Goal: Transaction & Acquisition: Purchase product/service

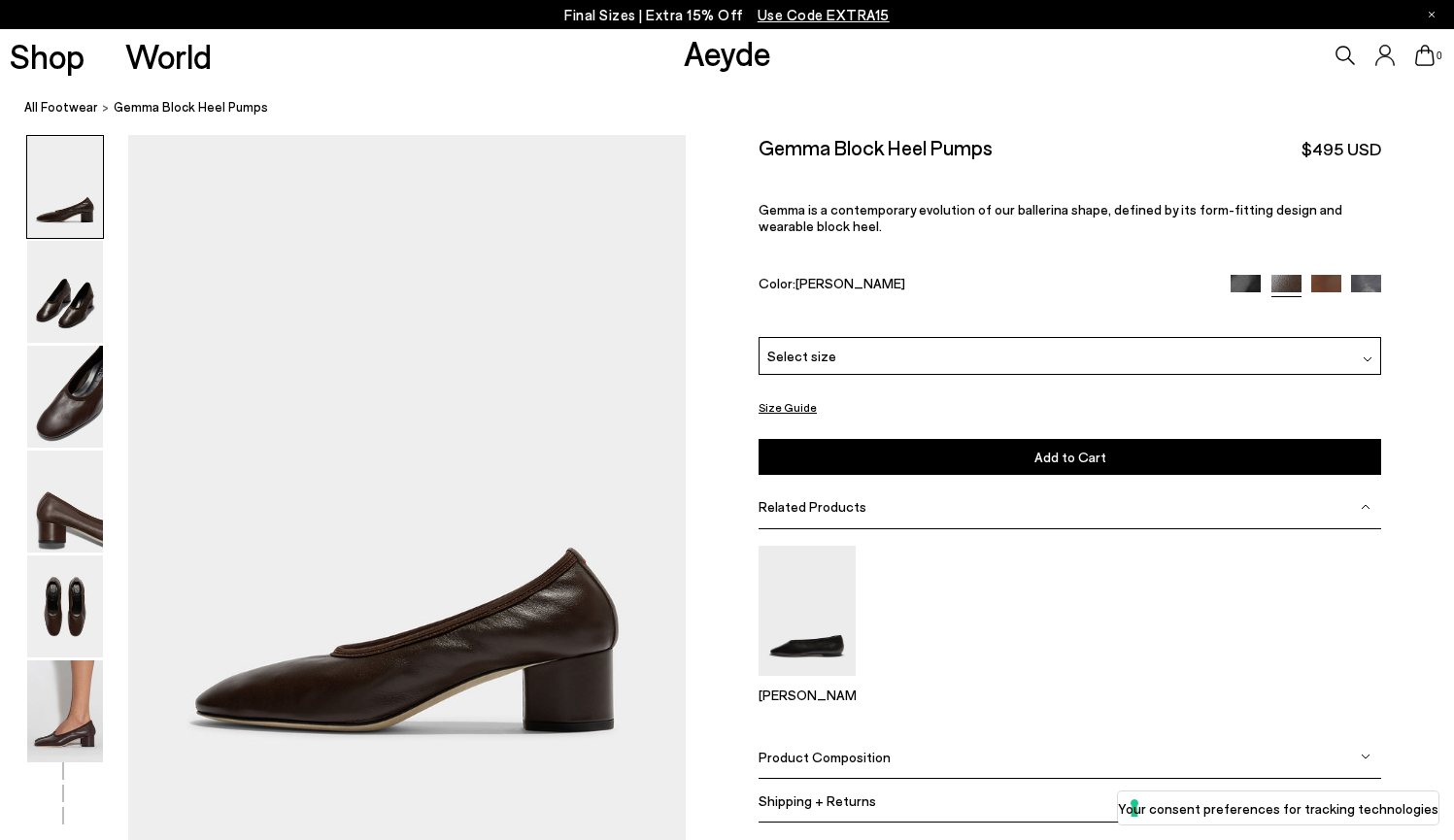
click at [851, 735] on div "Product Composition" at bounding box center [1070, 757] width 623 height 44
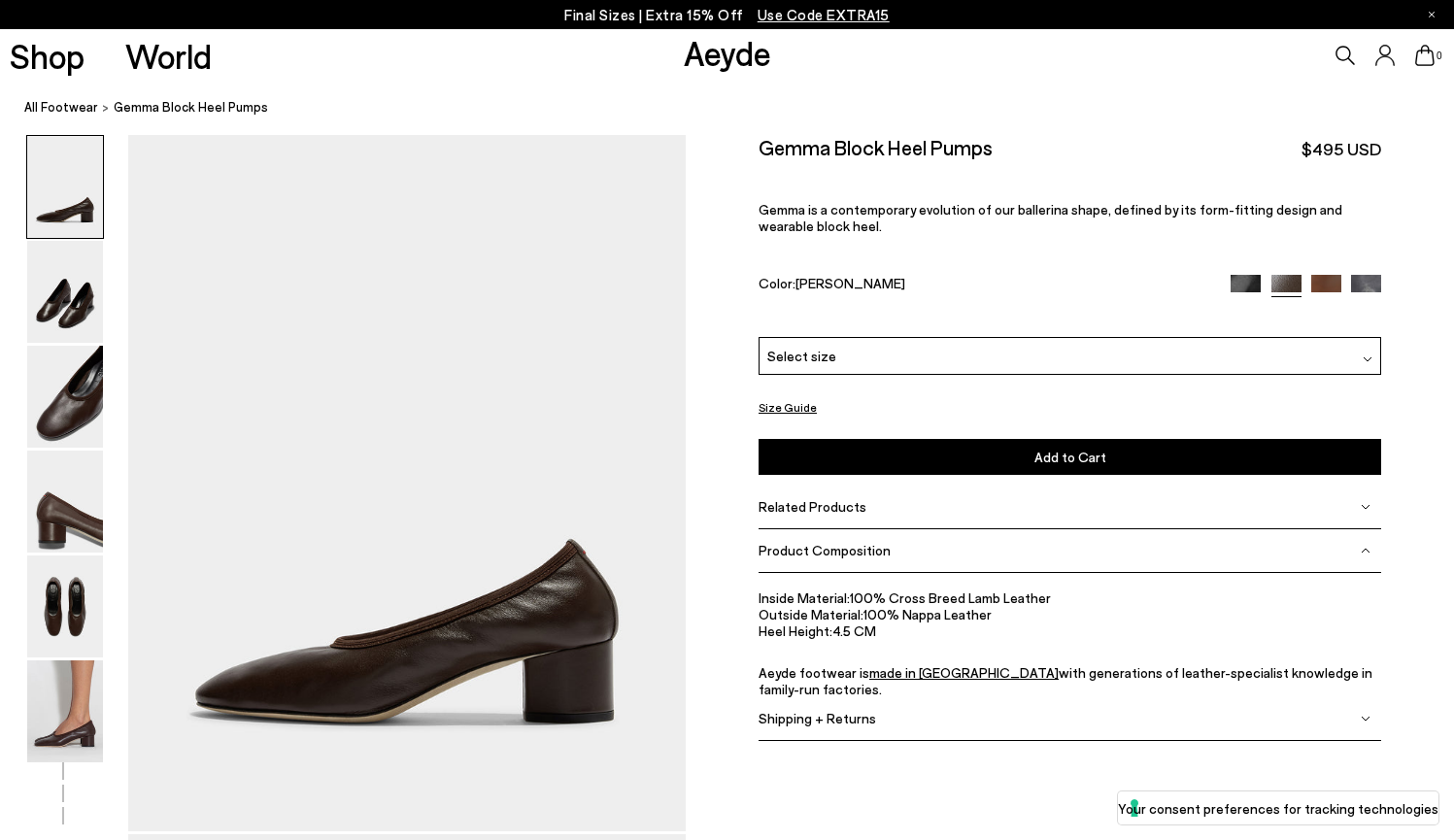
scroll to position [11, 0]
drag, startPoint x: 877, startPoint y: 571, endPoint x: 842, endPoint y: 572, distance: 35.0
click at [842, 622] on li "Heel Height: 4.5 CM" at bounding box center [1070, 630] width 623 height 17
click at [817, 345] on span "Select size" at bounding box center [802, 355] width 69 height 21
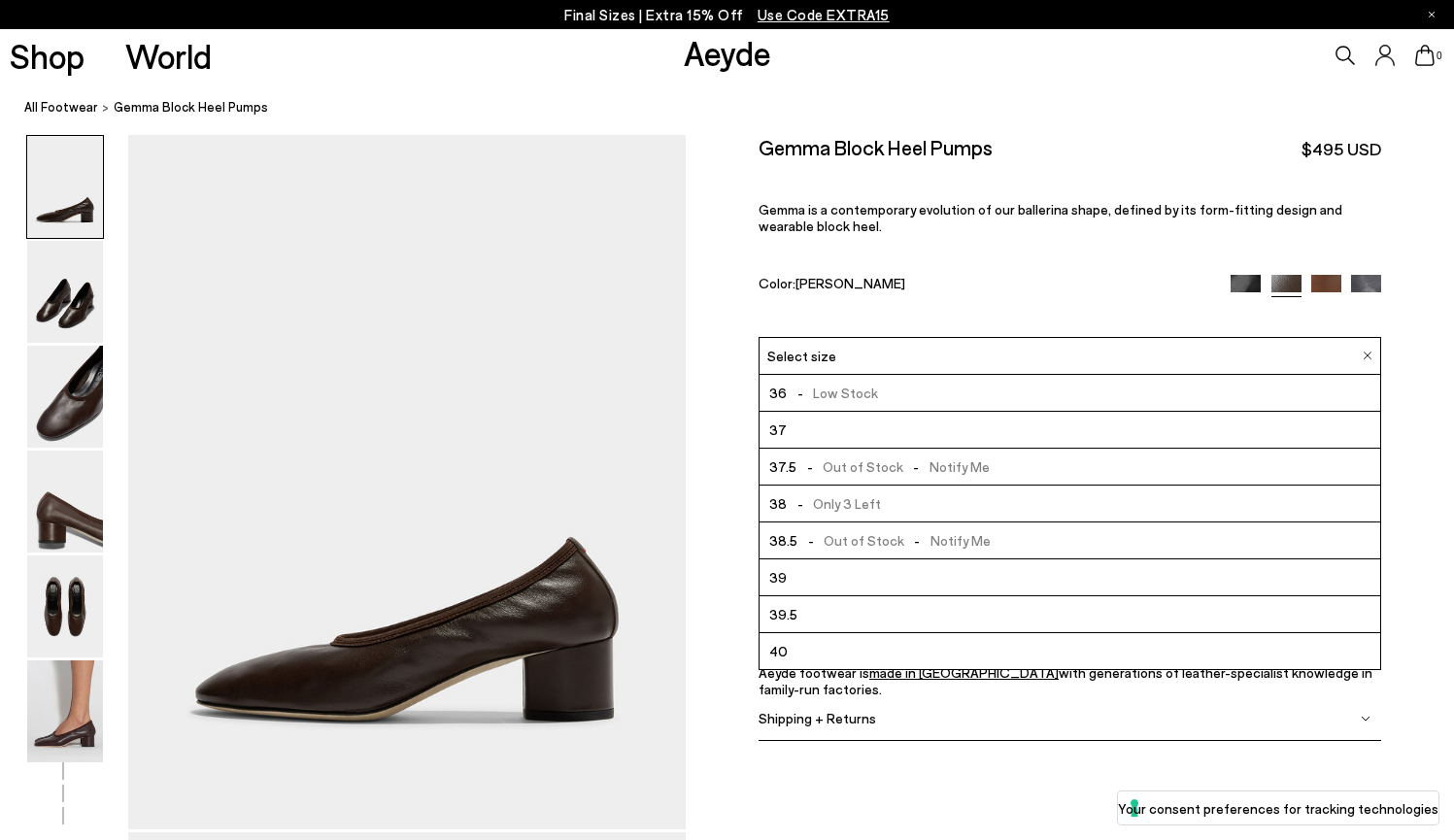
click at [784, 381] on span "36" at bounding box center [778, 393] width 18 height 25
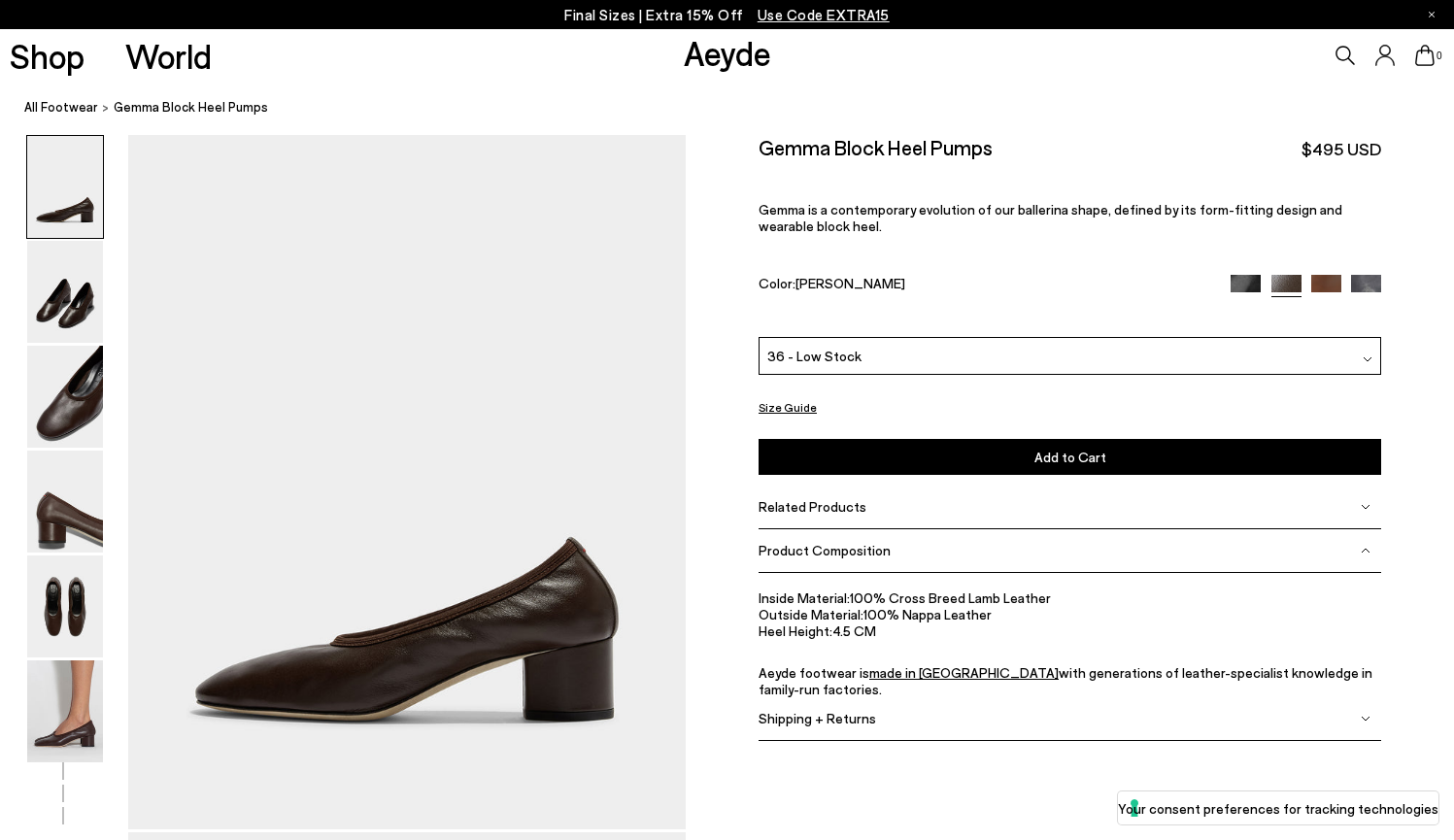
click at [782, 395] on button "Size Guide" at bounding box center [788, 407] width 58 height 25
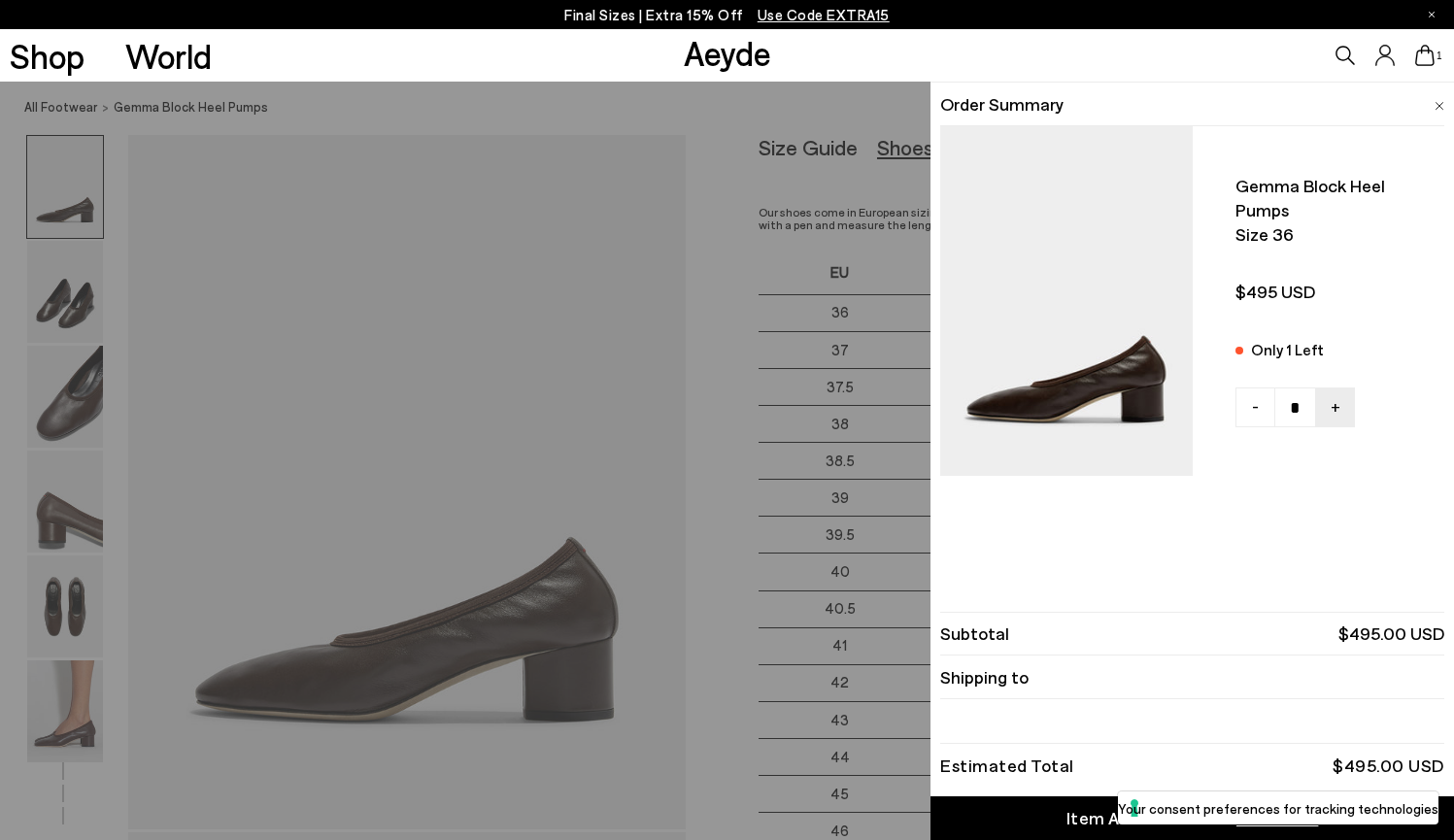
click at [1438, 102] on img at bounding box center [1440, 106] width 10 height 9
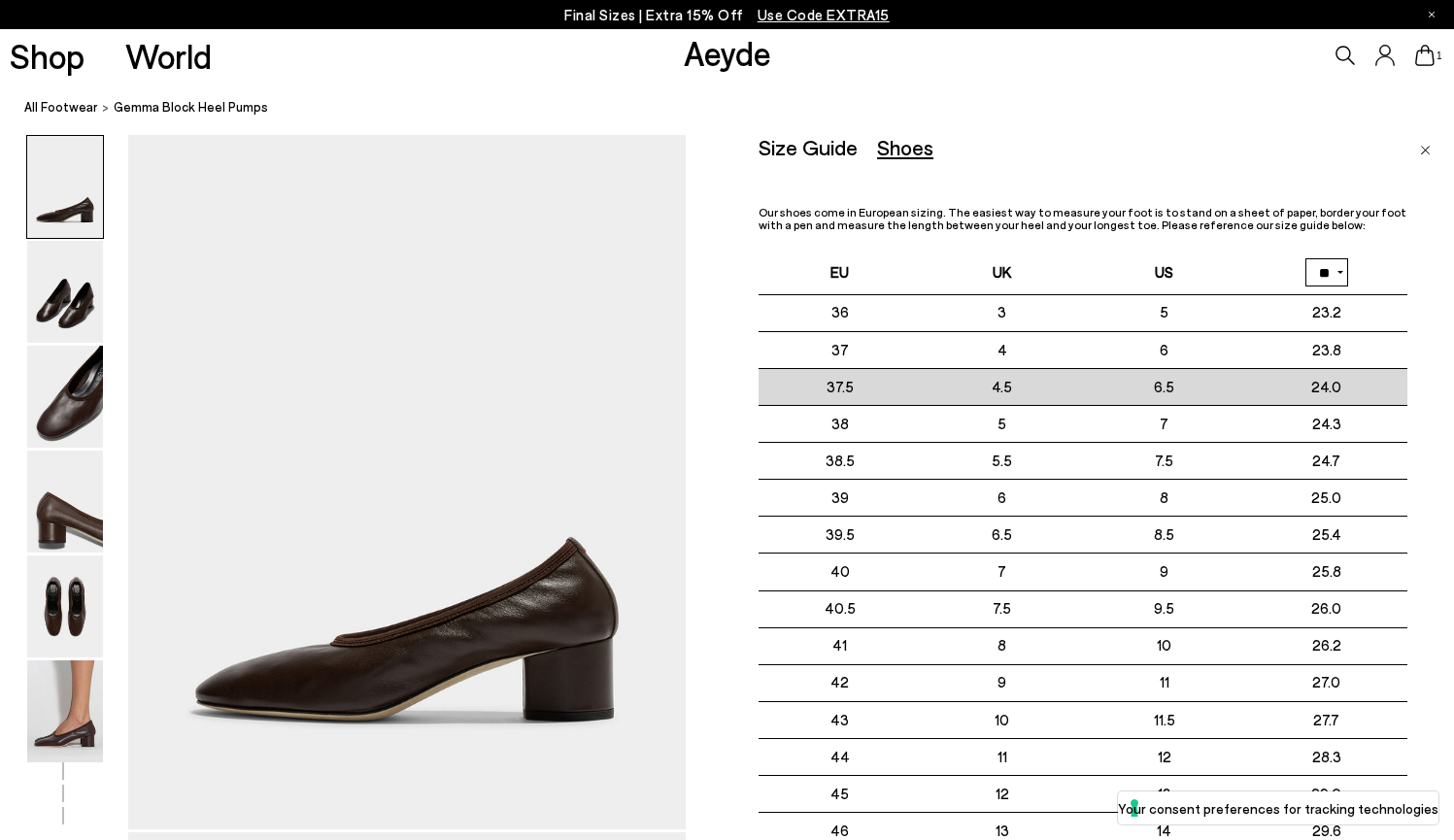
click at [1164, 378] on td "6.5" at bounding box center [1164, 386] width 162 height 37
click at [1107, 369] on td "6.5" at bounding box center [1164, 386] width 162 height 37
click at [1084, 389] on td "6.5" at bounding box center [1164, 386] width 162 height 37
click at [839, 393] on td "37.5" at bounding box center [840, 386] width 162 height 37
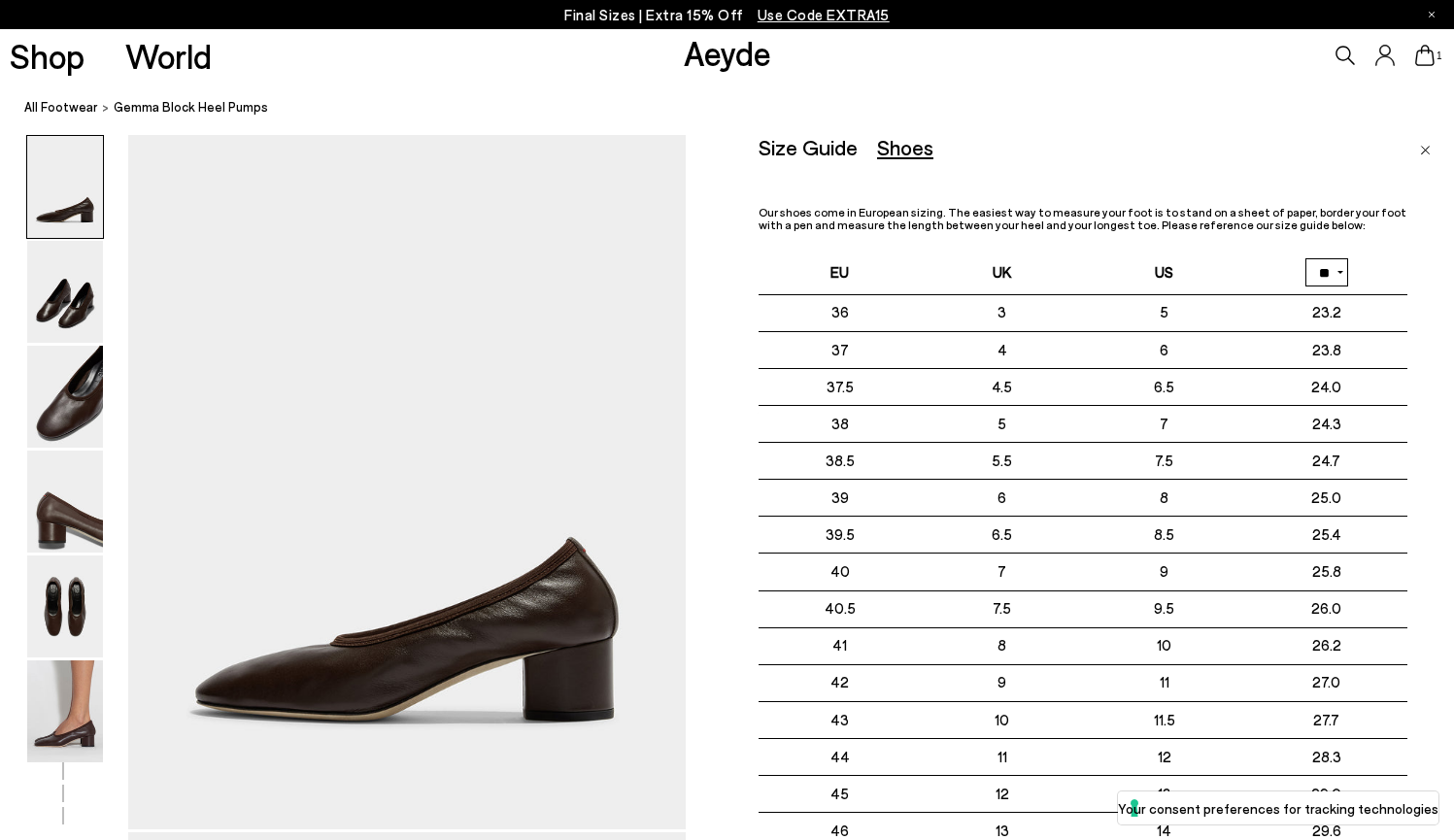
click at [1422, 148] on img "Close" at bounding box center [1425, 150] width 11 height 10
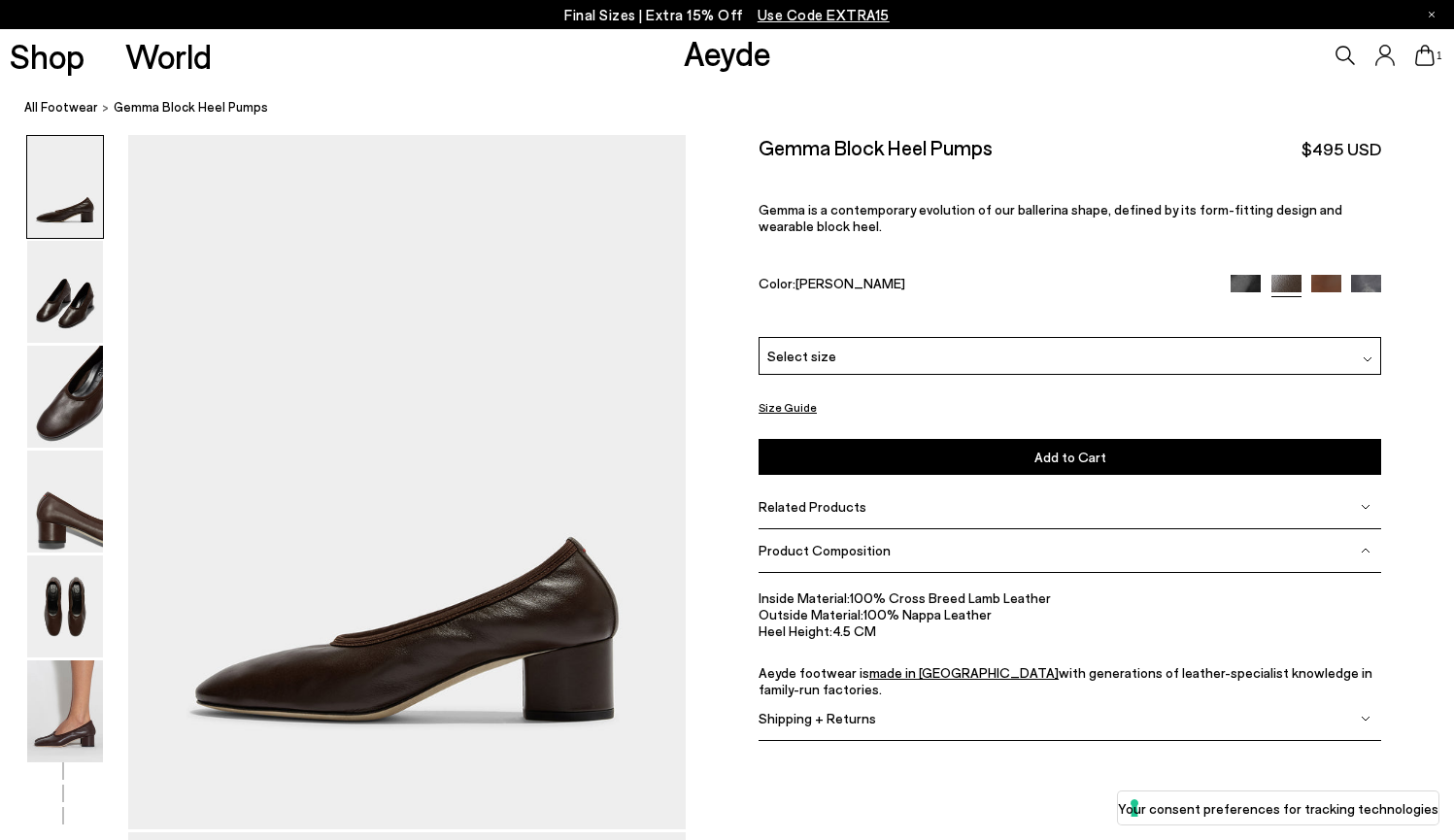
click at [815, 337] on div "Select size" at bounding box center [1070, 356] width 623 height 38
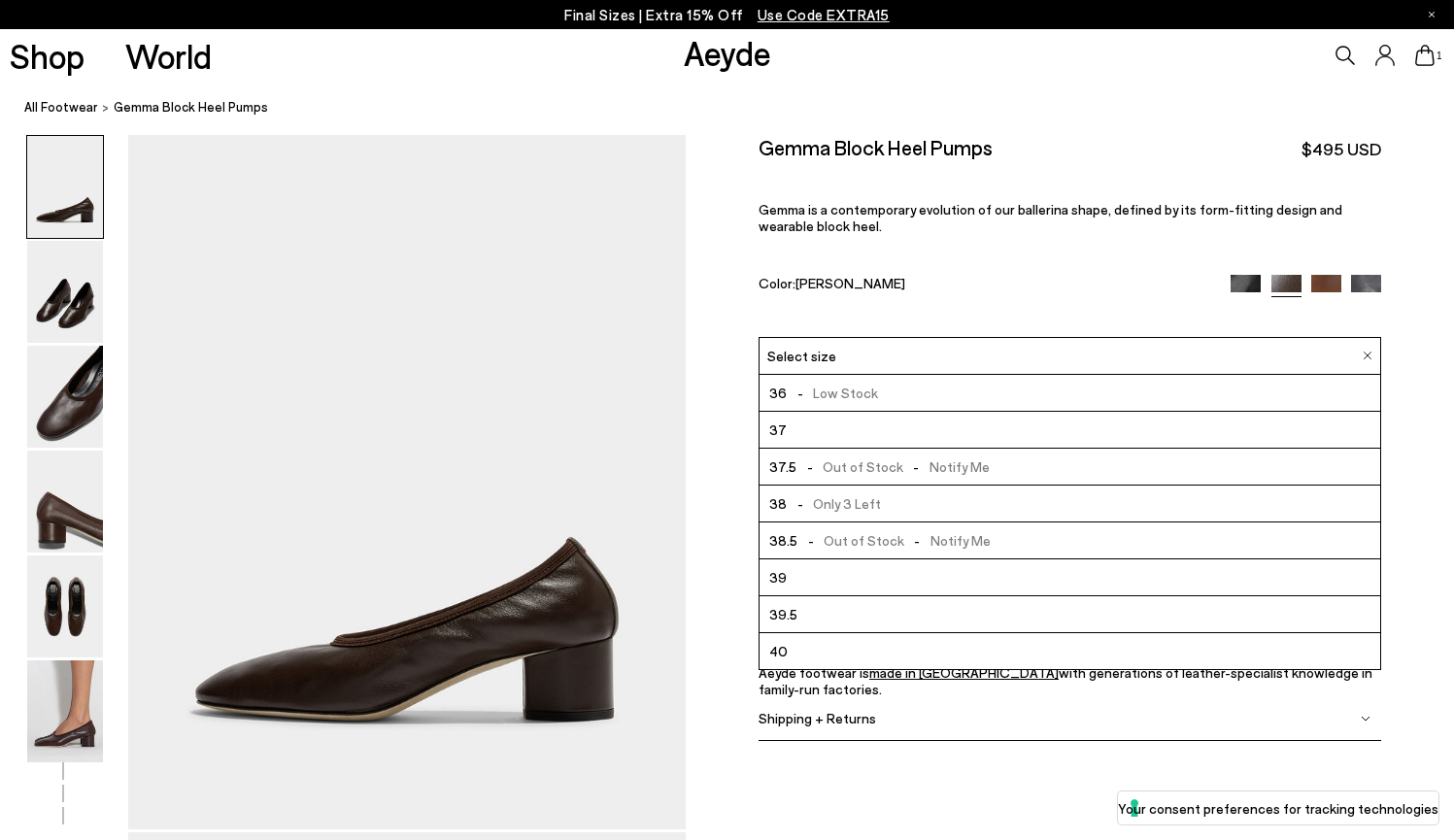
click at [799, 458] on span "-" at bounding box center [810, 466] width 27 height 17
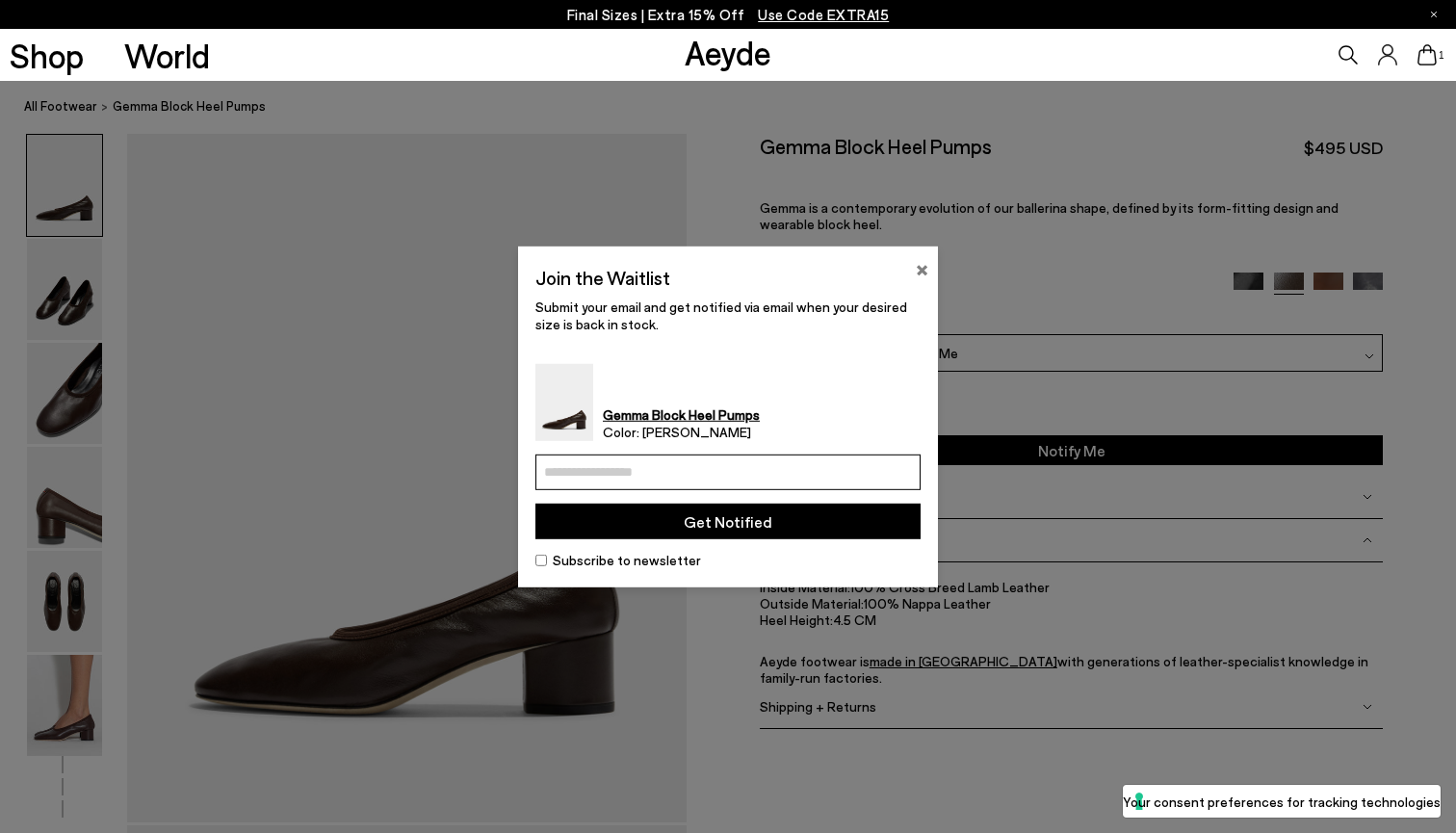
click at [922, 267] on button "×" at bounding box center [921, 267] width 13 height 24
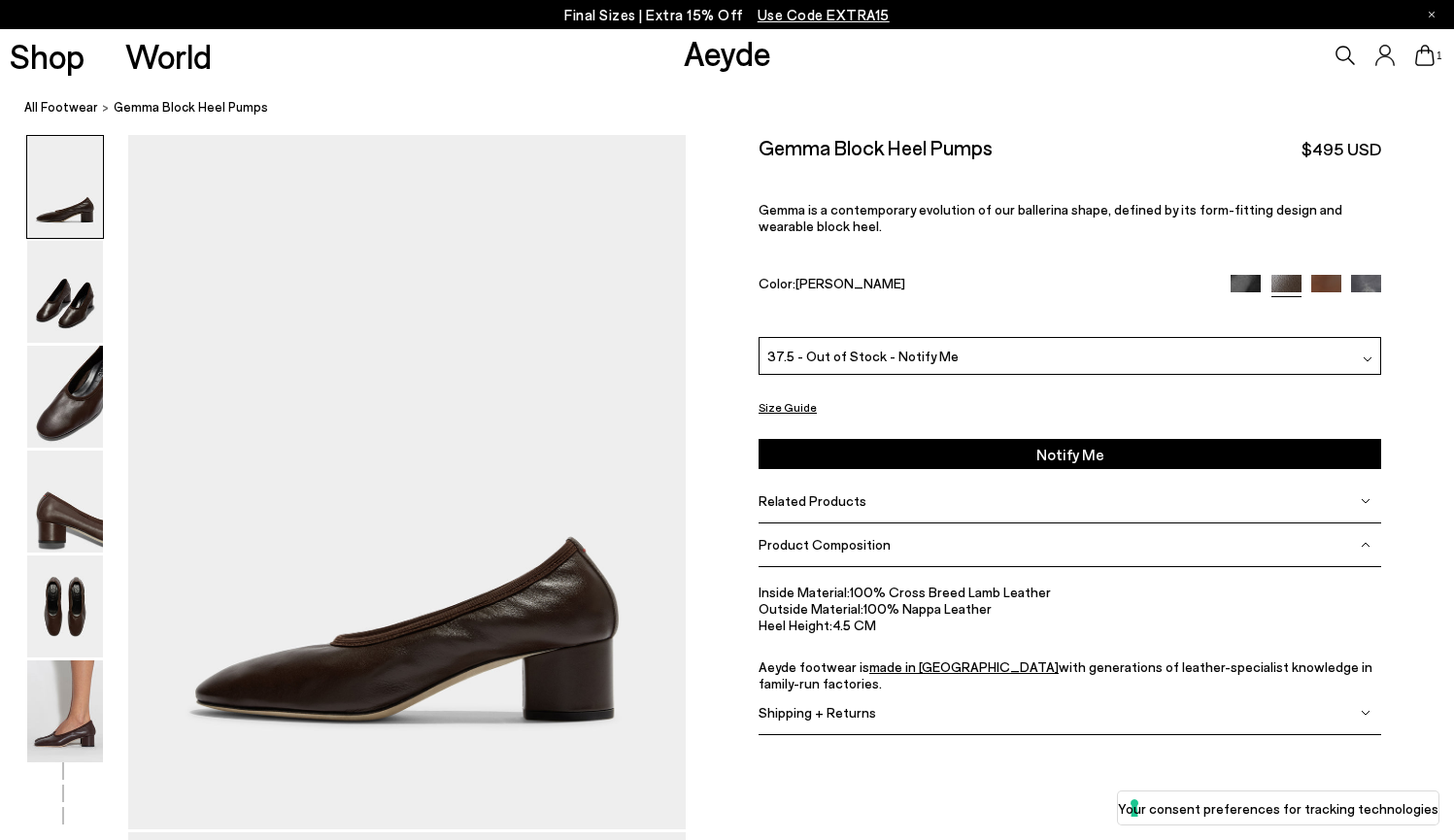
click at [1329, 275] on img at bounding box center [1326, 290] width 30 height 30
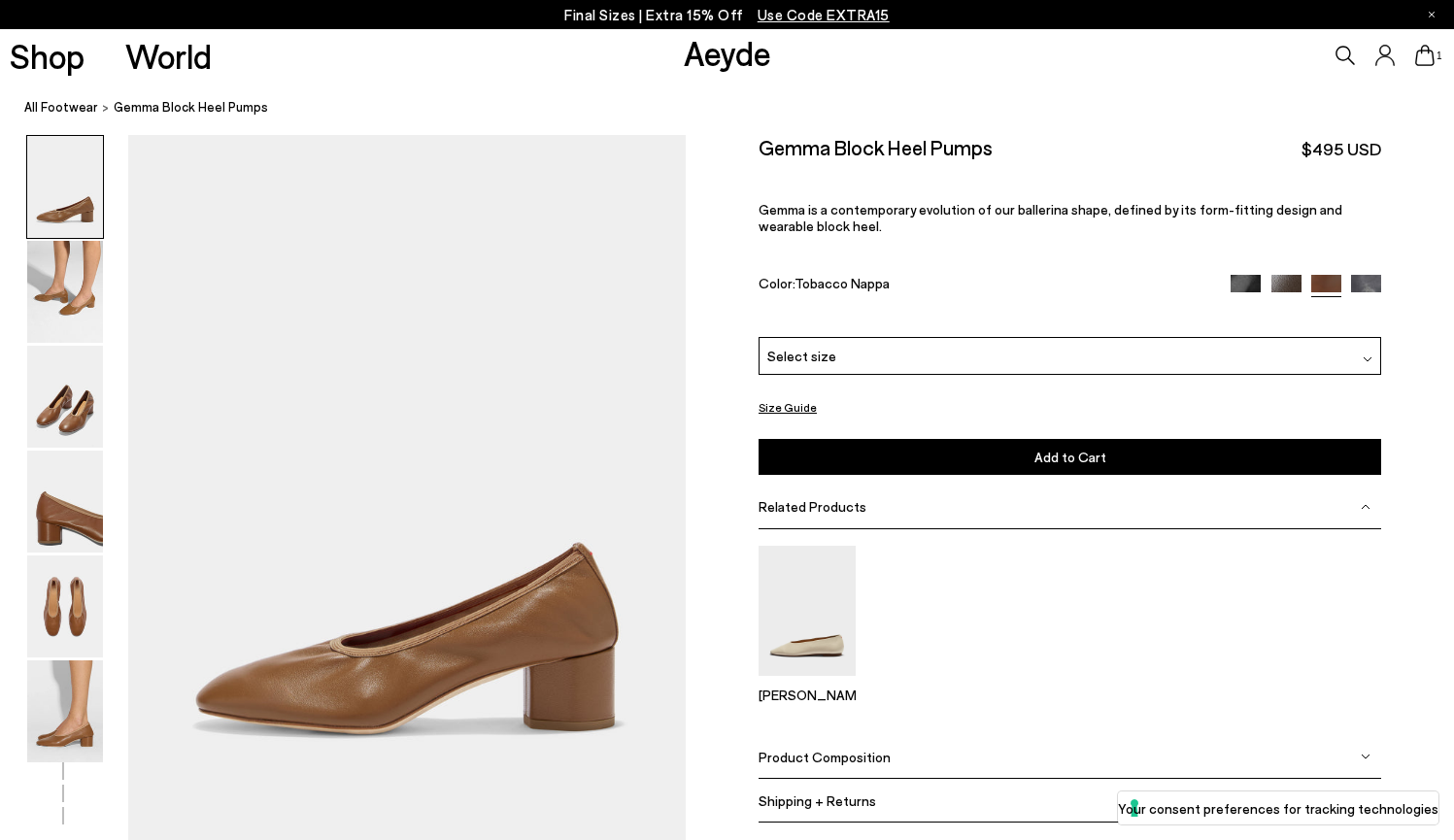
click at [1369, 275] on img at bounding box center [1366, 290] width 30 height 30
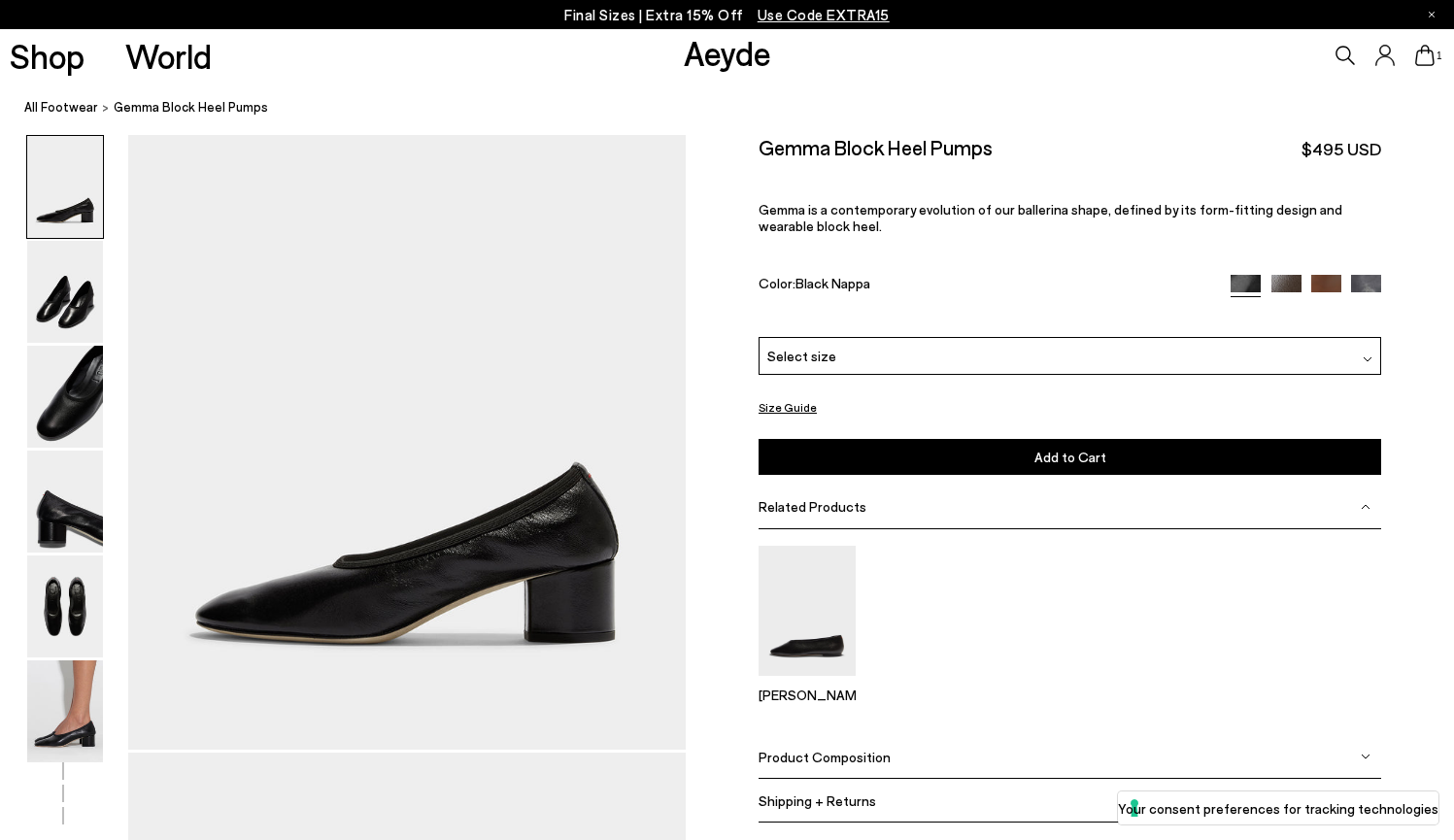
scroll to position [135, 0]
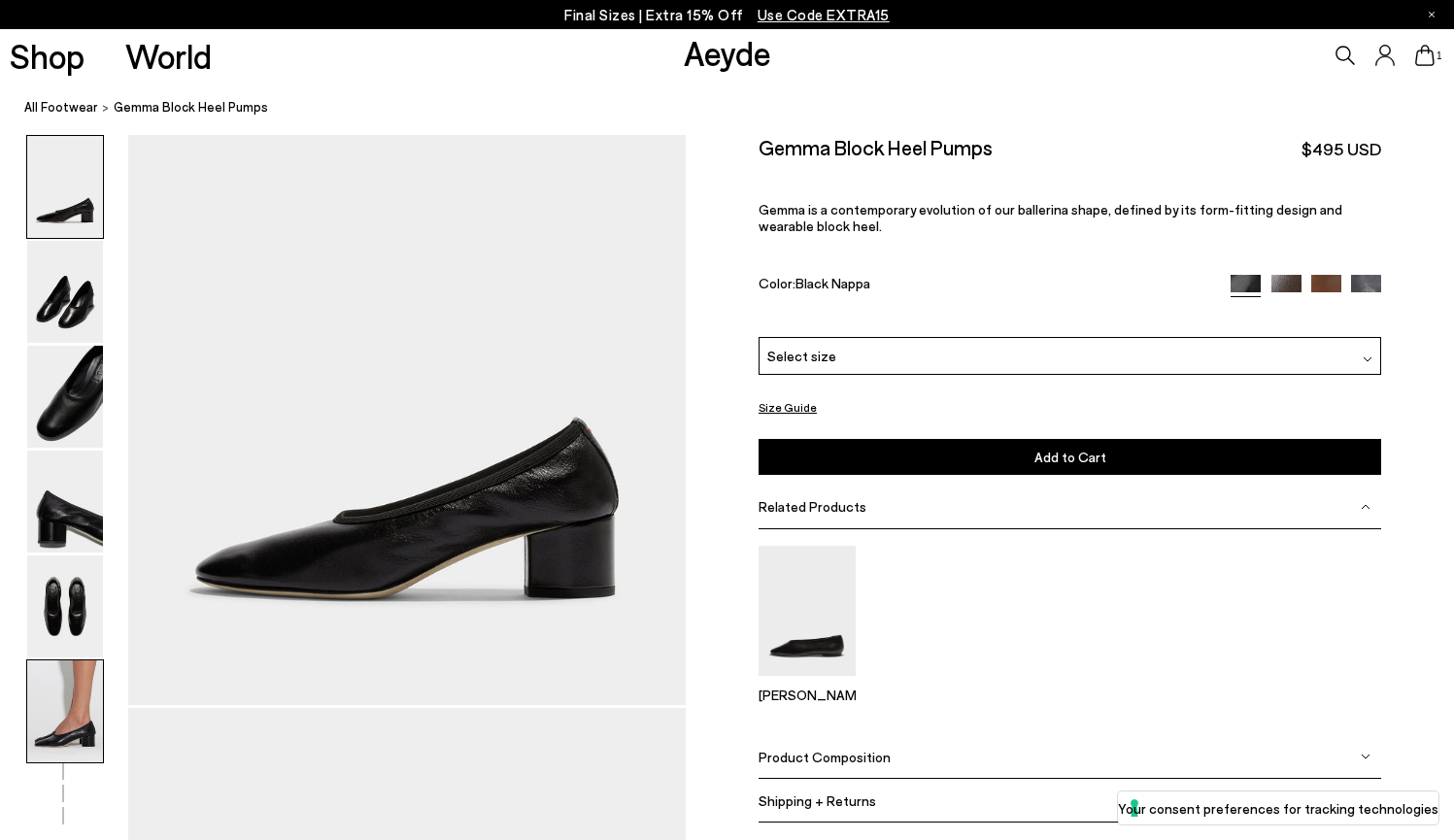
click at [67, 713] on img at bounding box center [64, 710] width 76 height 102
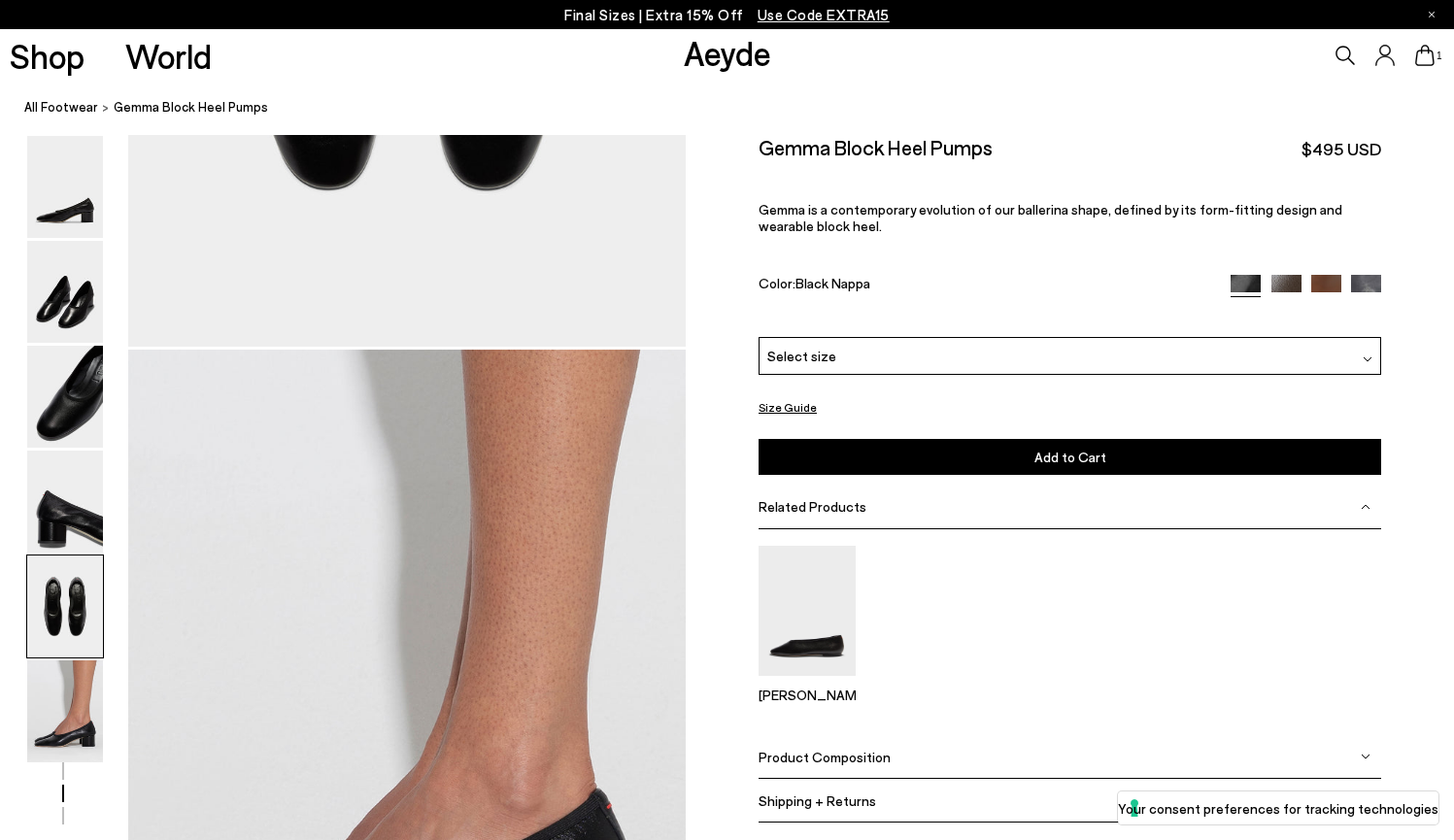
scroll to position [3386, 0]
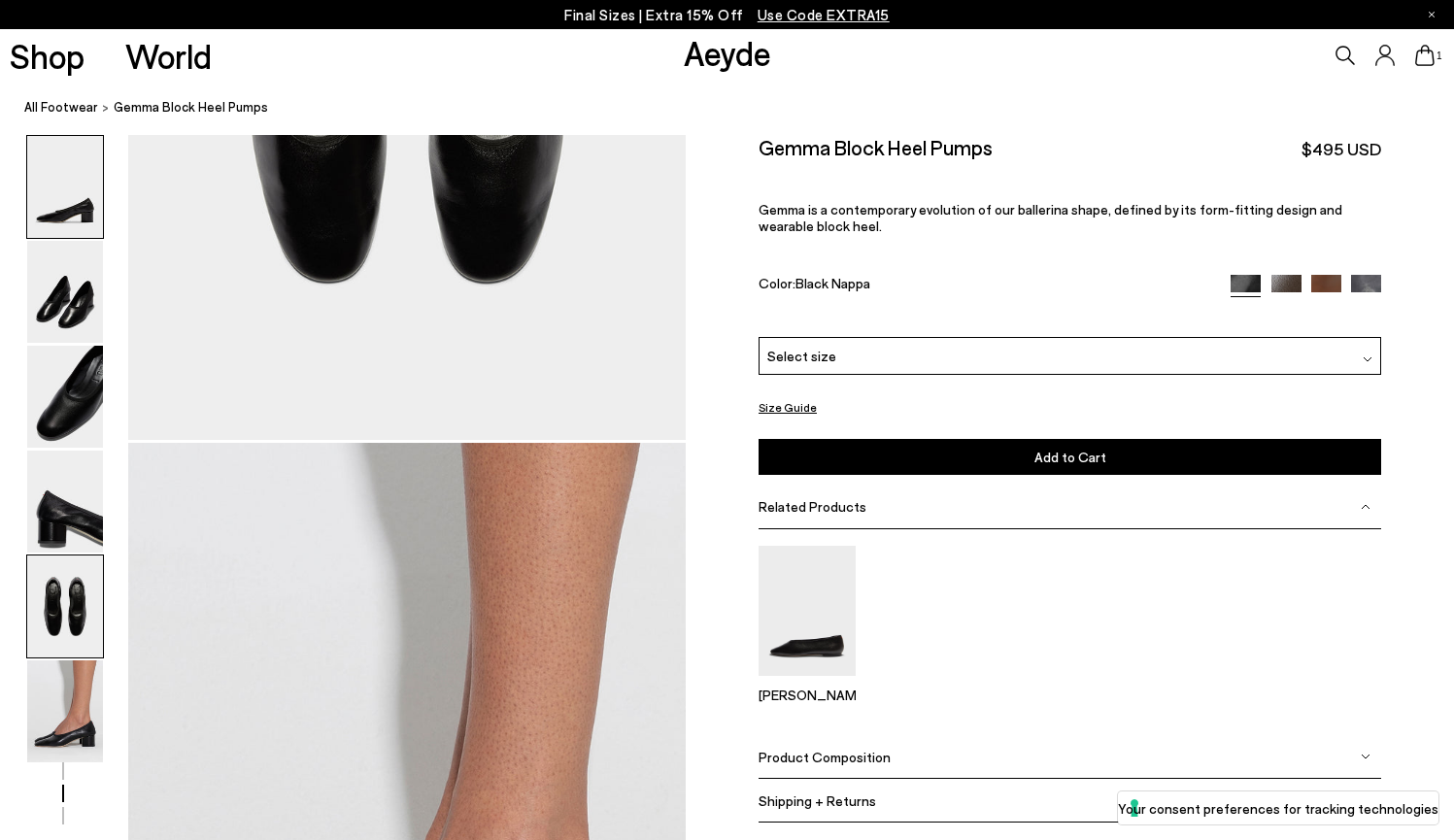
click at [68, 198] on img at bounding box center [64, 186] width 76 height 102
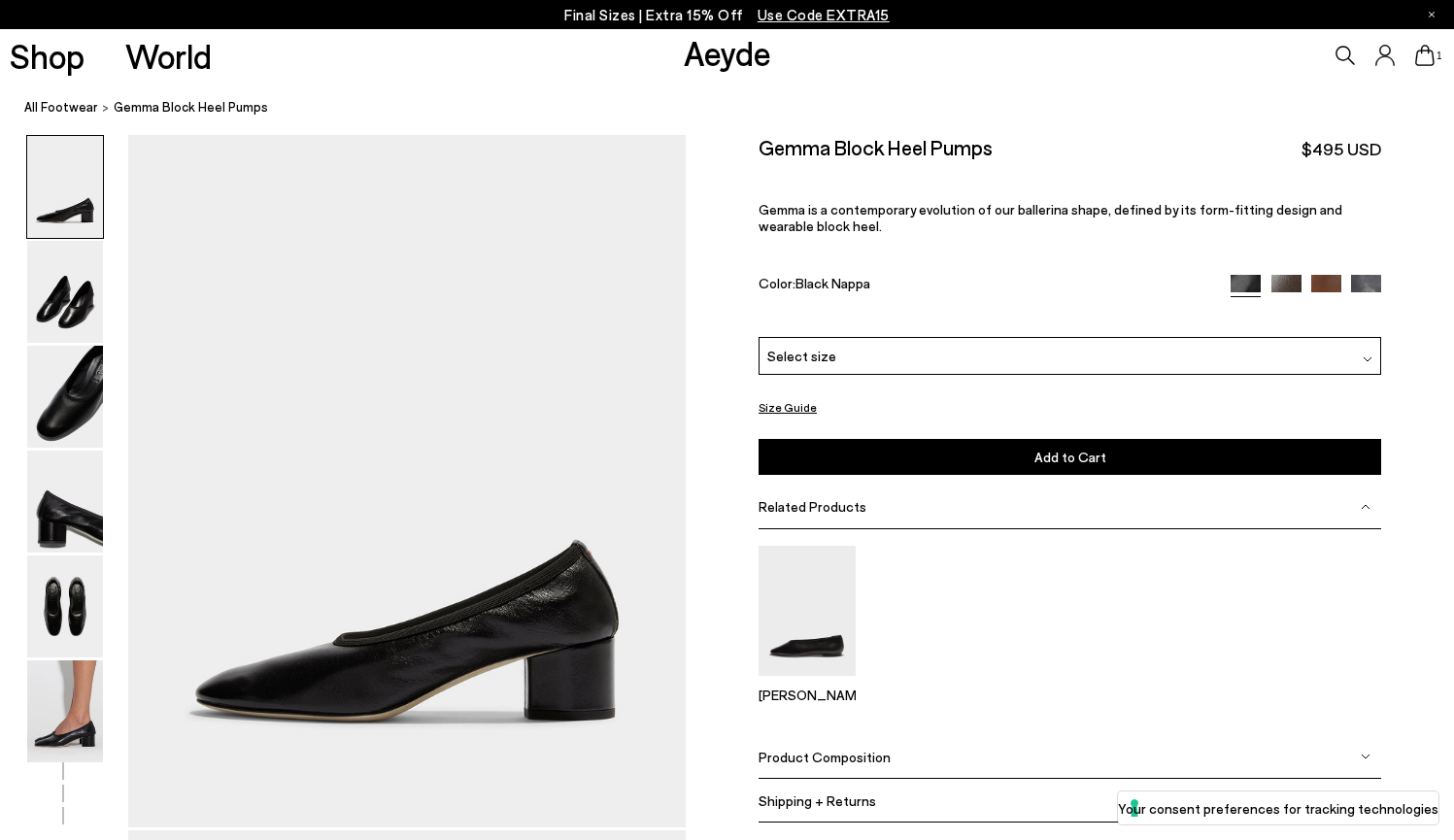
scroll to position [0, 0]
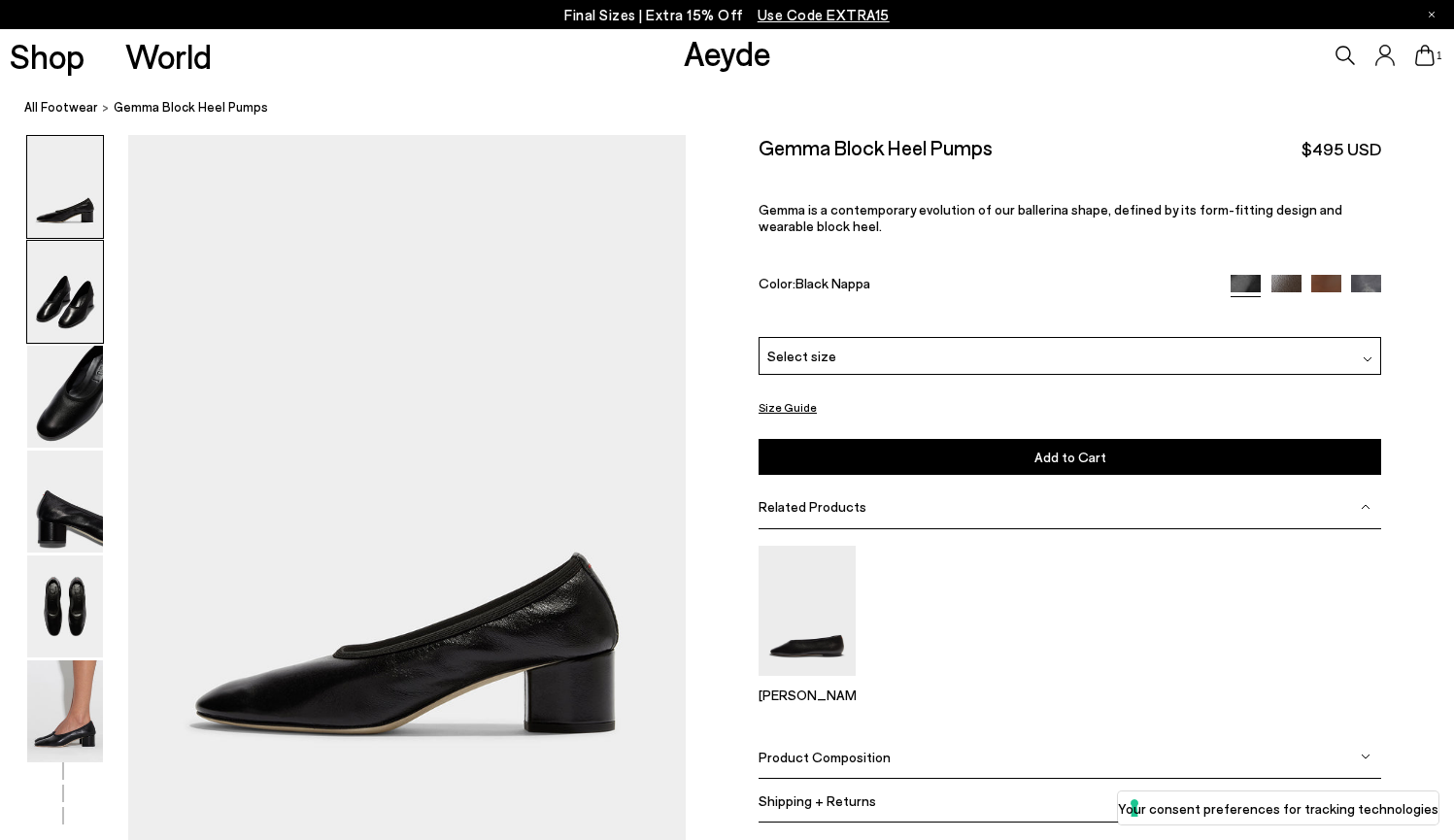
click at [59, 284] on img at bounding box center [64, 291] width 76 height 102
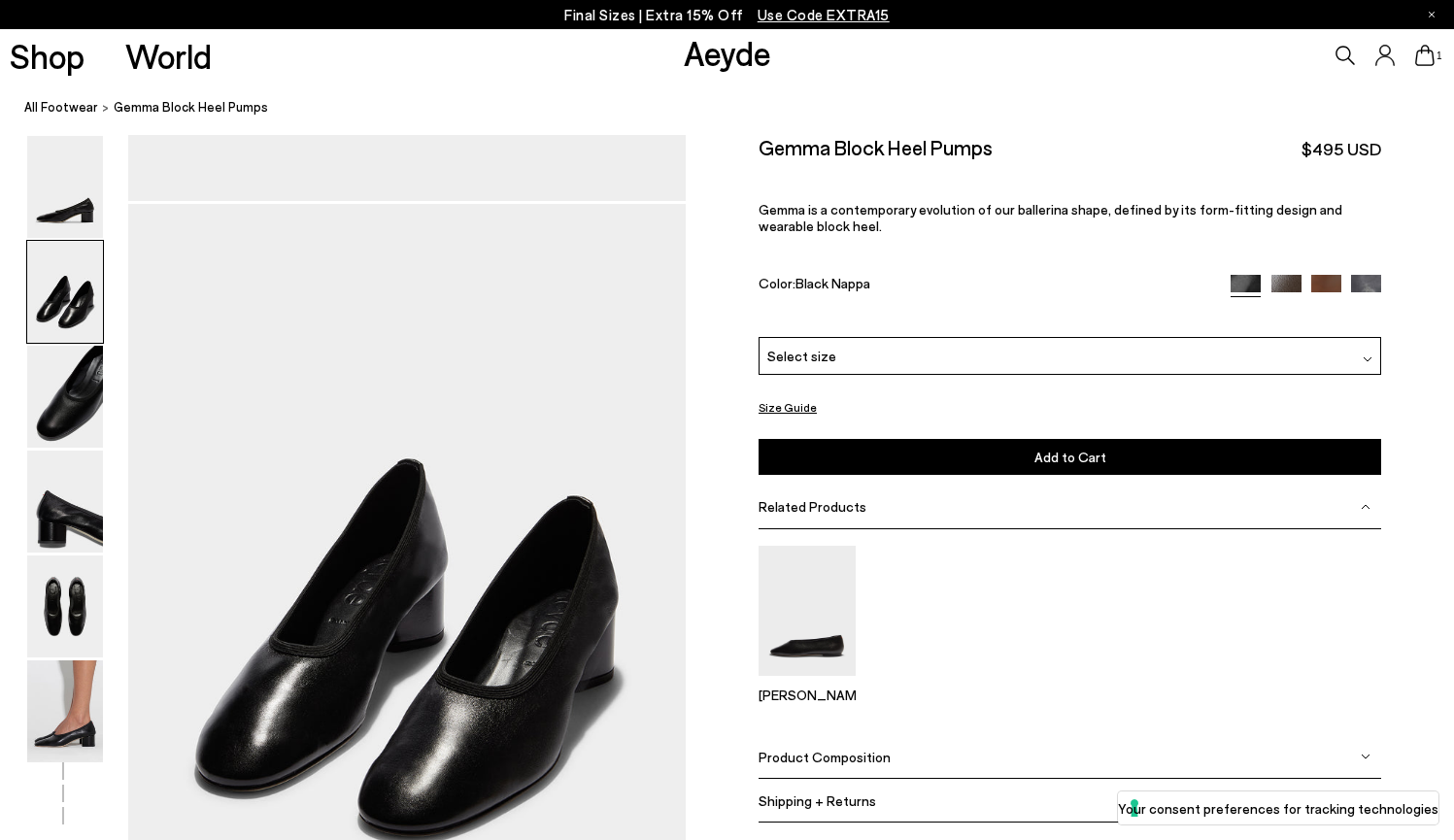
scroll to position [709, 0]
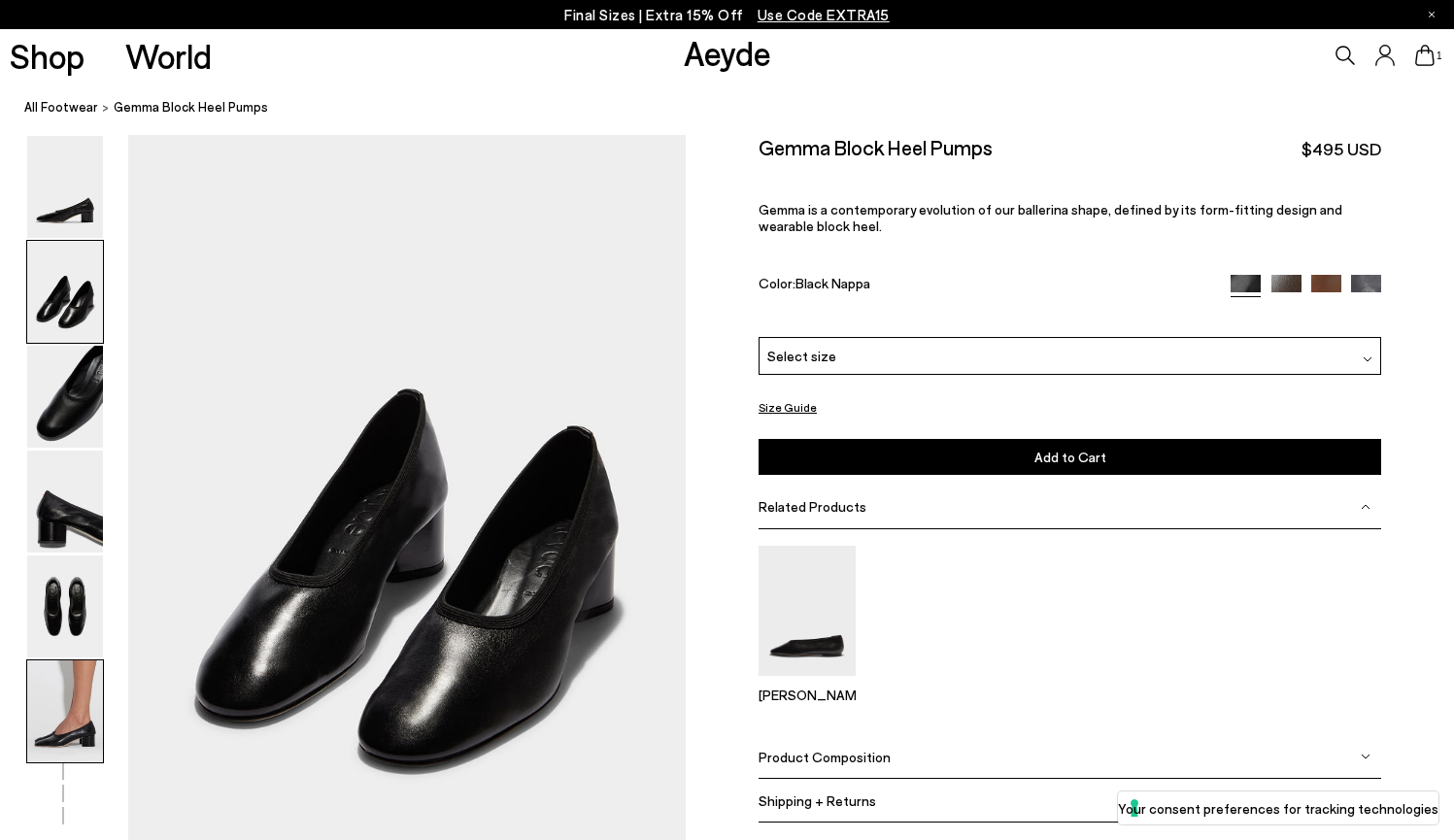
click at [79, 700] on img at bounding box center [64, 710] width 76 height 102
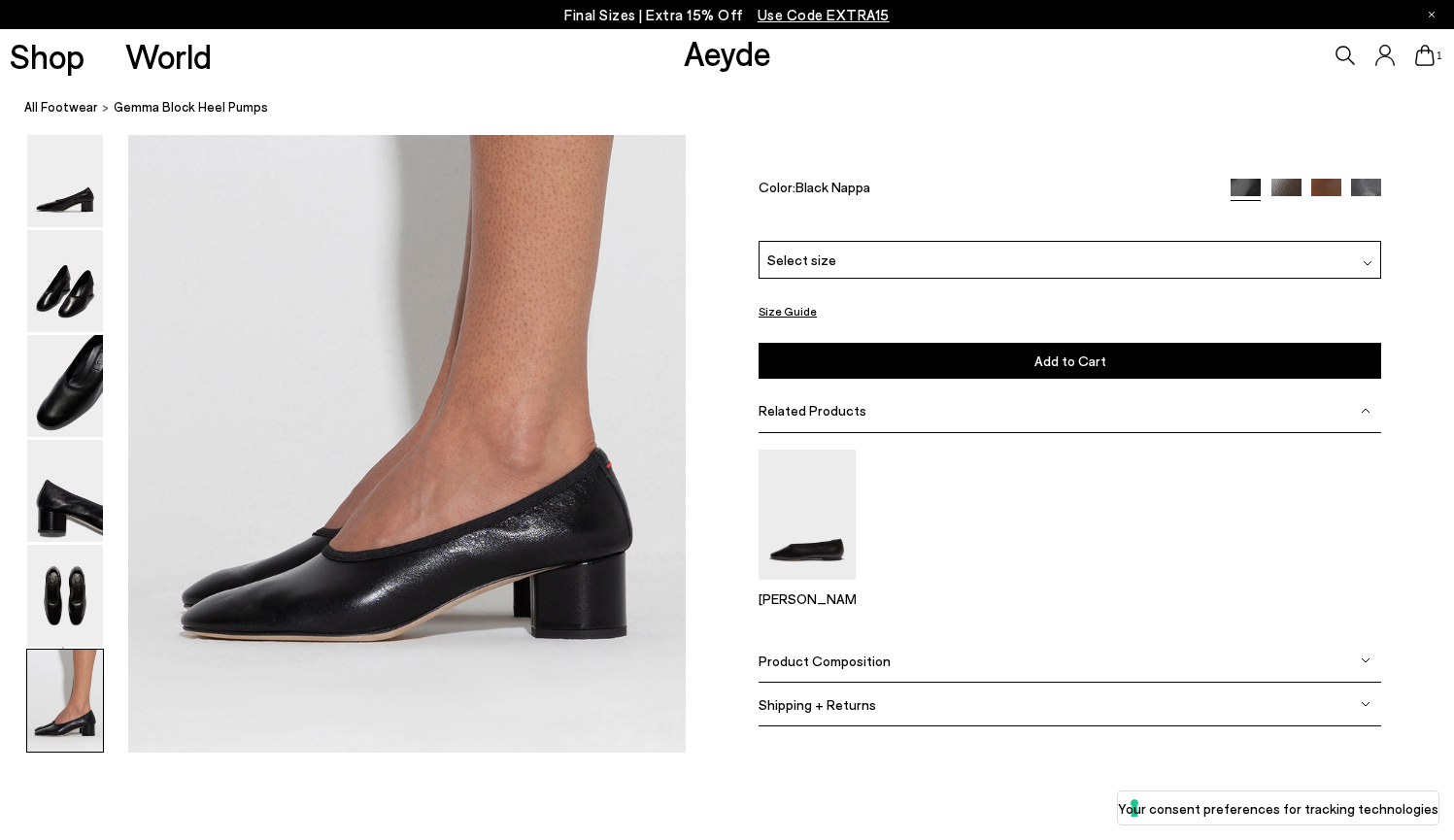
scroll to position [3827, 0]
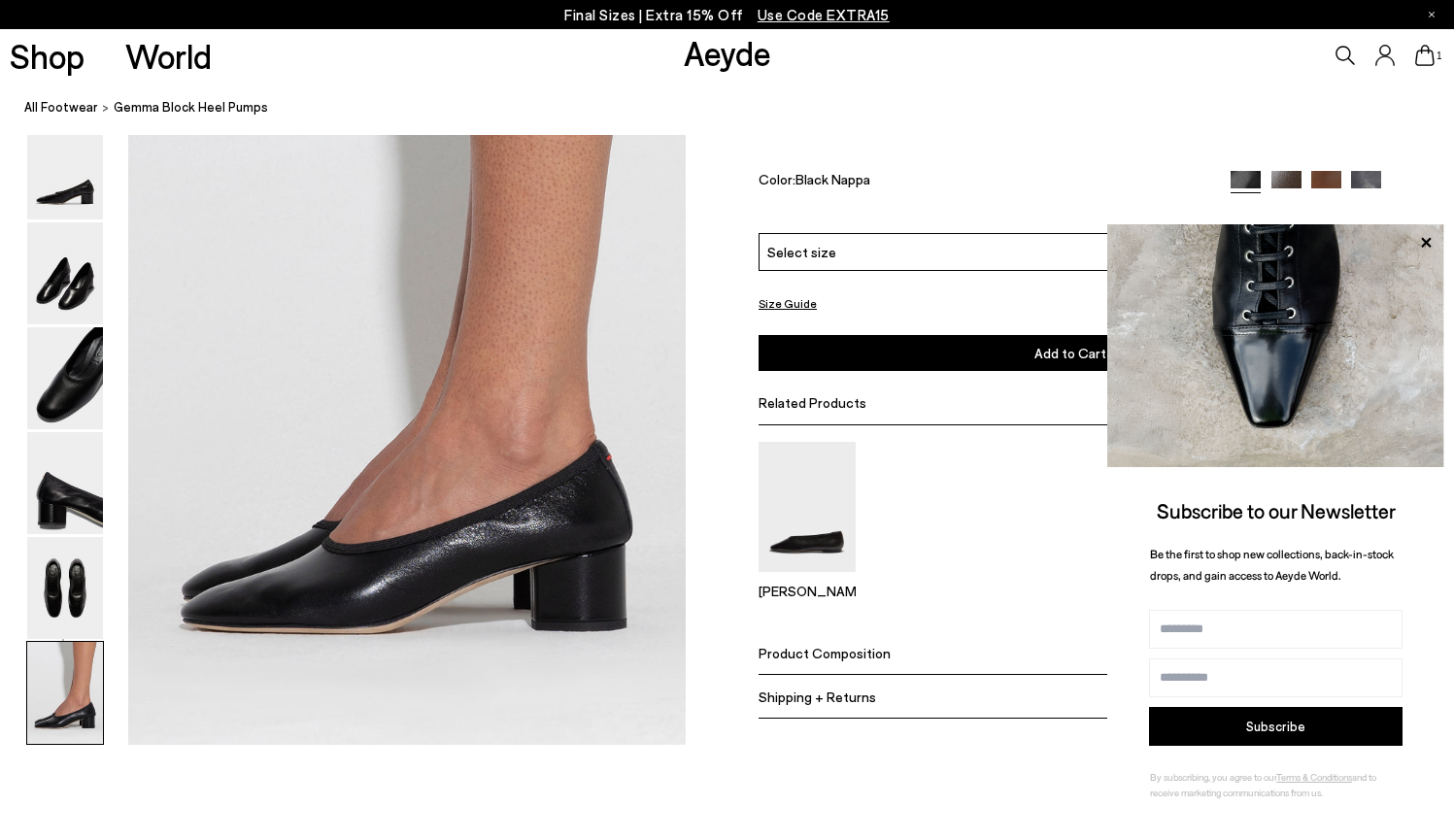
click at [867, 248] on div "Select size" at bounding box center [1070, 252] width 623 height 38
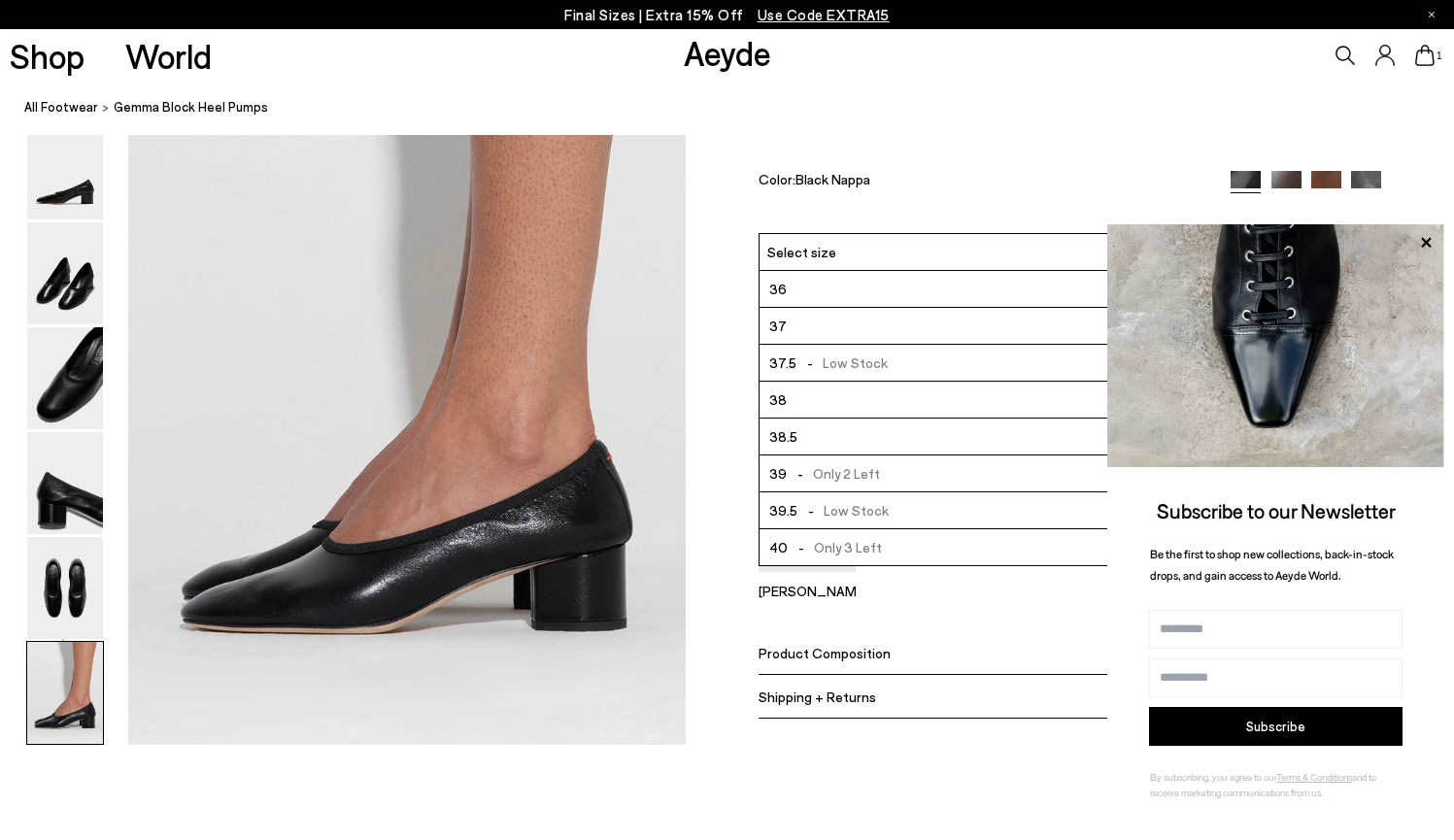
click at [838, 374] on span "- Low Stock" at bounding box center [842, 362] width 91 height 25
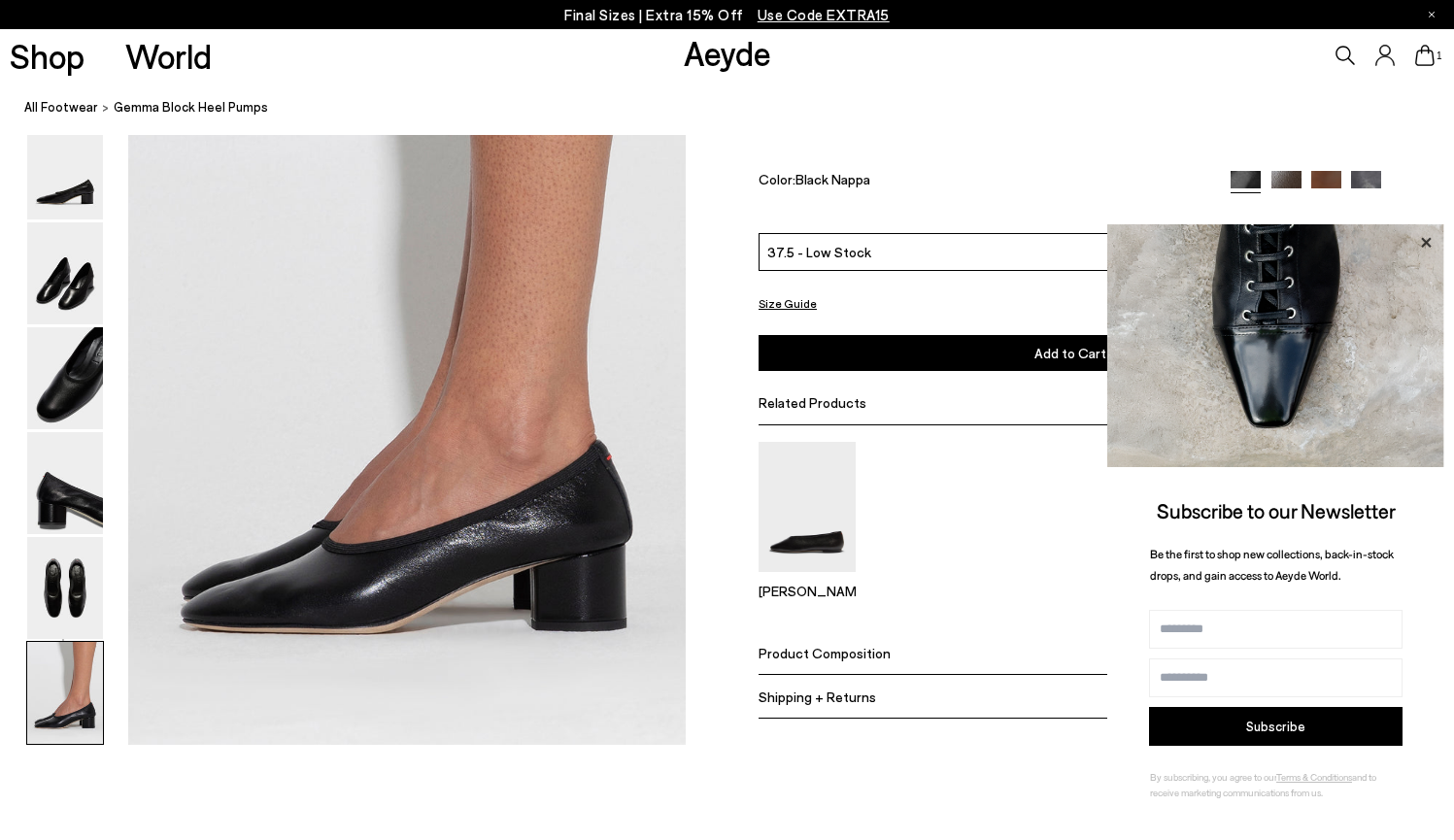
click at [1422, 239] on icon at bounding box center [1426, 243] width 26 height 26
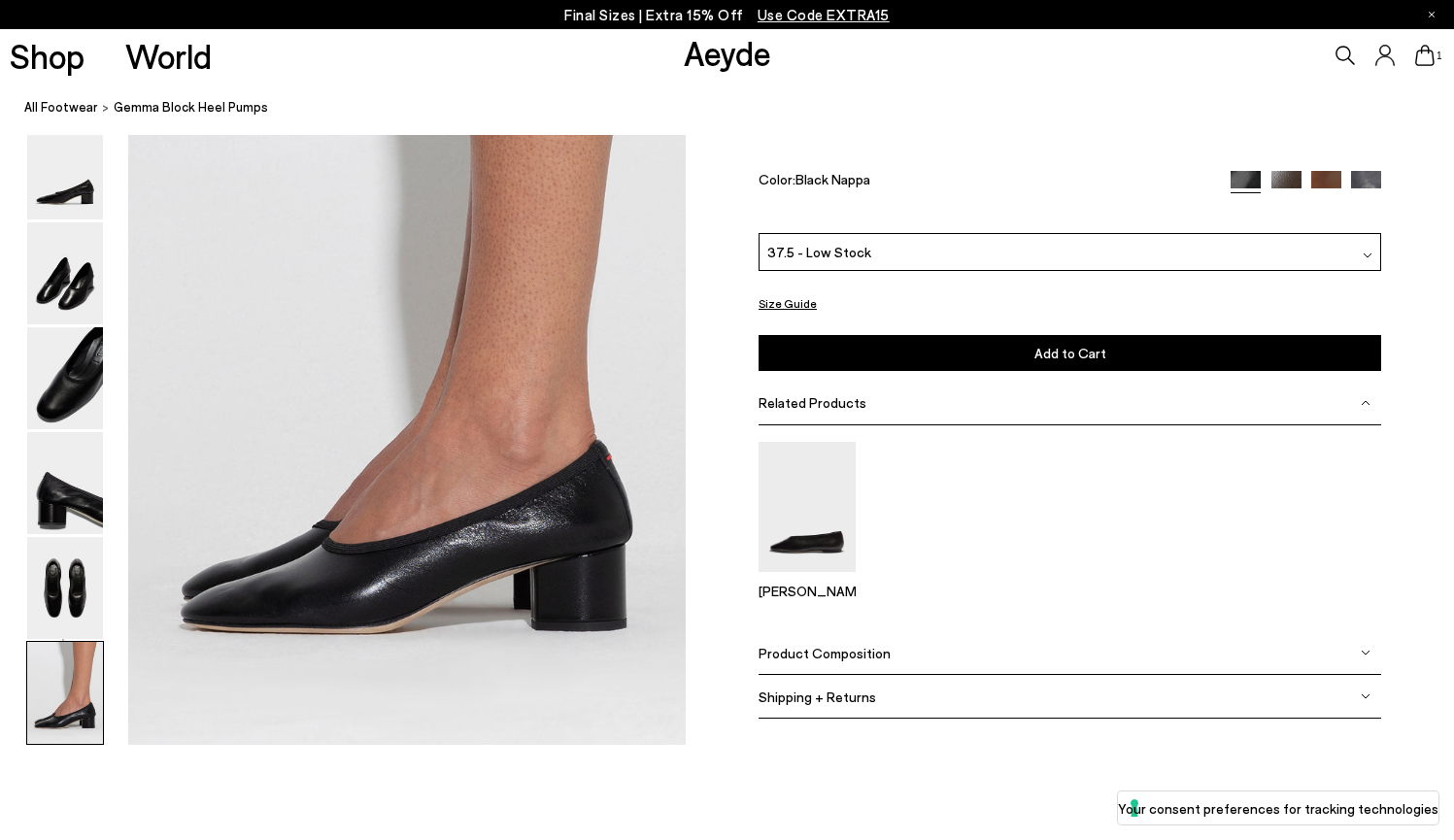
click at [1281, 201] on img at bounding box center [1287, 186] width 30 height 30
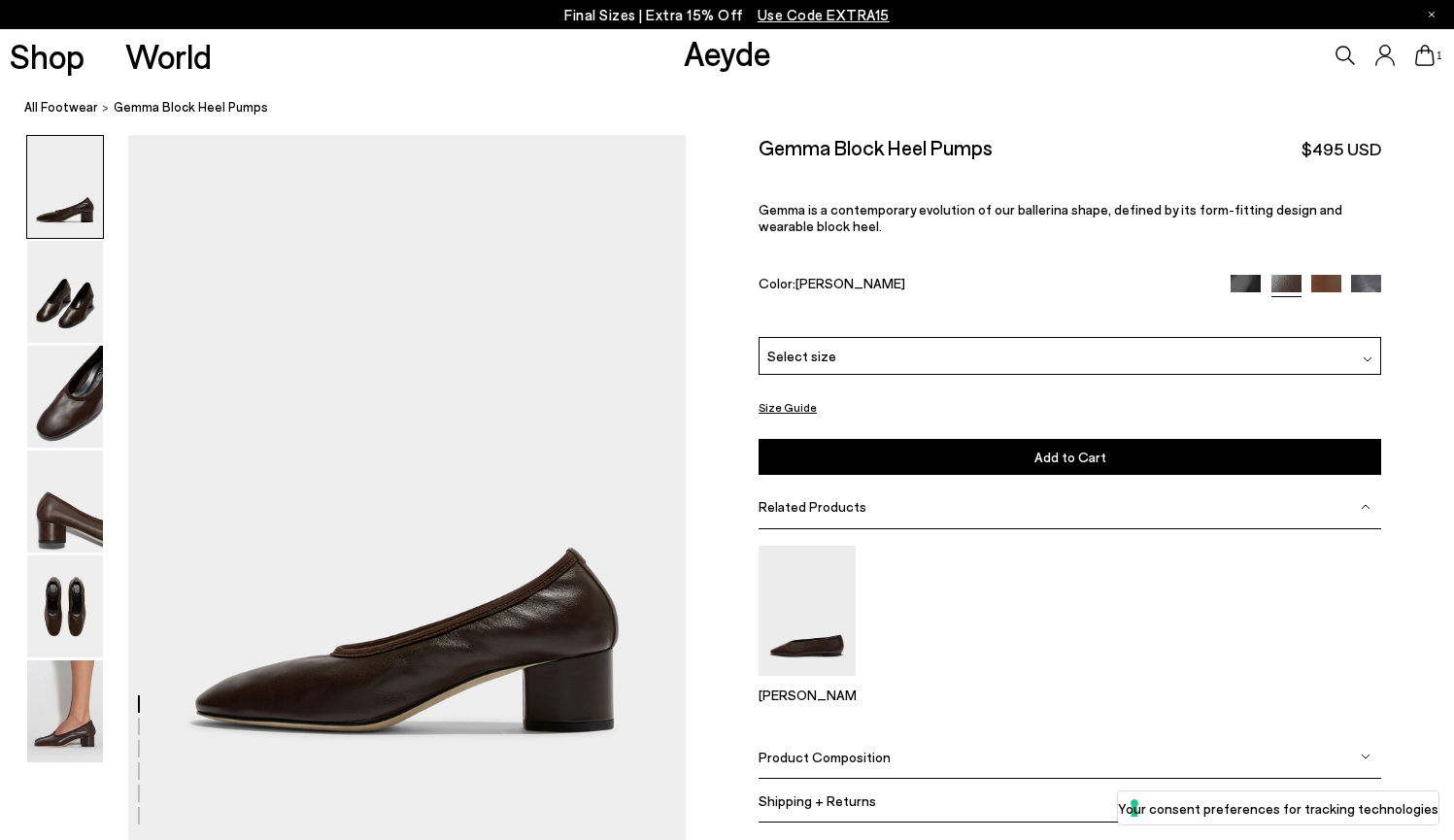
click at [873, 337] on div "Select size" at bounding box center [1070, 356] width 623 height 38
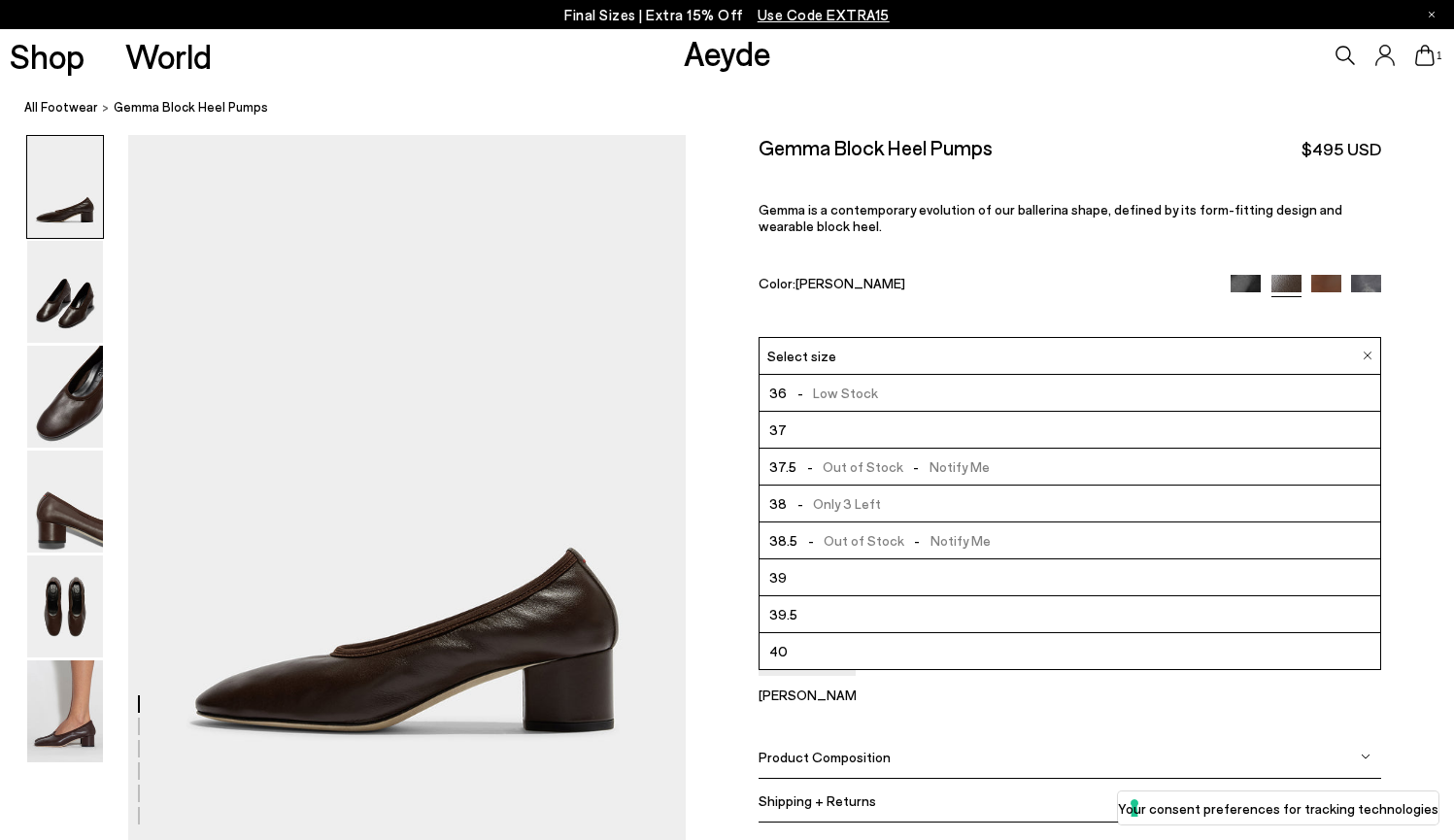
click at [824, 454] on span "- Out of Stock - Notify Me" at bounding box center [893, 466] width 192 height 25
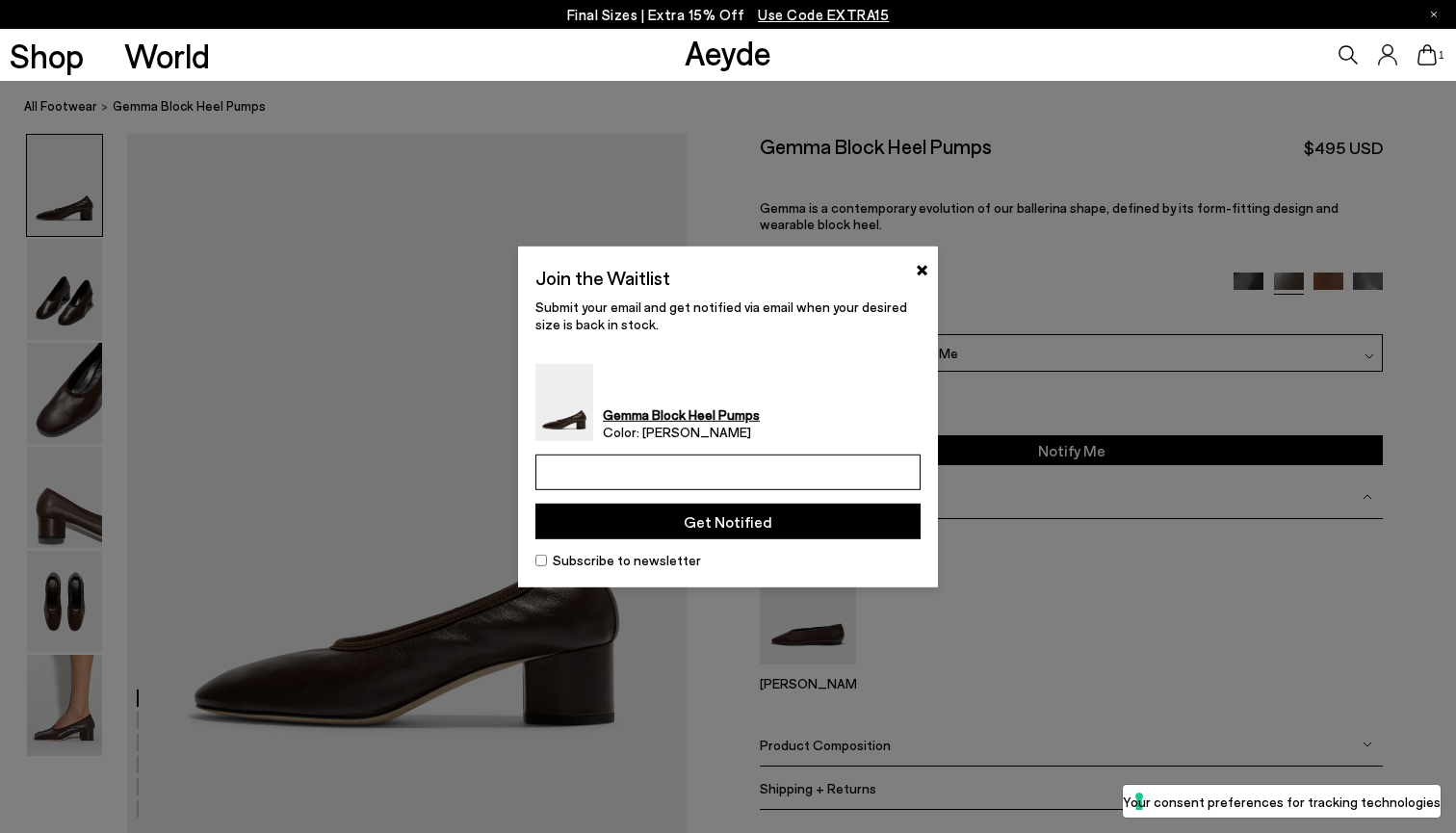
click at [677, 460] on input "email" at bounding box center [728, 472] width 386 height 35
type input "**********"
click at [635, 518] on button "Get Notified" at bounding box center [728, 521] width 386 height 35
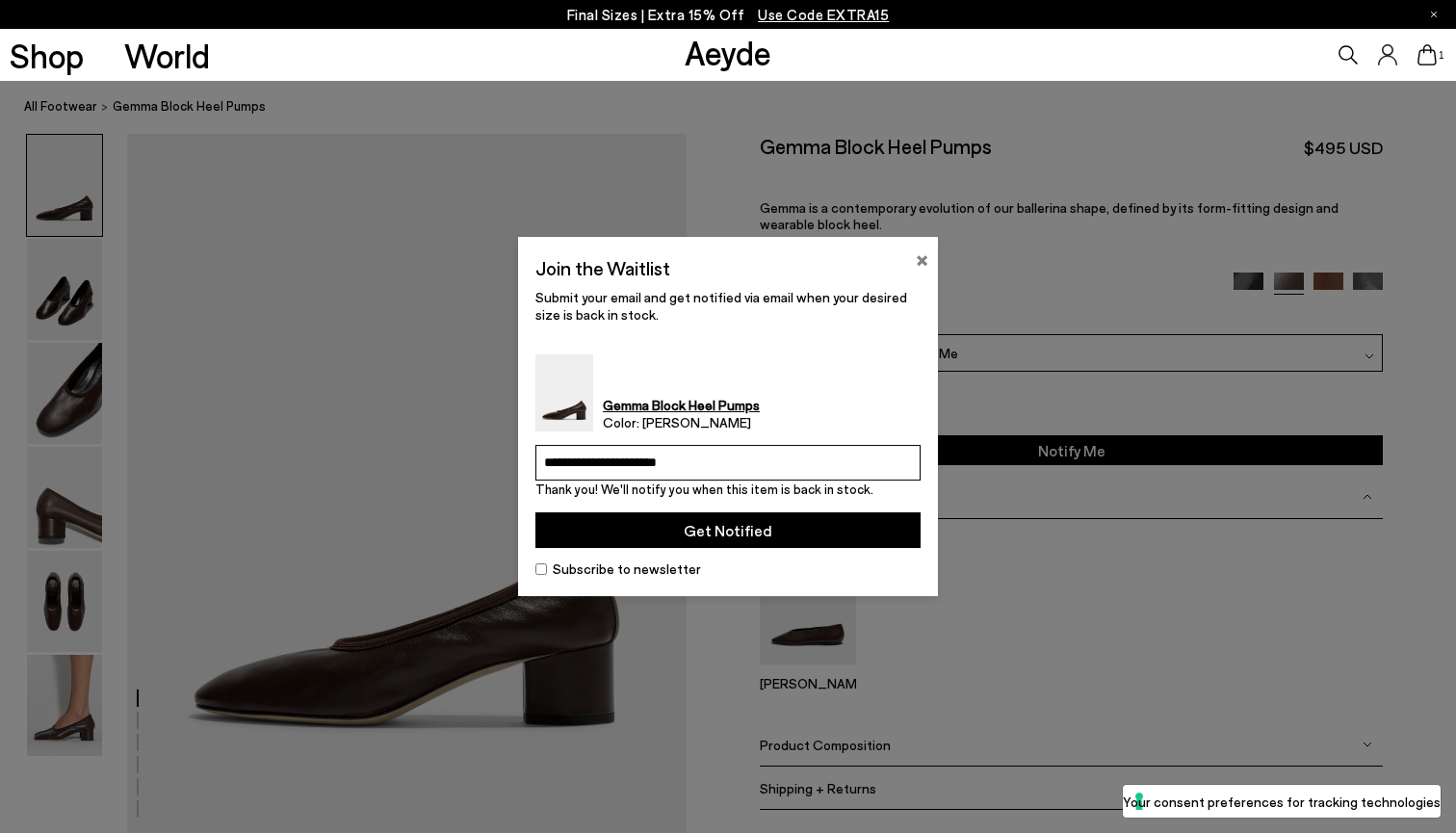
click at [917, 257] on button "×" at bounding box center [921, 258] width 13 height 24
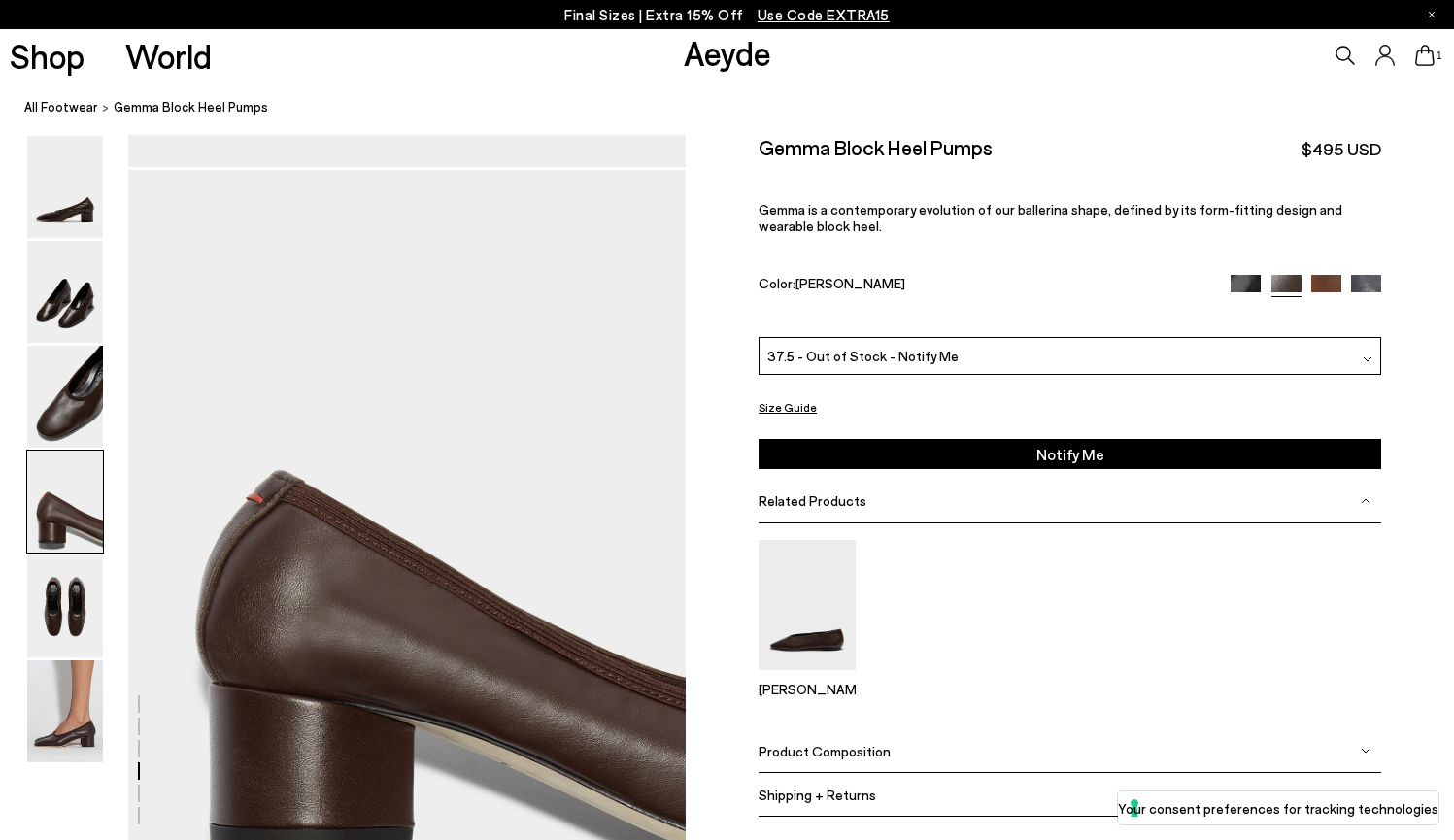
scroll to position [2051, 0]
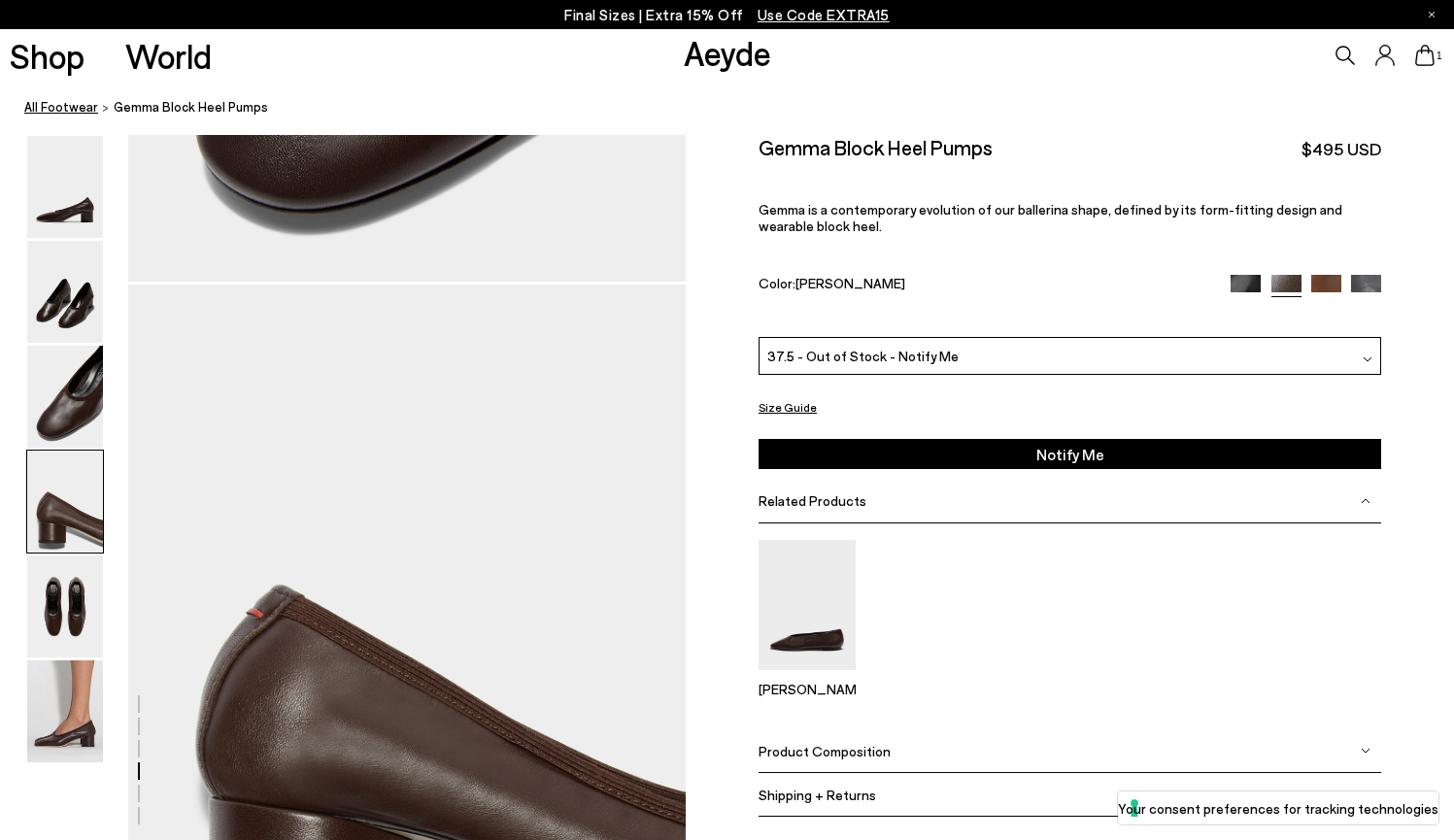
click at [65, 104] on link "All Footwear" at bounding box center [61, 107] width 74 height 21
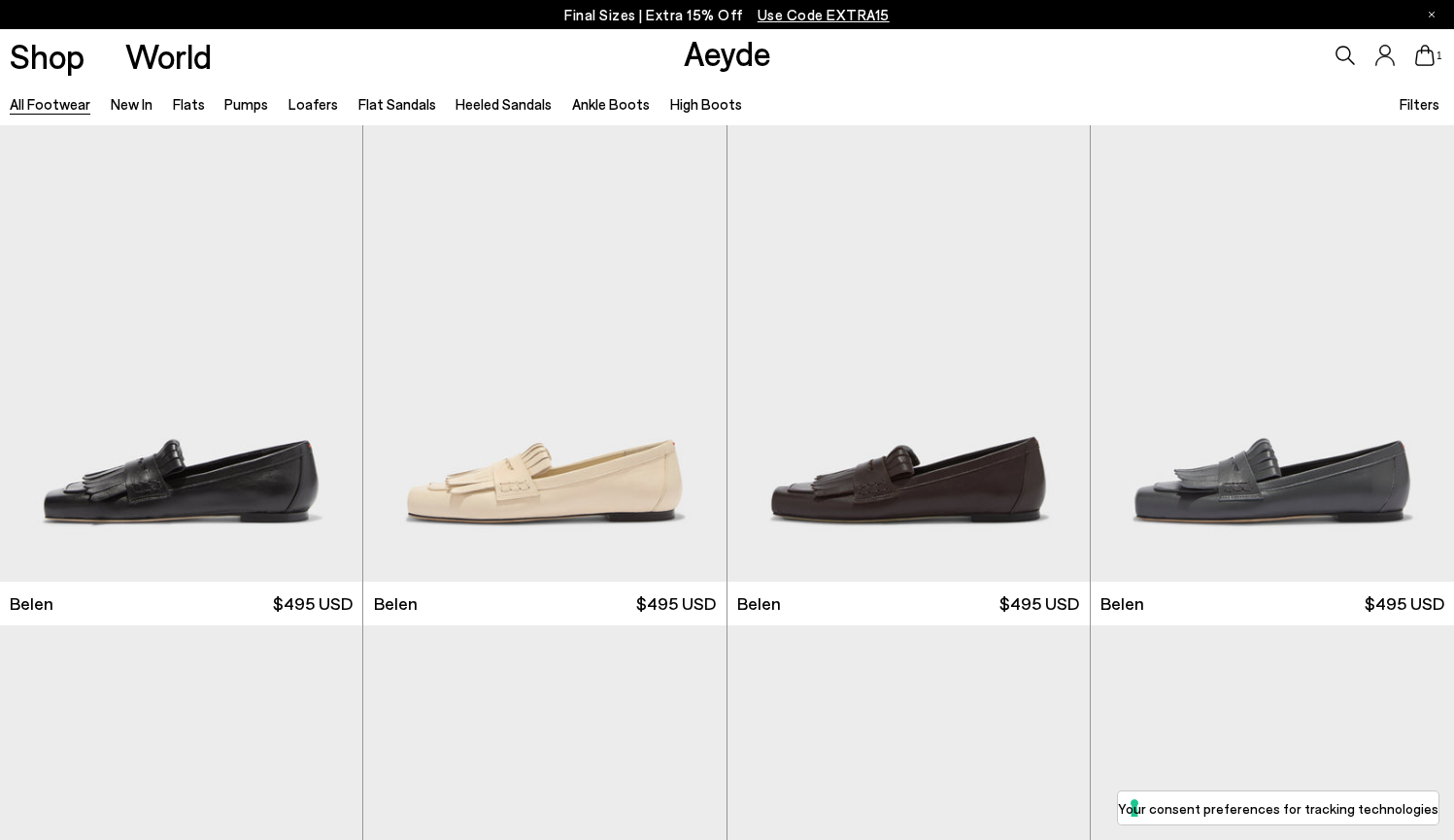
click at [606, 15] on p "Final Sizes | Extra 15% Off Use Code EXTRA15" at bounding box center [727, 15] width 326 height 25
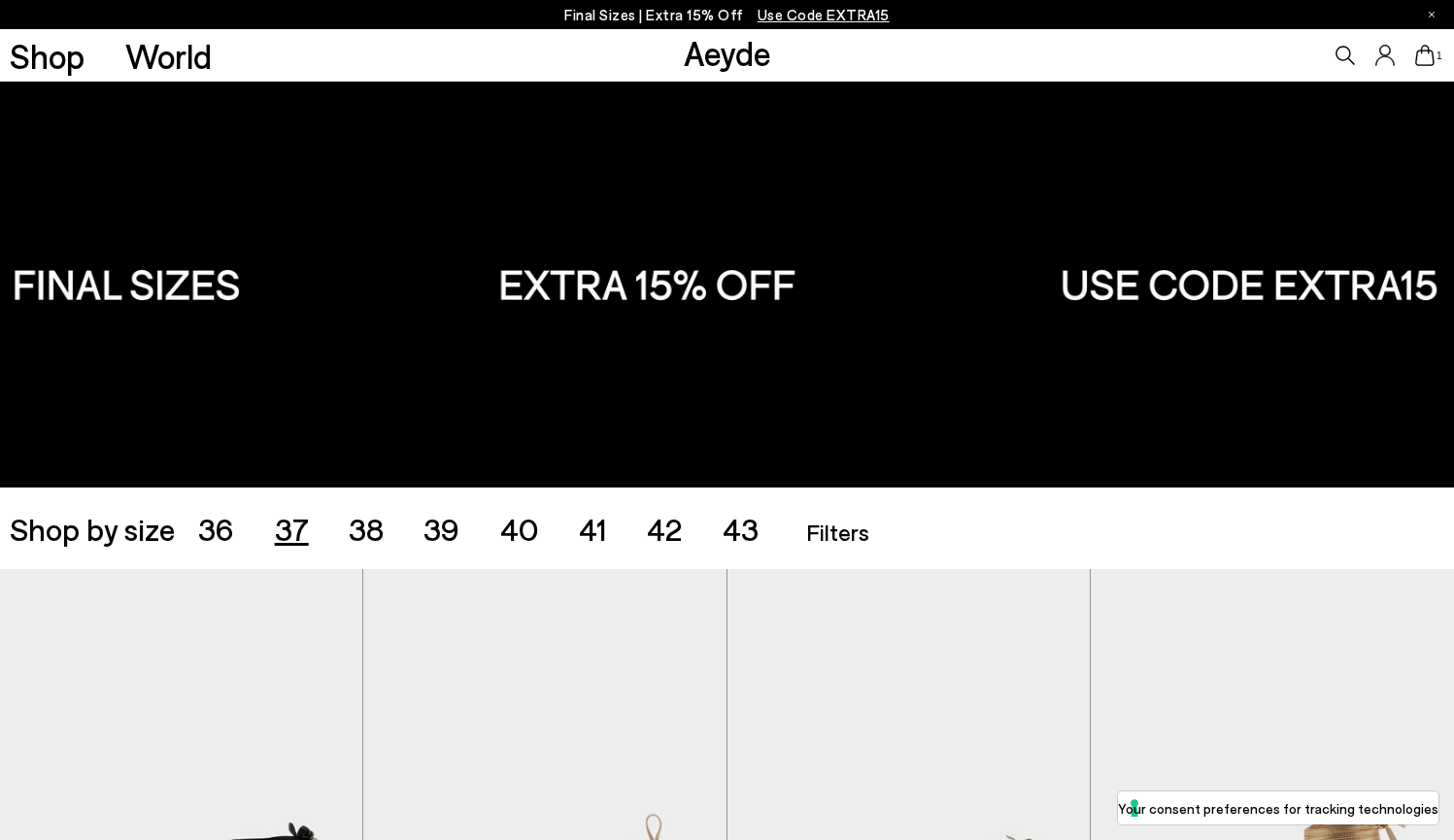
click at [281, 531] on span "37" at bounding box center [292, 527] width 34 height 37
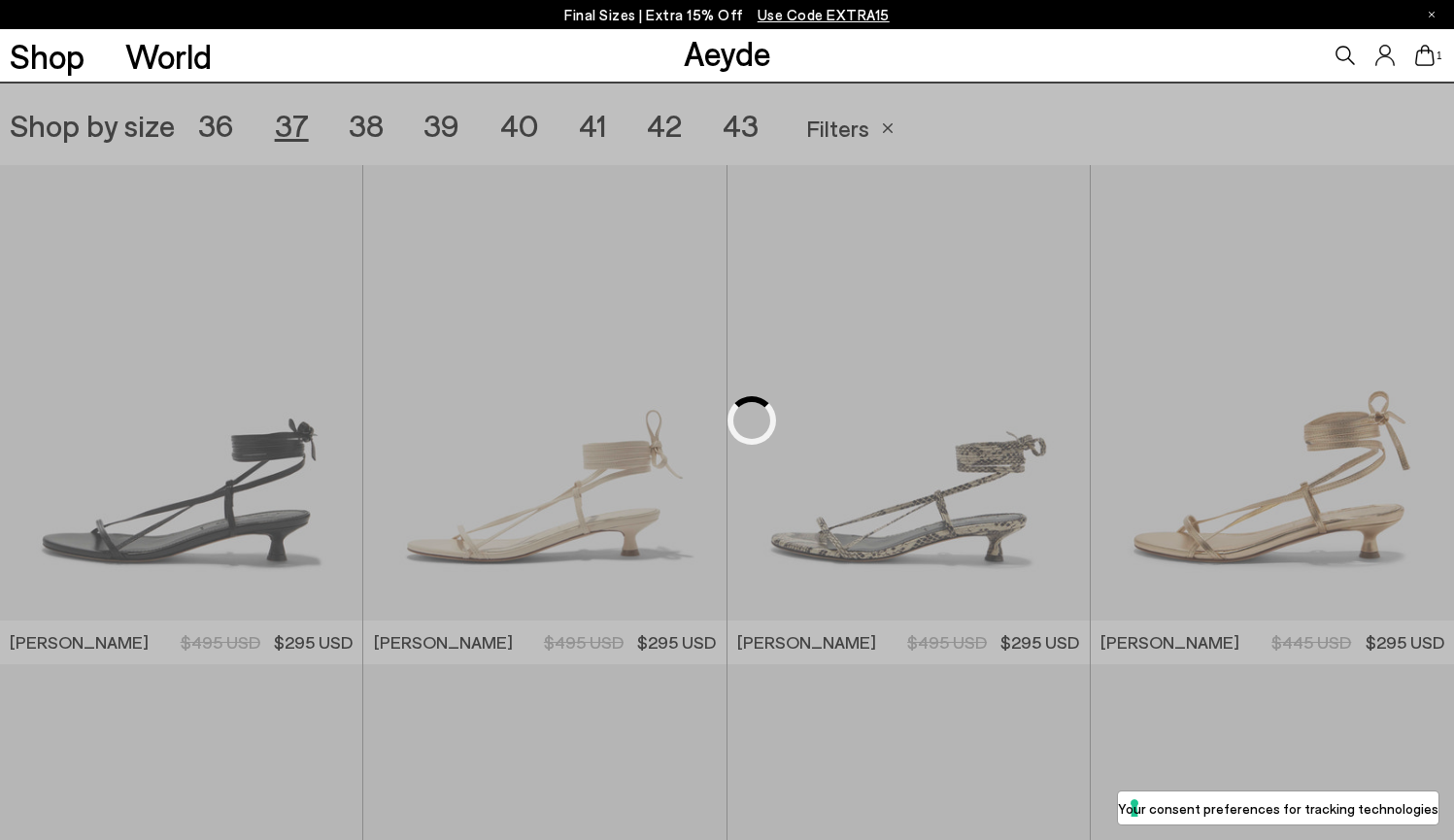
scroll to position [405, 0]
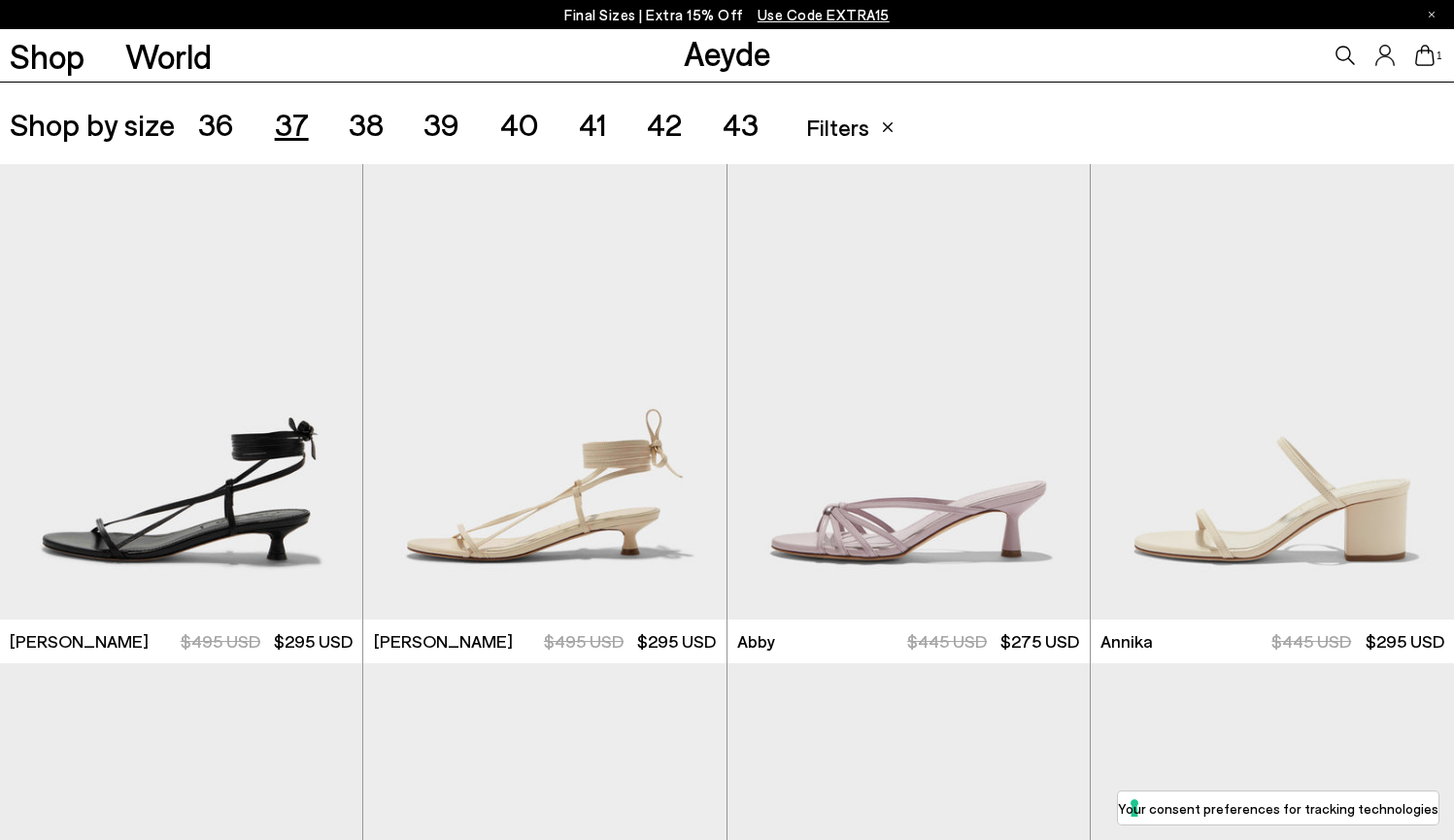
click at [852, 130] on span "Filters" at bounding box center [838, 127] width 63 height 28
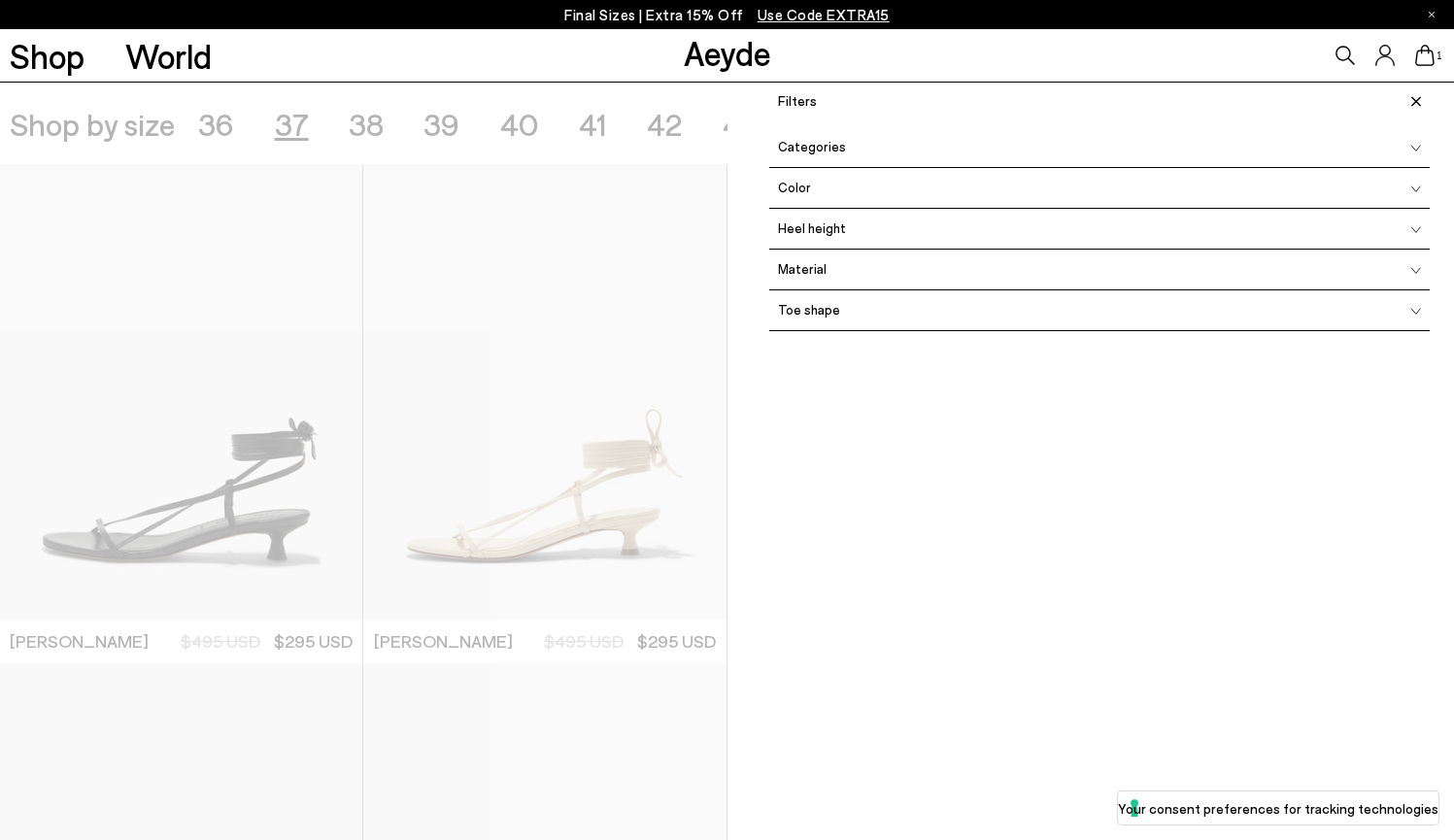
click at [808, 228] on span "Heel height" at bounding box center [808, 229] width 77 height 13
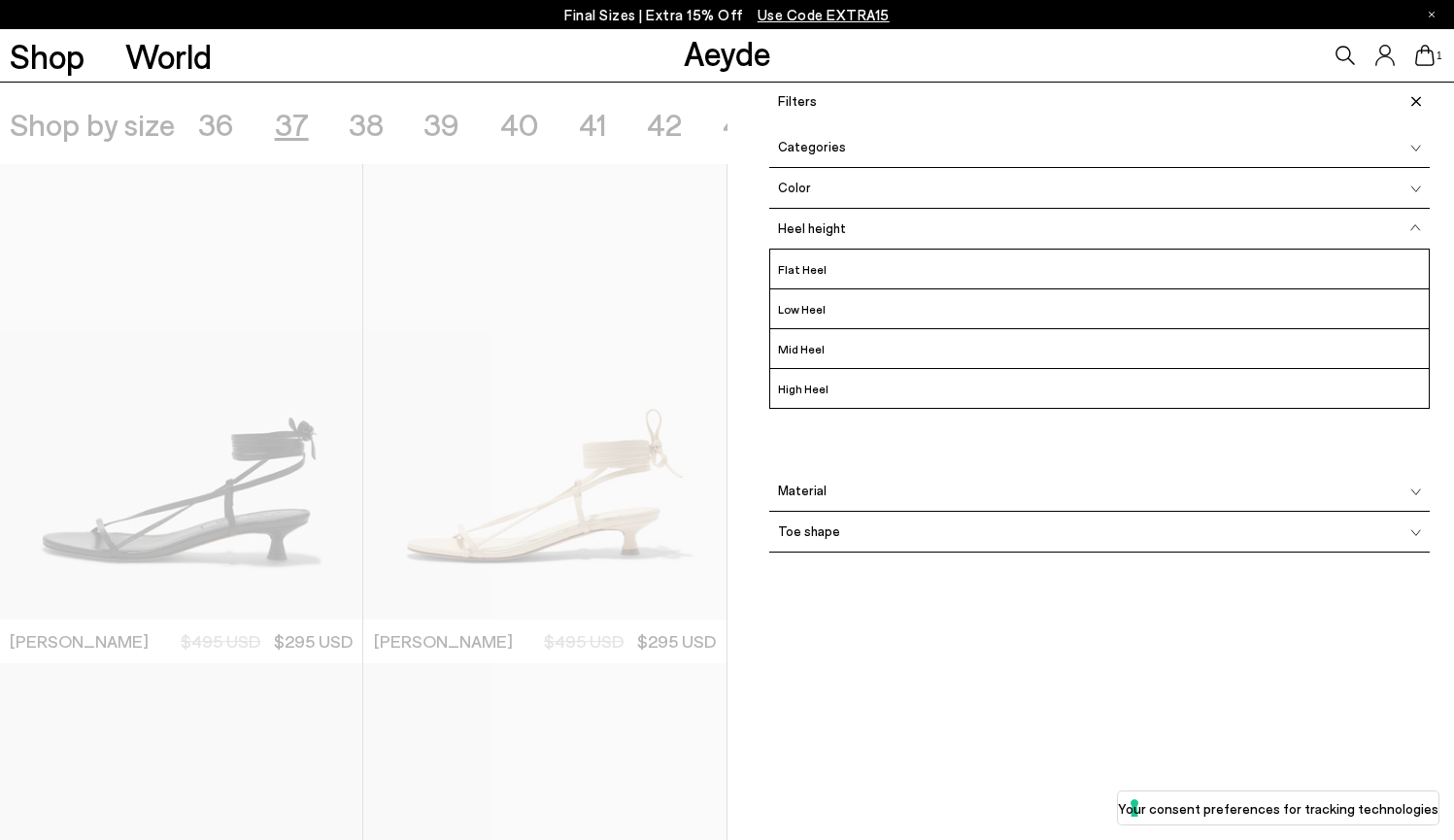
click at [808, 228] on span "Heel height" at bounding box center [808, 229] width 77 height 13
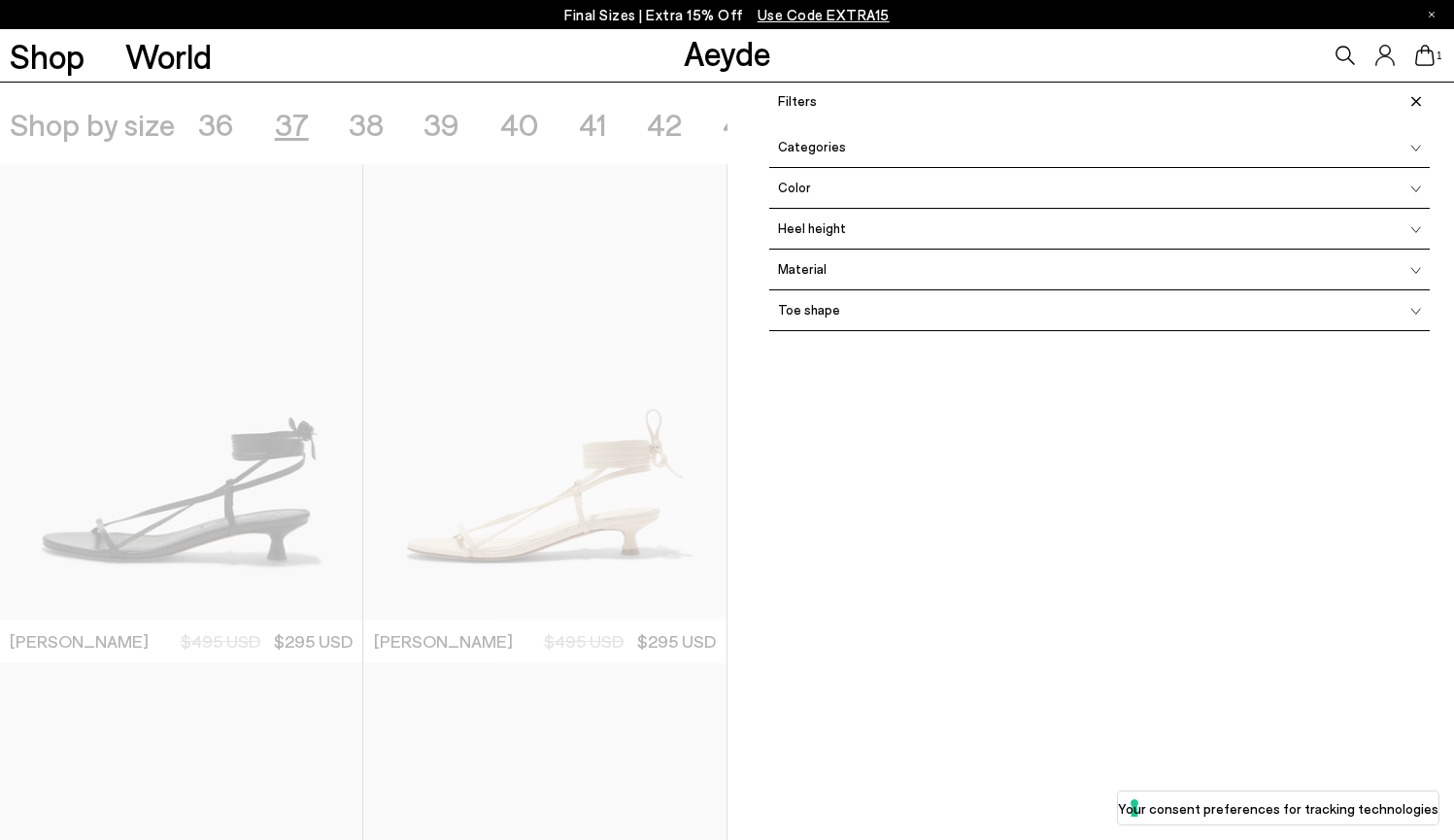
click at [626, 146] on div at bounding box center [363, 502] width 727 height 840
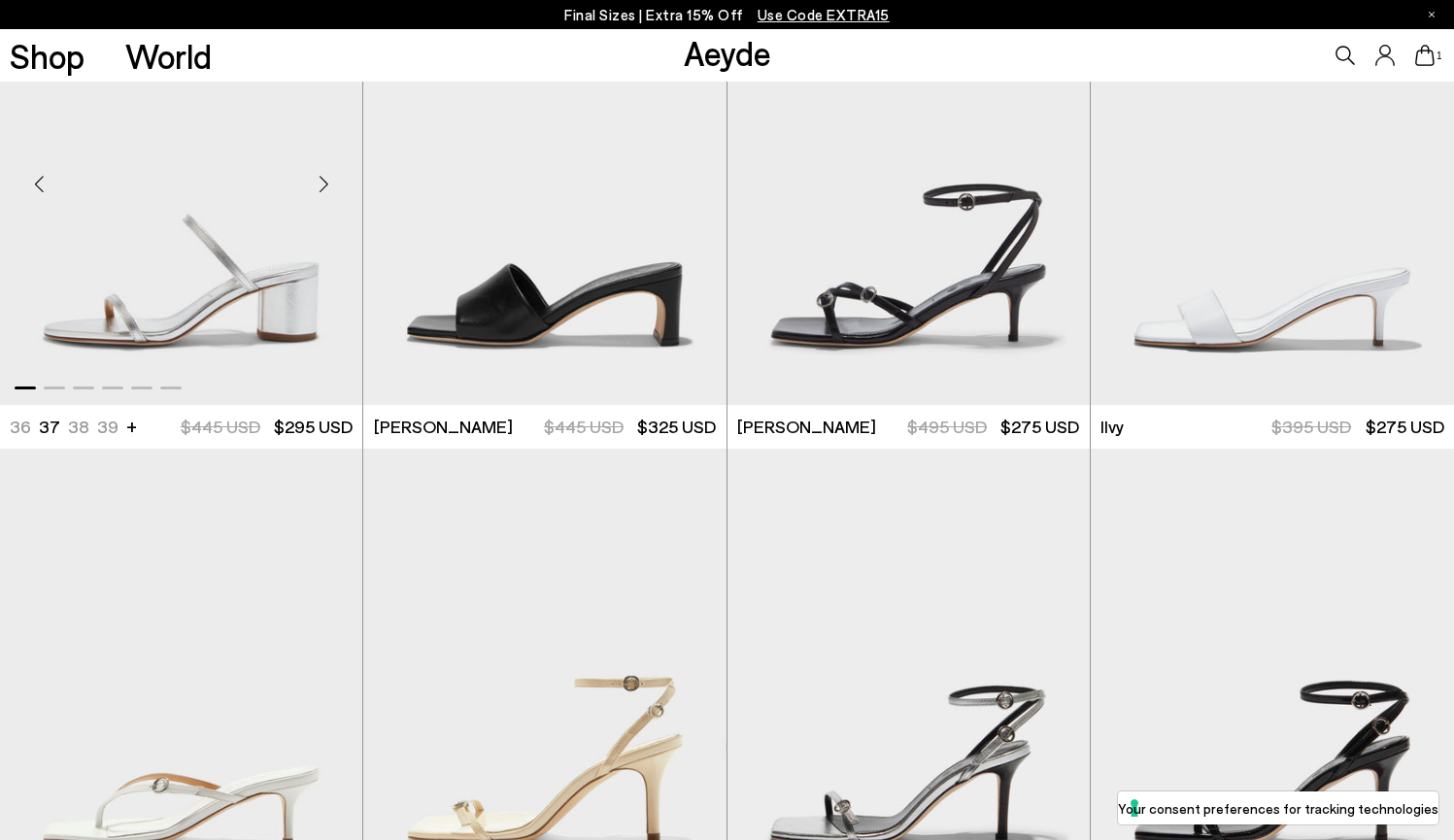
scroll to position [1122, 0]
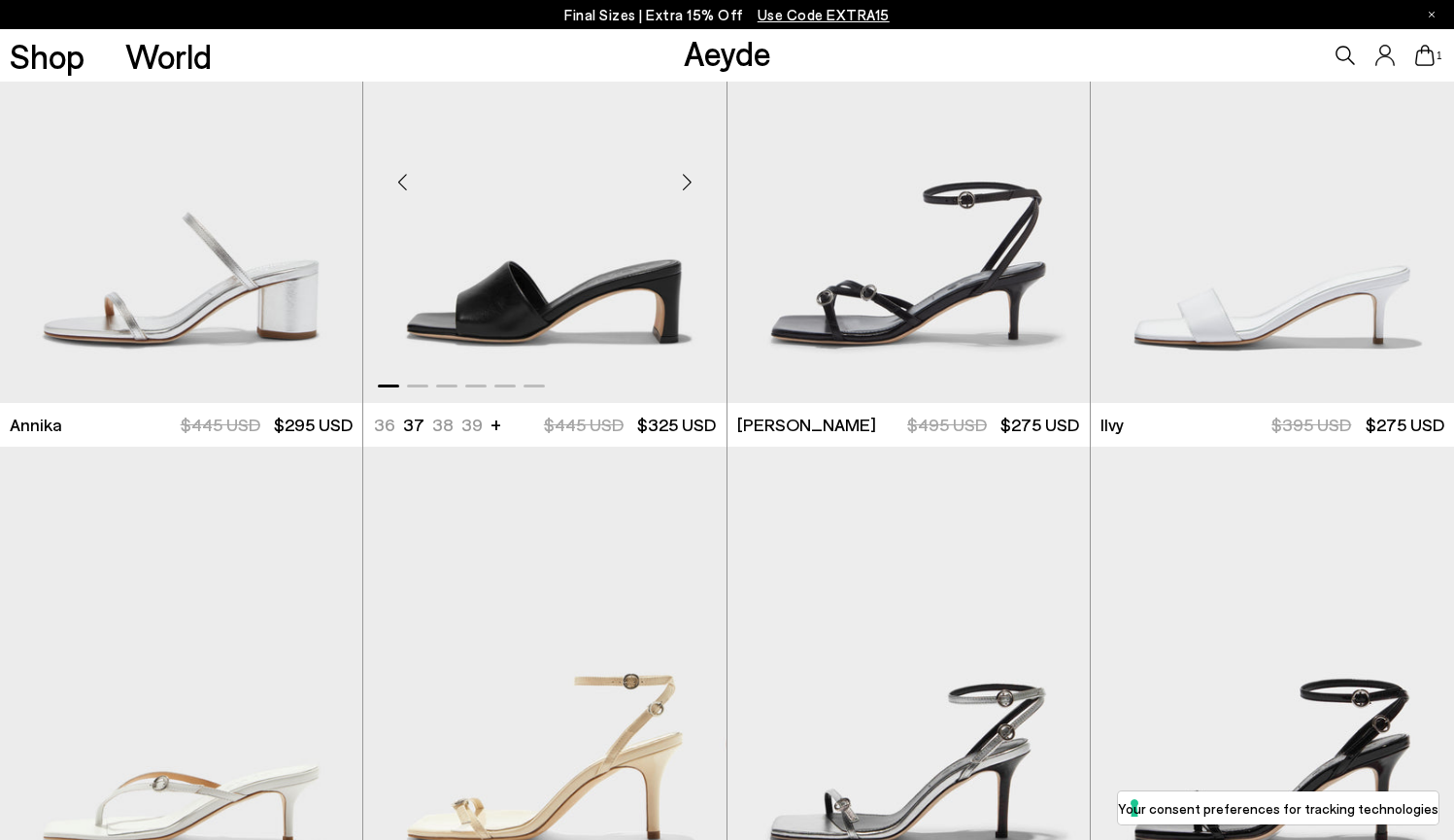
click at [596, 296] on img "1 / 6" at bounding box center [544, 174] width 362 height 455
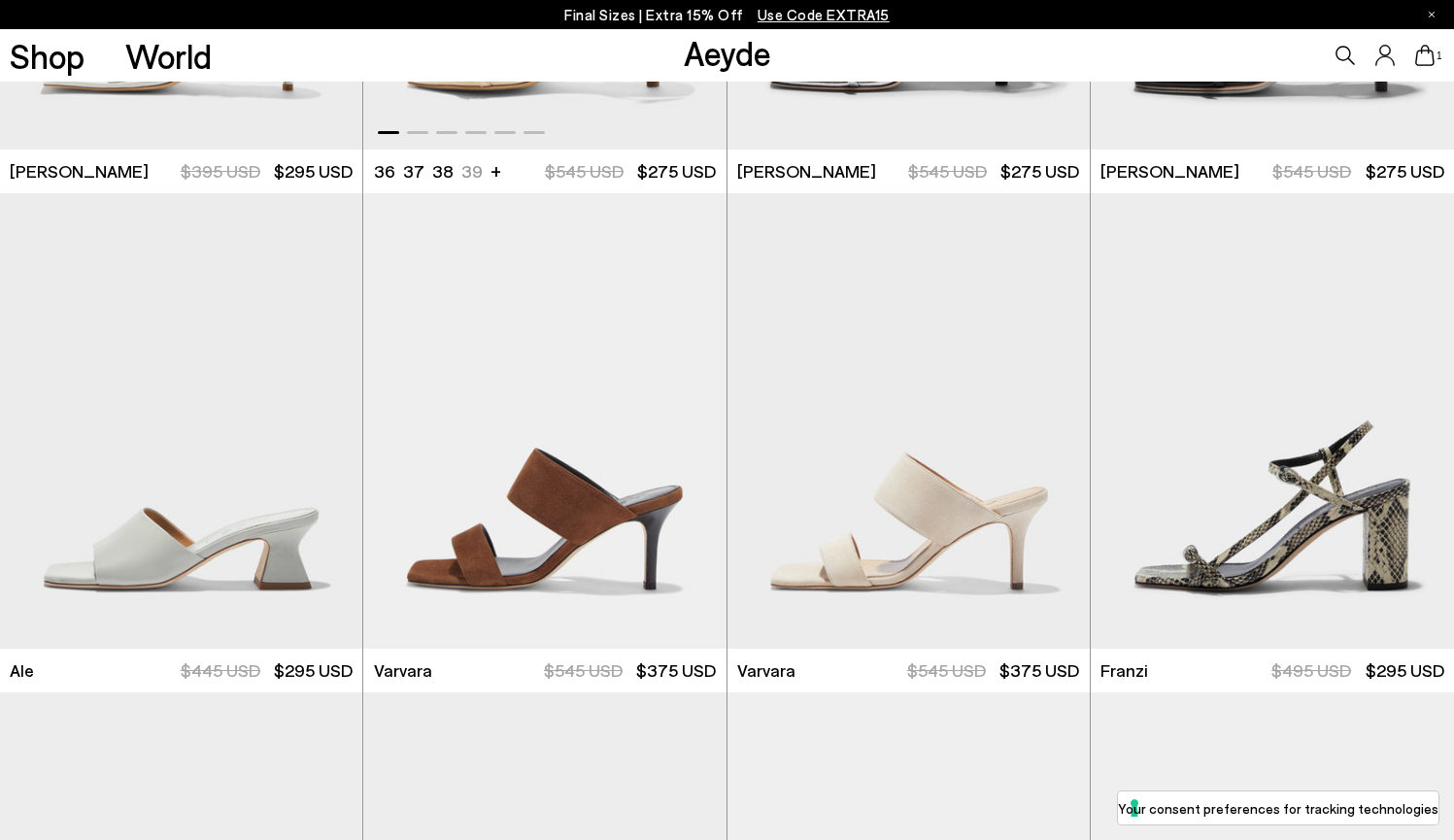
scroll to position [2080, 0]
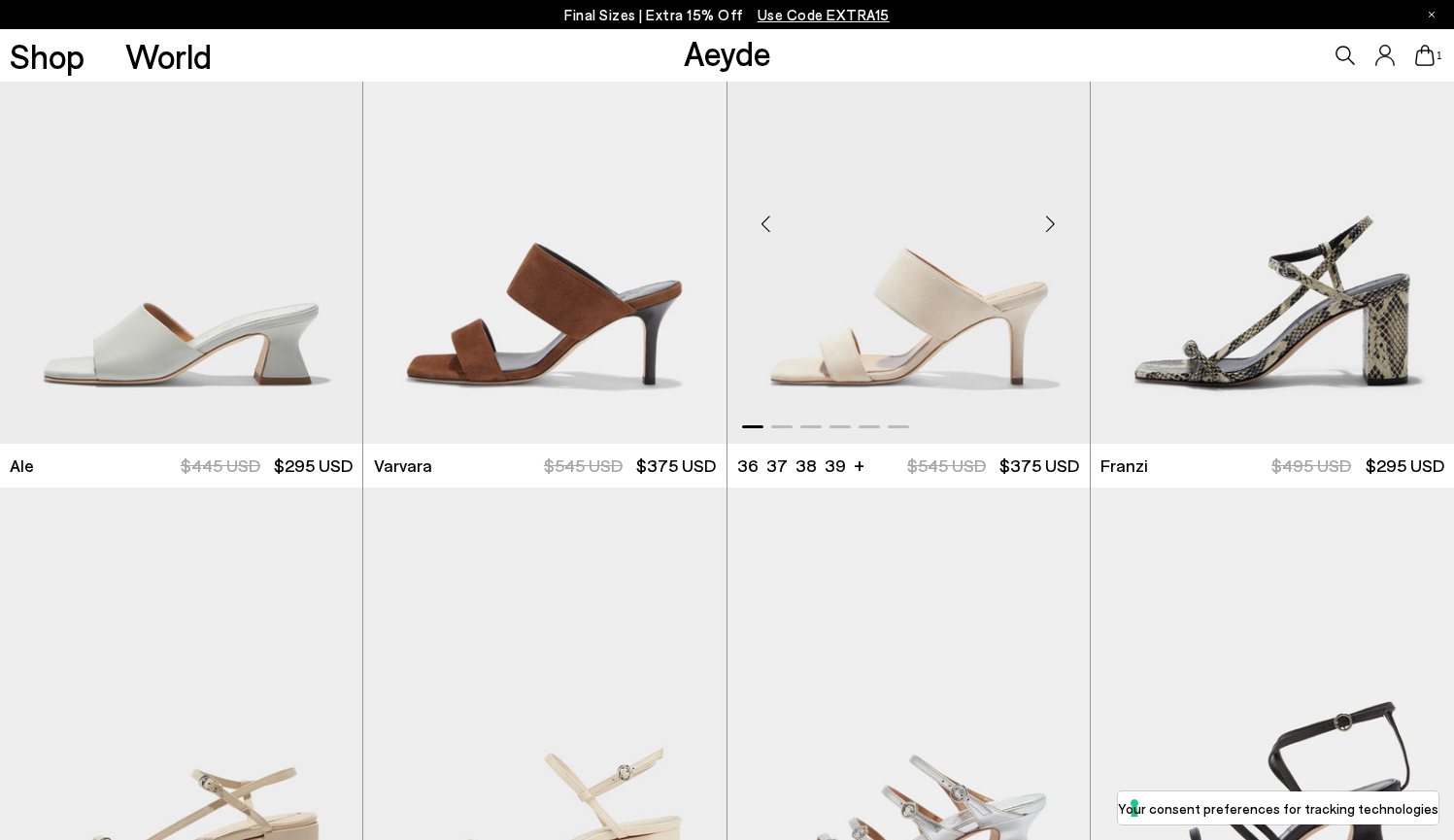
click at [1047, 215] on div "Next slide" at bounding box center [1051, 223] width 58 height 58
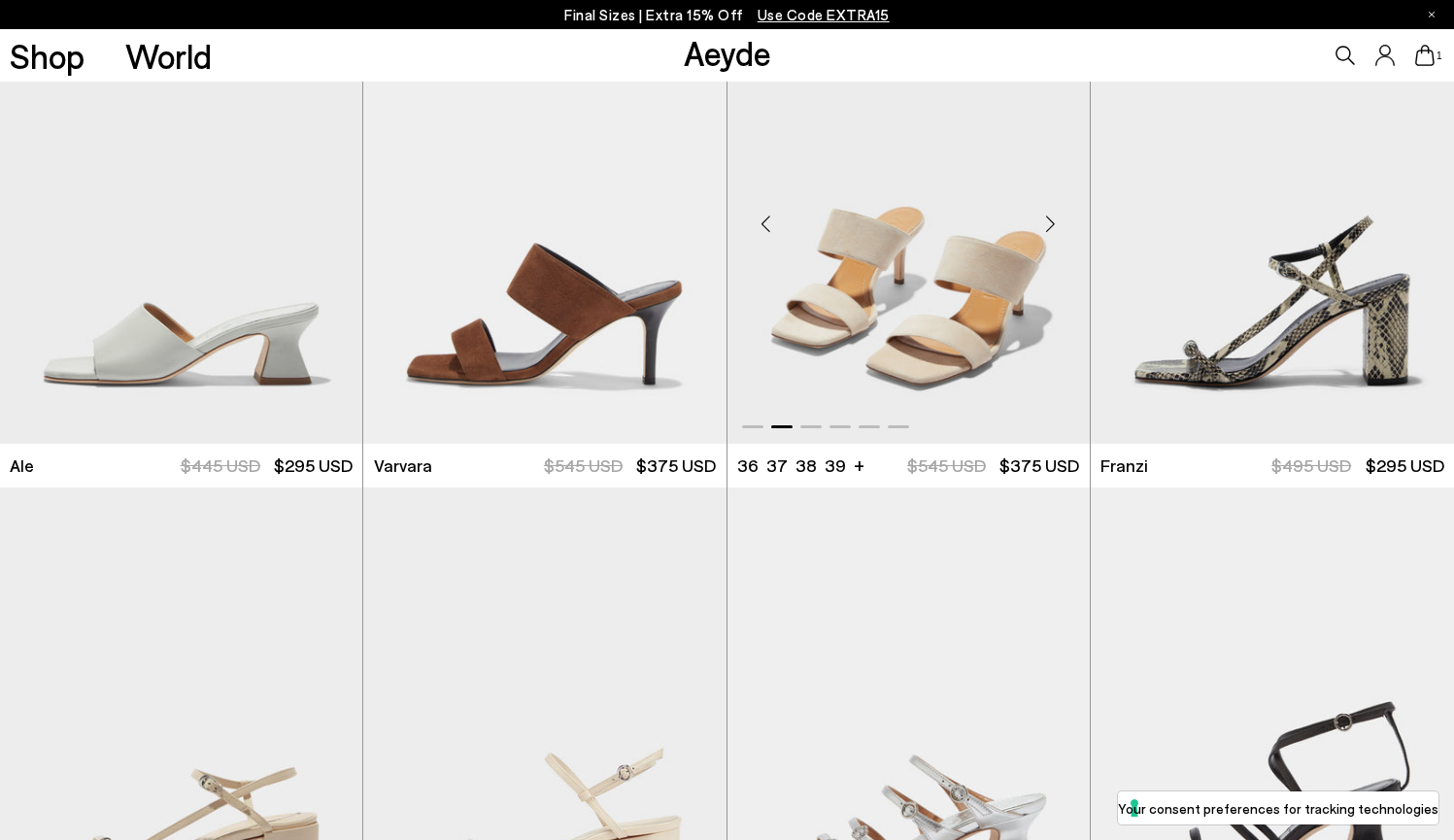
click at [1047, 218] on div "Next slide" at bounding box center [1051, 223] width 58 height 58
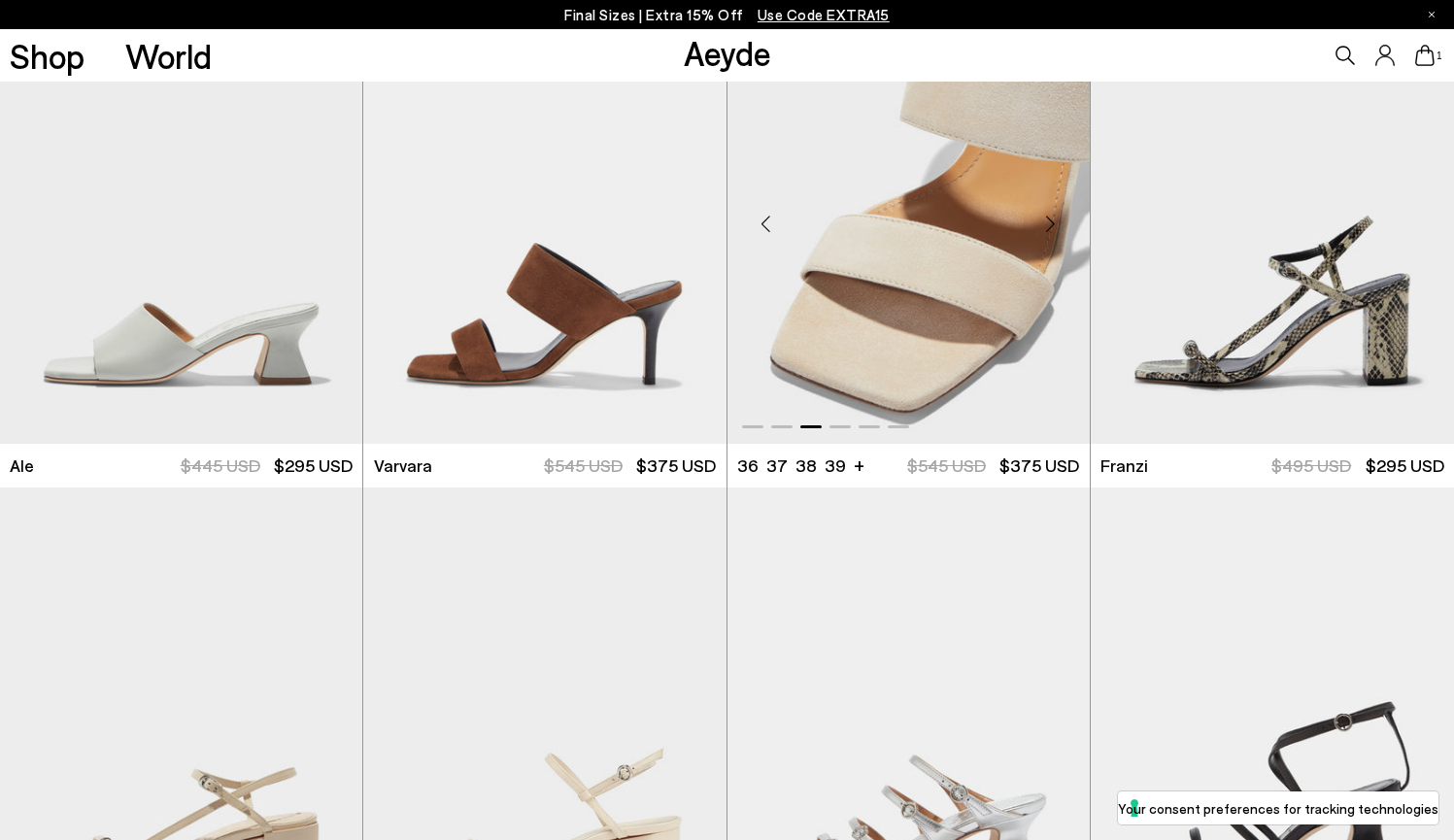
click at [1047, 218] on div "Next slide" at bounding box center [1051, 223] width 58 height 58
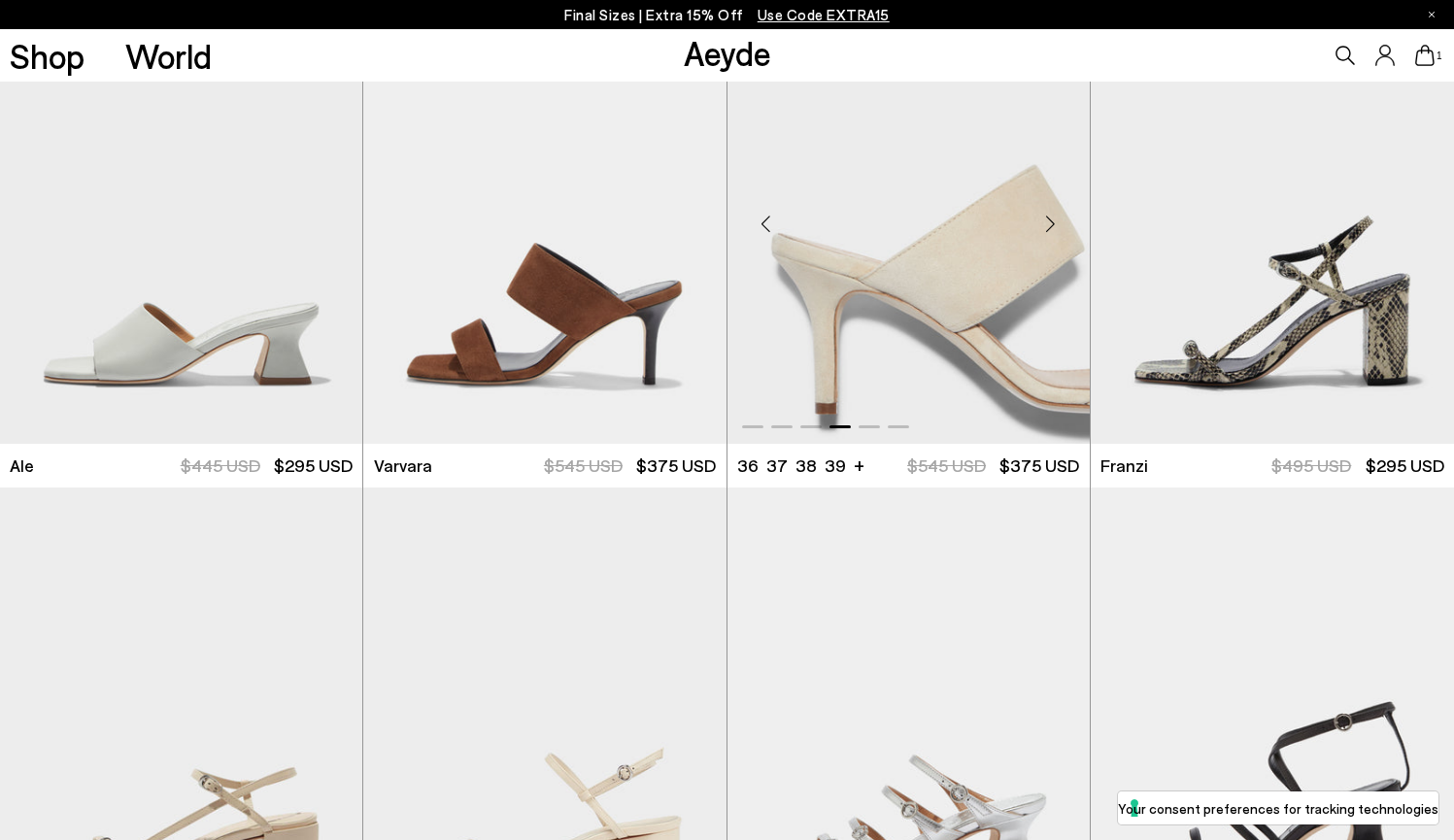
click at [1047, 218] on div "Next slide" at bounding box center [1051, 223] width 58 height 58
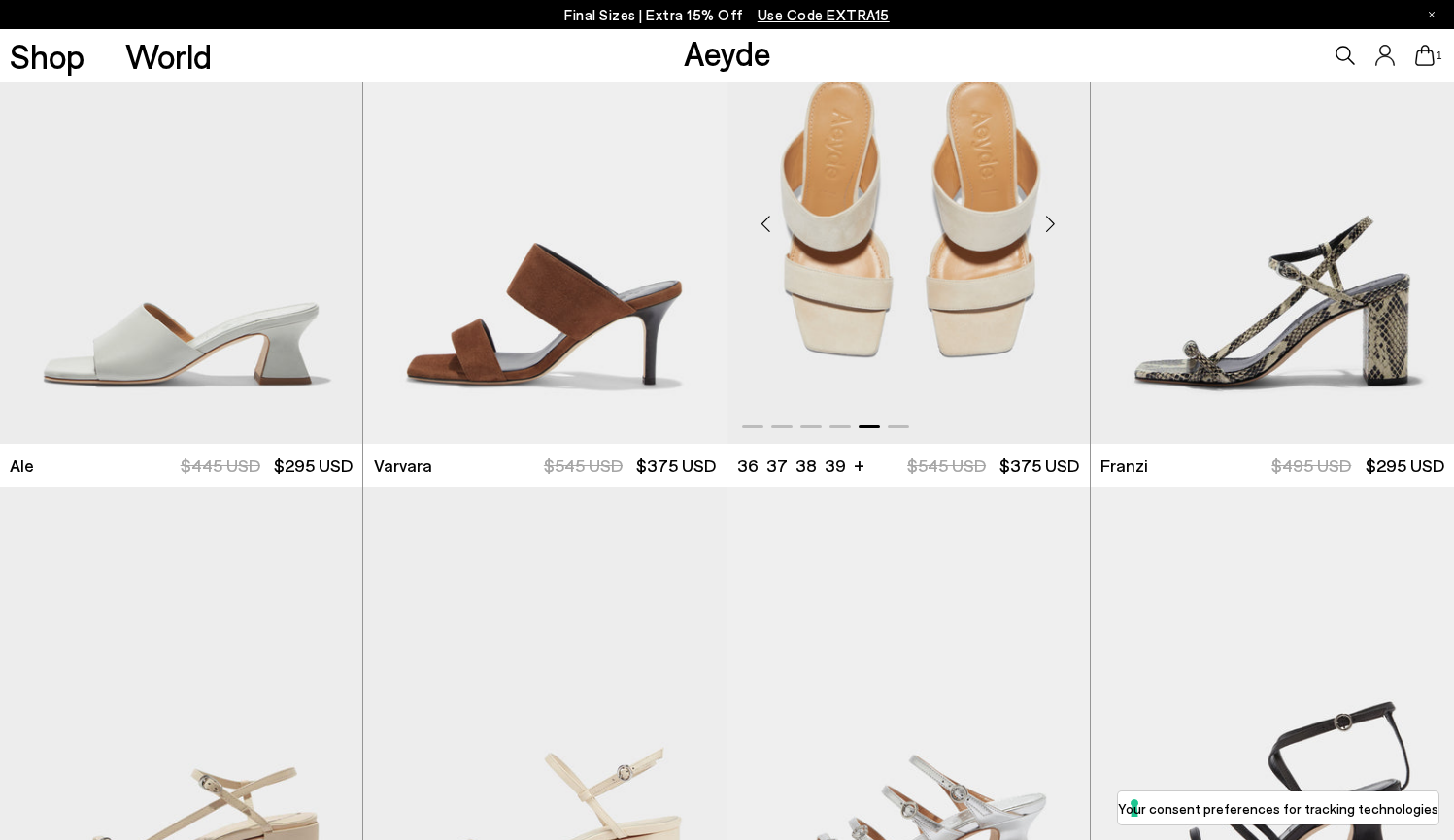
click at [1047, 218] on div "Next slide" at bounding box center [1051, 223] width 58 height 58
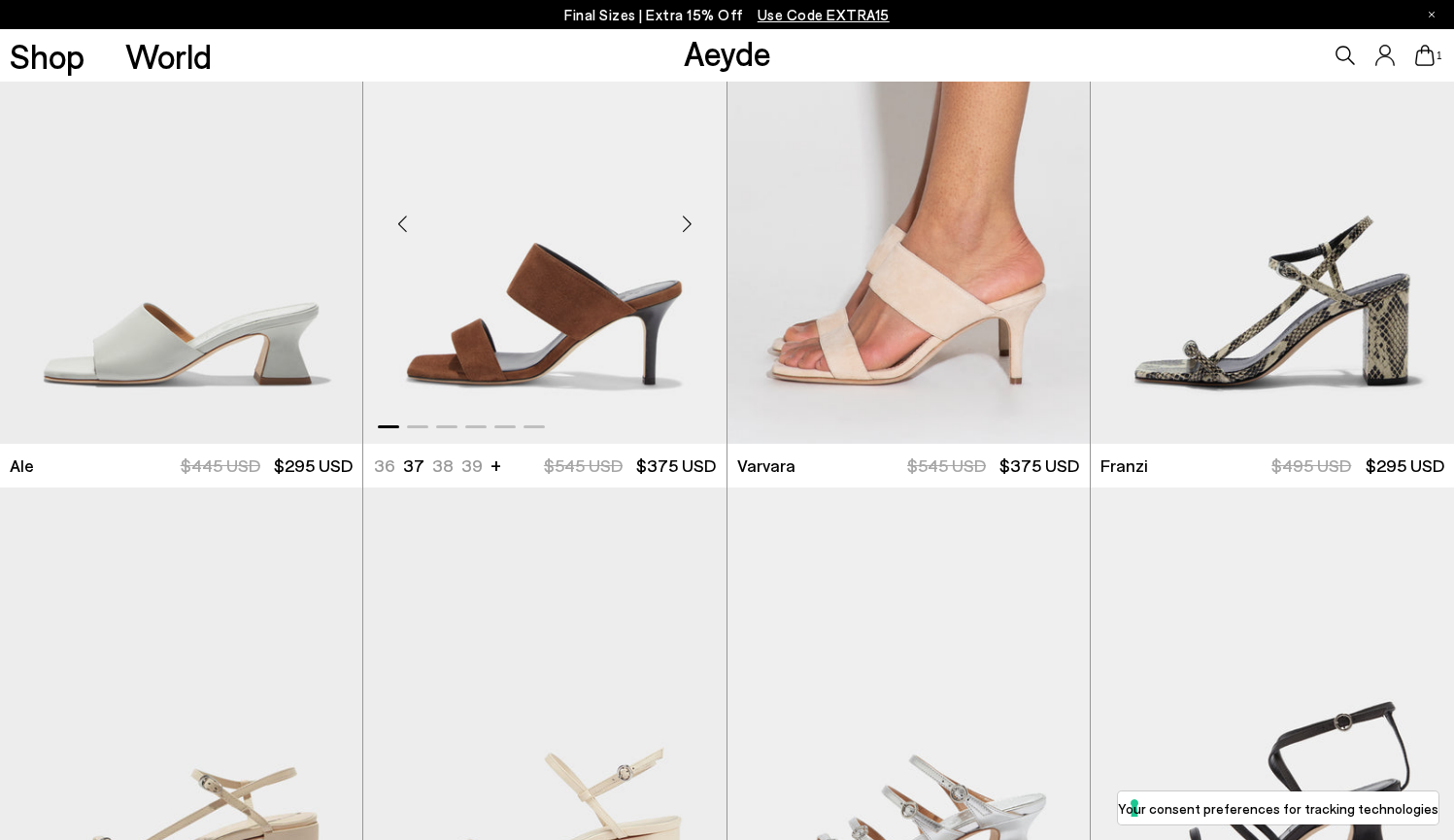
click at [691, 225] on div "Next slide" at bounding box center [687, 223] width 58 height 58
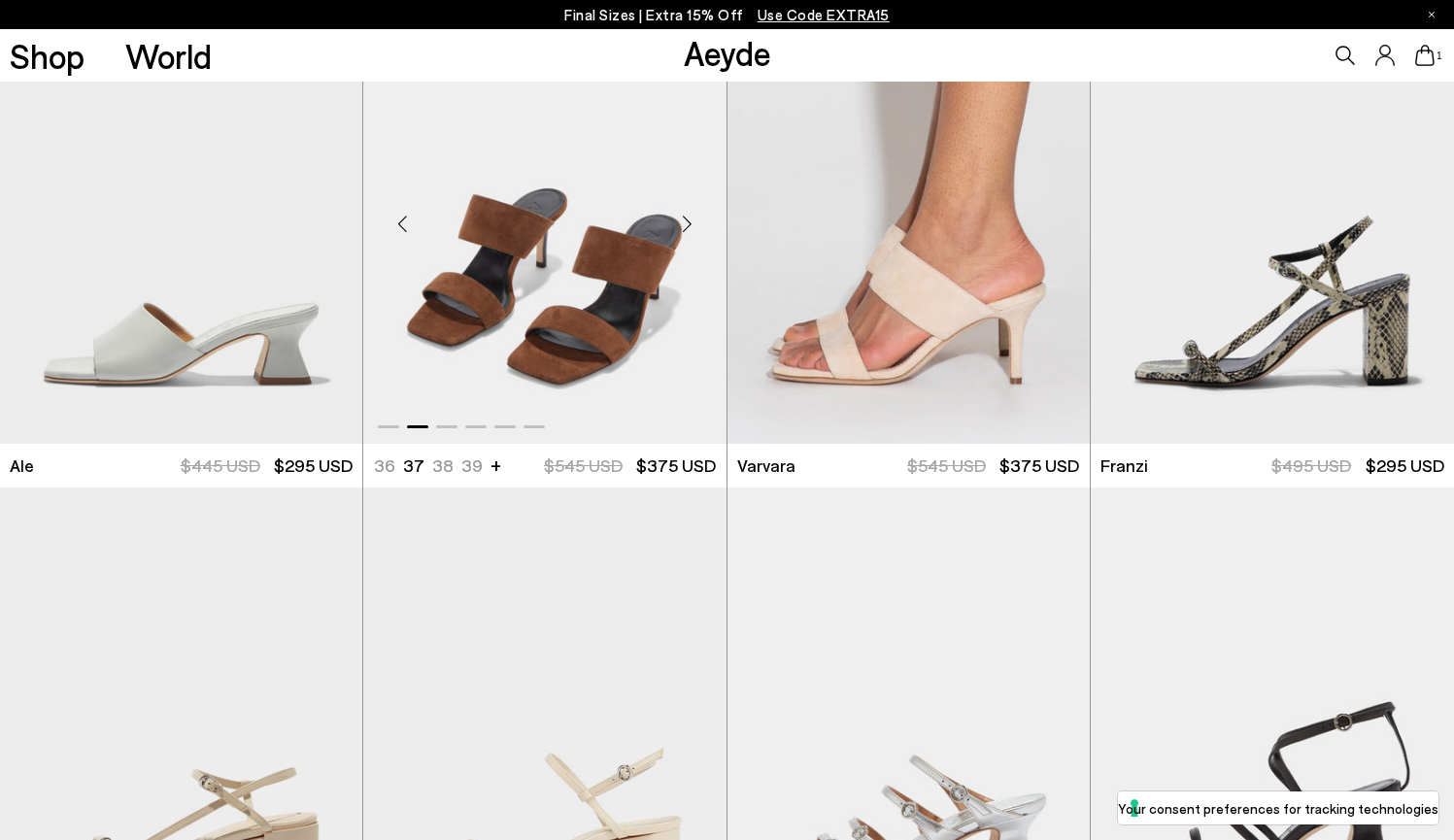
click at [691, 225] on div "Next slide" at bounding box center [687, 223] width 58 height 58
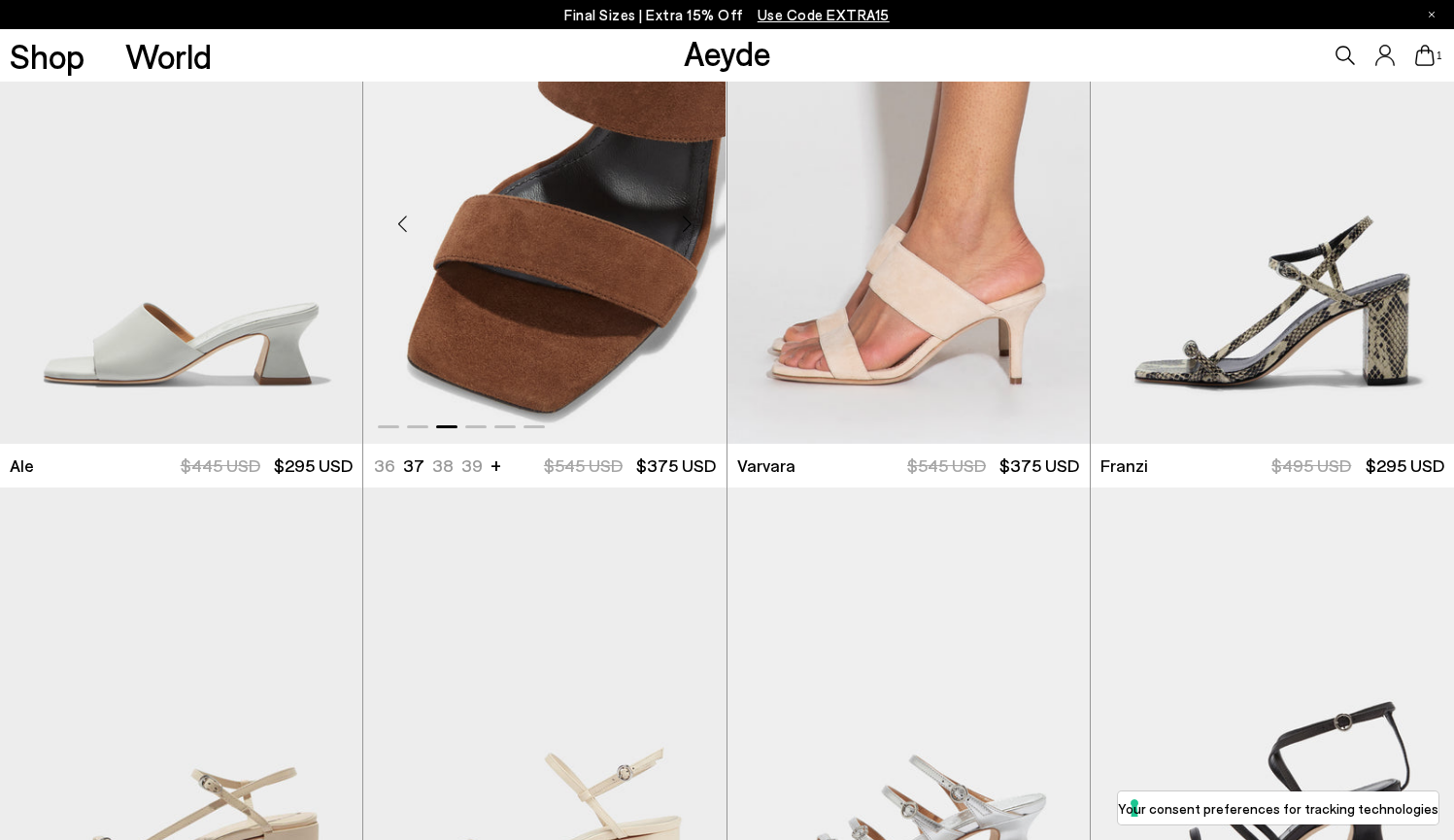
click at [691, 225] on div "Next slide" at bounding box center [687, 223] width 58 height 58
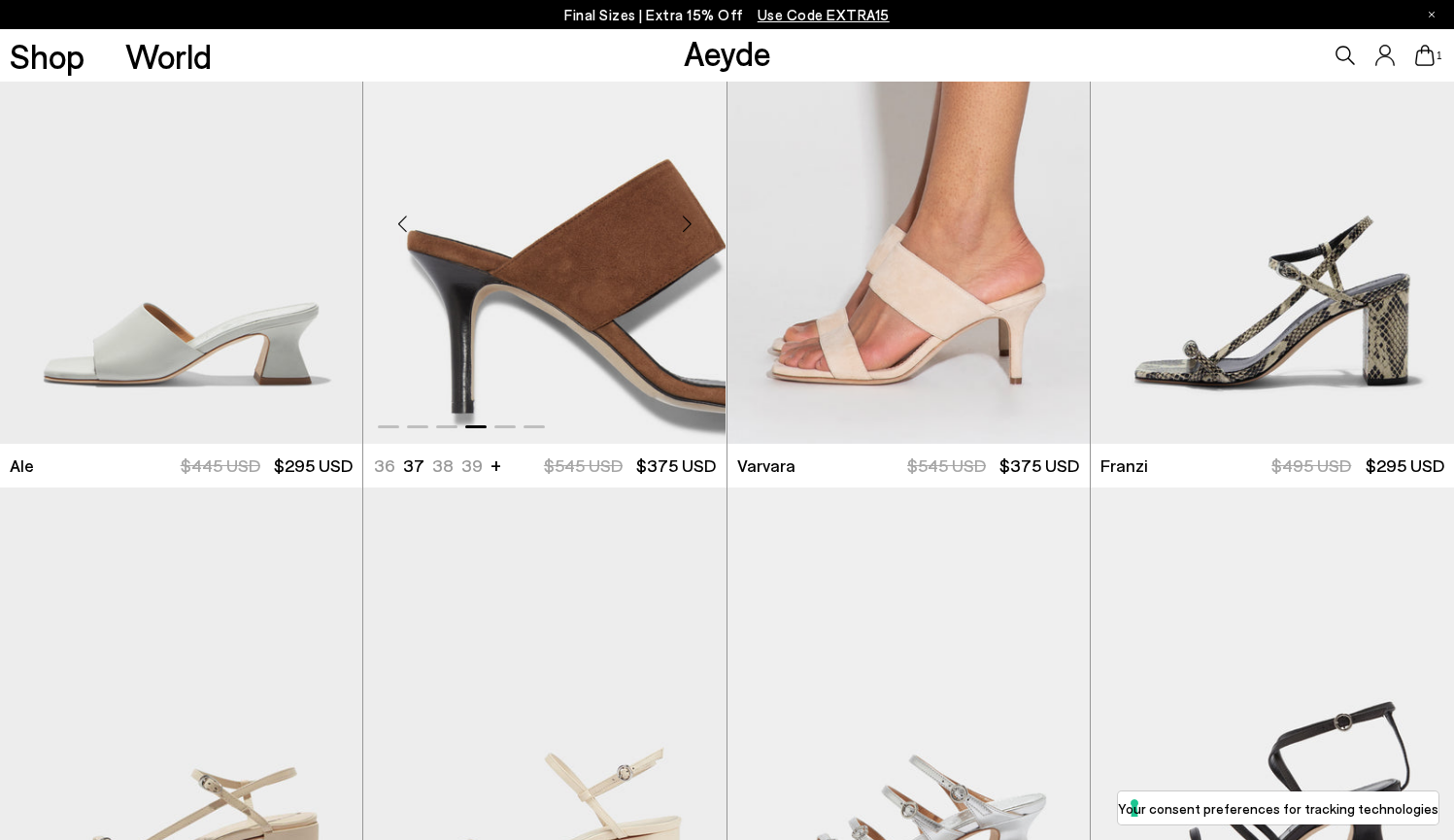
click at [691, 225] on div "Next slide" at bounding box center [687, 223] width 58 height 58
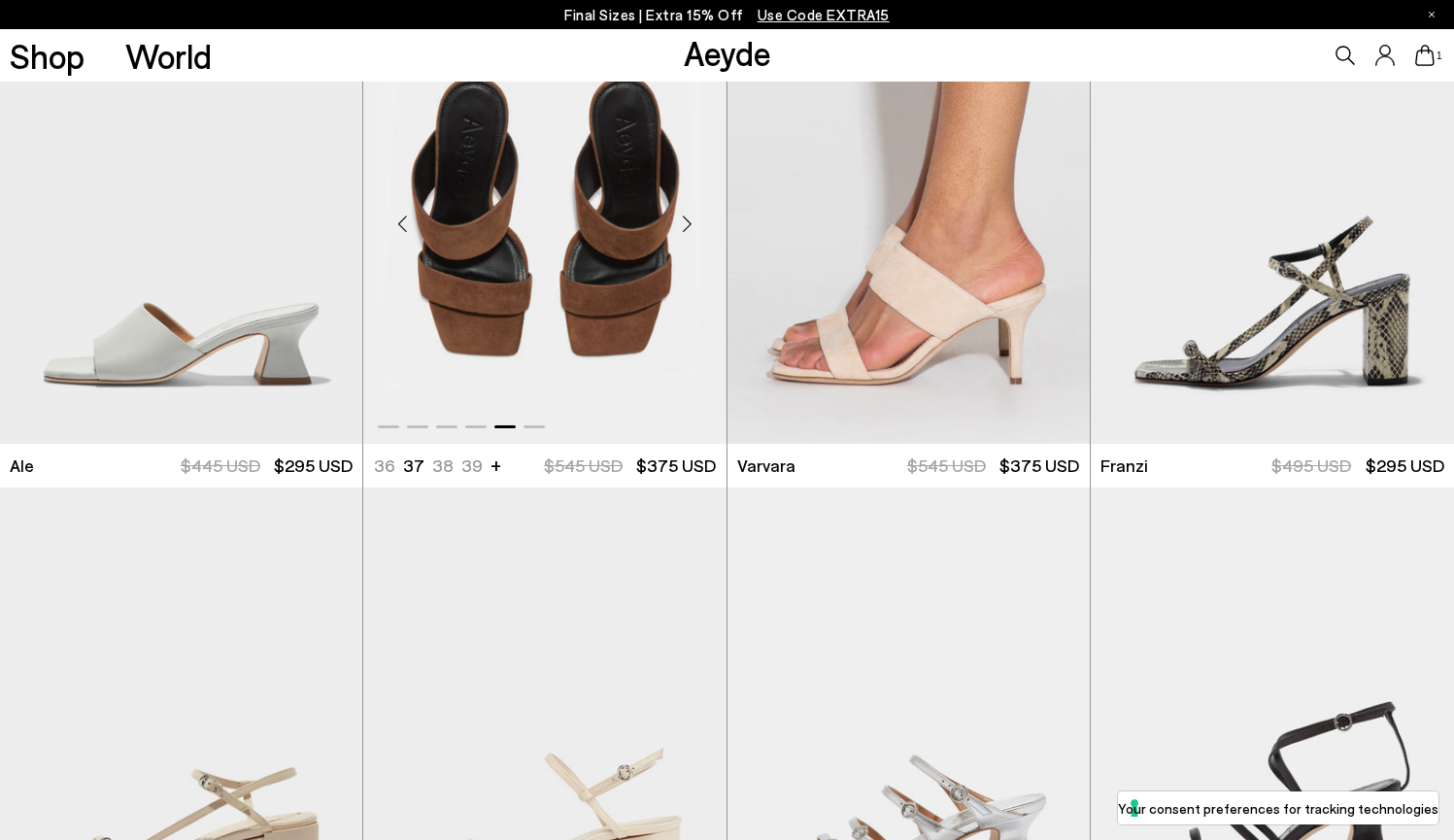
click at [691, 225] on div "Next slide" at bounding box center [687, 223] width 58 height 58
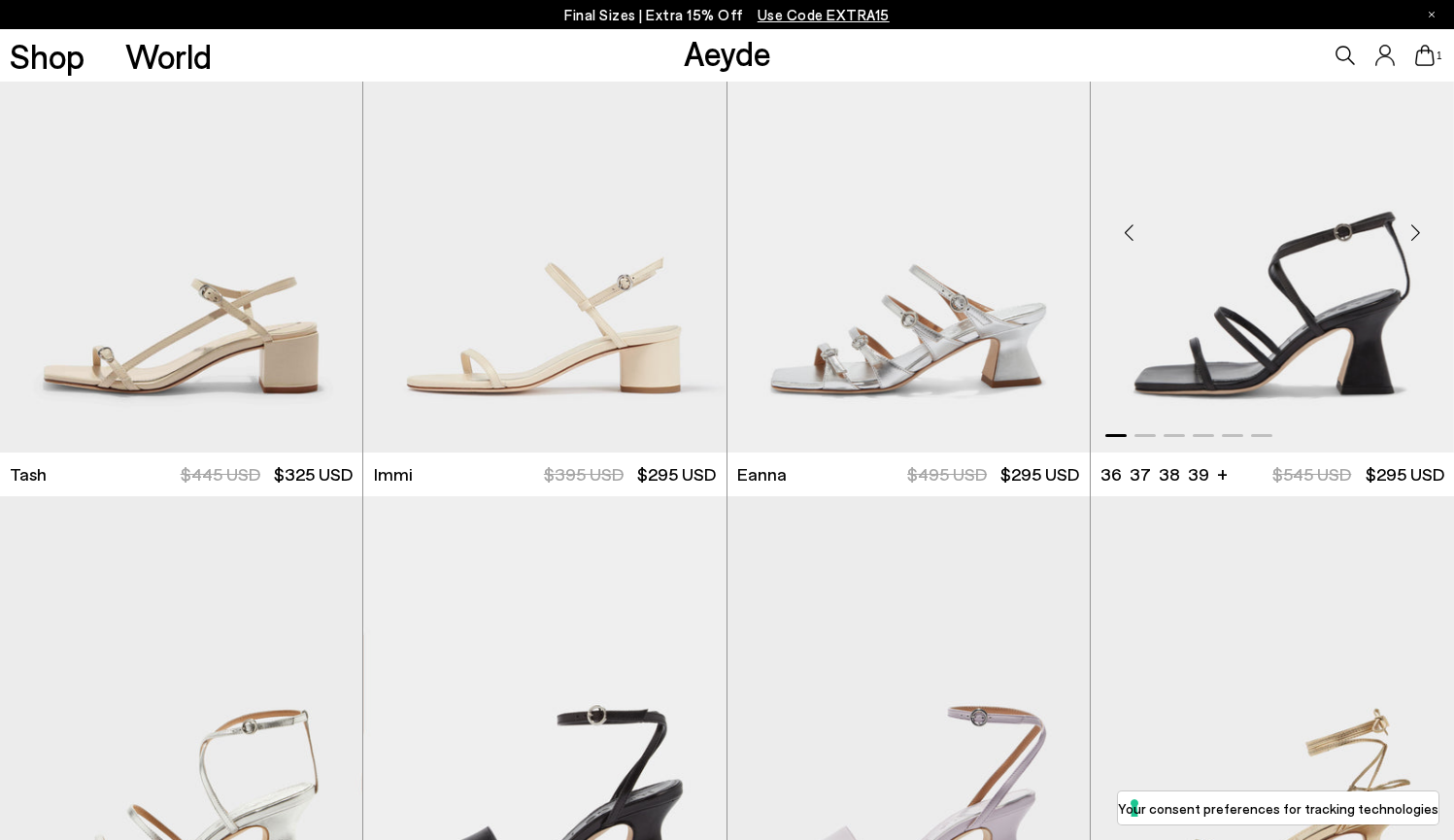
scroll to position [3087, 0]
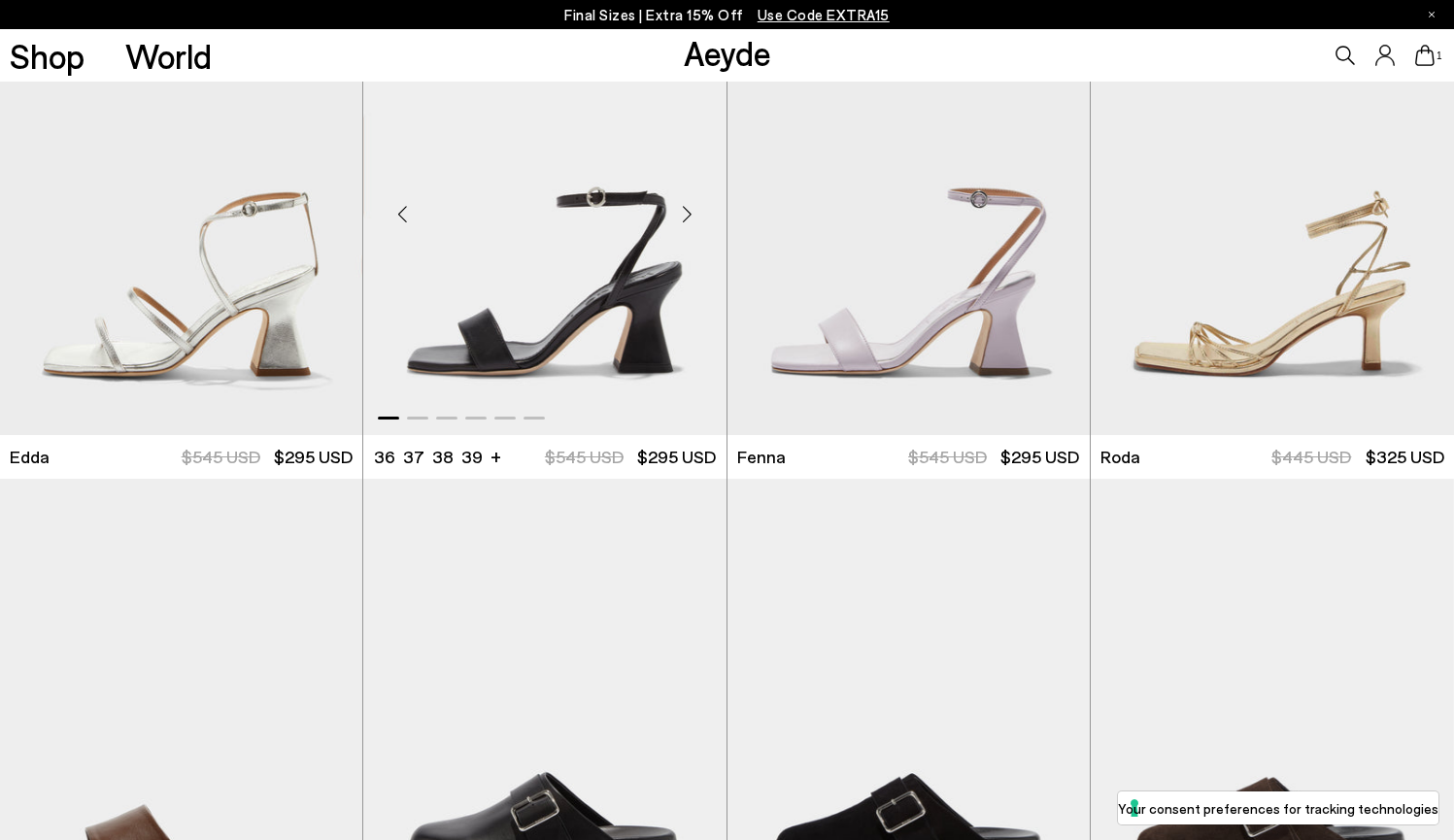
click at [692, 217] on div "Next slide" at bounding box center [687, 214] width 58 height 58
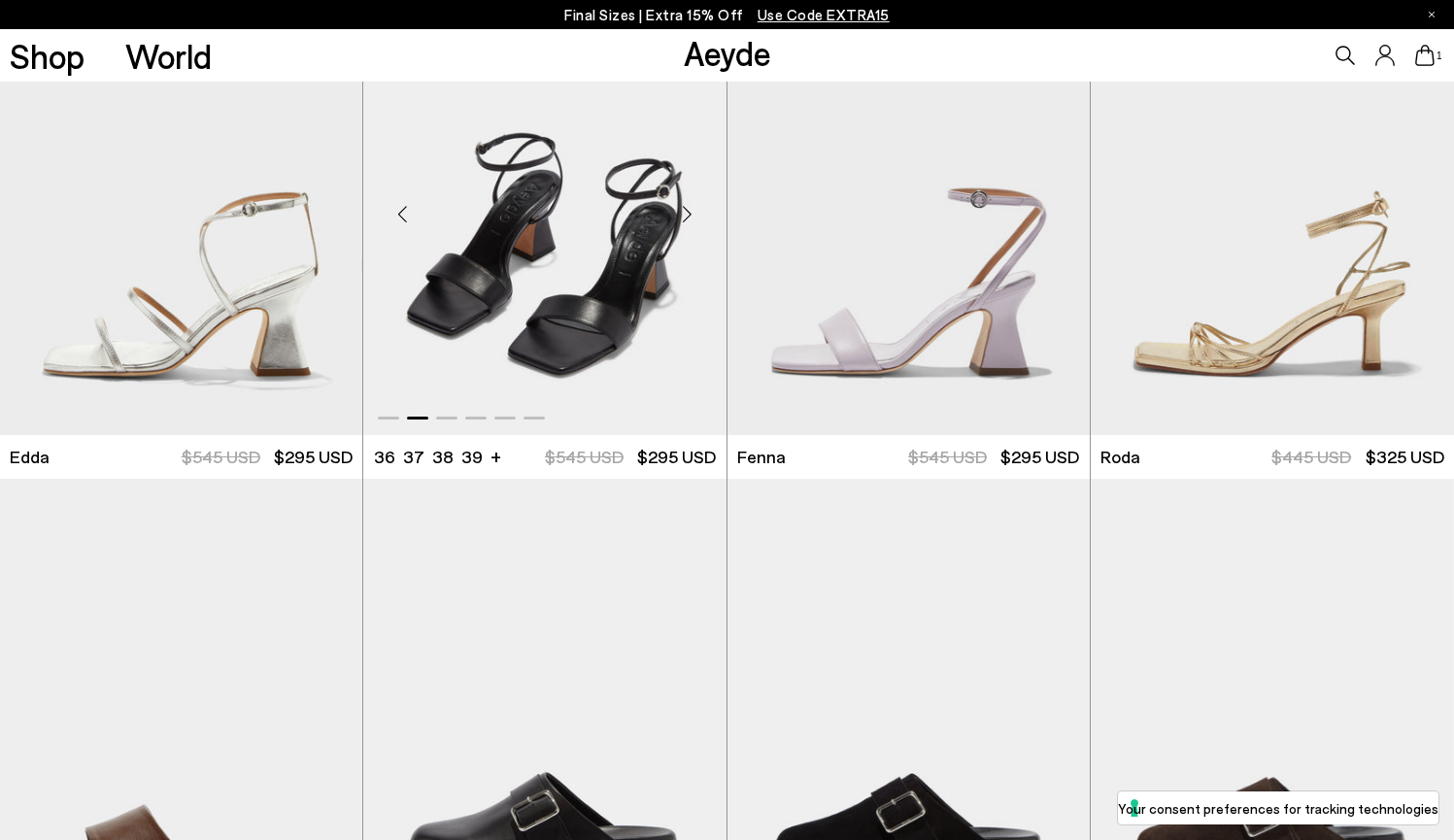
click at [692, 217] on div "Next slide" at bounding box center [687, 214] width 58 height 58
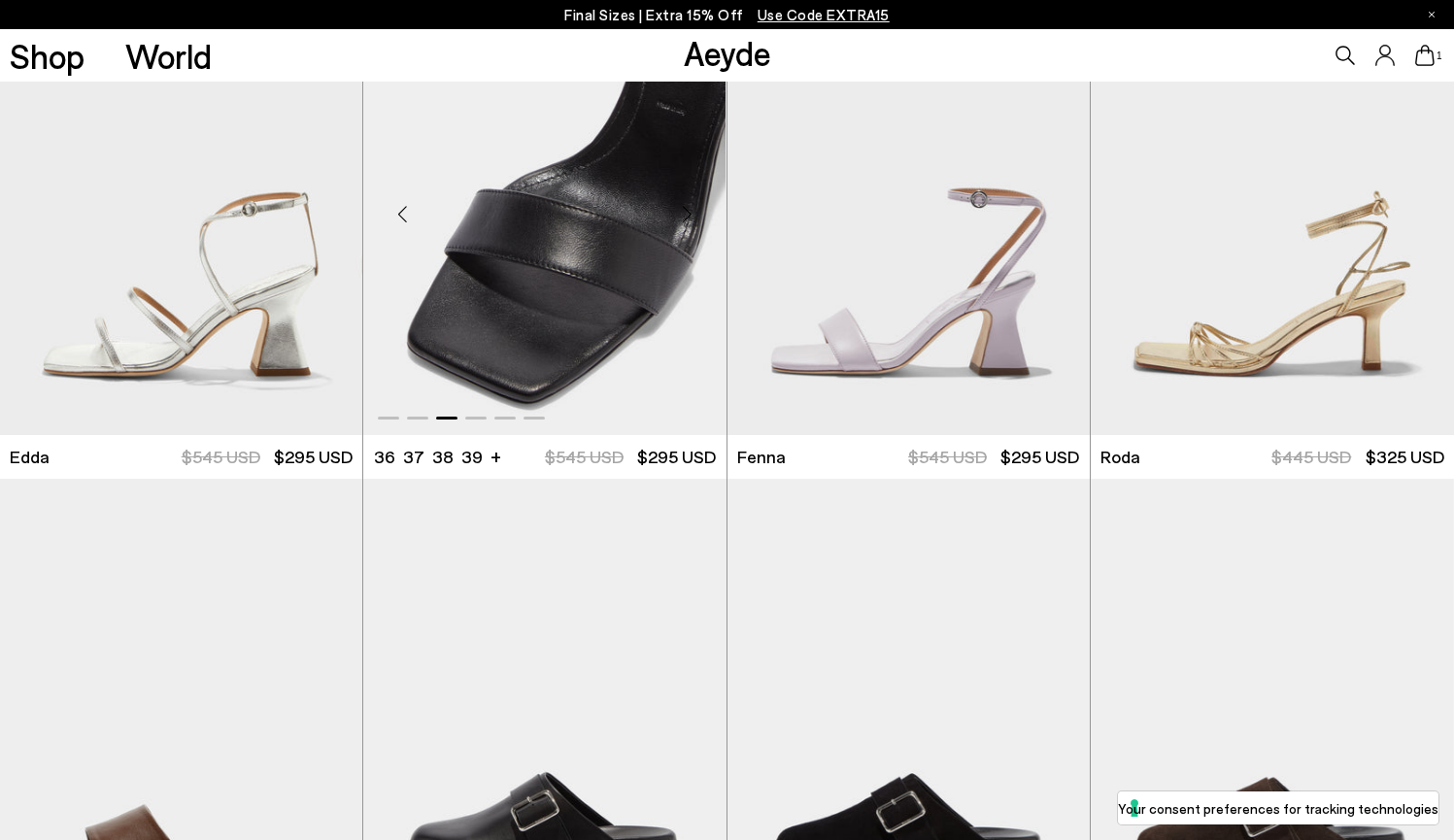
click at [692, 217] on div "Next slide" at bounding box center [687, 214] width 58 height 58
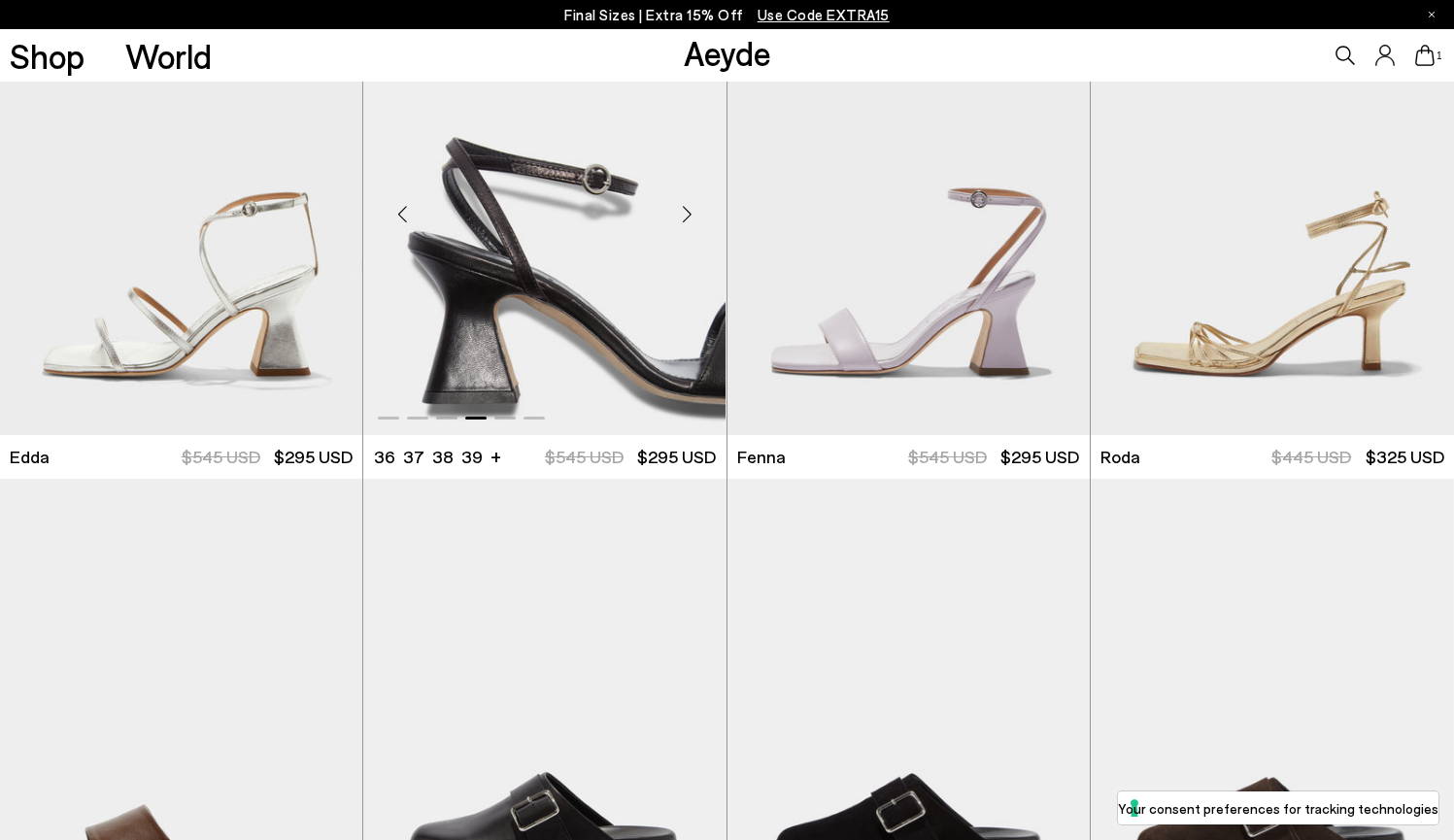
click at [692, 217] on div "Next slide" at bounding box center [687, 214] width 58 height 58
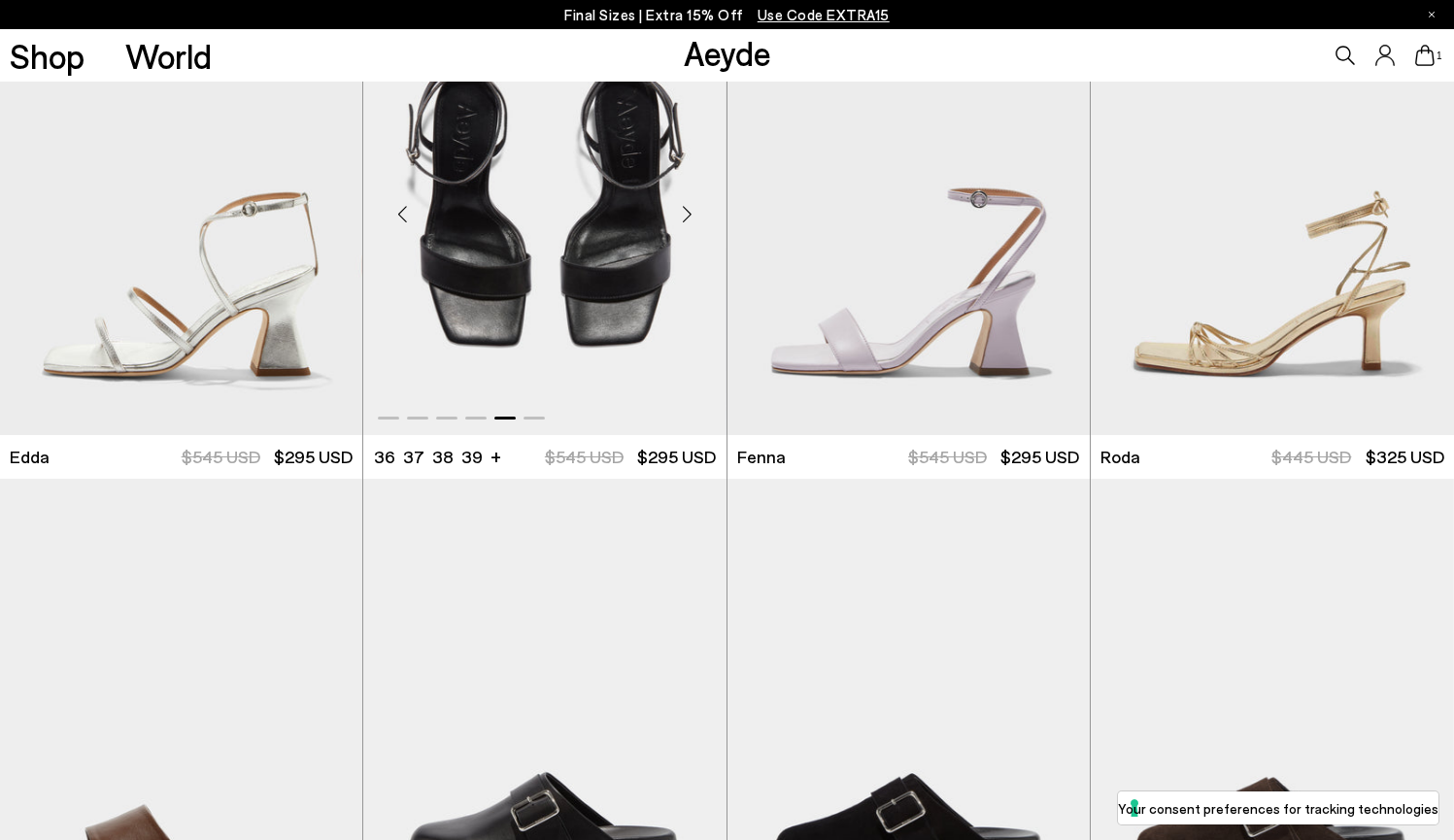
click at [692, 217] on div "Next slide" at bounding box center [687, 214] width 58 height 58
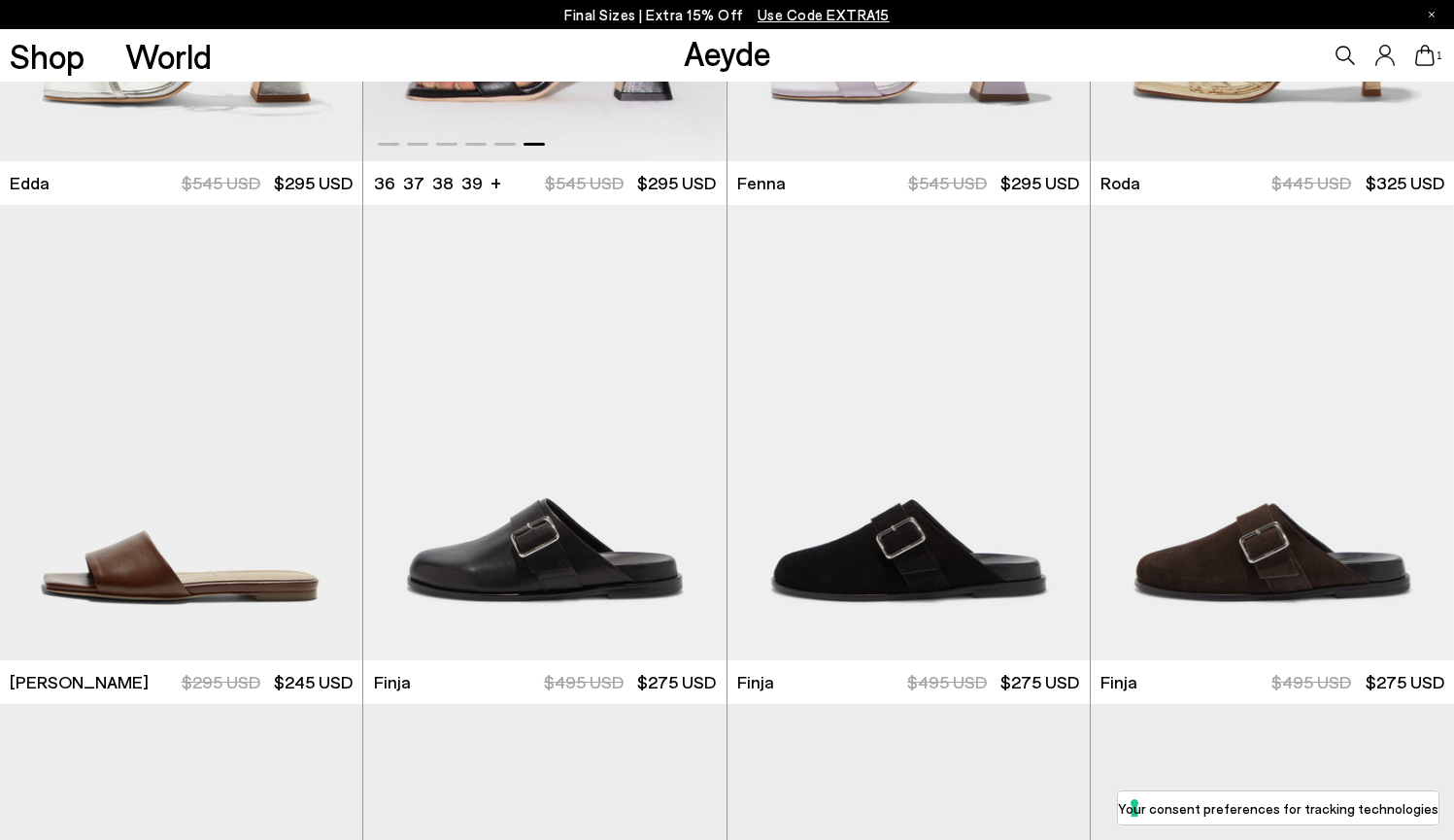
scroll to position [3395, 0]
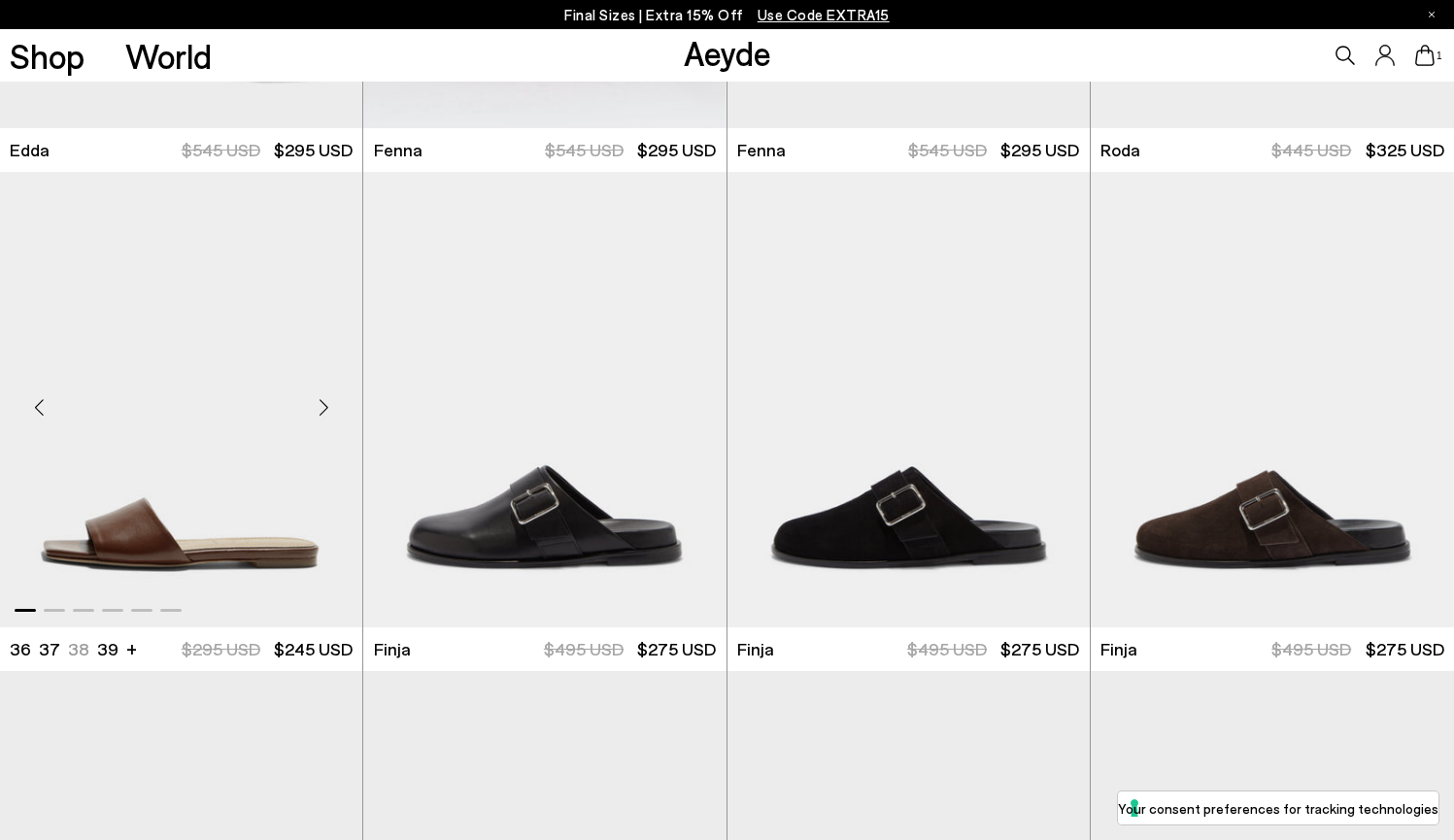
click at [328, 408] on div "Next slide" at bounding box center [323, 407] width 58 height 58
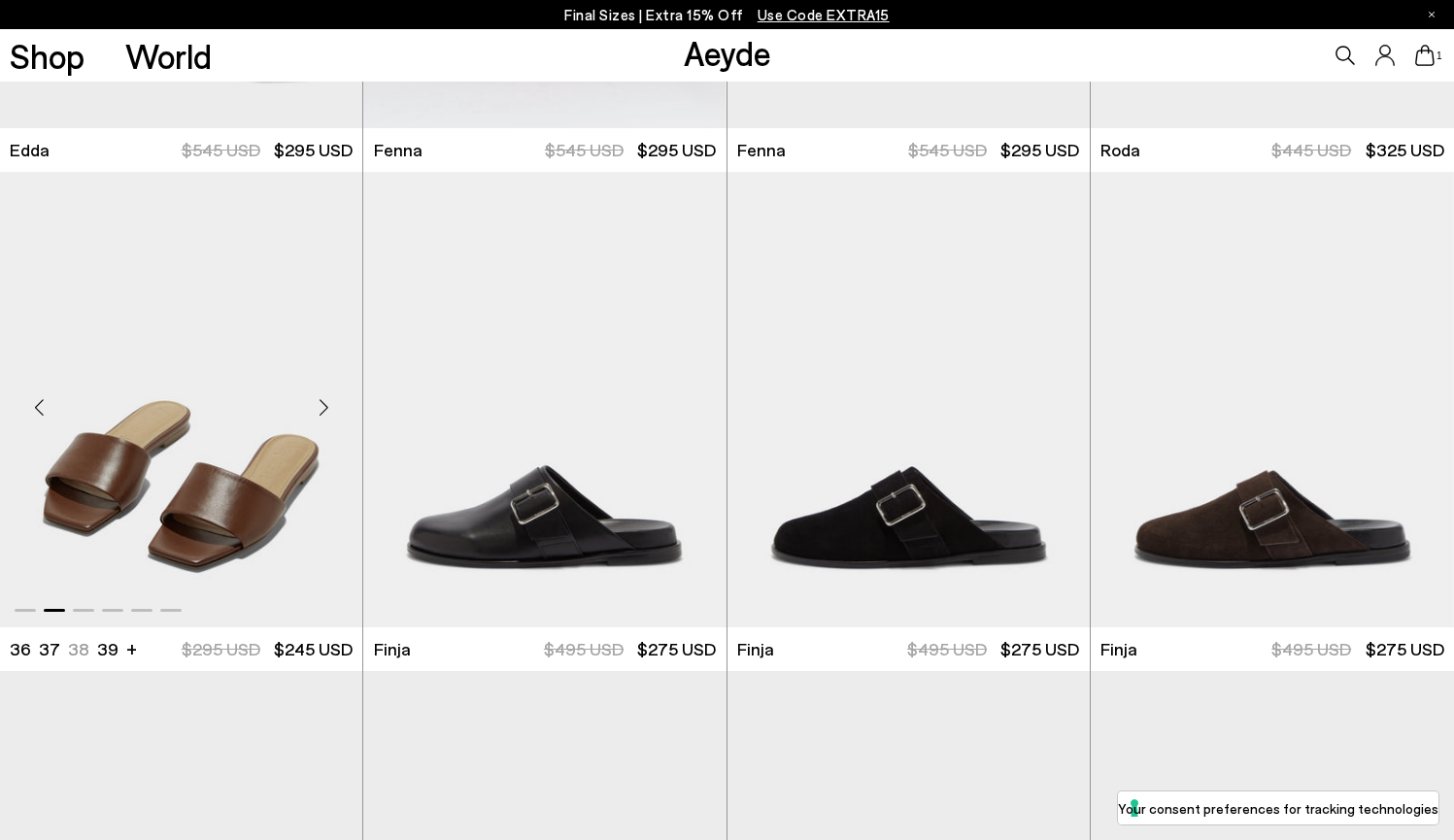
click at [328, 408] on div "Next slide" at bounding box center [323, 407] width 58 height 58
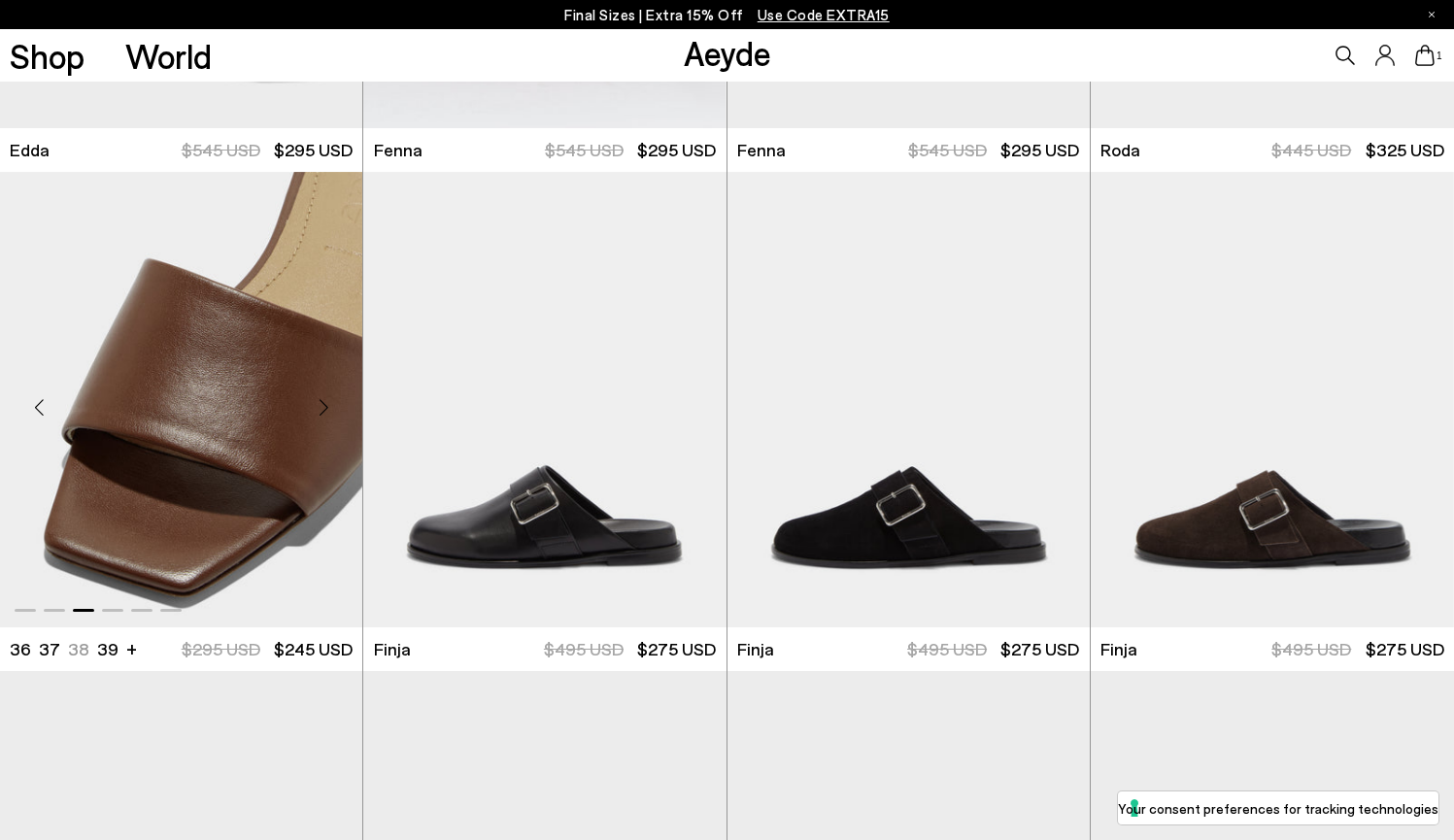
click at [328, 408] on div "Next slide" at bounding box center [323, 407] width 58 height 58
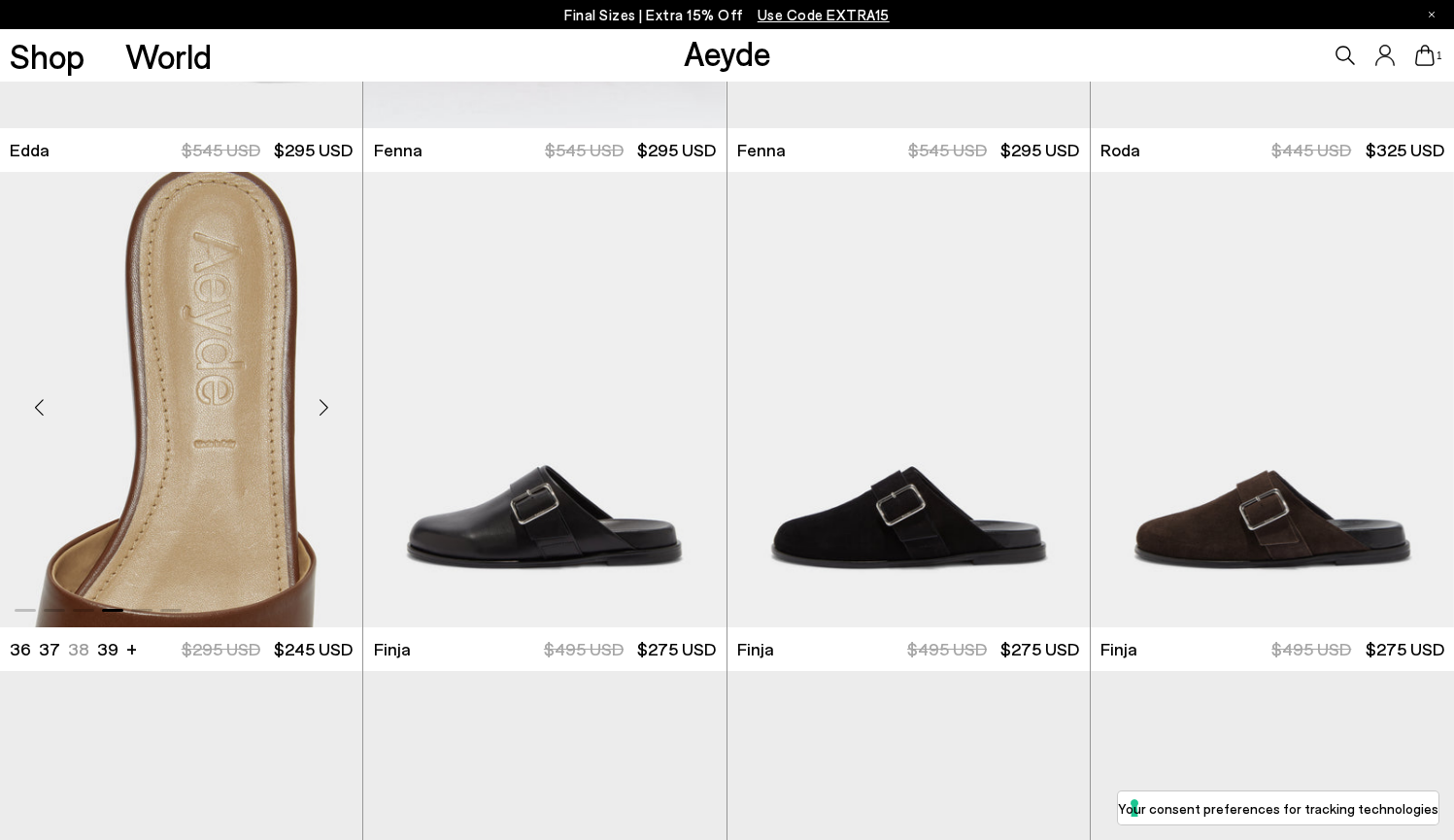
click at [328, 408] on div "Next slide" at bounding box center [323, 407] width 58 height 58
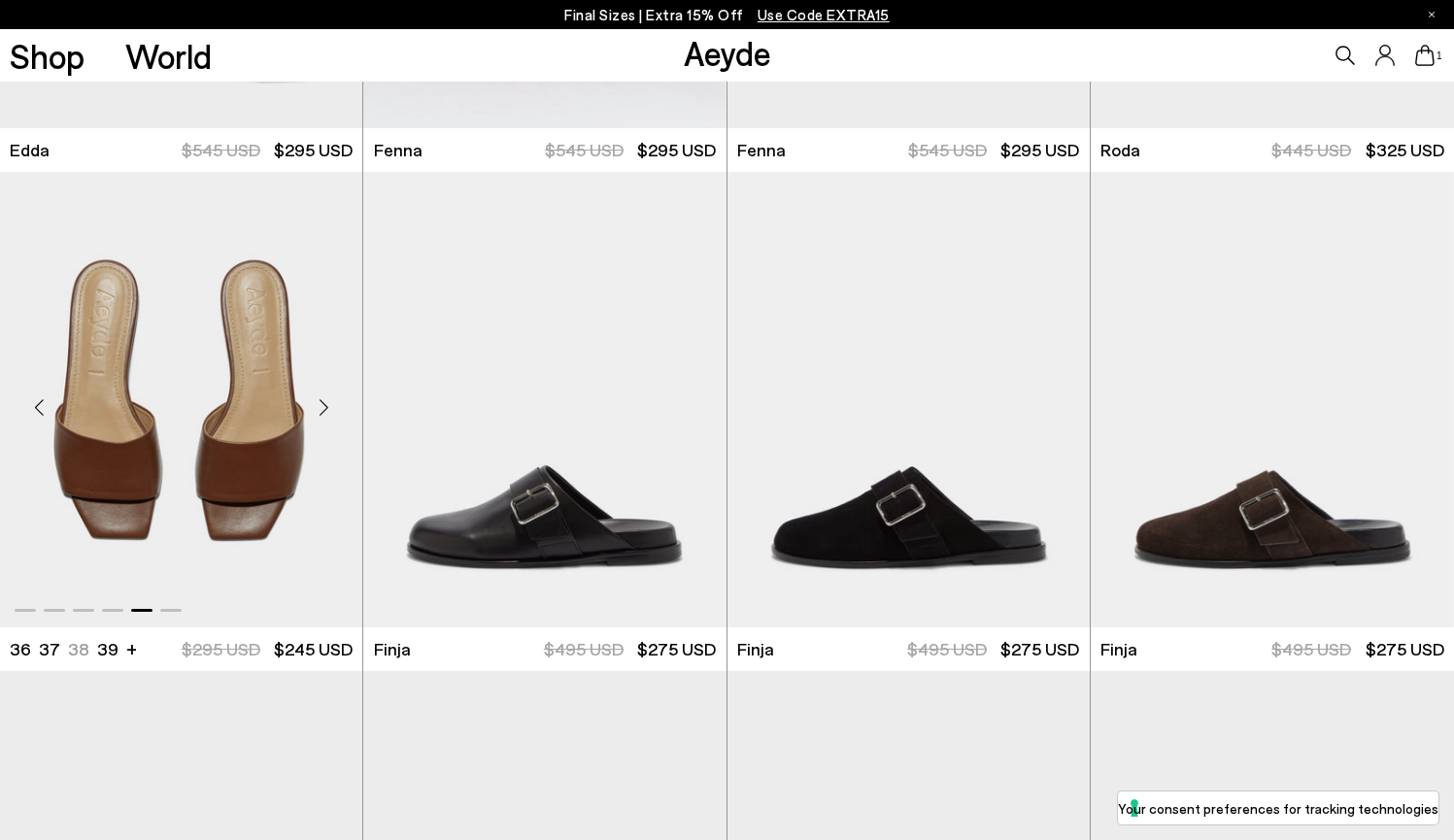
click at [328, 408] on div "Next slide" at bounding box center [323, 407] width 58 height 58
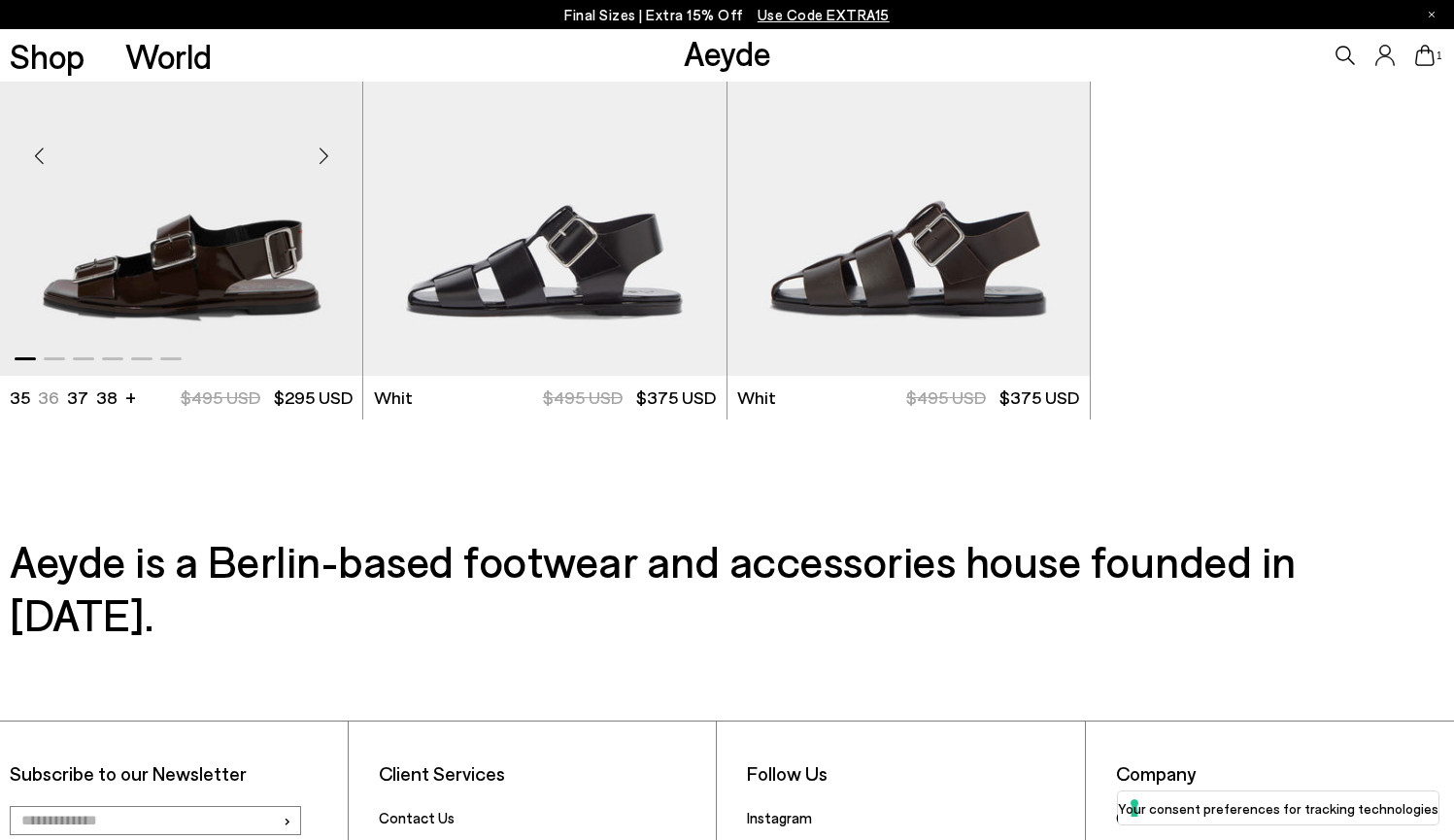
scroll to position [5129, 0]
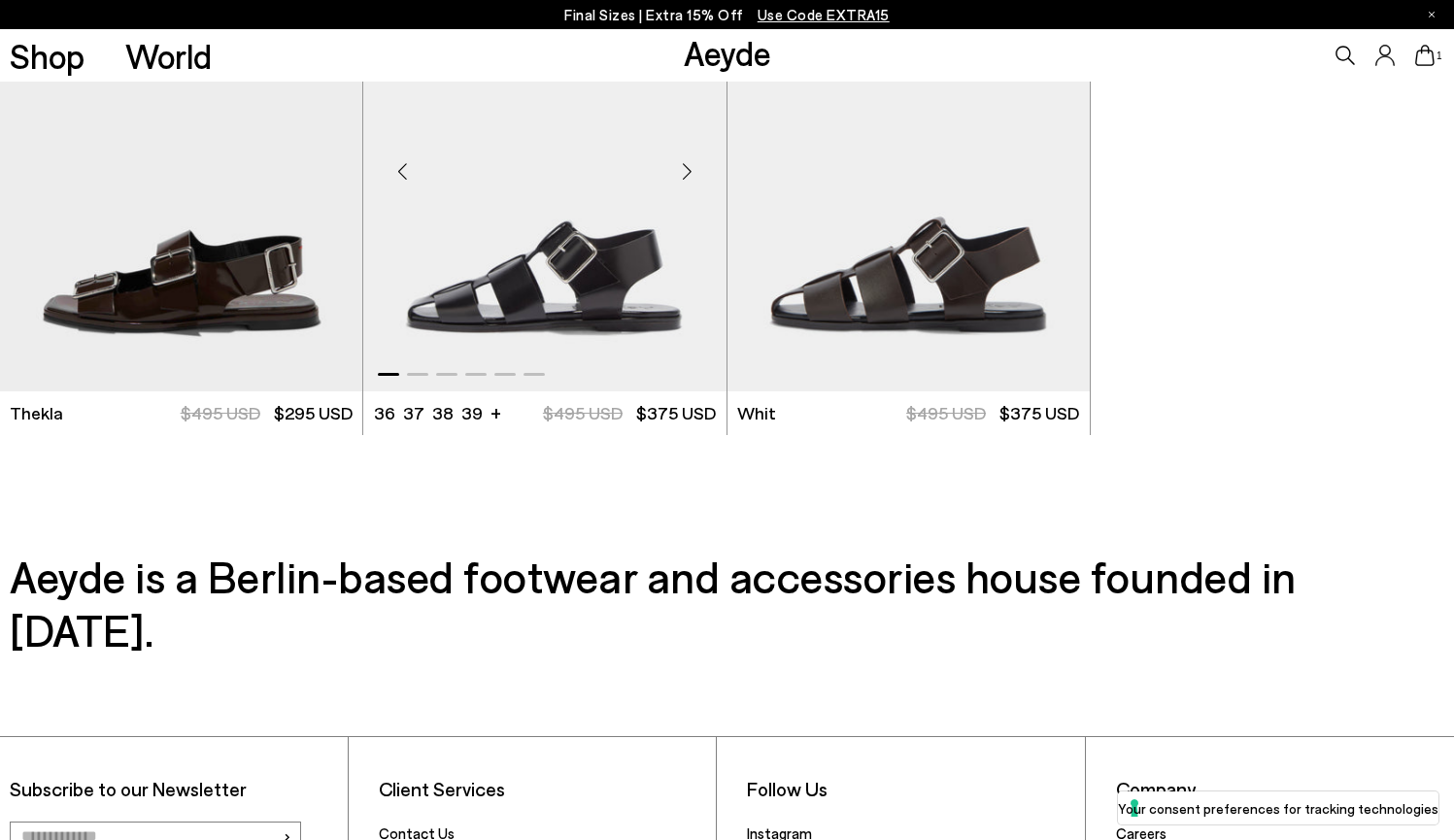
click at [684, 175] on div "Next slide" at bounding box center [687, 170] width 58 height 58
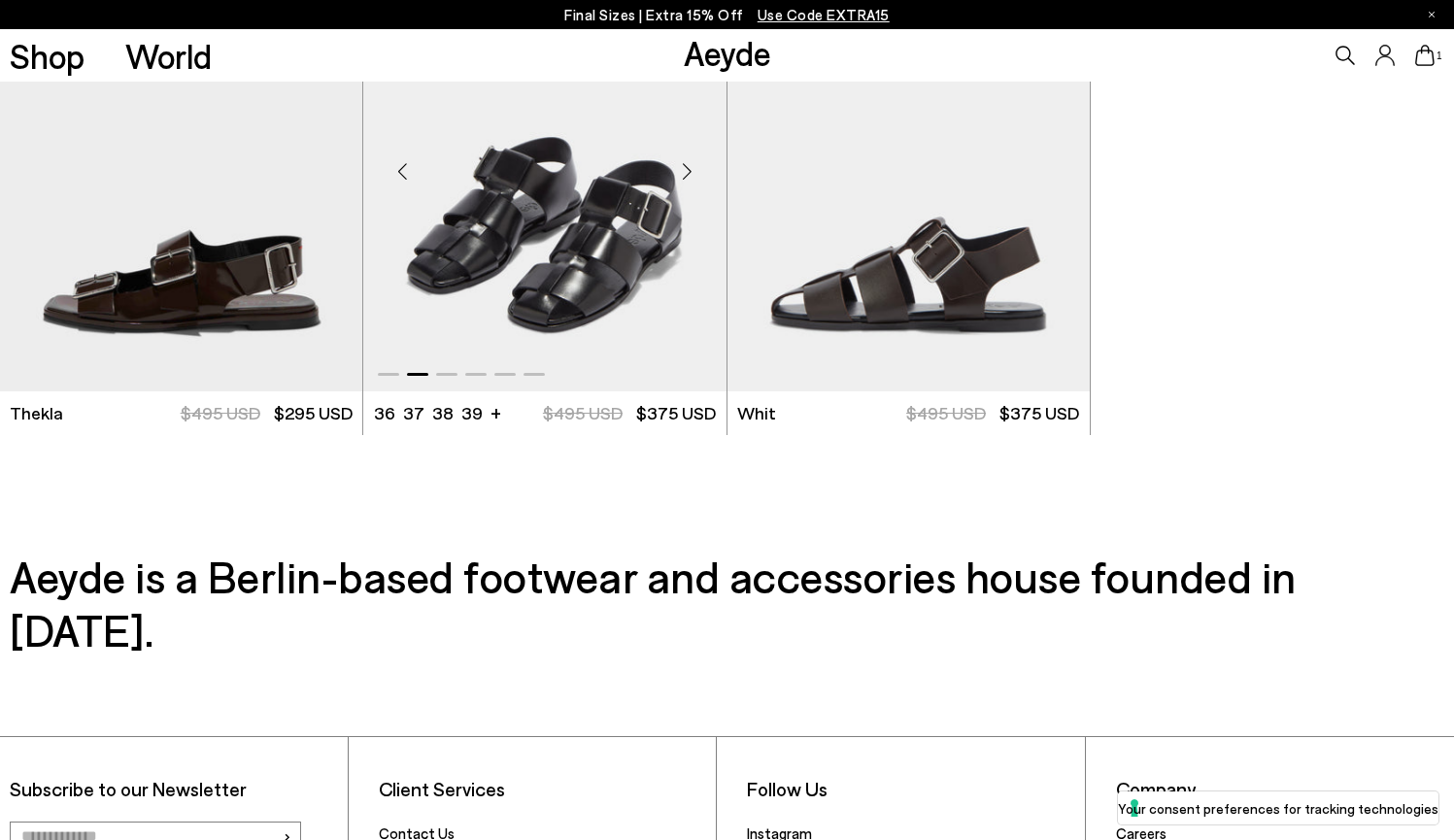
click at [684, 175] on div "Next slide" at bounding box center [687, 170] width 58 height 58
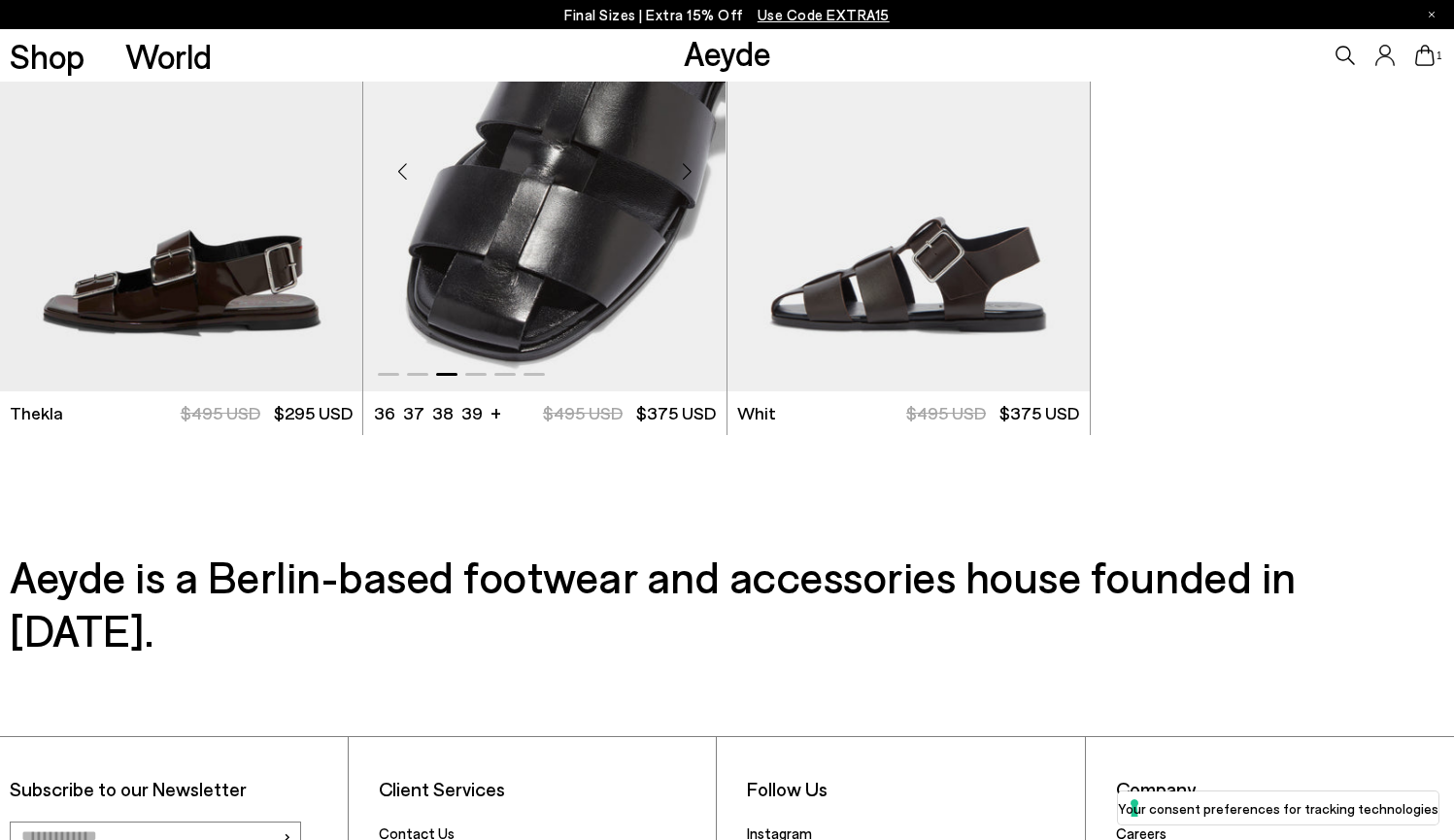
click at [684, 175] on div "Next slide" at bounding box center [687, 170] width 58 height 58
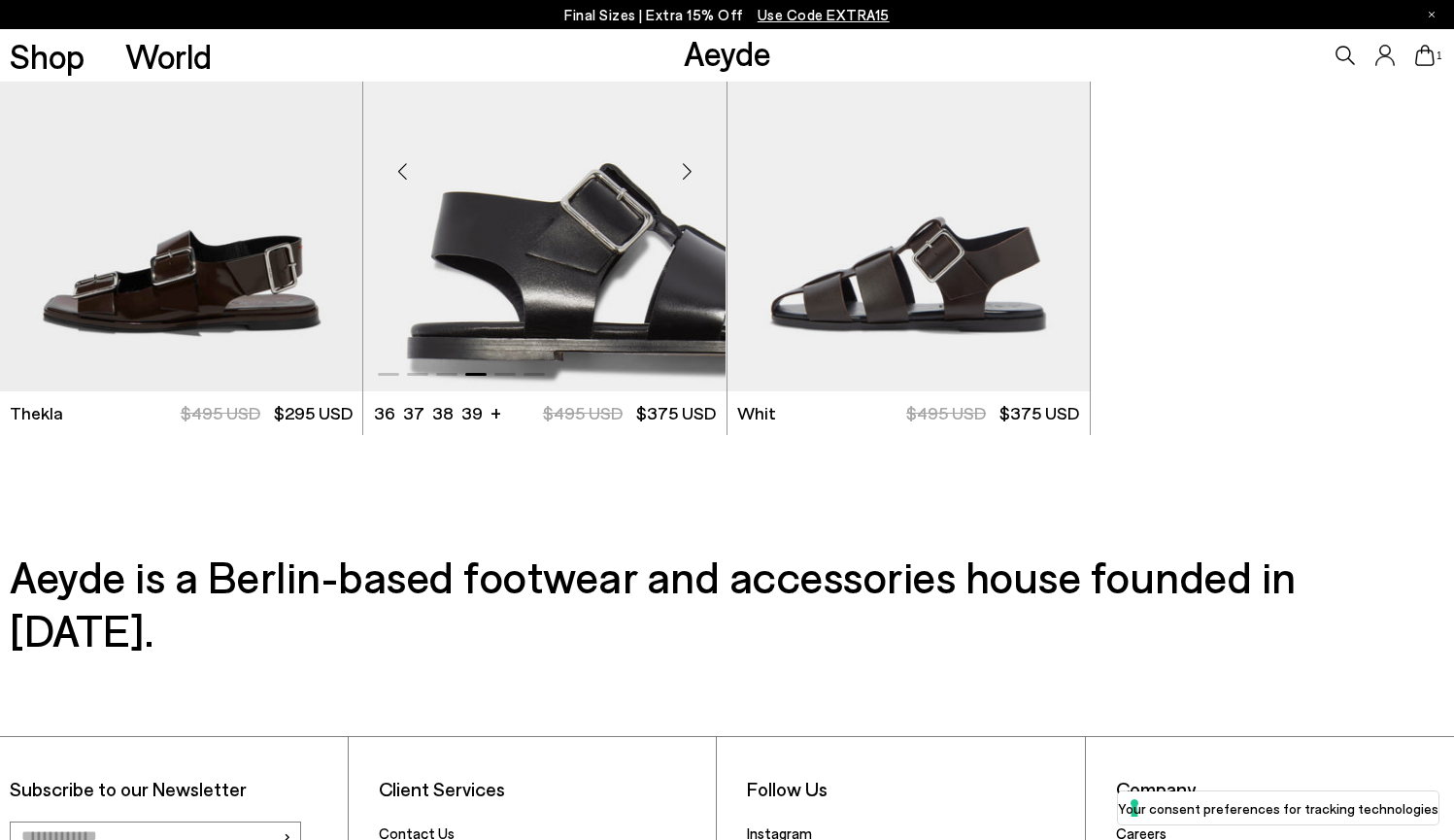
click at [689, 169] on div "Next slide" at bounding box center [687, 170] width 58 height 58
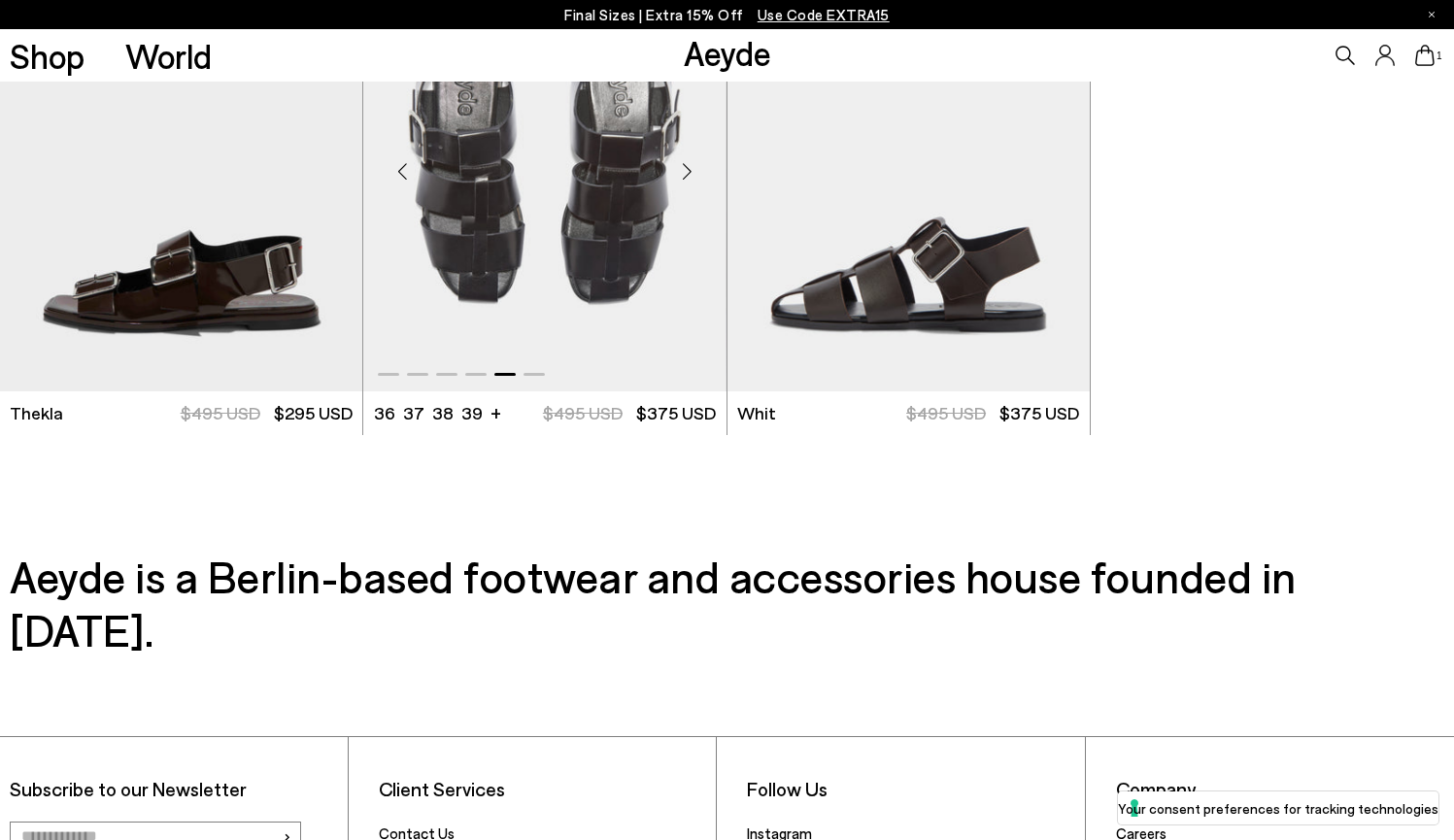
click at [689, 169] on div "Next slide" at bounding box center [687, 170] width 58 height 58
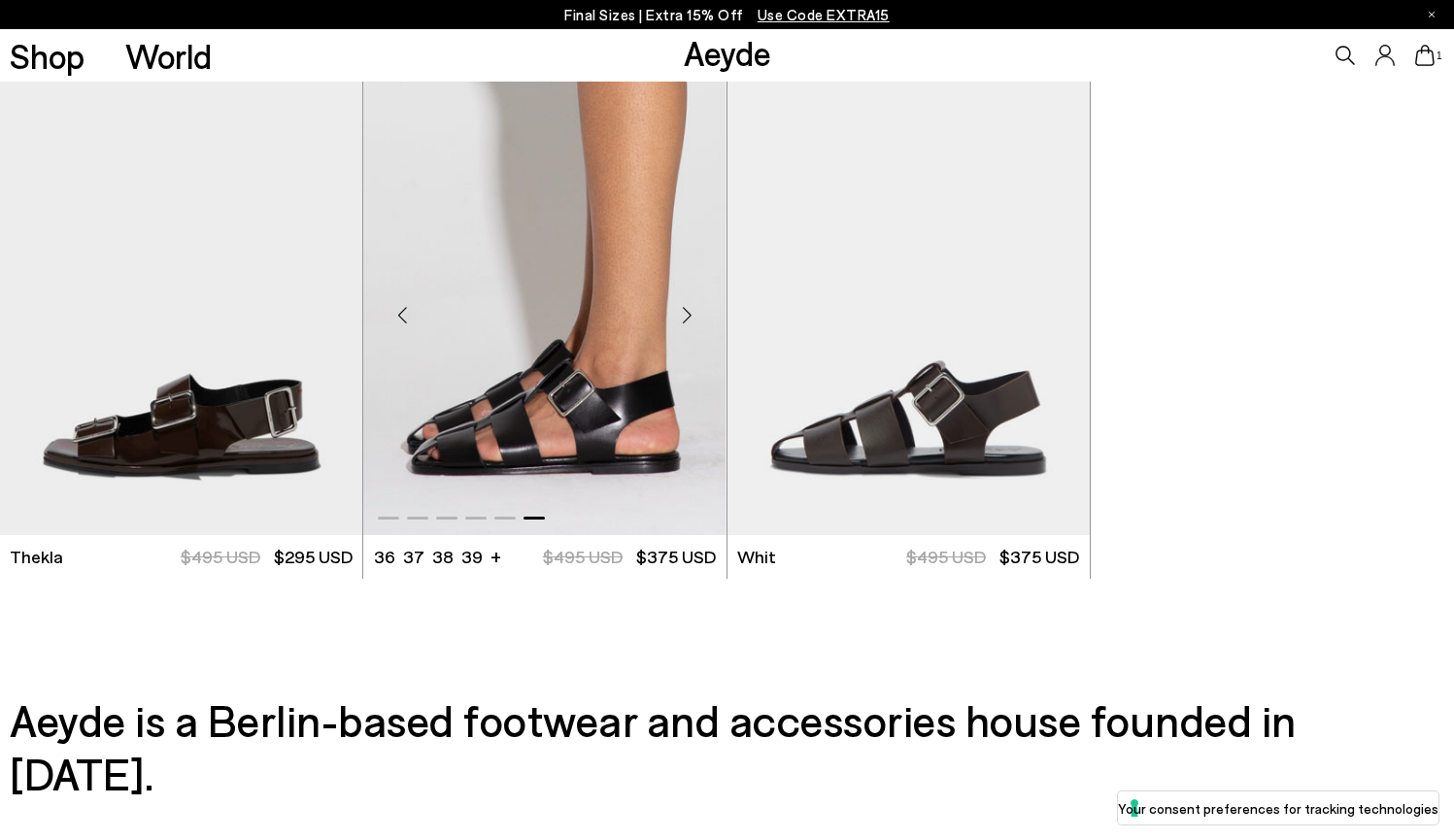
scroll to position [4971, 0]
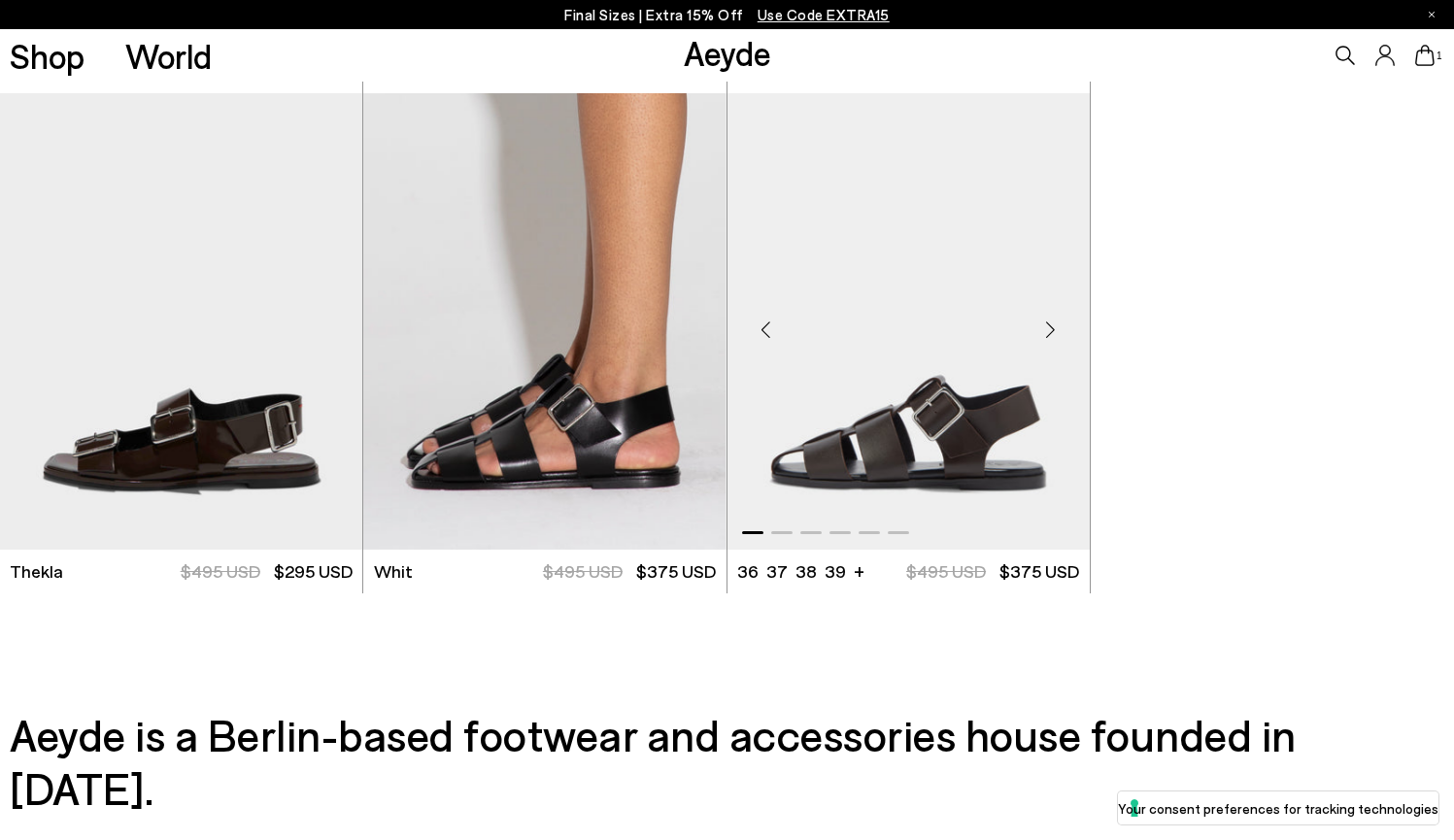
click at [1055, 330] on div "Next slide" at bounding box center [1051, 328] width 58 height 58
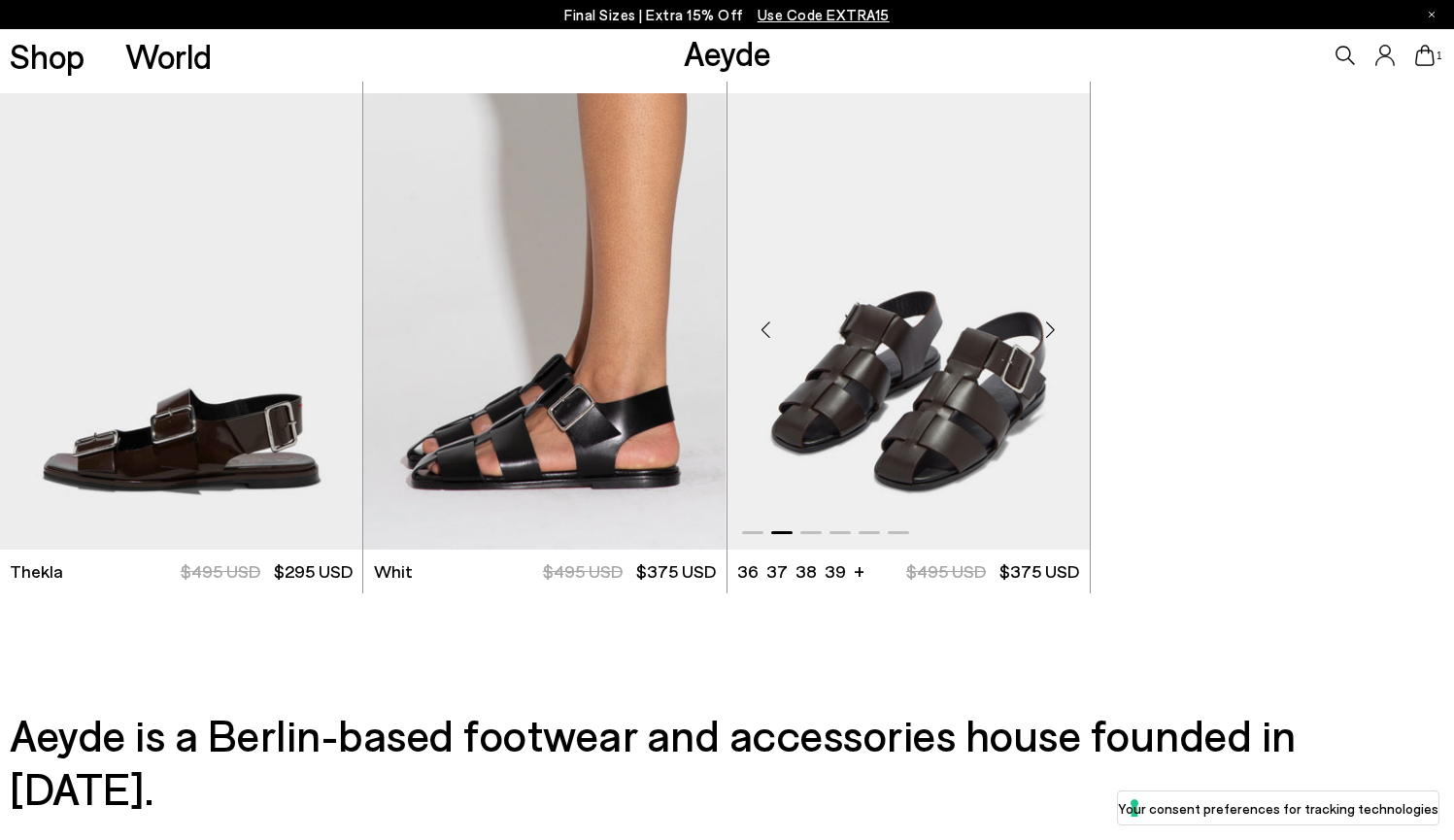
click at [1055, 330] on div "Next slide" at bounding box center [1051, 328] width 58 height 58
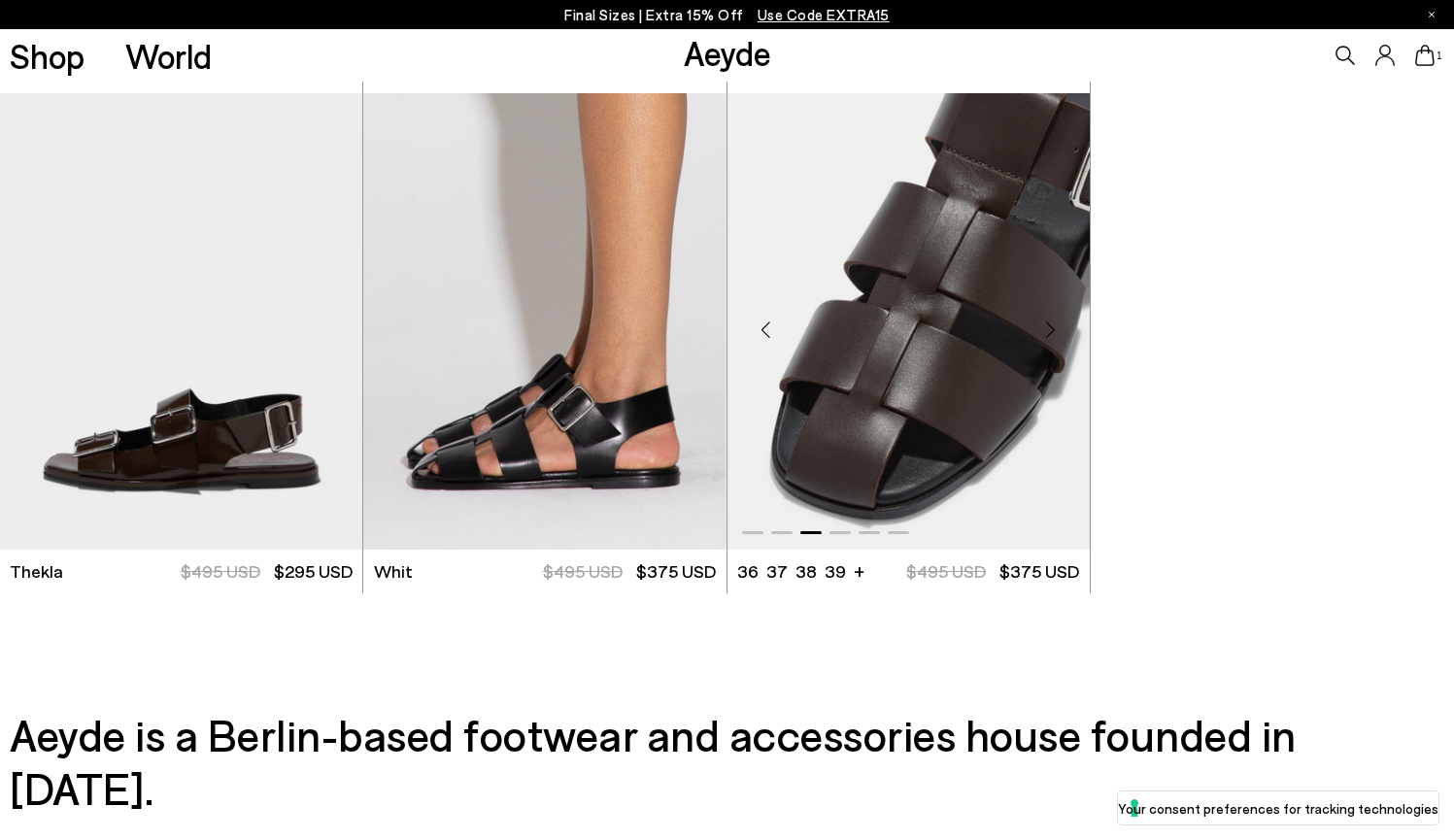
click at [1055, 330] on div "Next slide" at bounding box center [1051, 328] width 58 height 58
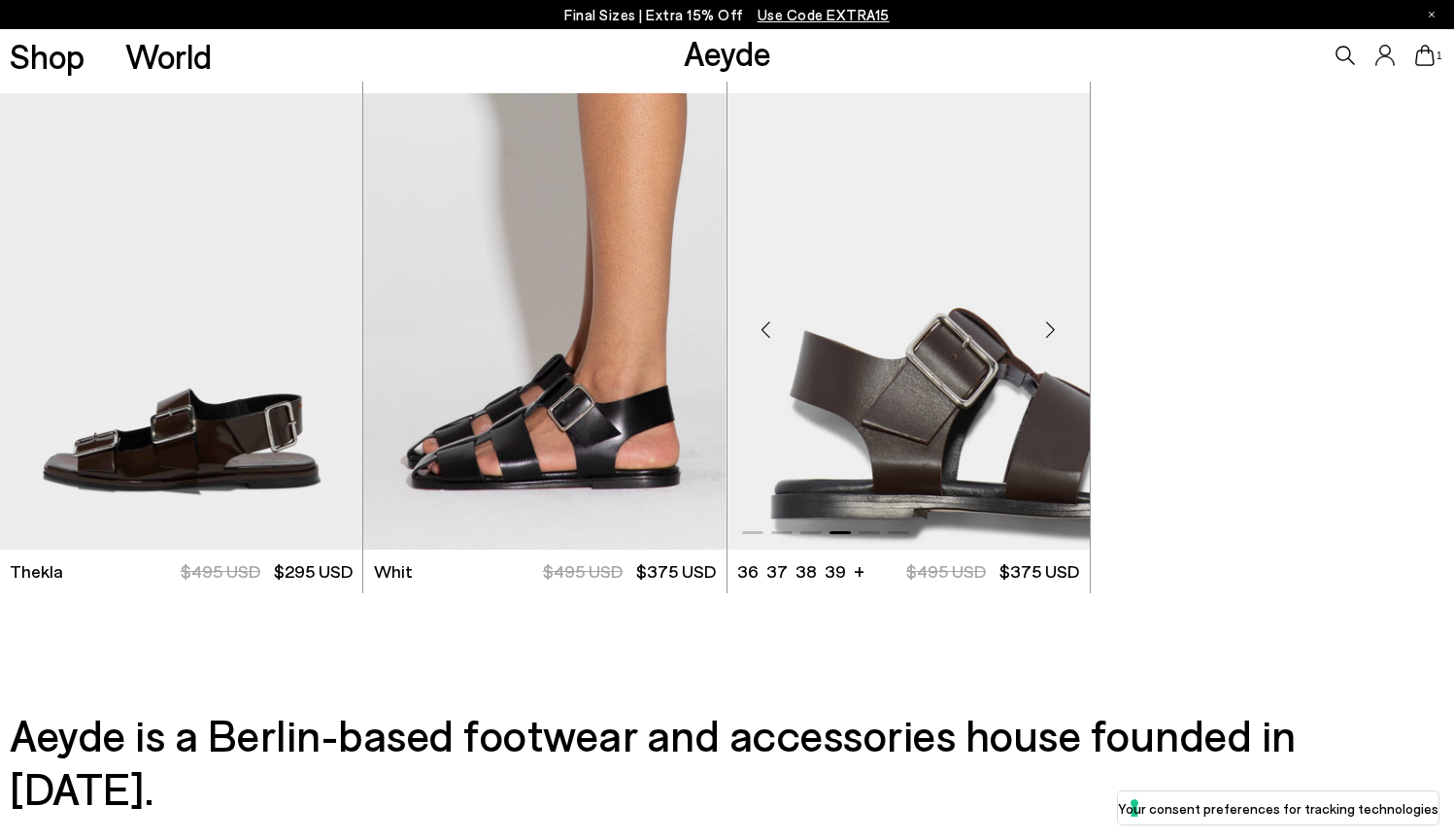
click at [1055, 330] on div "Next slide" at bounding box center [1051, 328] width 58 height 58
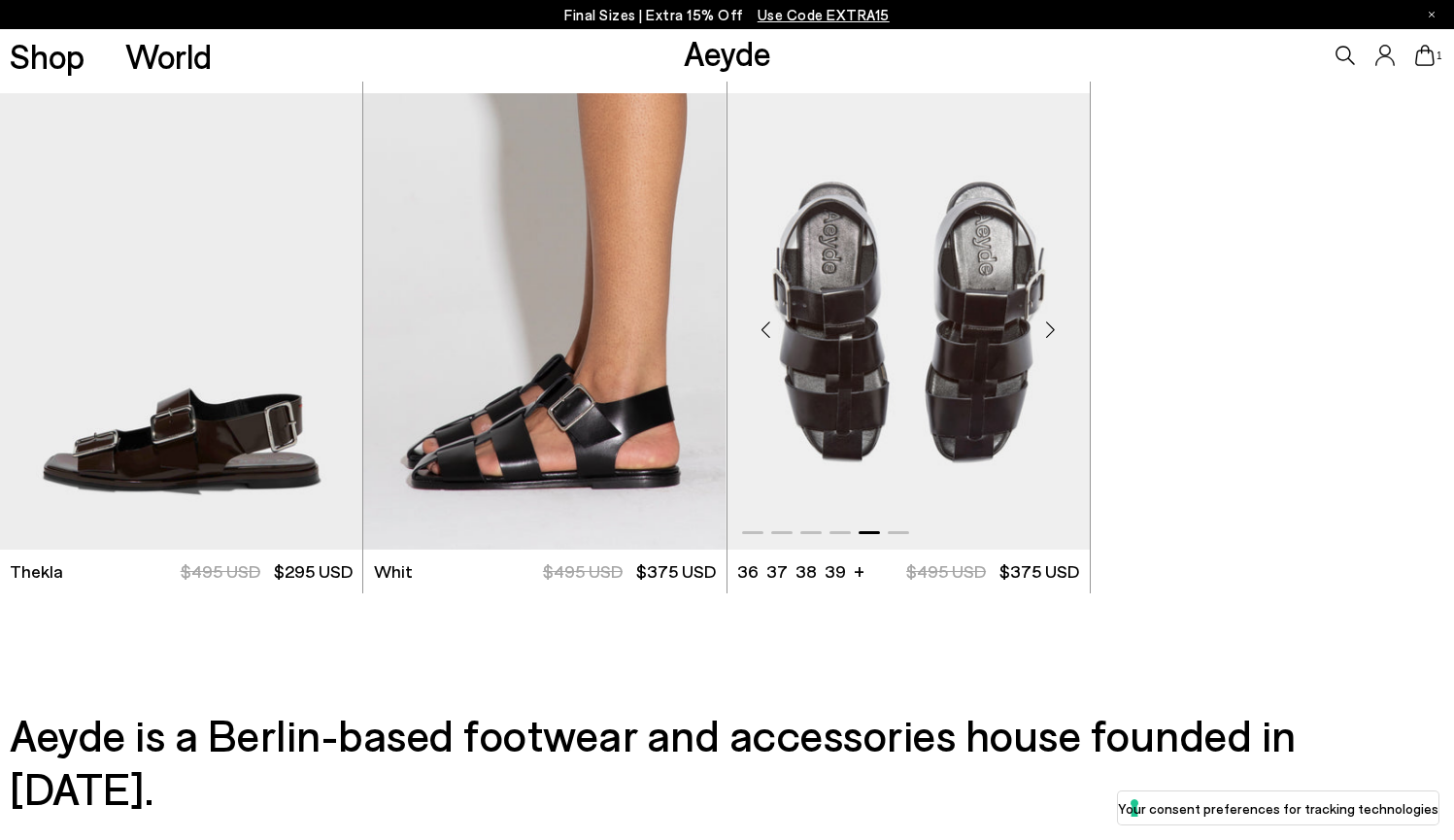
click at [1055, 330] on div "Next slide" at bounding box center [1051, 328] width 58 height 58
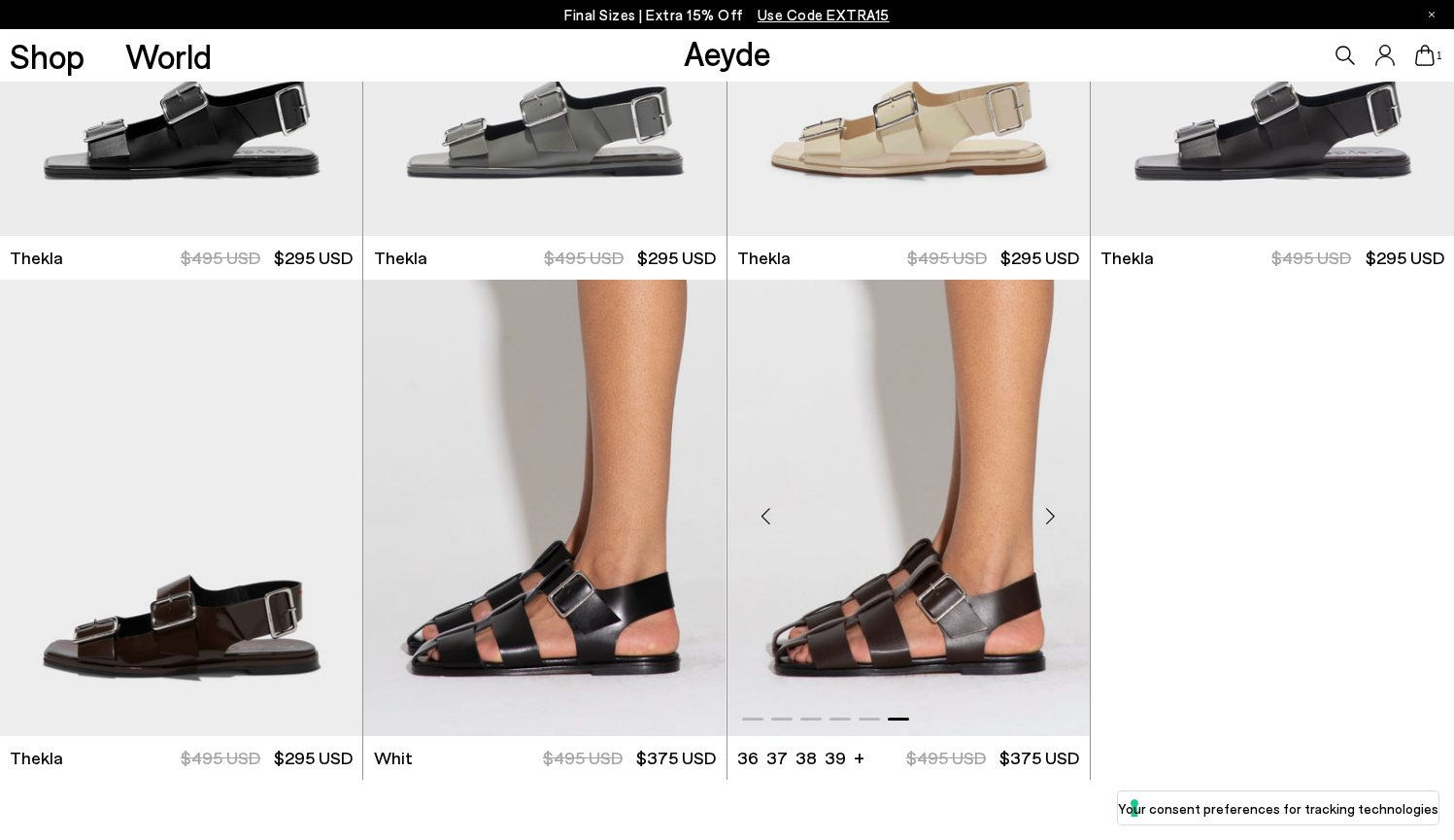
scroll to position [4694, 0]
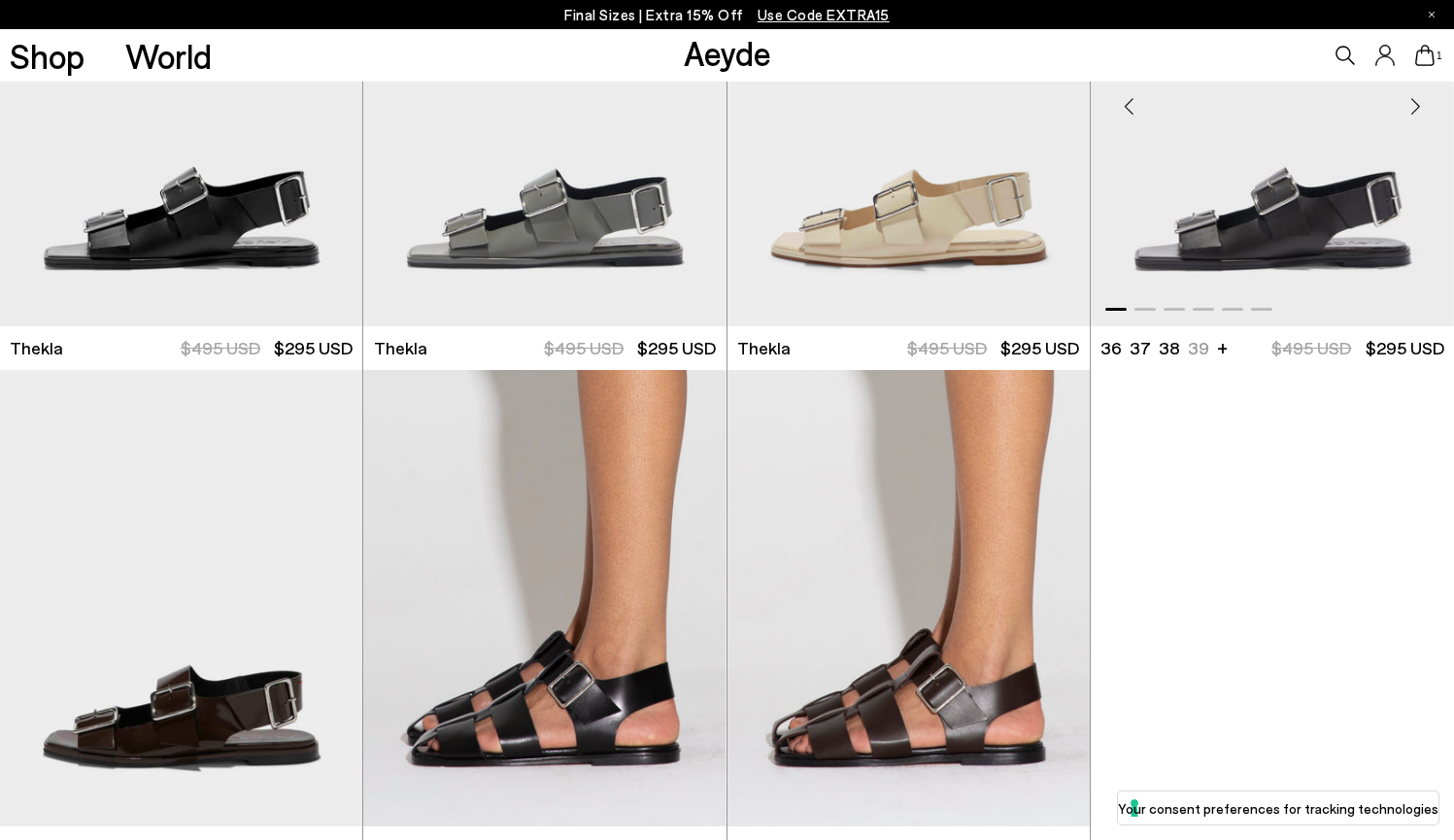
click at [1419, 103] on div "Next slide" at bounding box center [1415, 107] width 58 height 58
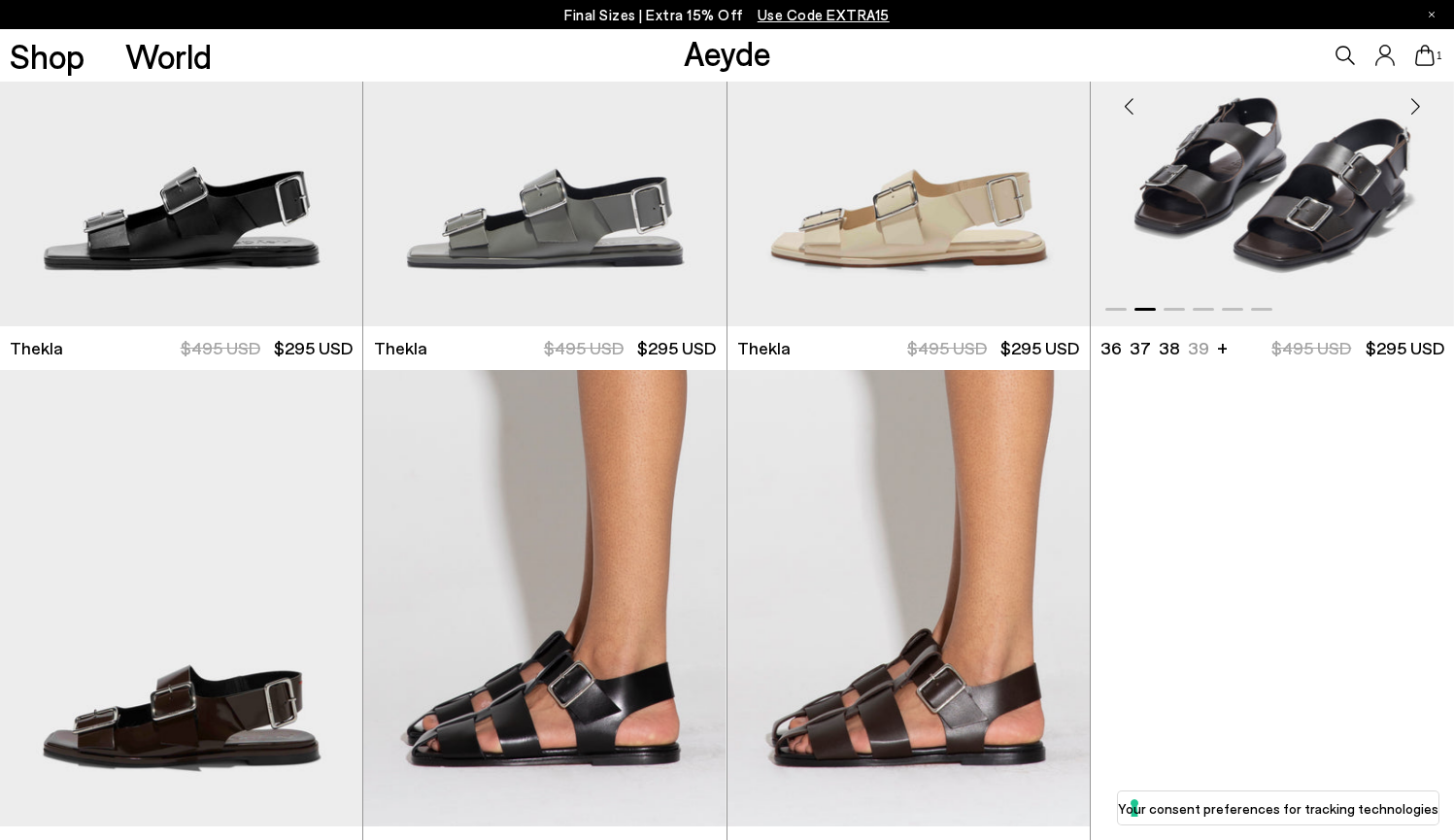
click at [1419, 103] on div "Next slide" at bounding box center [1415, 107] width 58 height 58
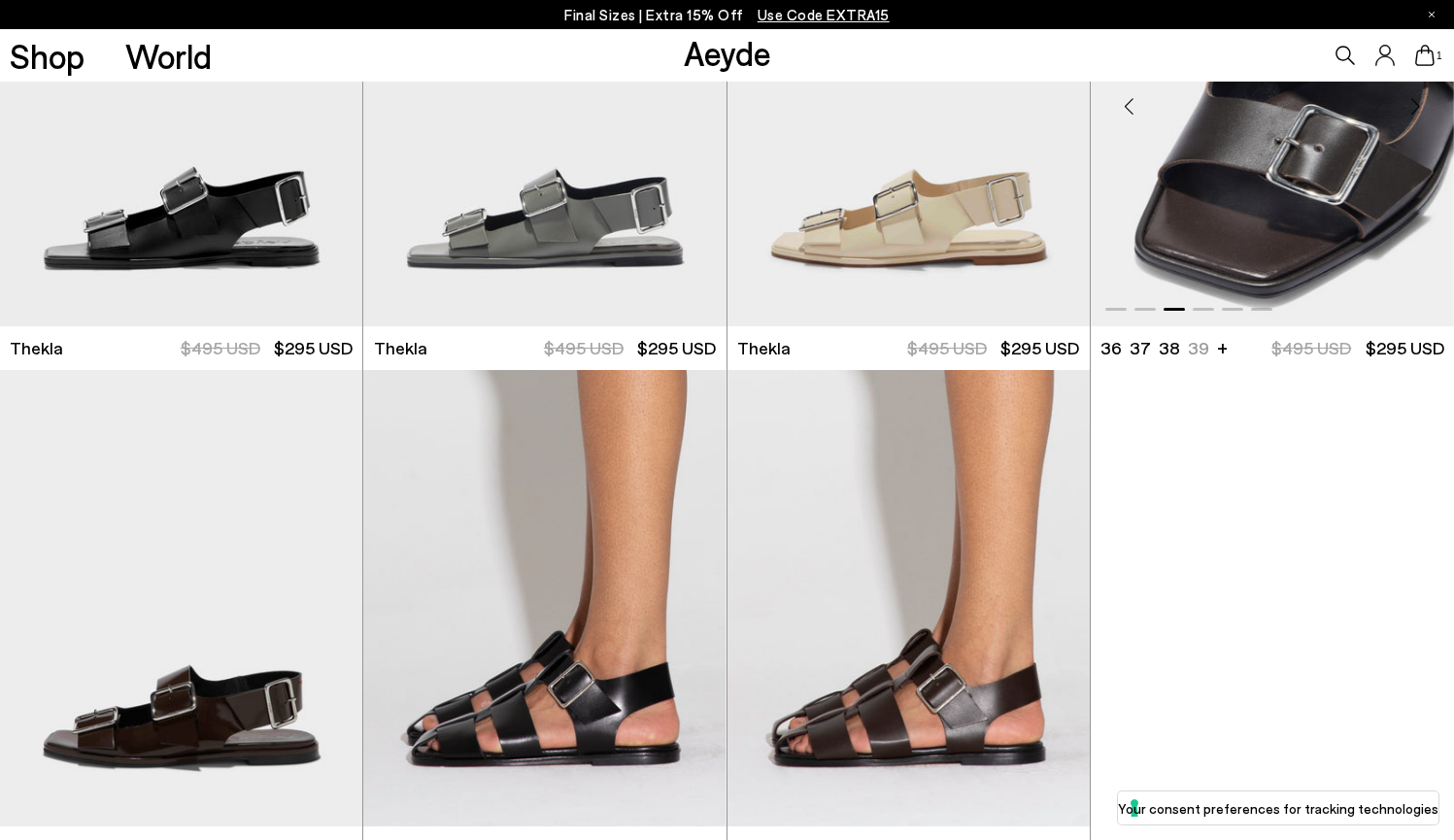
click at [1419, 103] on div "Next slide" at bounding box center [1415, 107] width 58 height 58
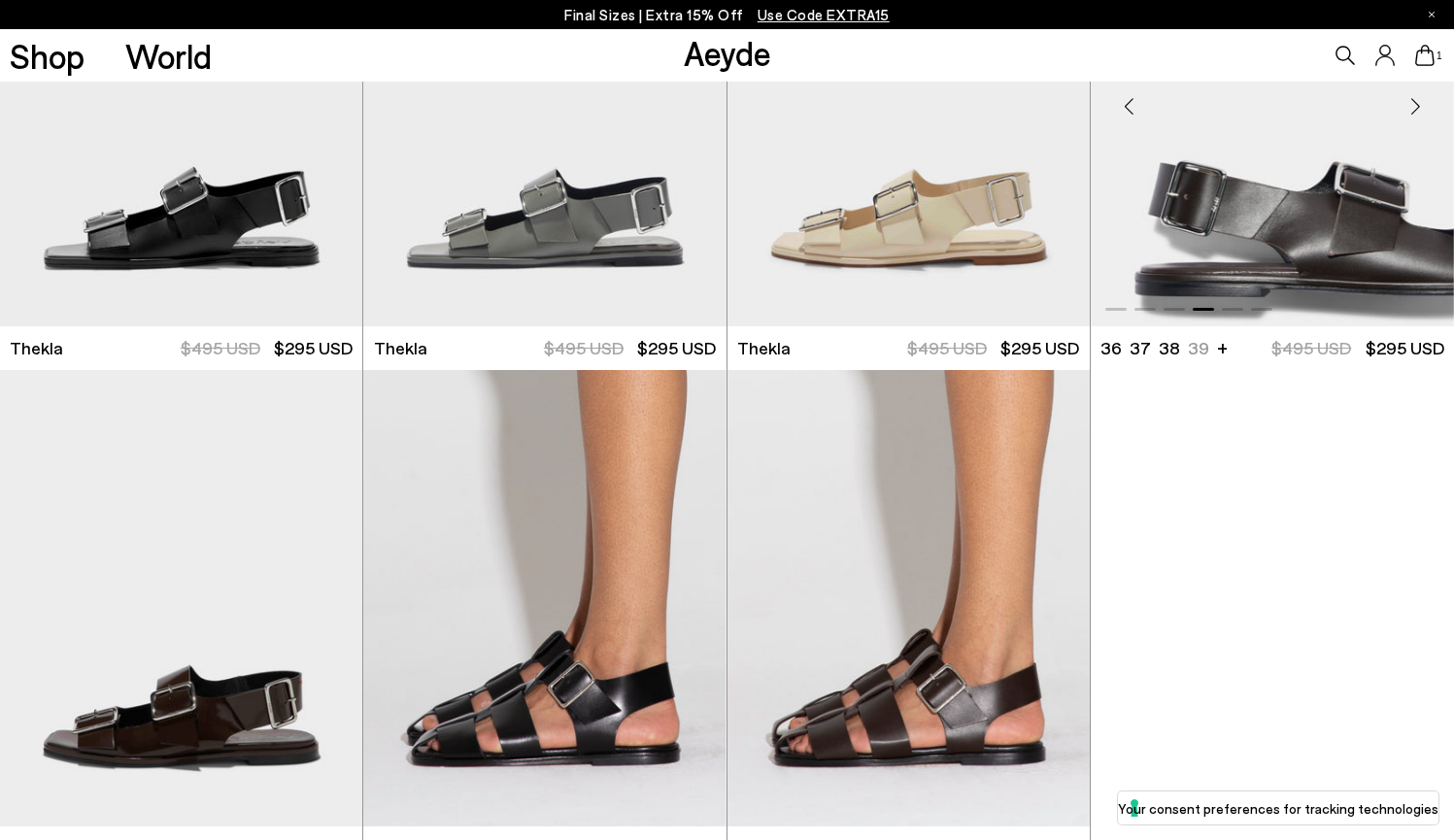
click at [1419, 103] on div "Next slide" at bounding box center [1415, 107] width 58 height 58
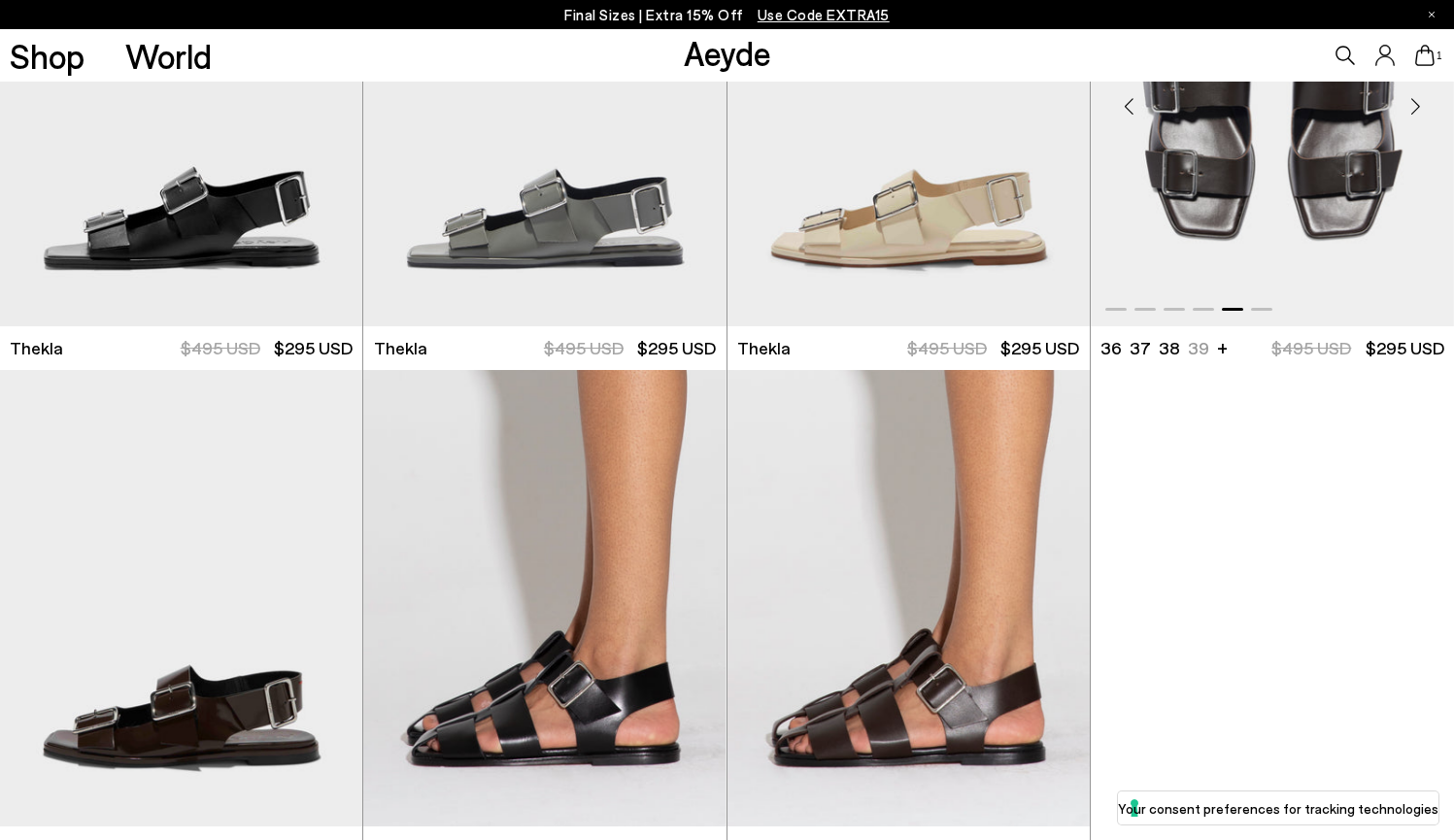
click at [1419, 103] on div "Next slide" at bounding box center [1415, 107] width 58 height 58
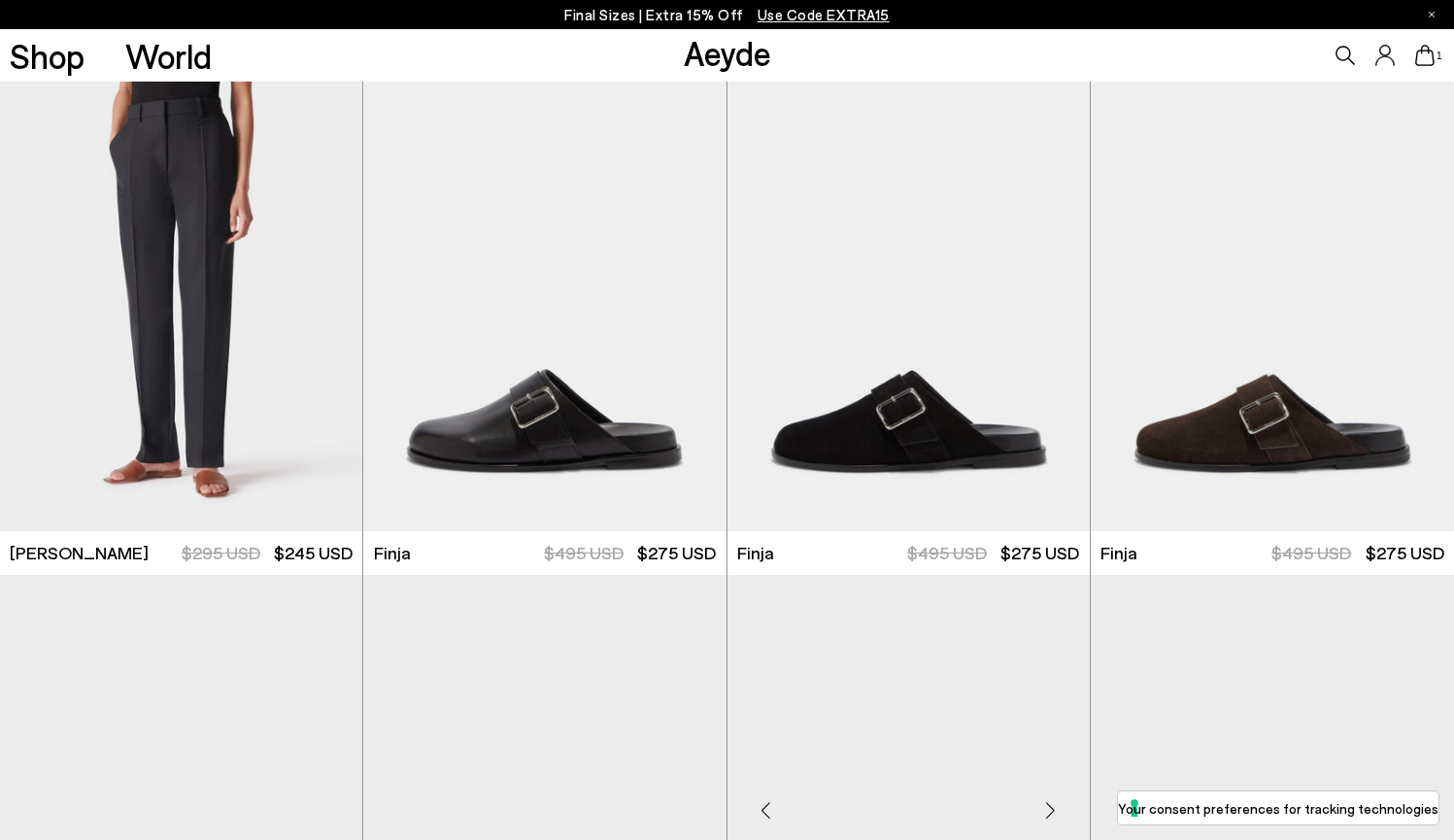
scroll to position [3470, 0]
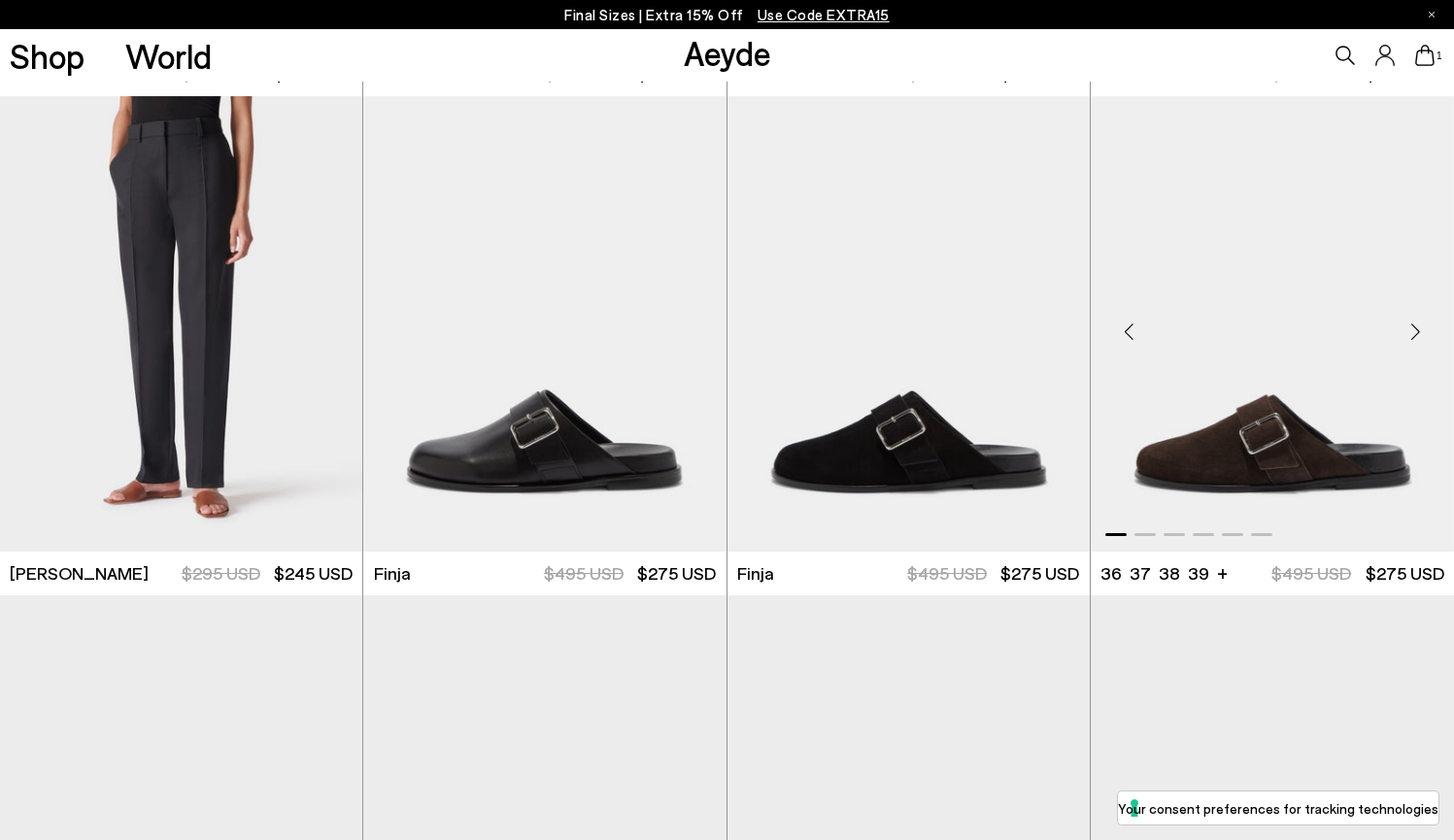
click at [1415, 331] on div "Next slide" at bounding box center [1415, 330] width 58 height 58
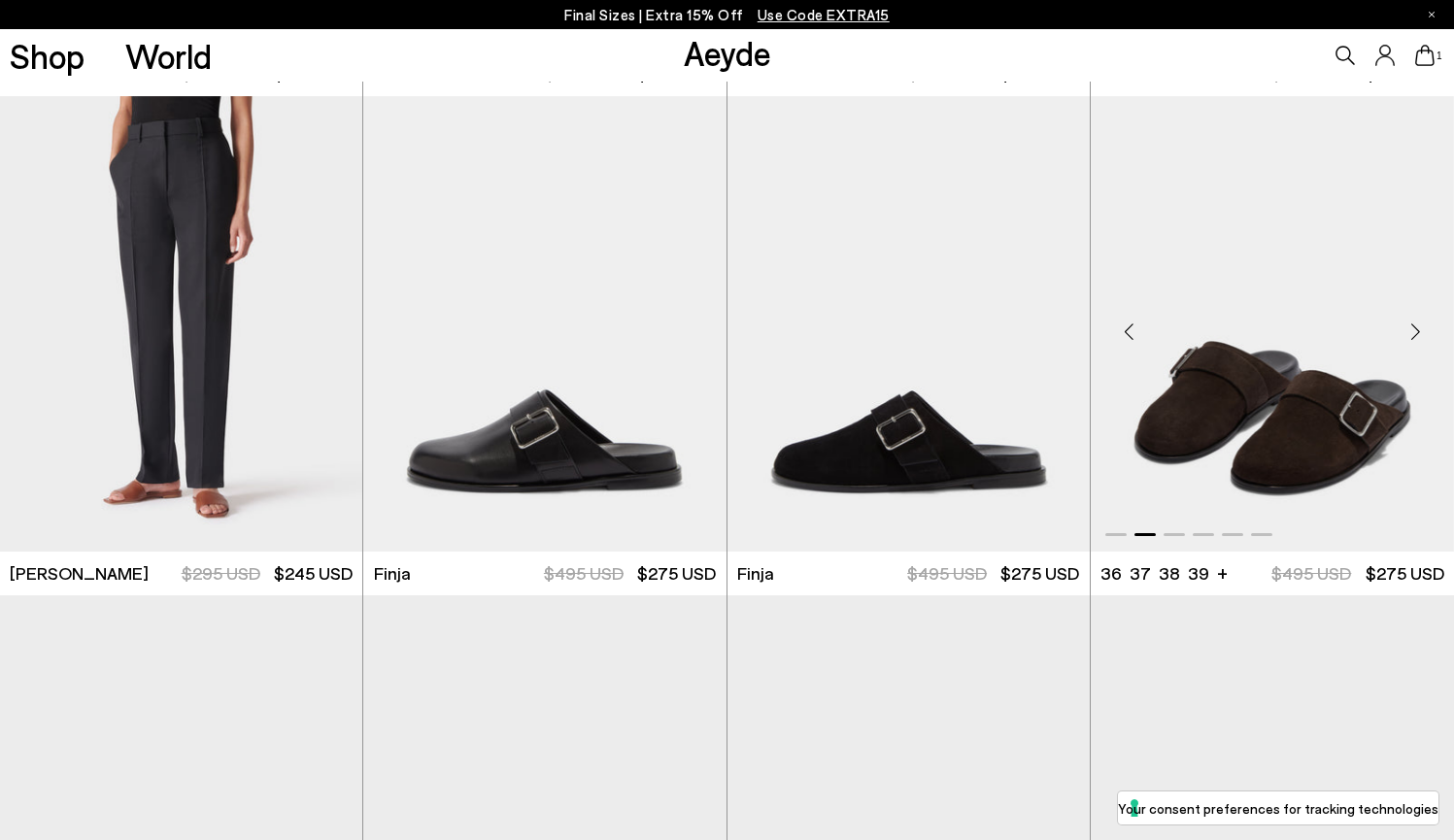
click at [1415, 331] on div "Next slide" at bounding box center [1415, 330] width 58 height 58
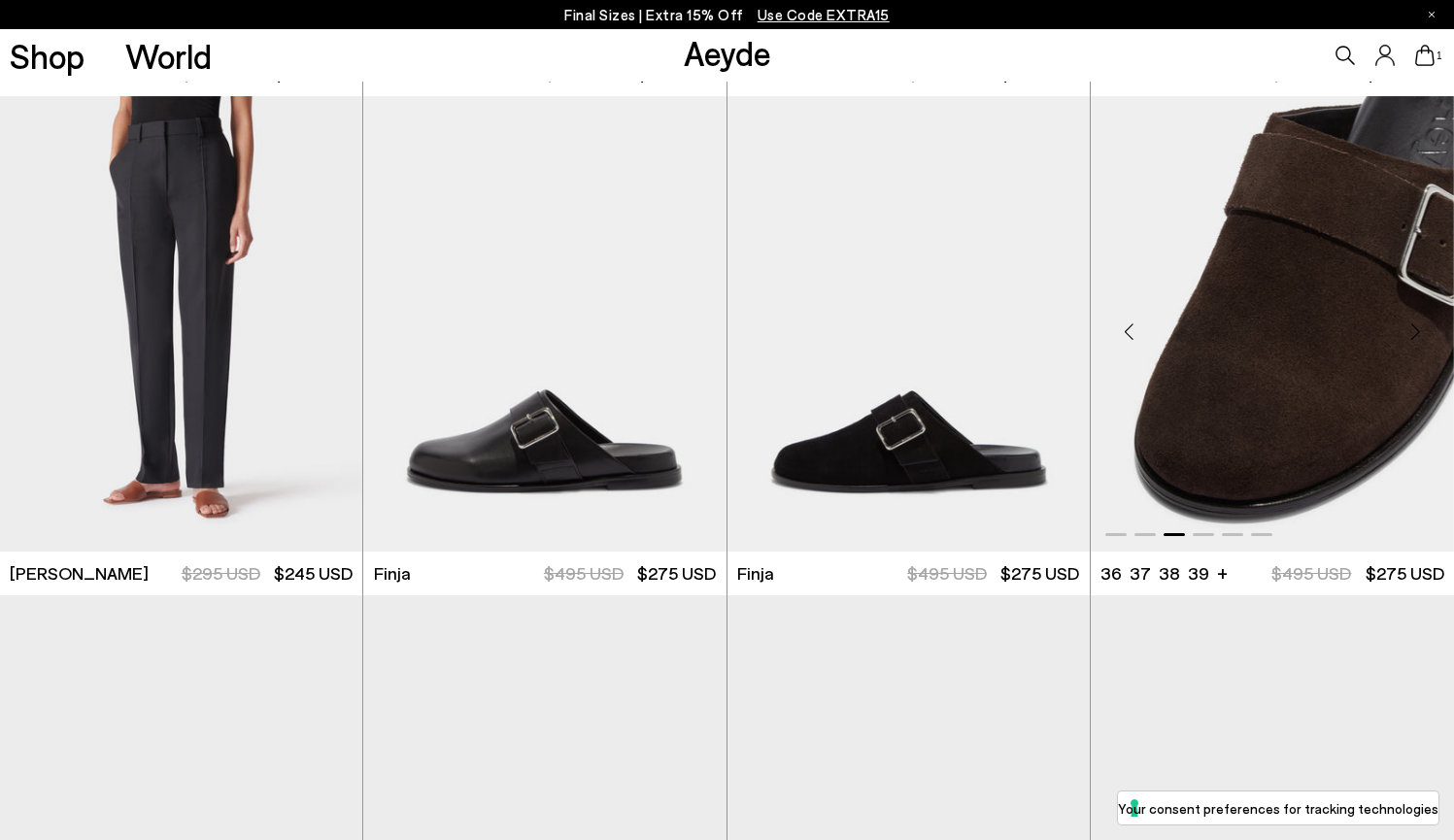
click at [1415, 331] on div "Next slide" at bounding box center [1415, 330] width 58 height 58
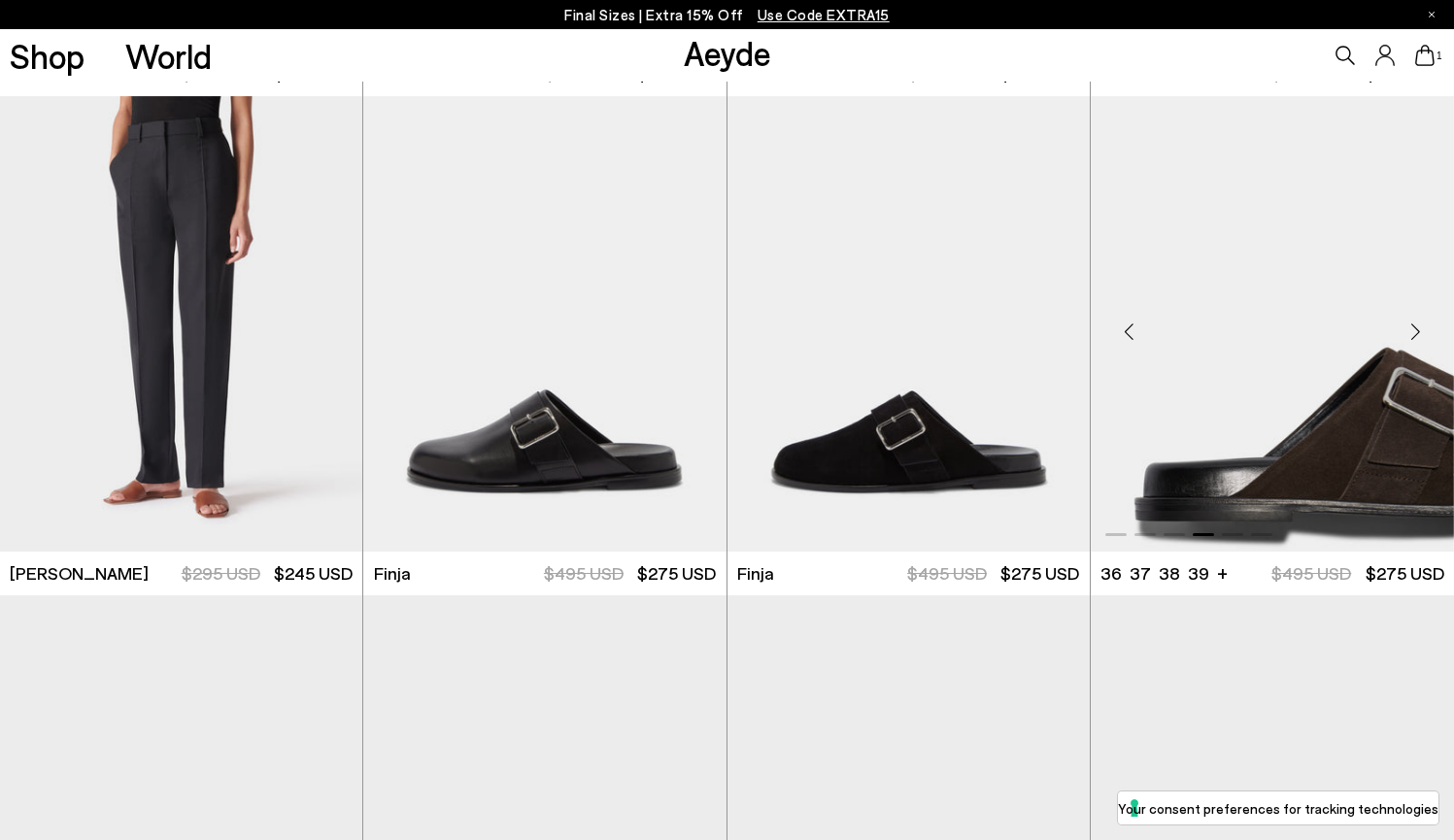
click at [1415, 331] on div "Next slide" at bounding box center [1415, 330] width 58 height 58
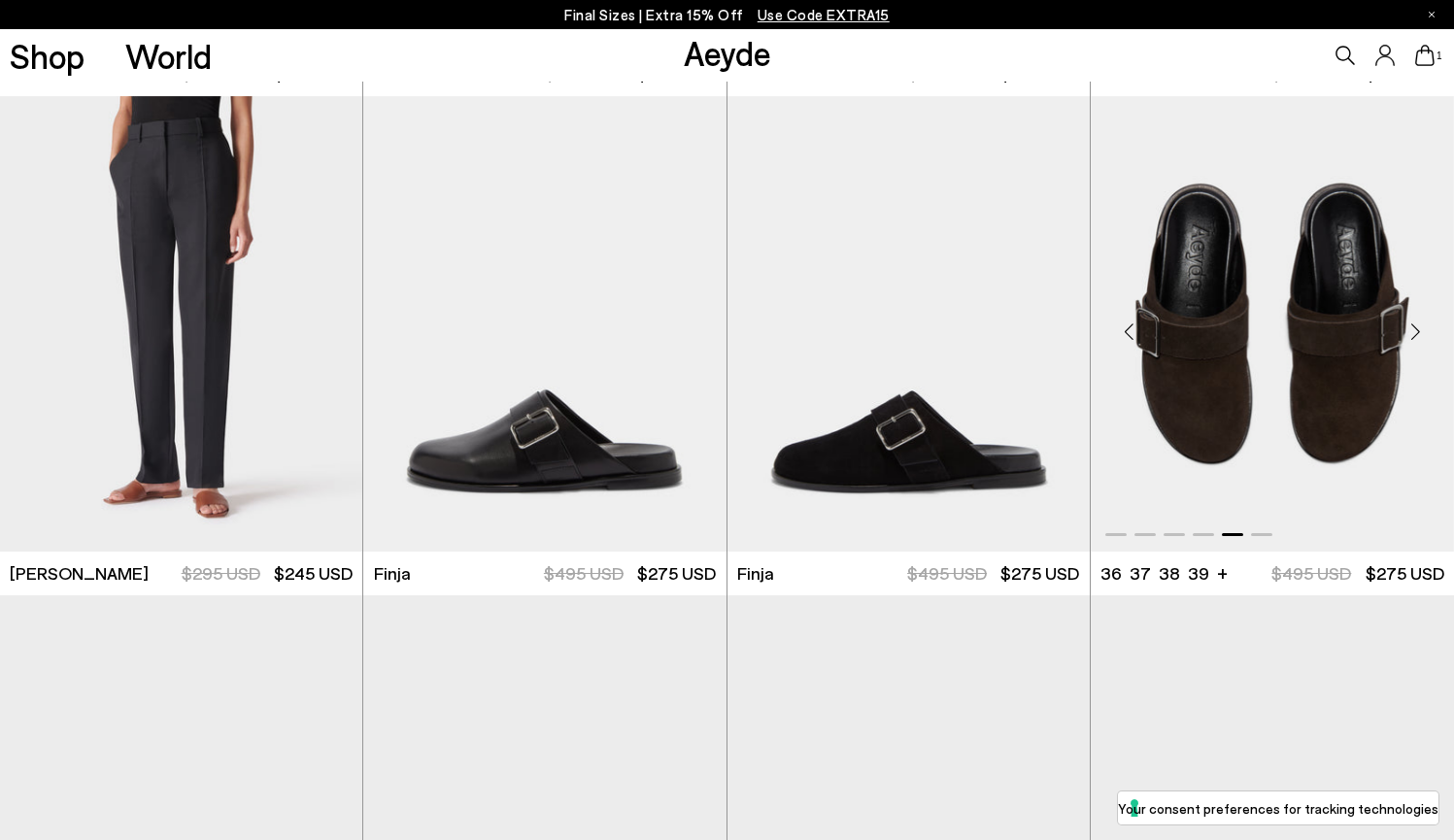
click at [1415, 331] on div "Next slide" at bounding box center [1415, 330] width 58 height 58
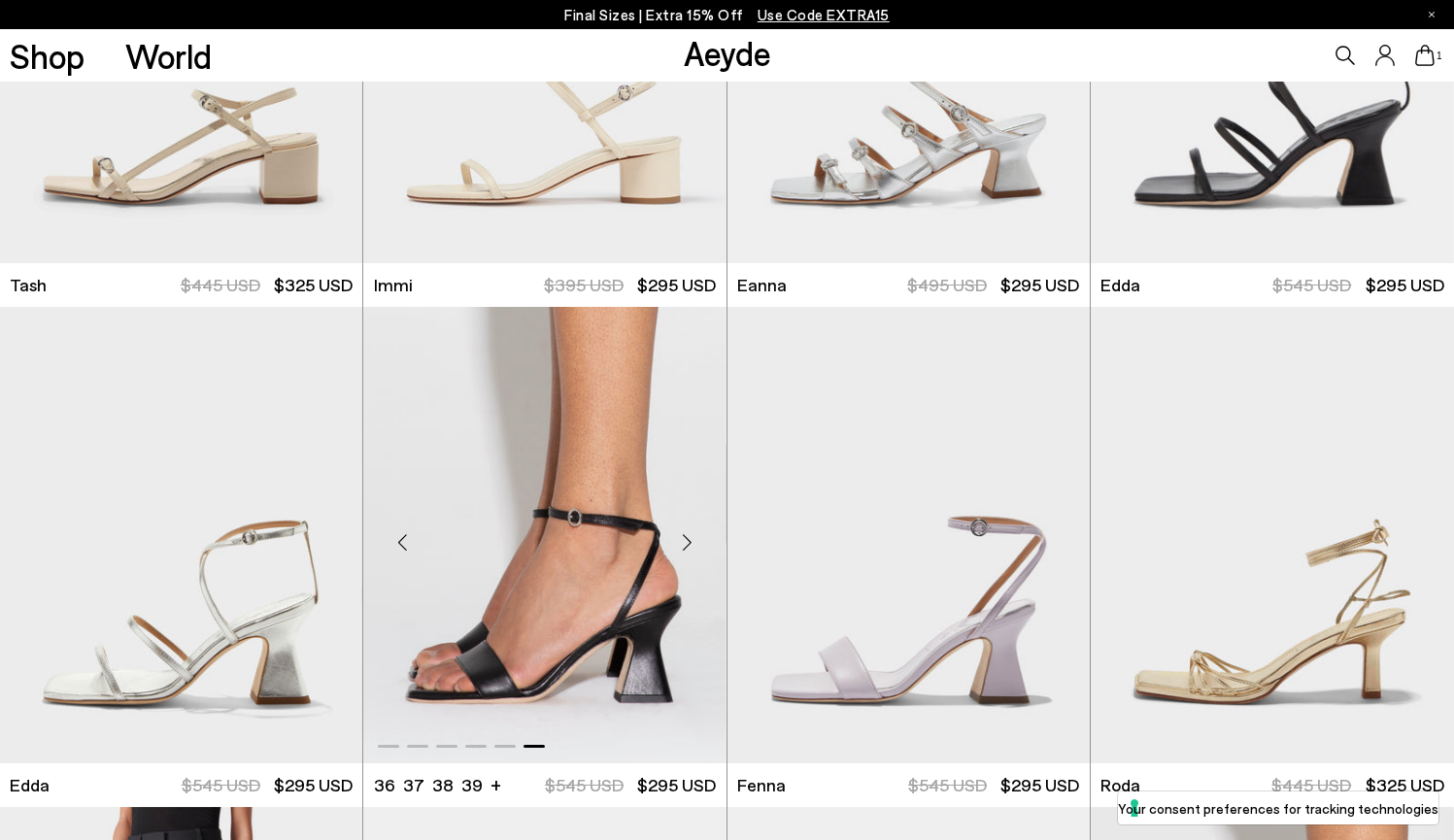
scroll to position [2779, 0]
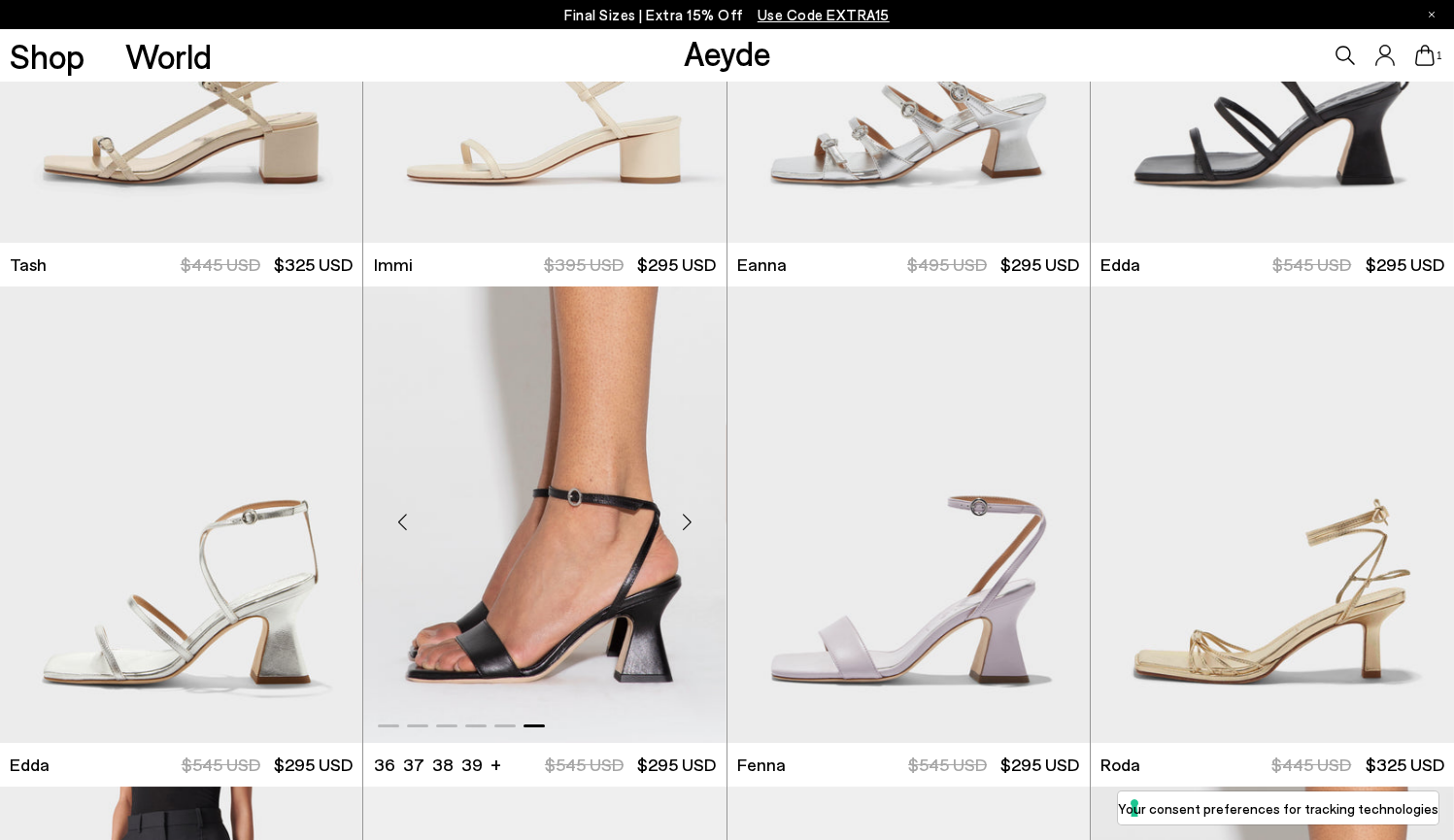
click at [692, 517] on div "Next slide" at bounding box center [687, 522] width 58 height 58
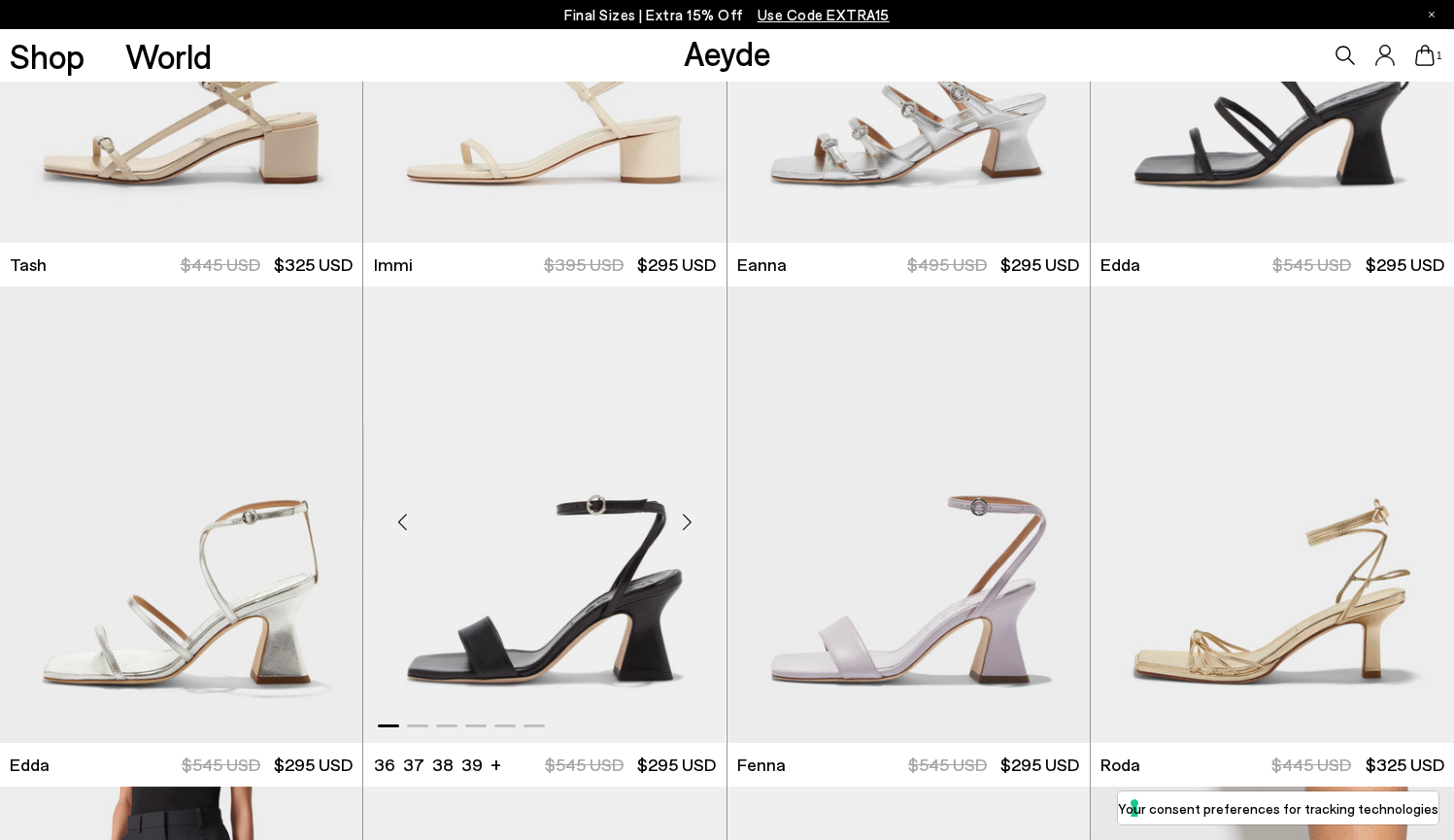
click at [692, 517] on div "Next slide" at bounding box center [687, 522] width 58 height 58
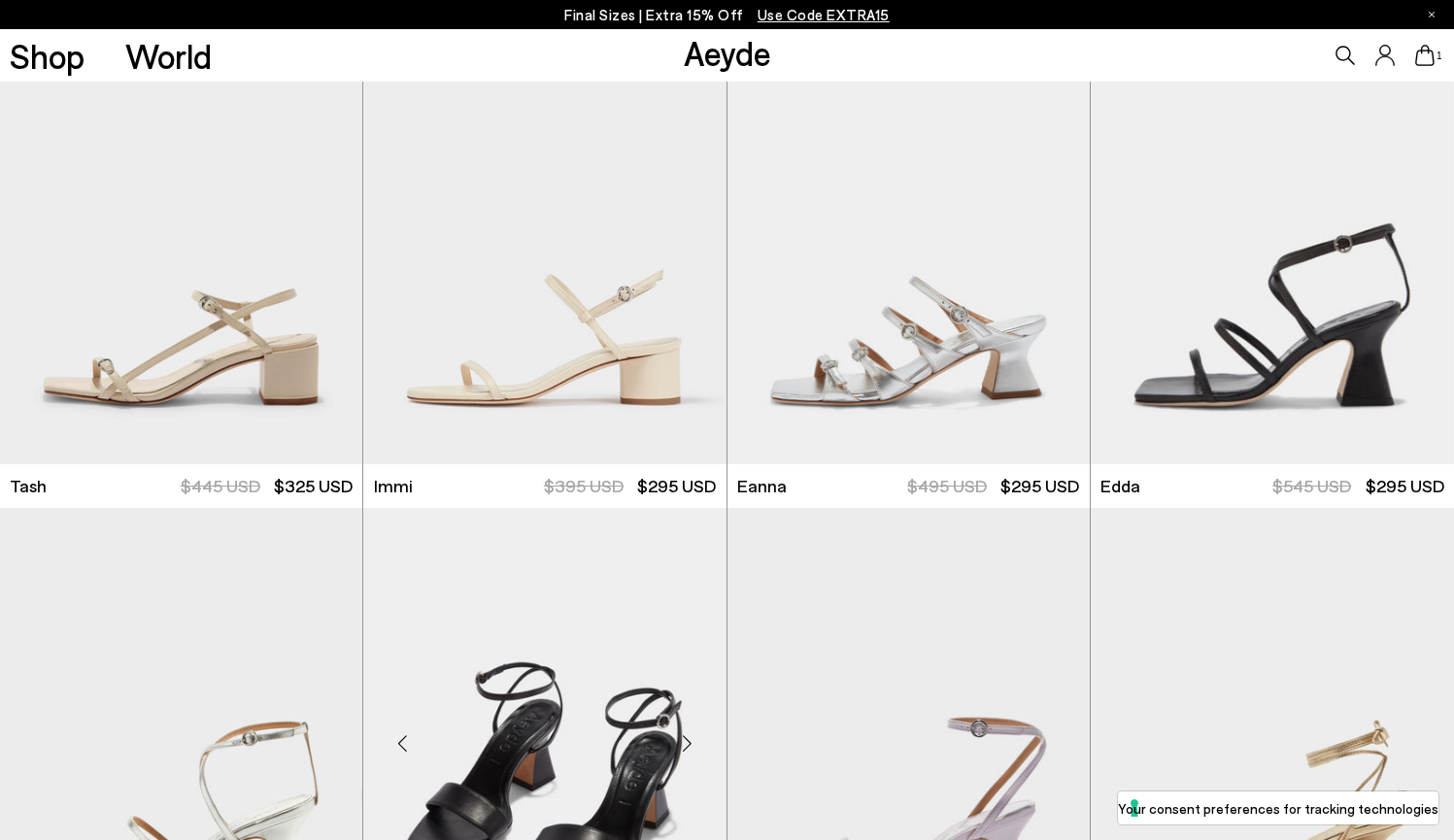
scroll to position [2337, 0]
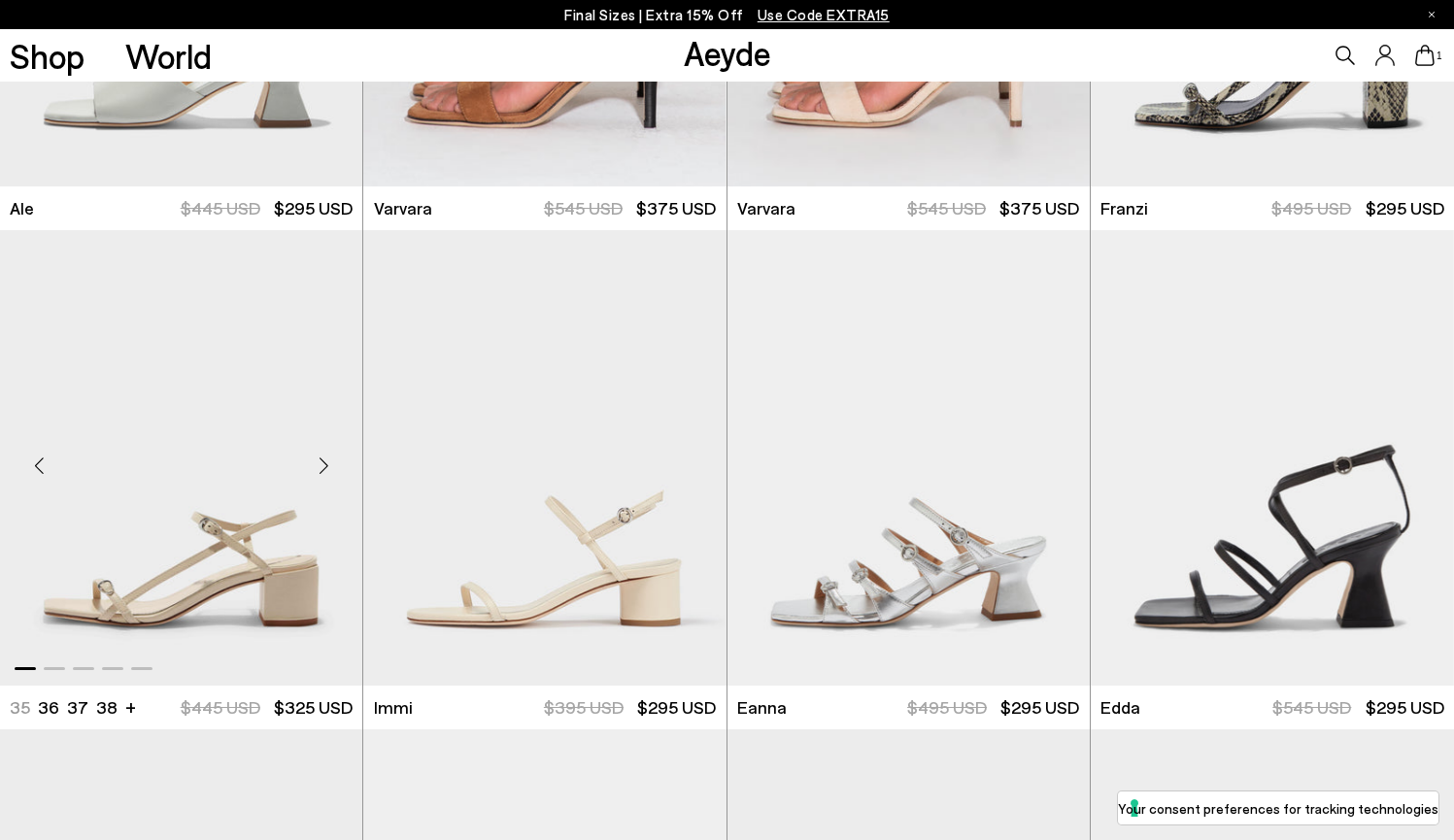
click at [331, 463] on div "Next slide" at bounding box center [323, 466] width 58 height 58
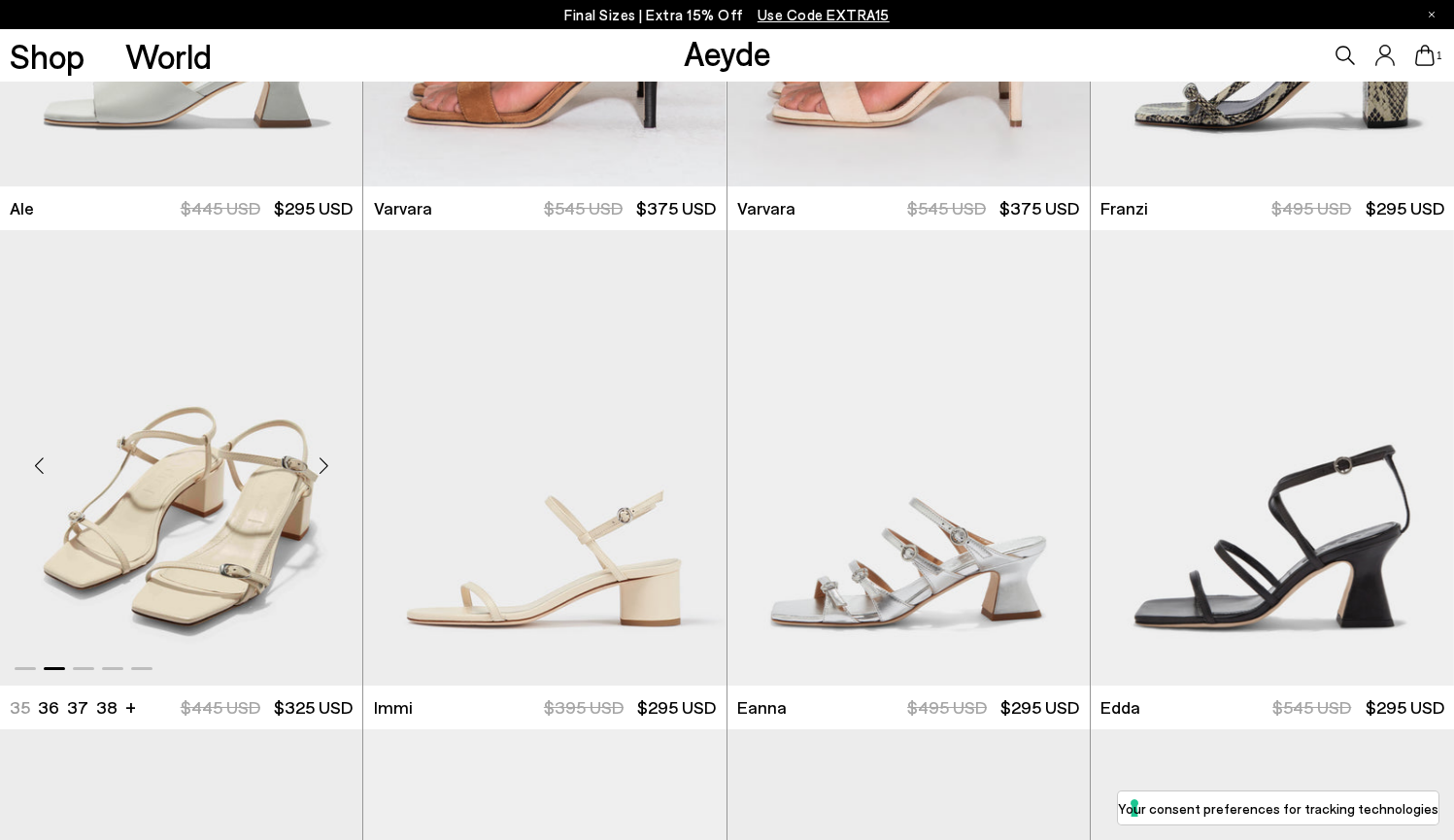
click at [331, 463] on div "Next slide" at bounding box center [323, 466] width 58 height 58
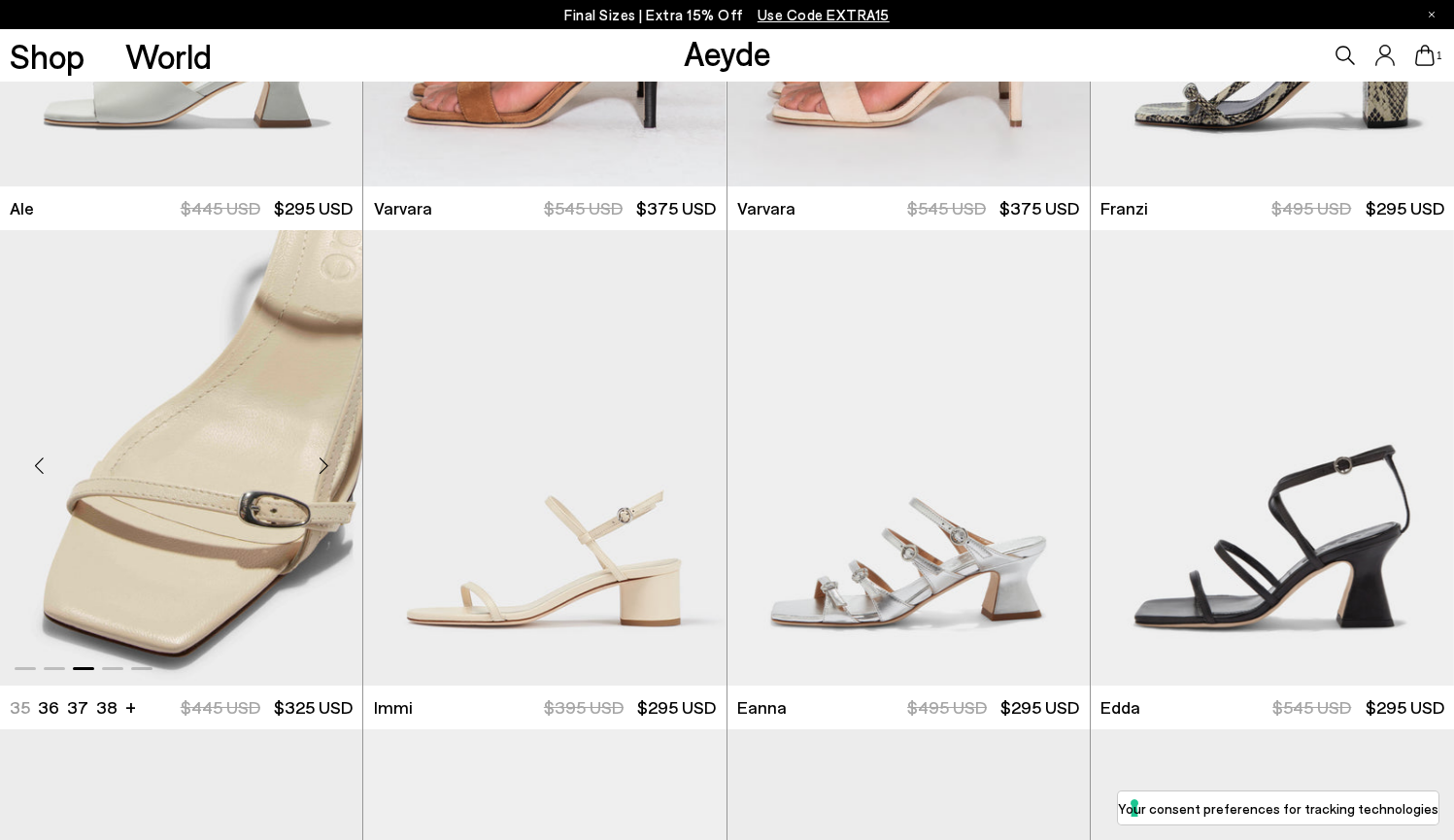
click at [331, 463] on div "Next slide" at bounding box center [323, 466] width 58 height 58
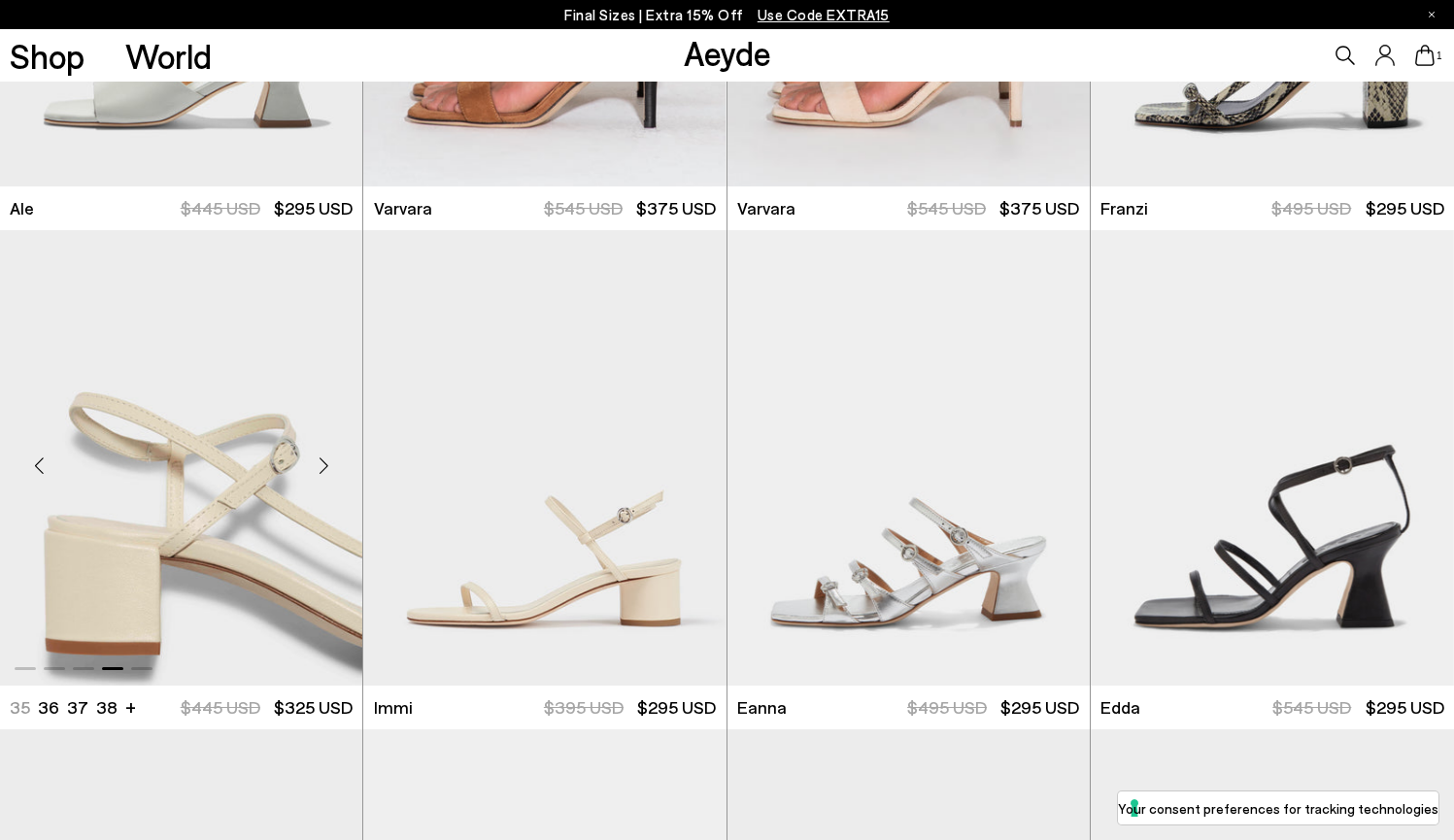
click at [331, 463] on div "Next slide" at bounding box center [323, 466] width 58 height 58
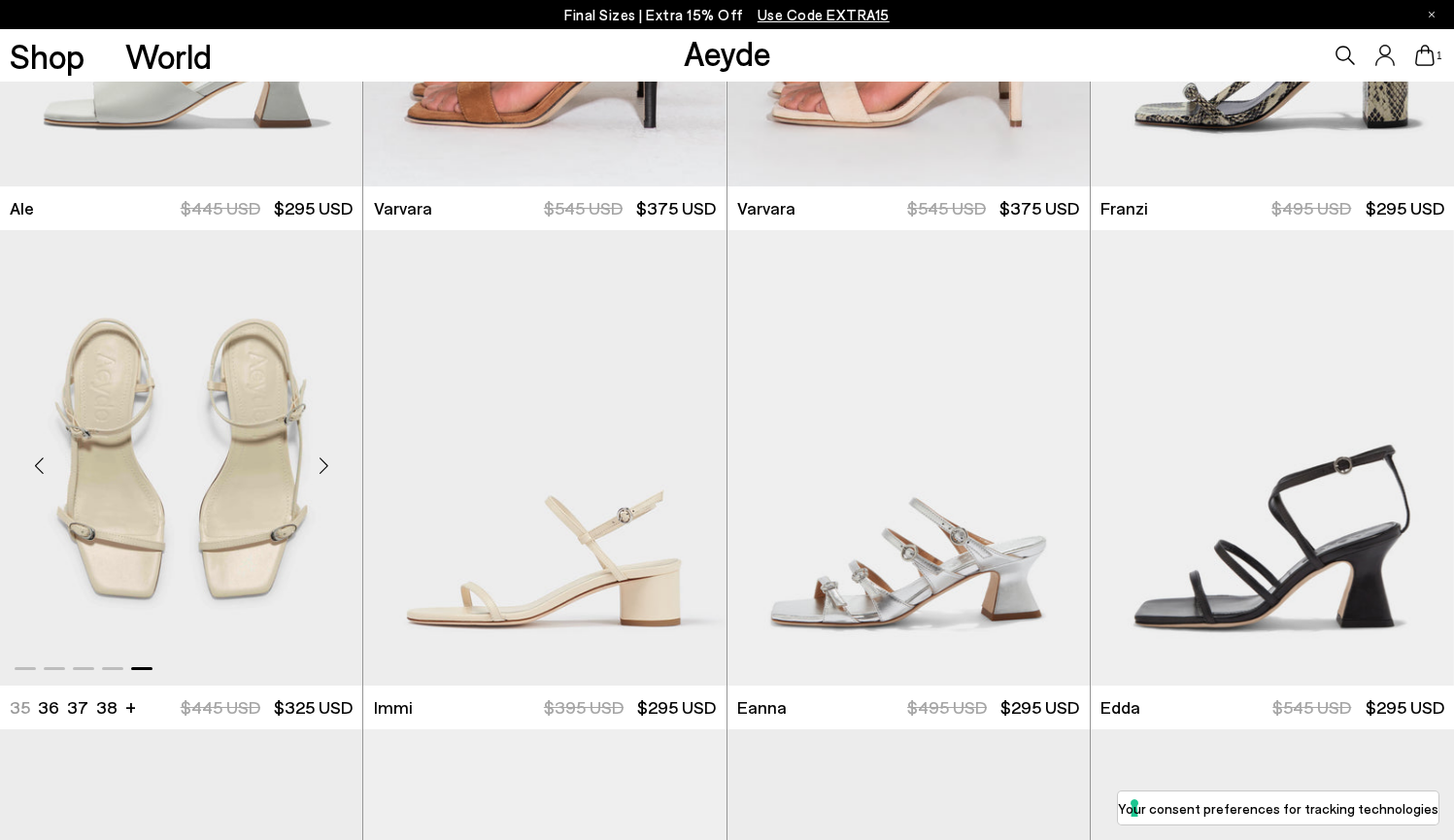
click at [331, 463] on div "Next slide" at bounding box center [323, 466] width 58 height 58
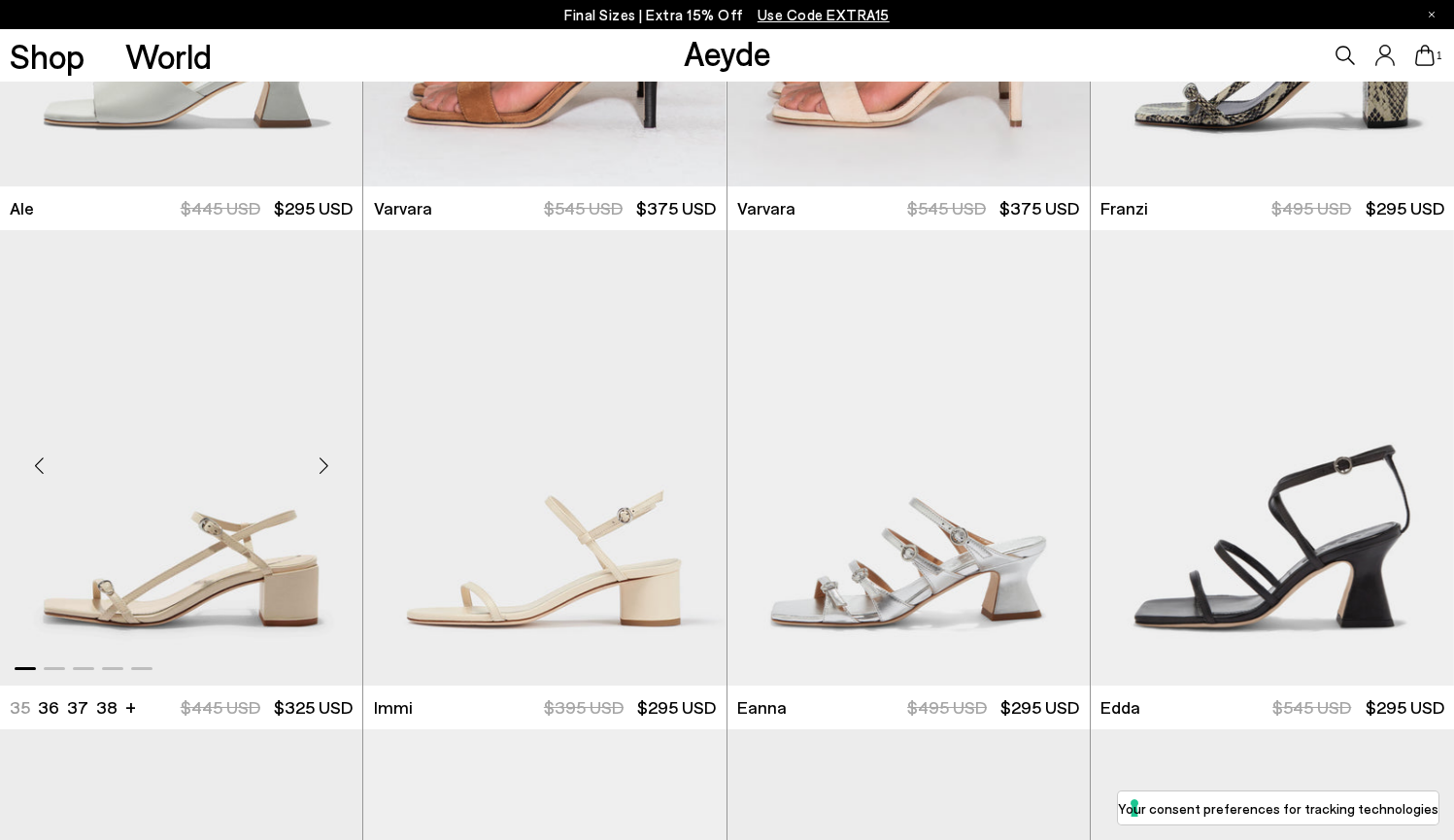
click at [331, 463] on div "Next slide" at bounding box center [323, 466] width 58 height 58
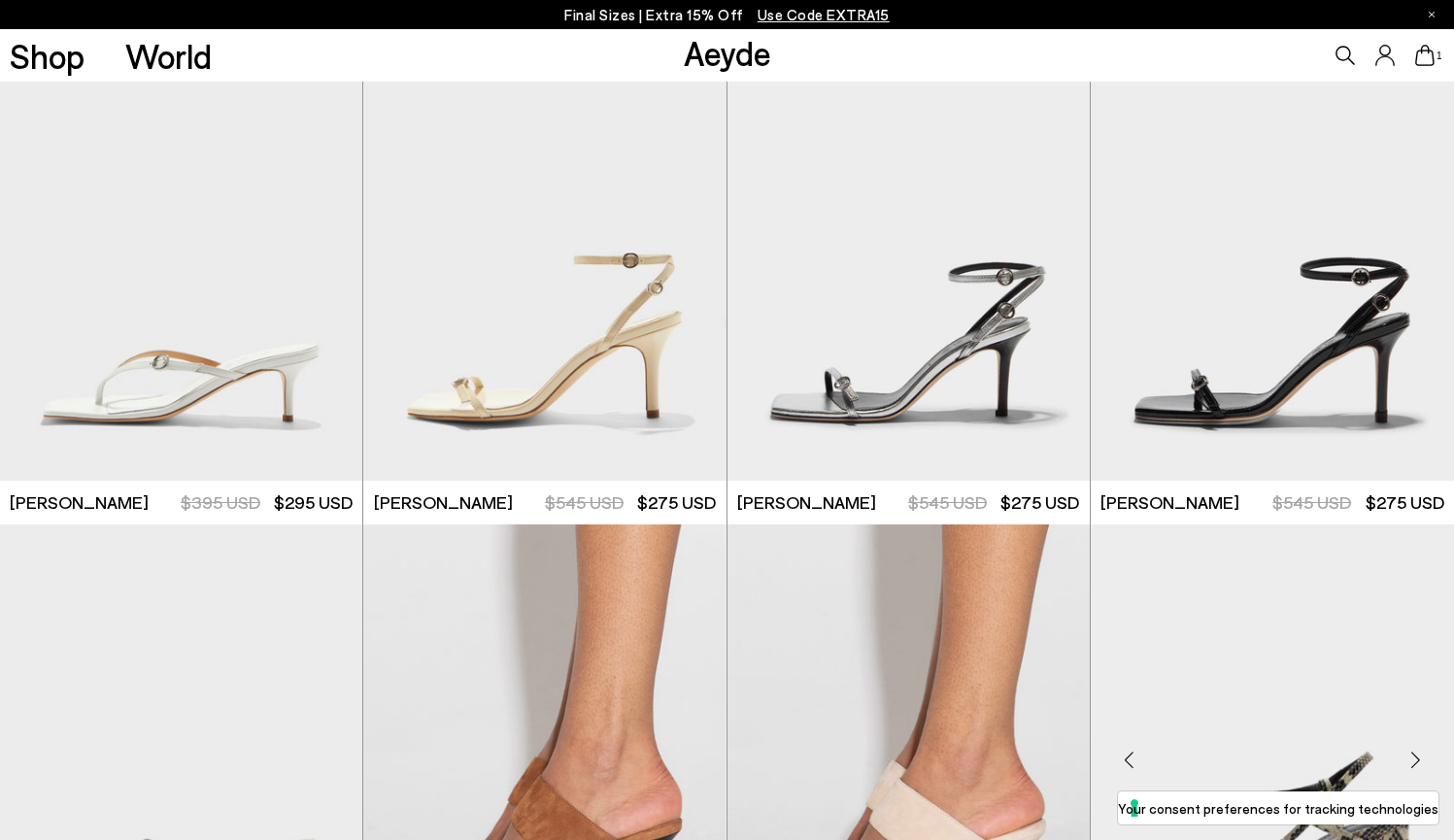
scroll to position [1766, 0]
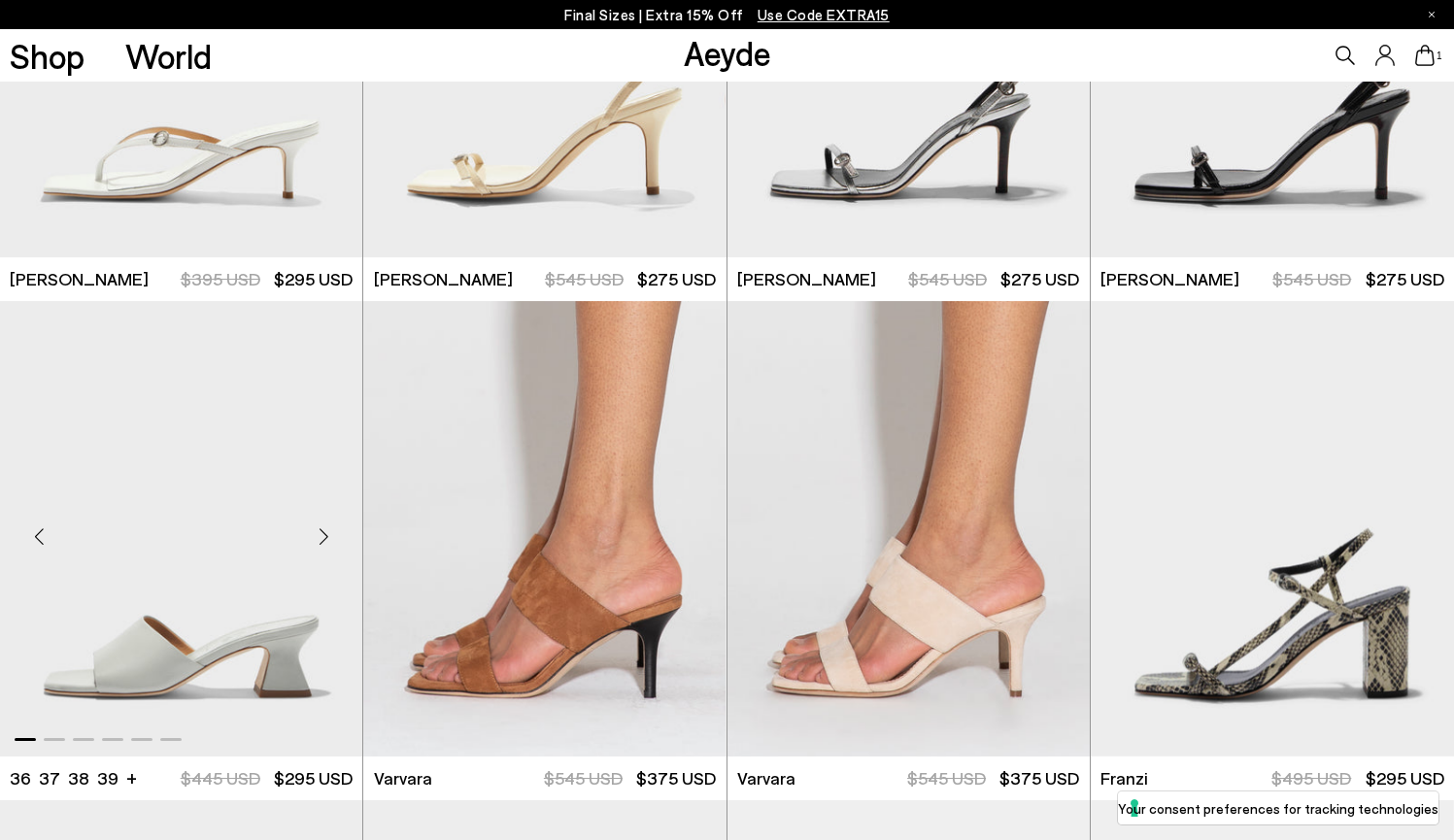
click at [330, 531] on div "Next slide" at bounding box center [323, 535] width 58 height 58
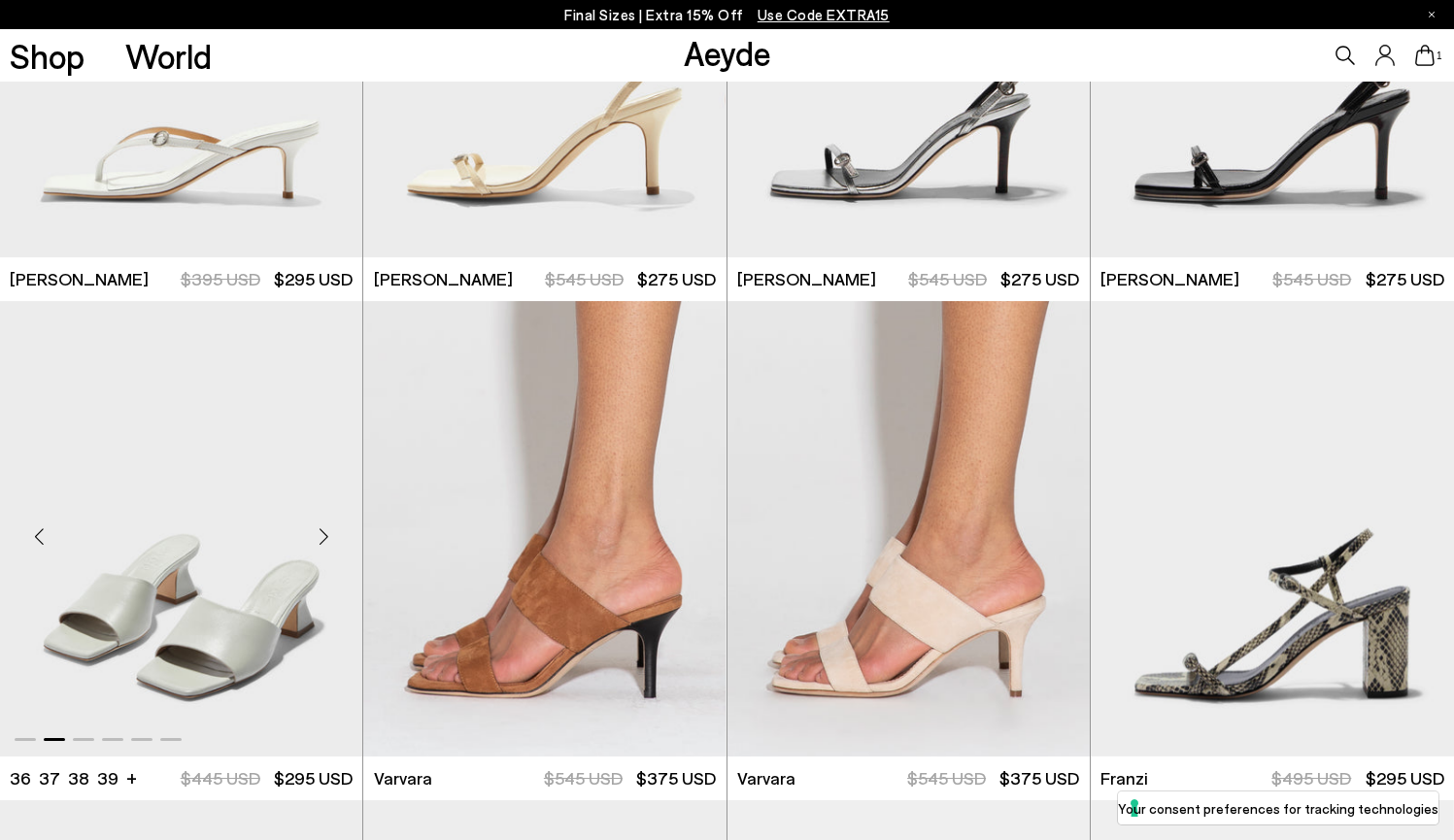
click at [330, 531] on div "Next slide" at bounding box center [323, 535] width 58 height 58
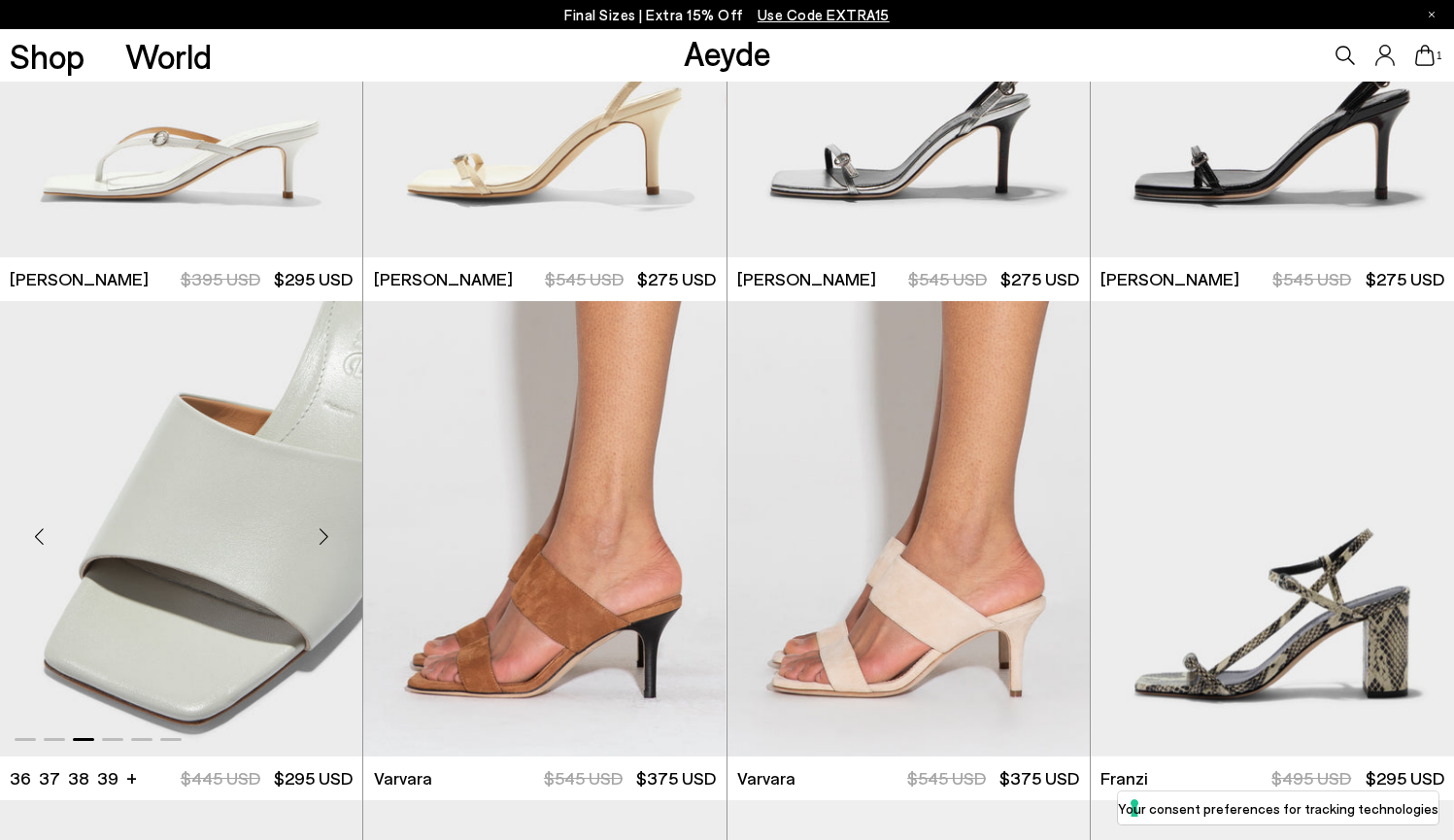
click at [330, 531] on div "Next slide" at bounding box center [323, 535] width 58 height 58
click at [326, 535] on div "Next slide" at bounding box center [323, 535] width 58 height 58
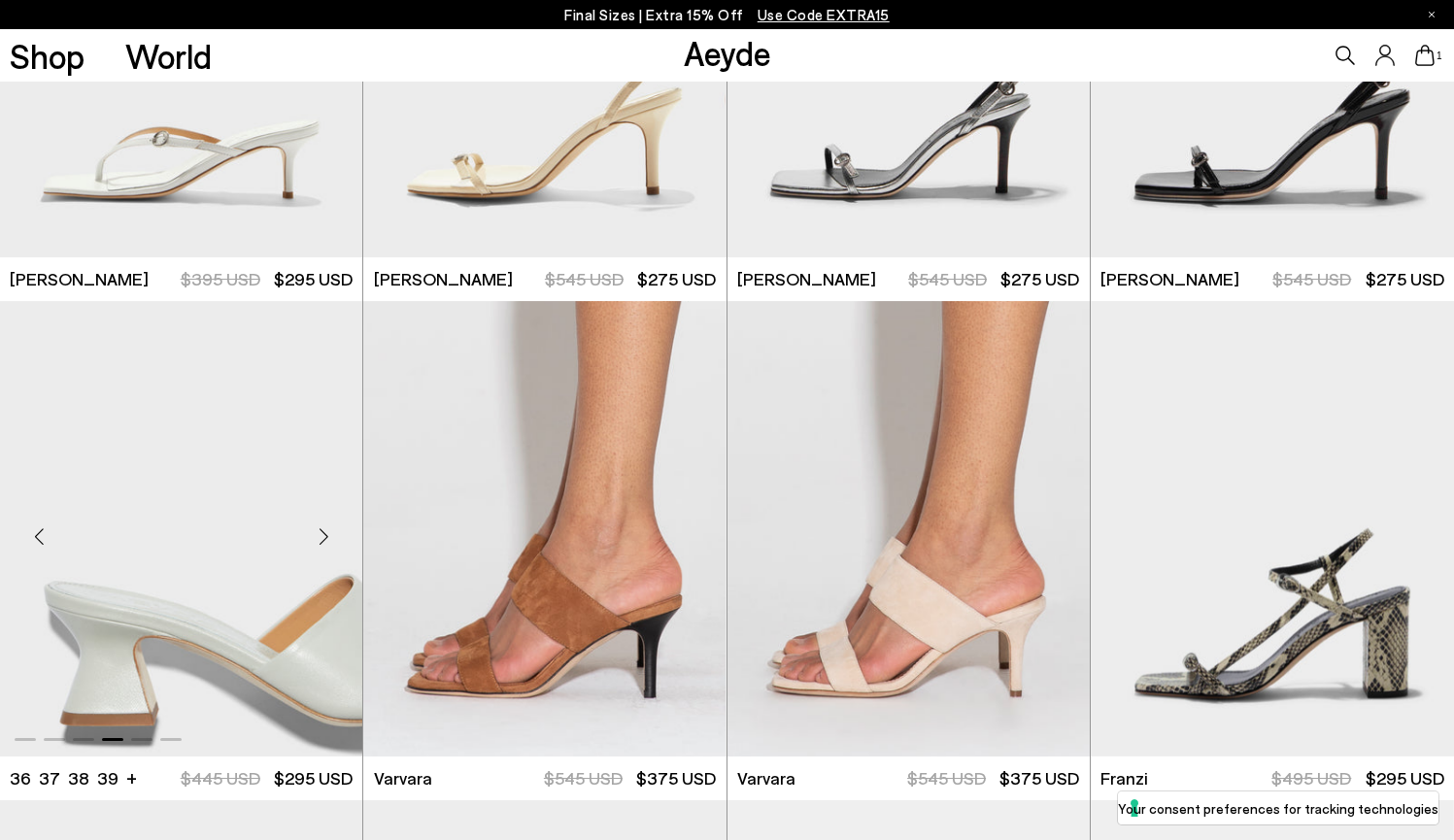
click at [326, 535] on div "Next slide" at bounding box center [323, 535] width 58 height 58
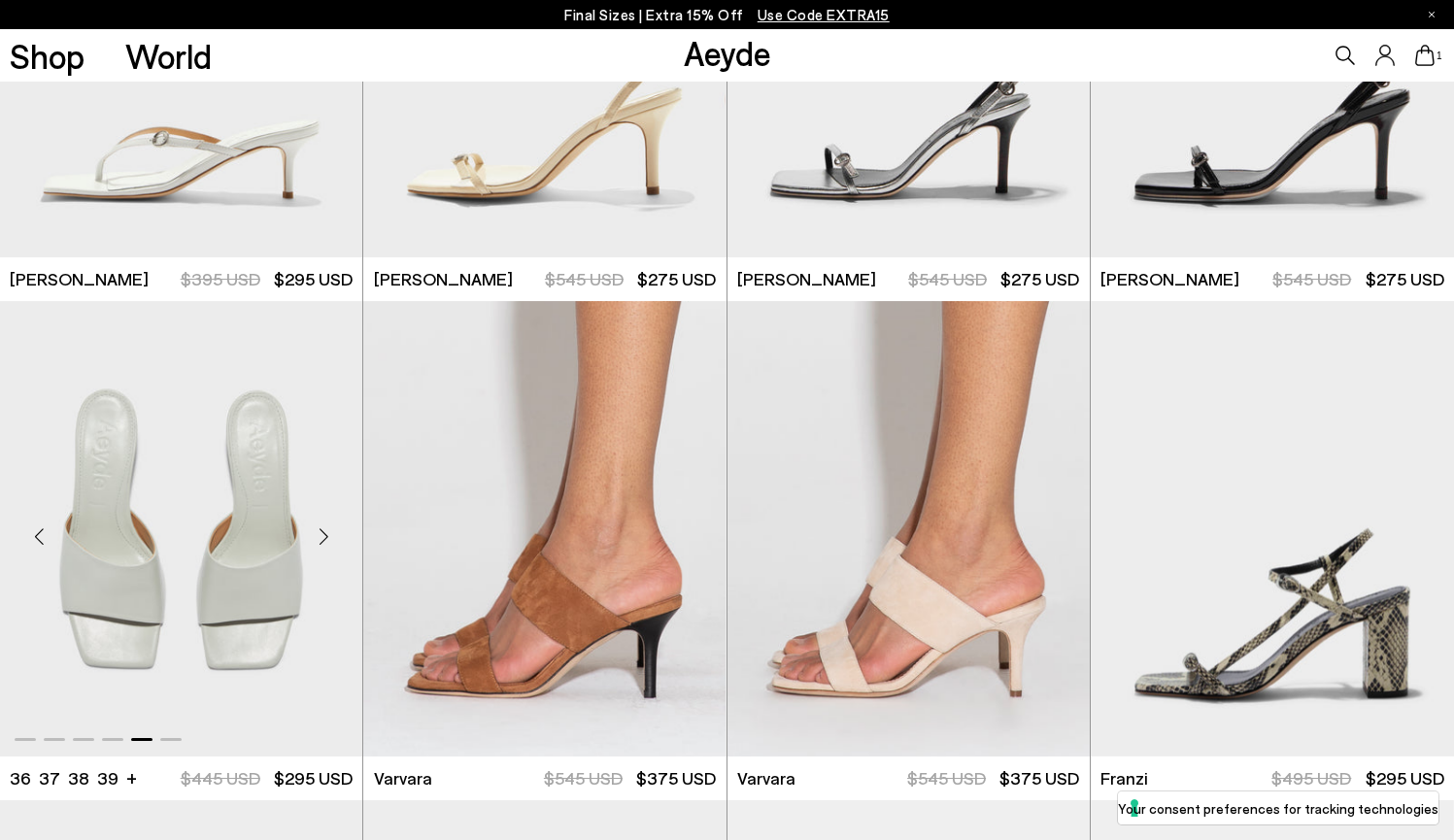
click at [326, 535] on div "Next slide" at bounding box center [323, 535] width 58 height 58
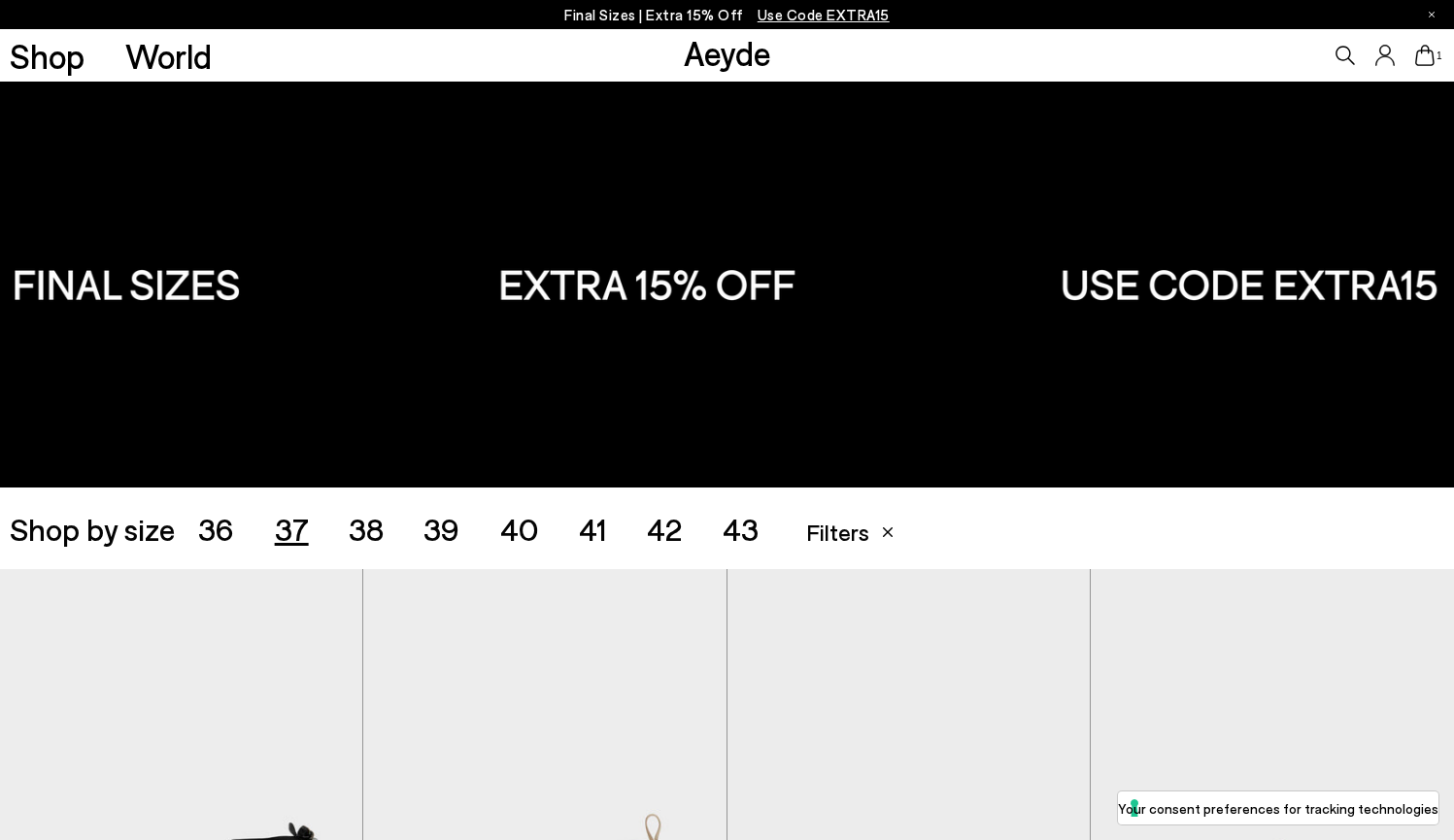
scroll to position [0, 0]
click at [706, 64] on link "Aeyde" at bounding box center [727, 51] width 87 height 41
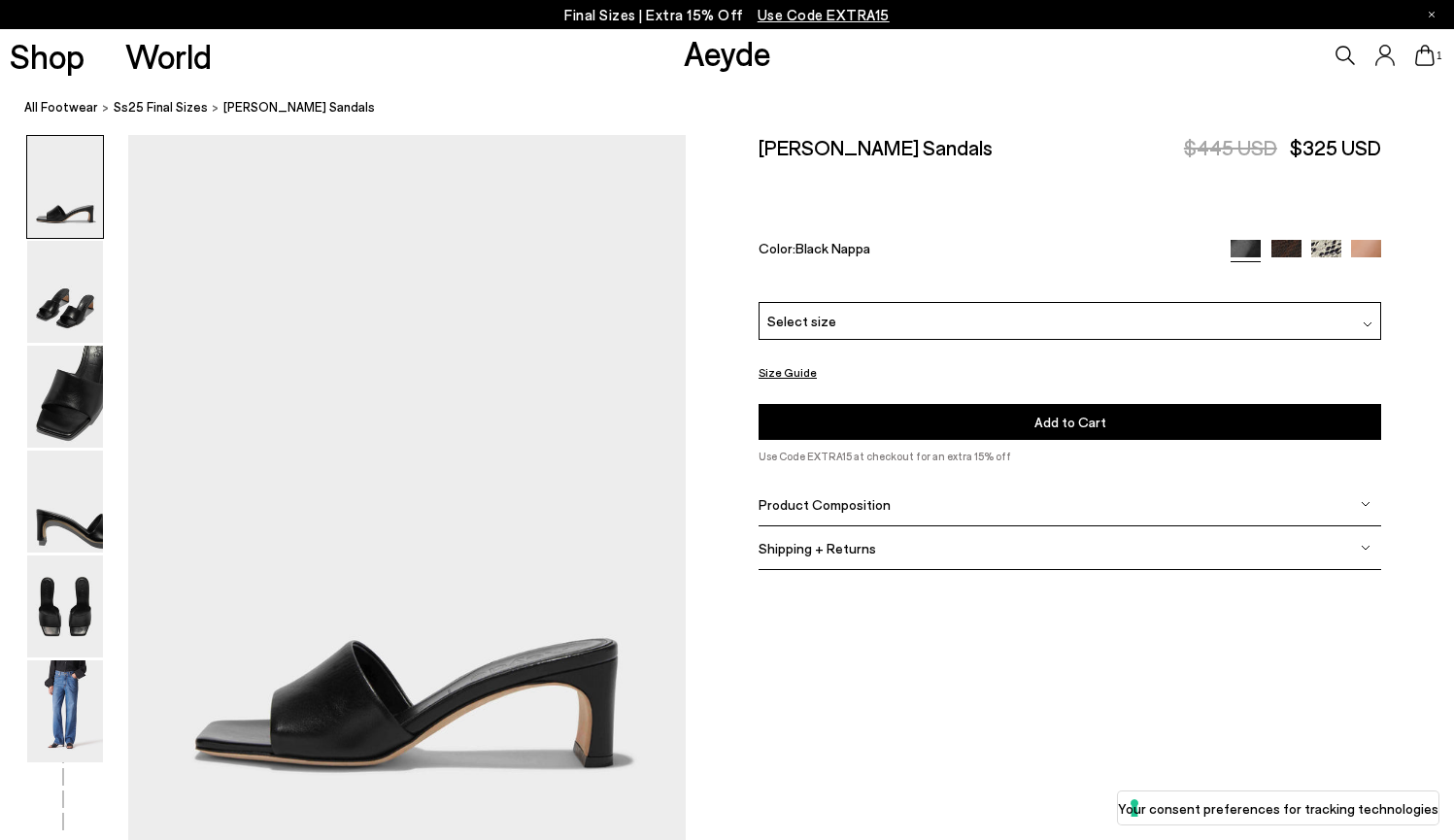
click at [899, 302] on div "Select size" at bounding box center [1070, 321] width 623 height 38
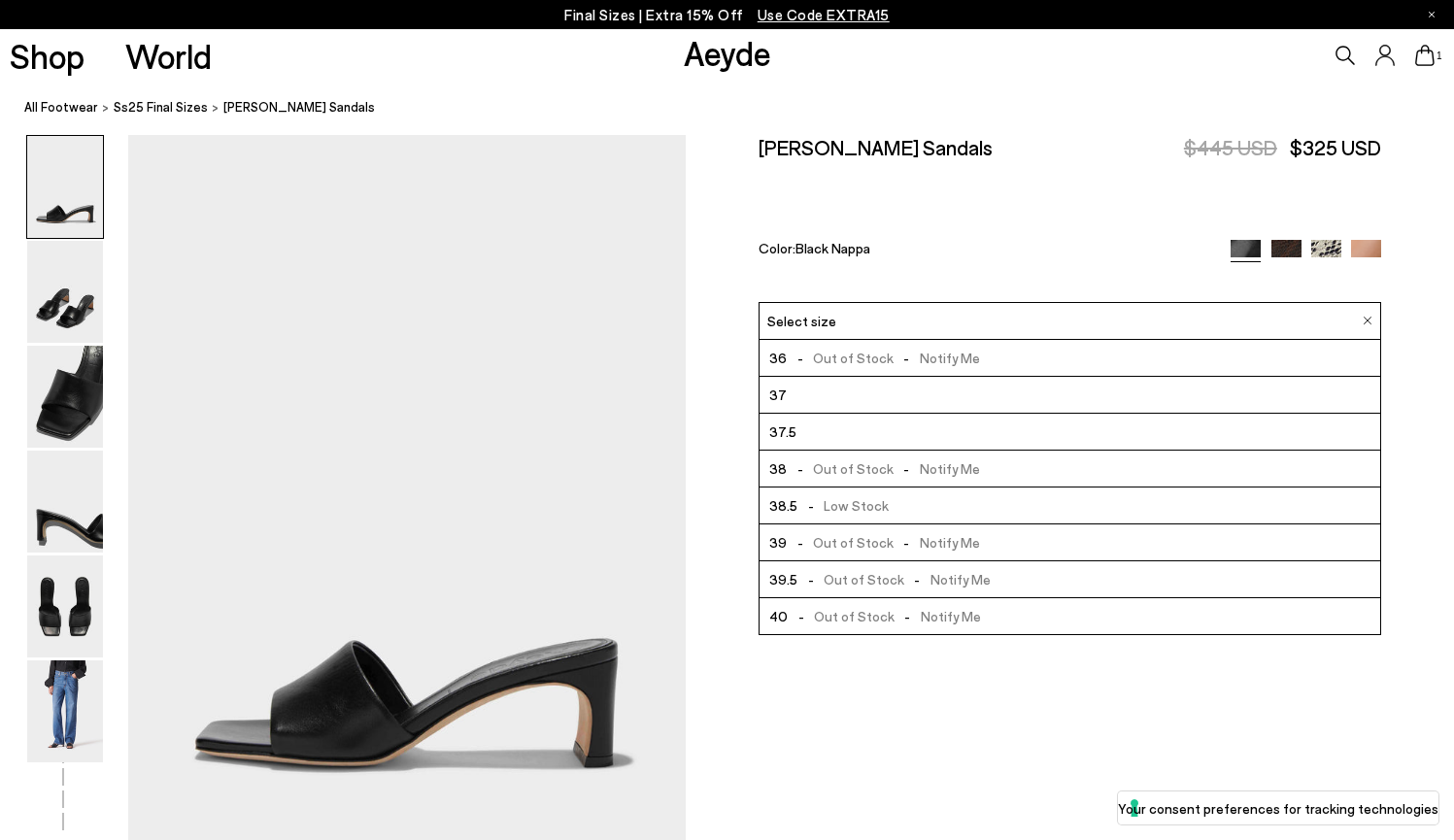
click at [826, 414] on li "37.5" at bounding box center [1070, 431] width 621 height 37
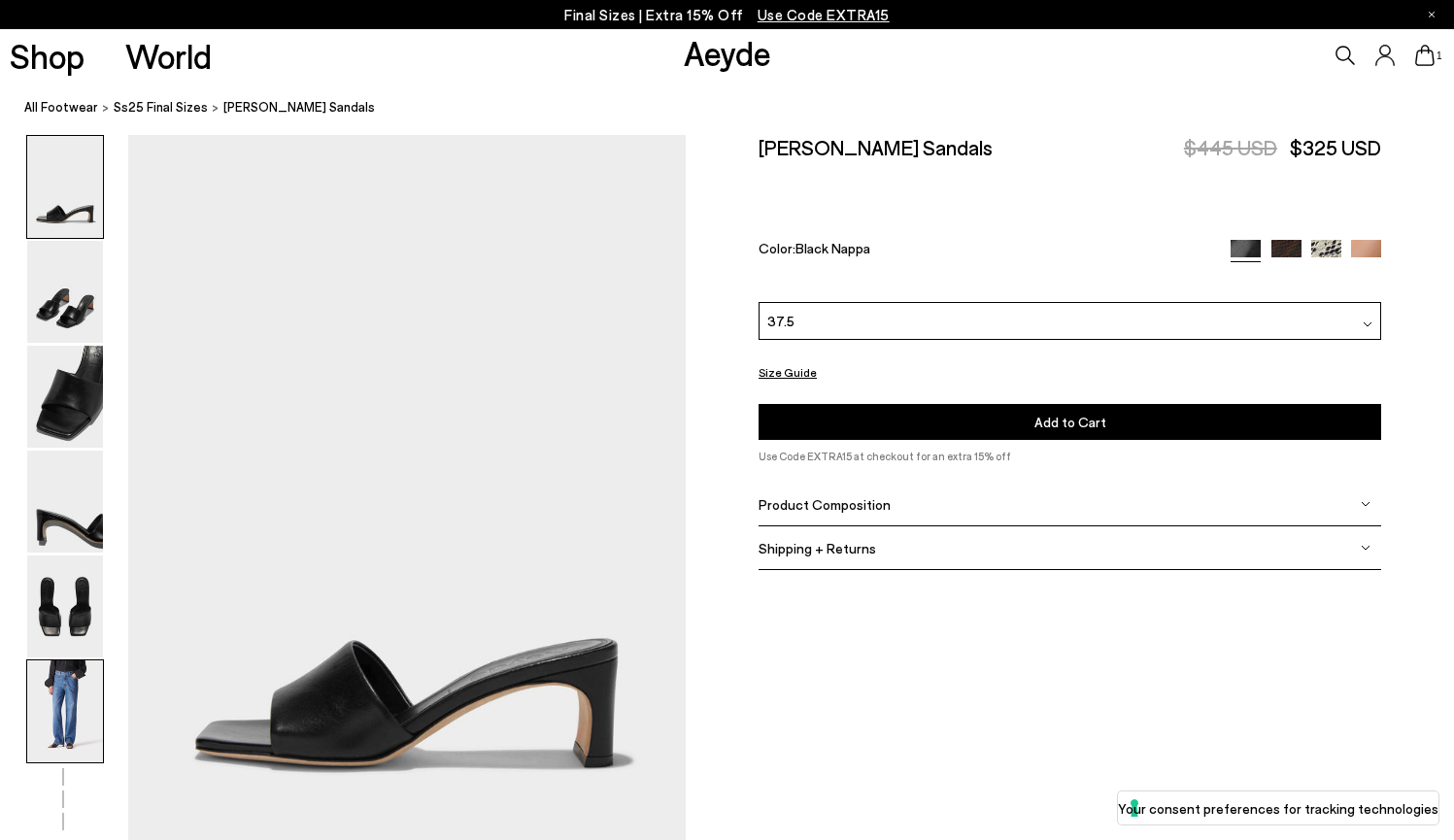
click at [51, 701] on img at bounding box center [64, 710] width 76 height 102
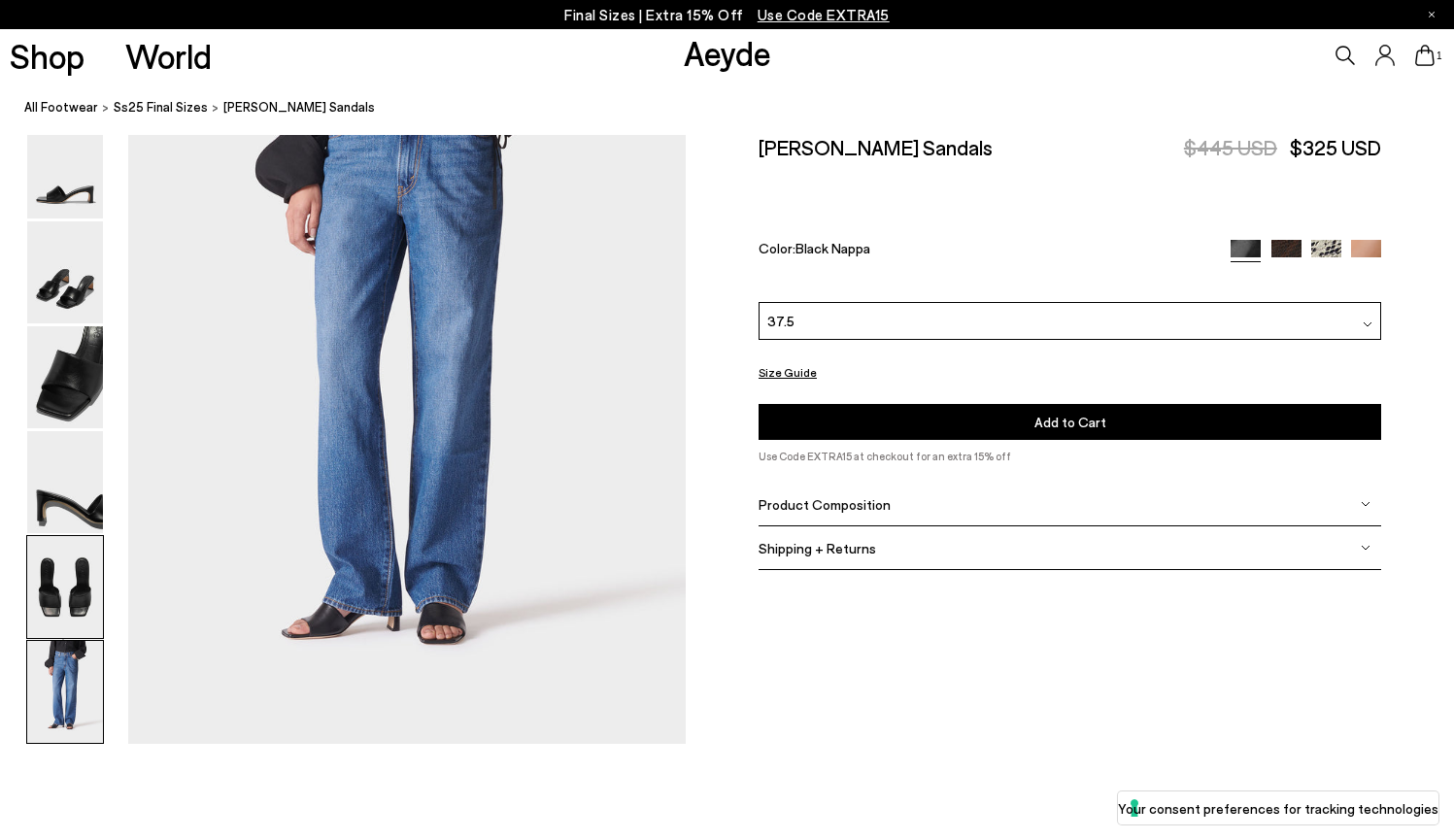
click at [70, 620] on img at bounding box center [64, 587] width 76 height 102
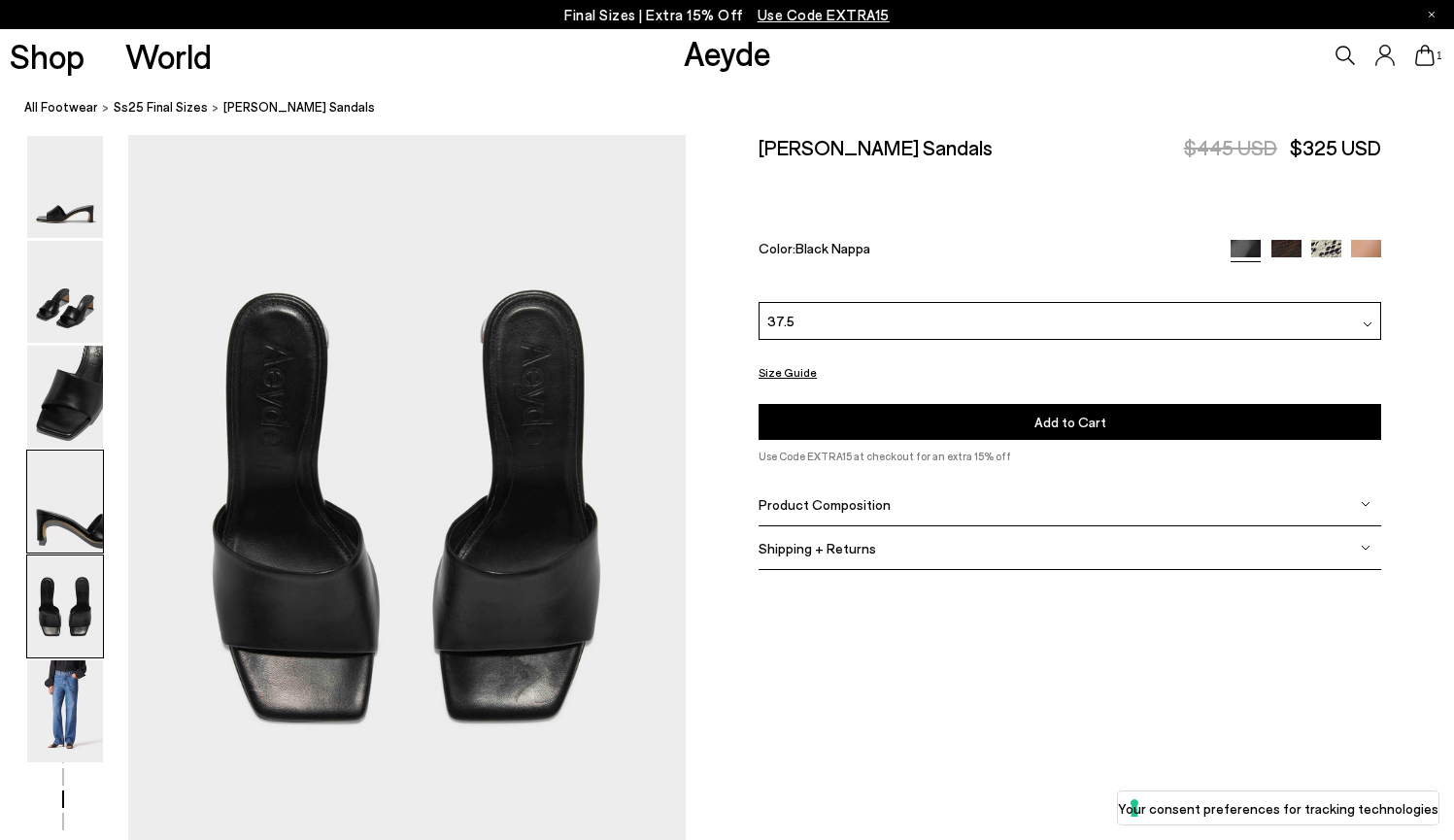
click at [87, 517] on img at bounding box center [64, 501] width 76 height 102
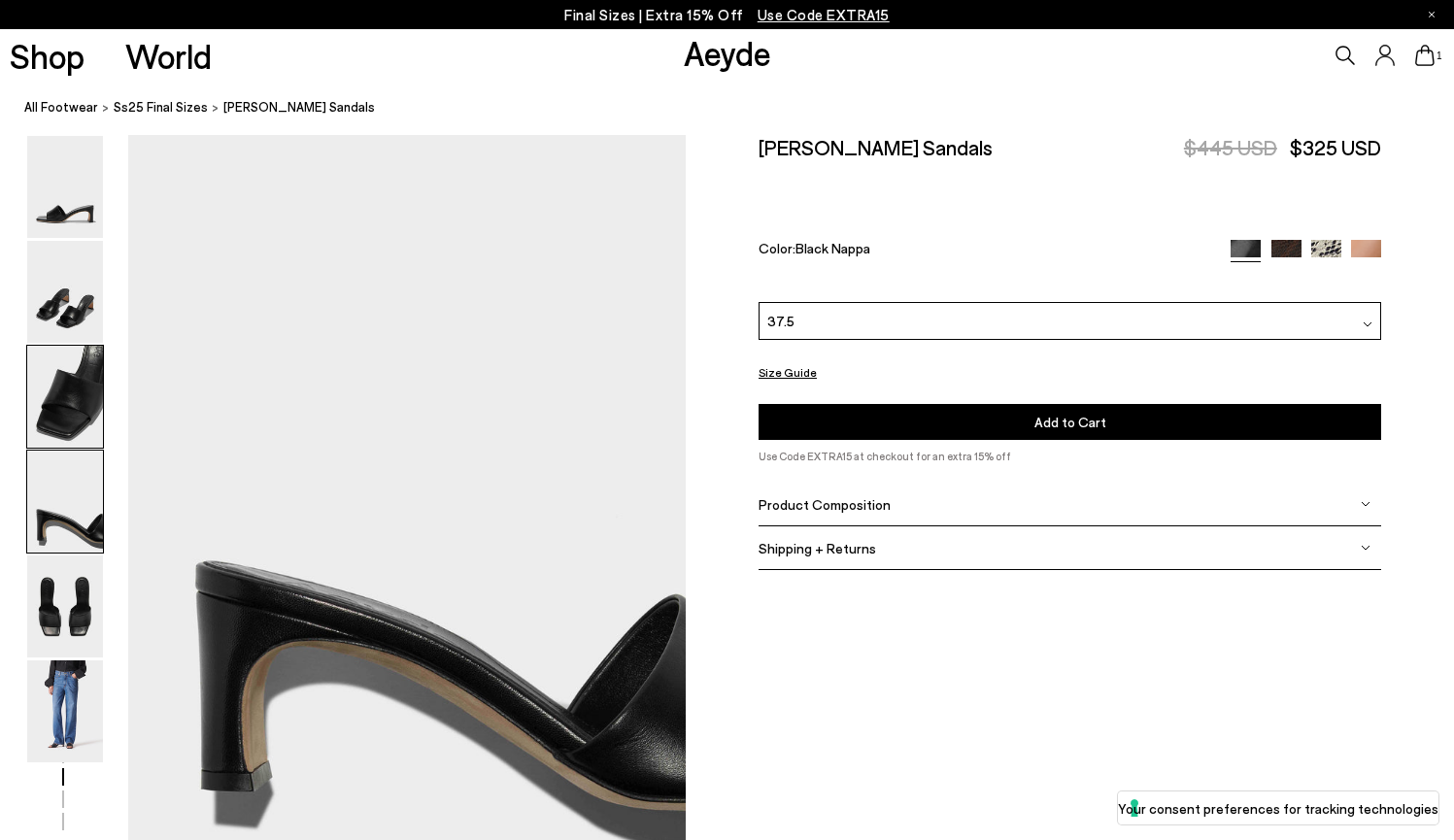
click at [72, 362] on img at bounding box center [64, 396] width 76 height 102
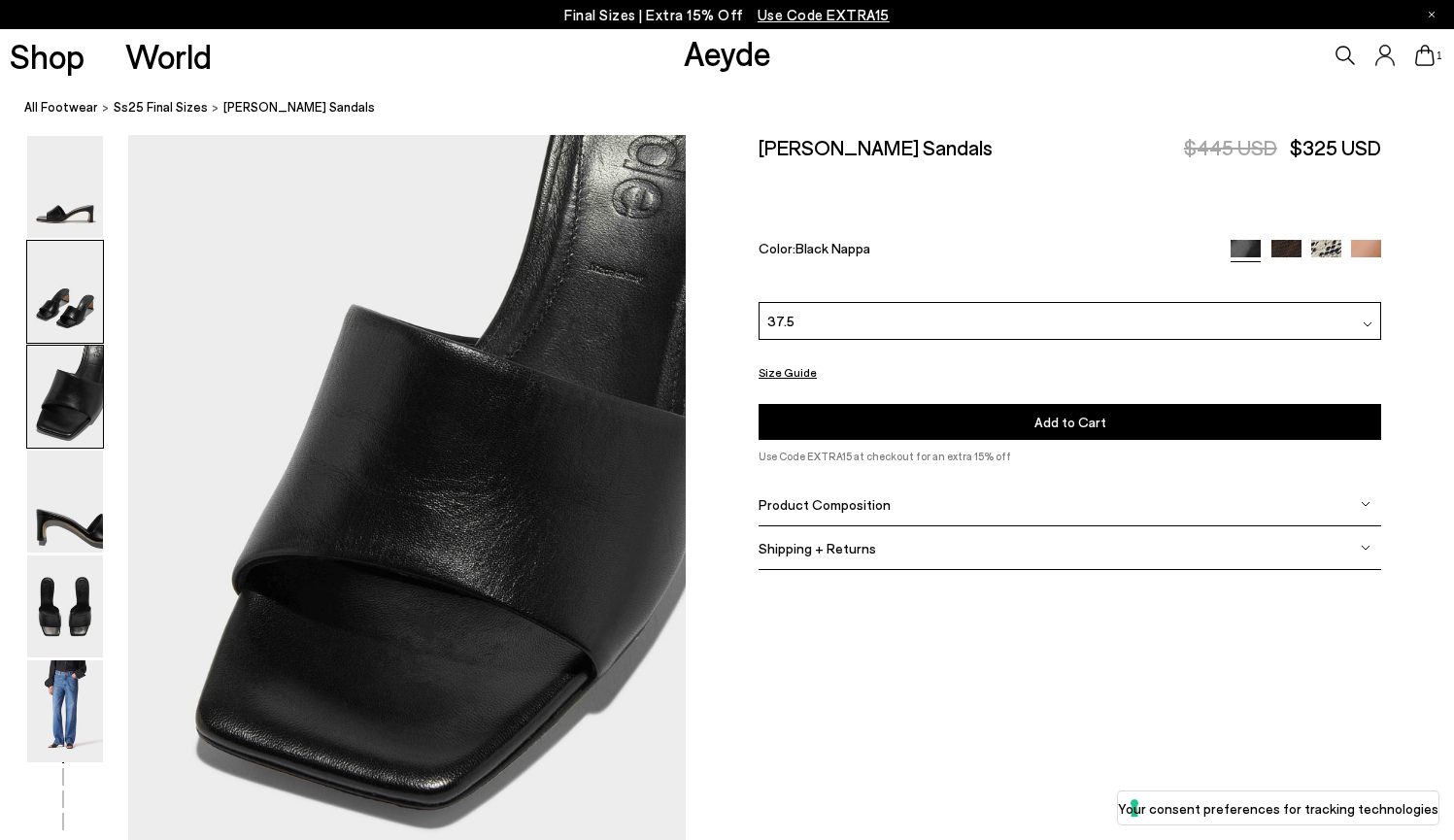
click at [69, 314] on img at bounding box center [64, 291] width 76 height 102
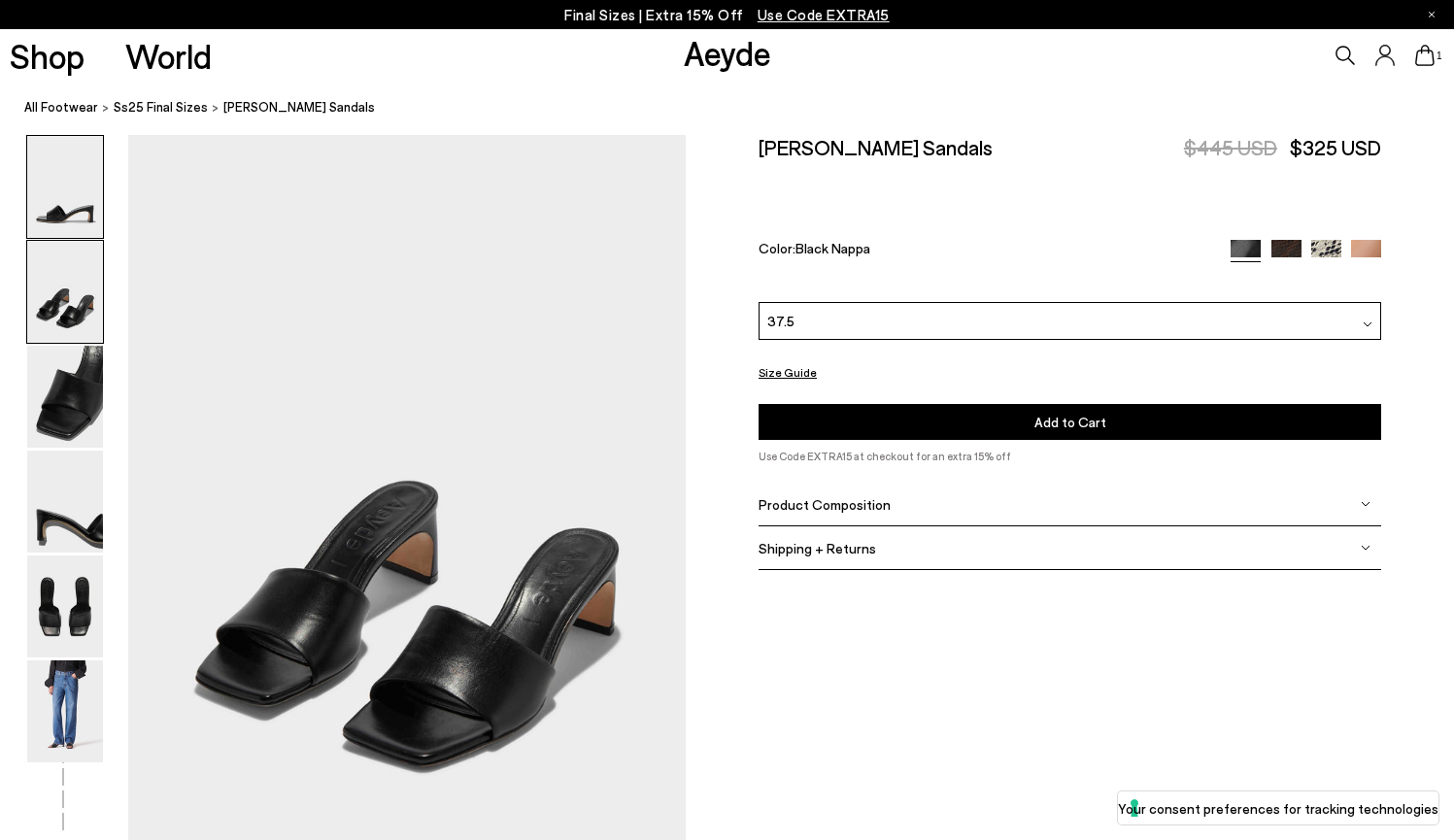
click at [57, 190] on img at bounding box center [64, 186] width 76 height 102
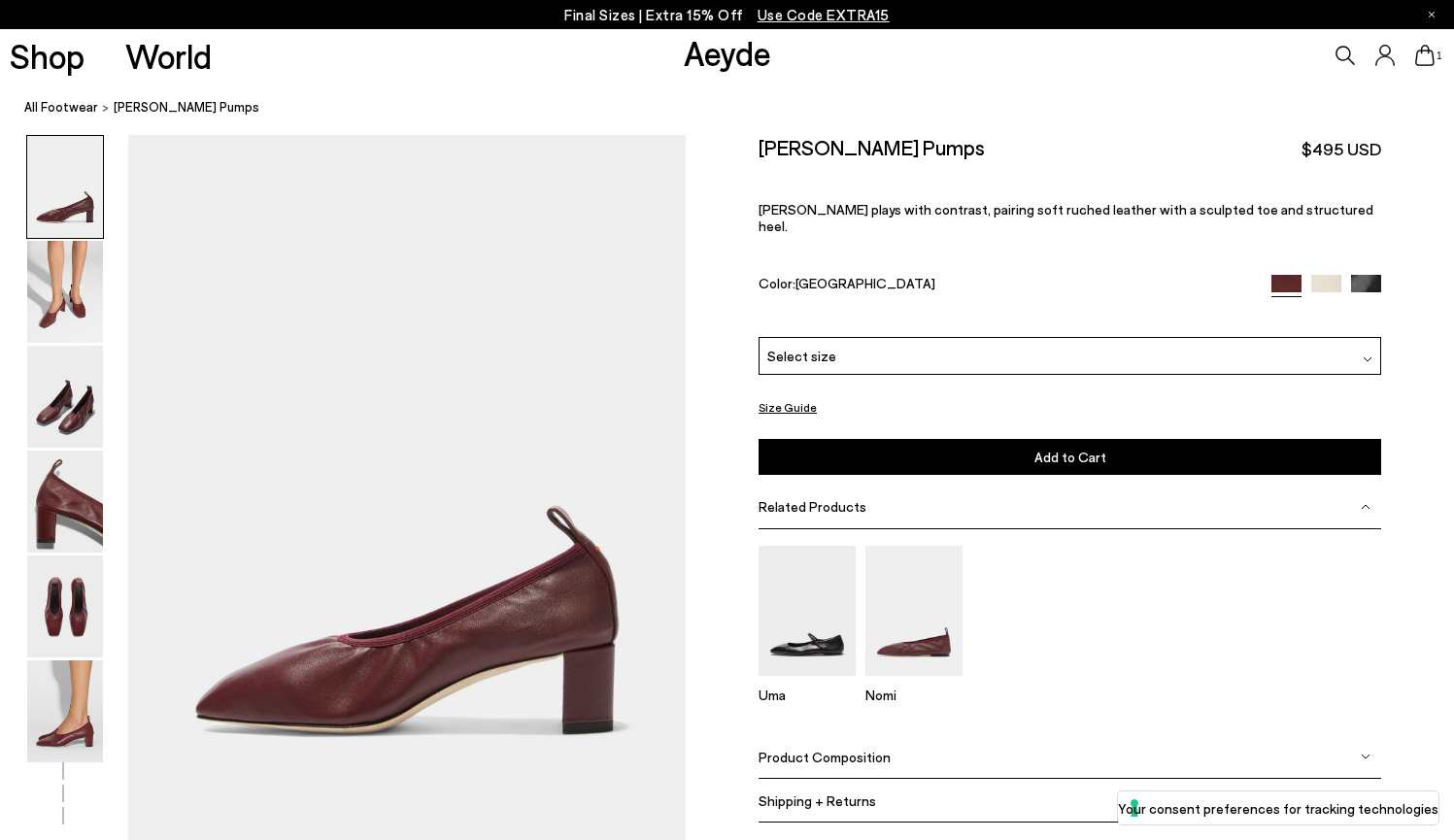
click at [1335, 275] on img at bounding box center [1326, 290] width 30 height 30
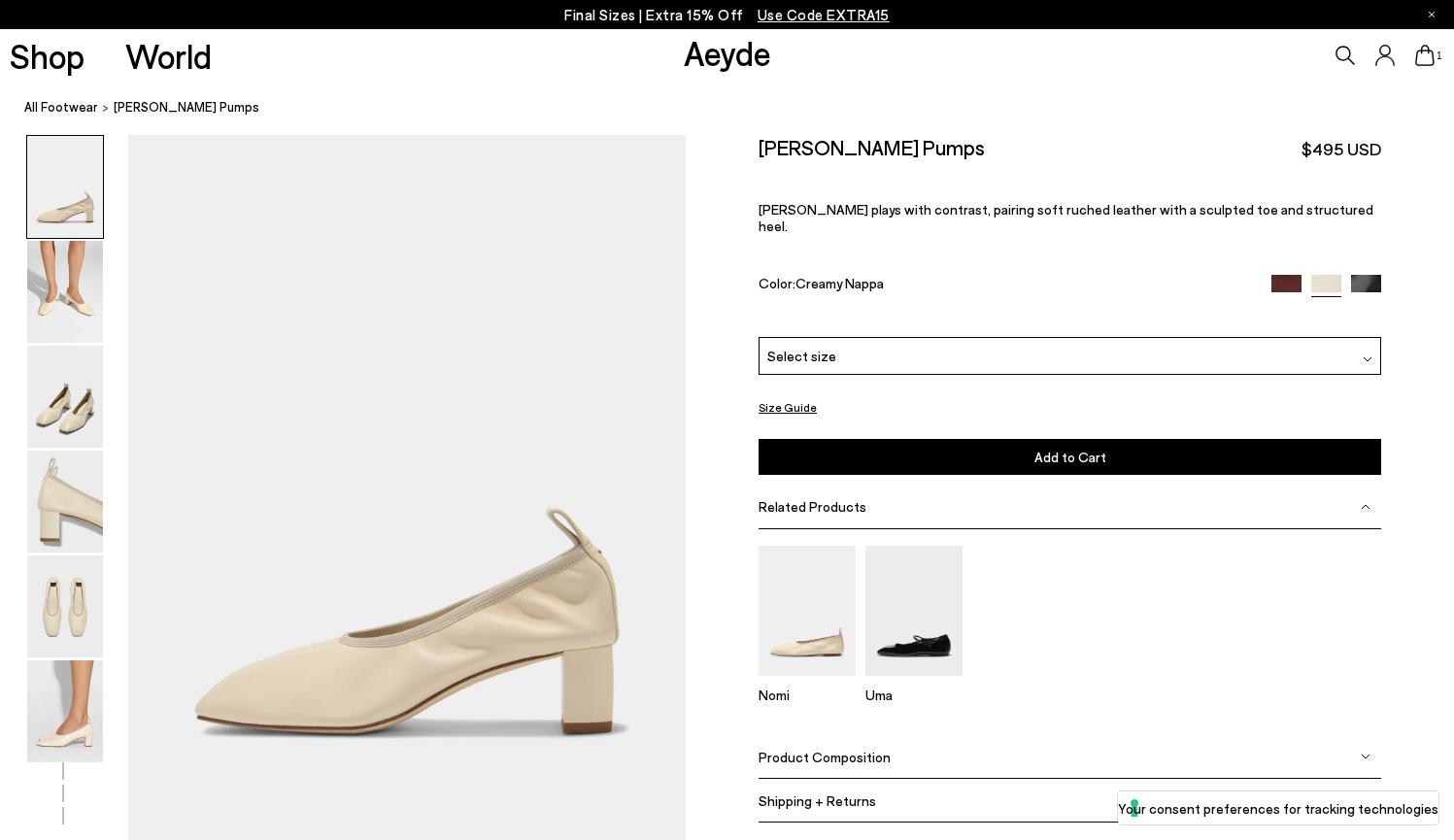
click at [1369, 275] on img at bounding box center [1366, 290] width 30 height 30
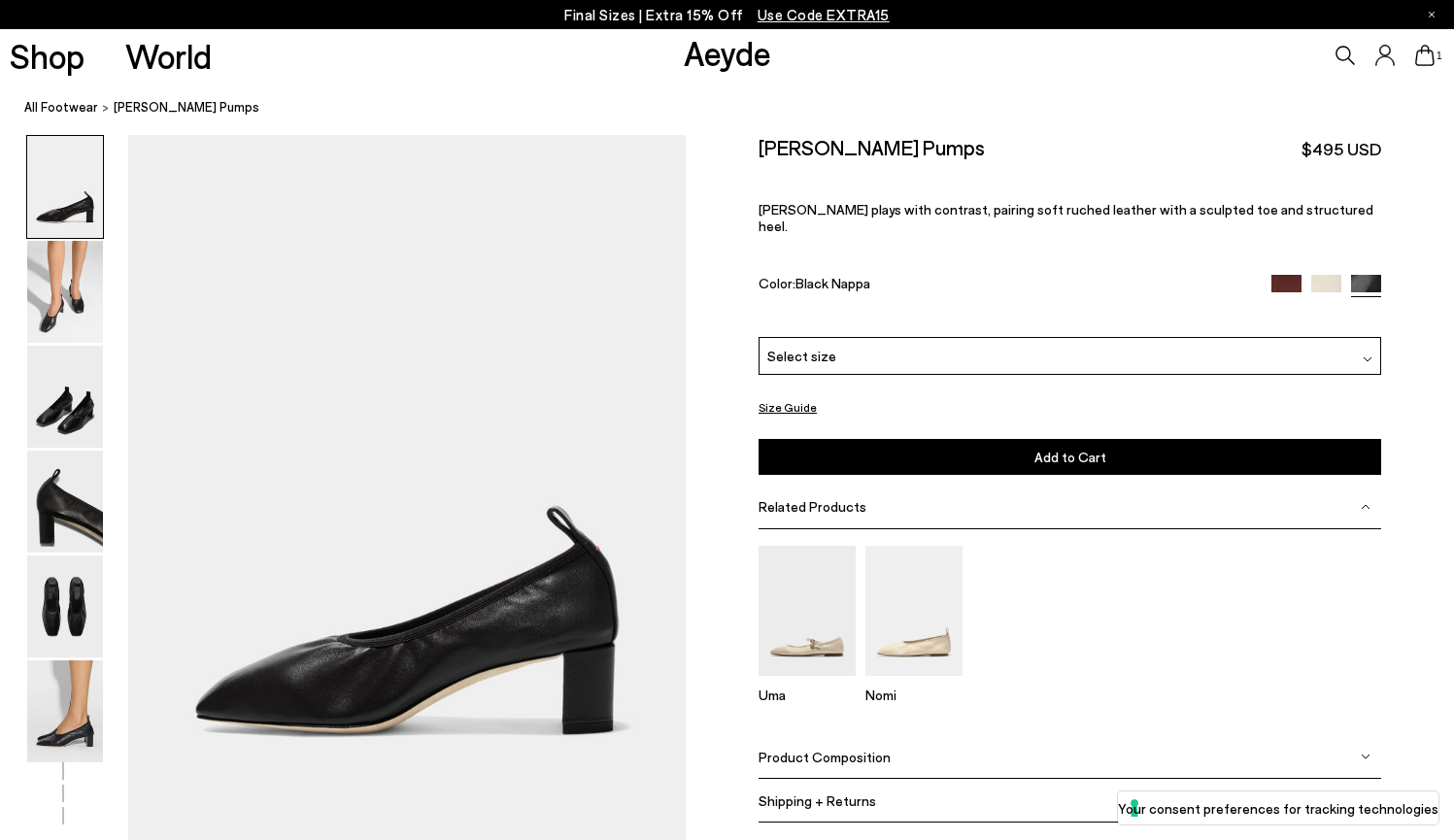
click at [797, 749] on span "Product Composition" at bounding box center [824, 757] width 132 height 17
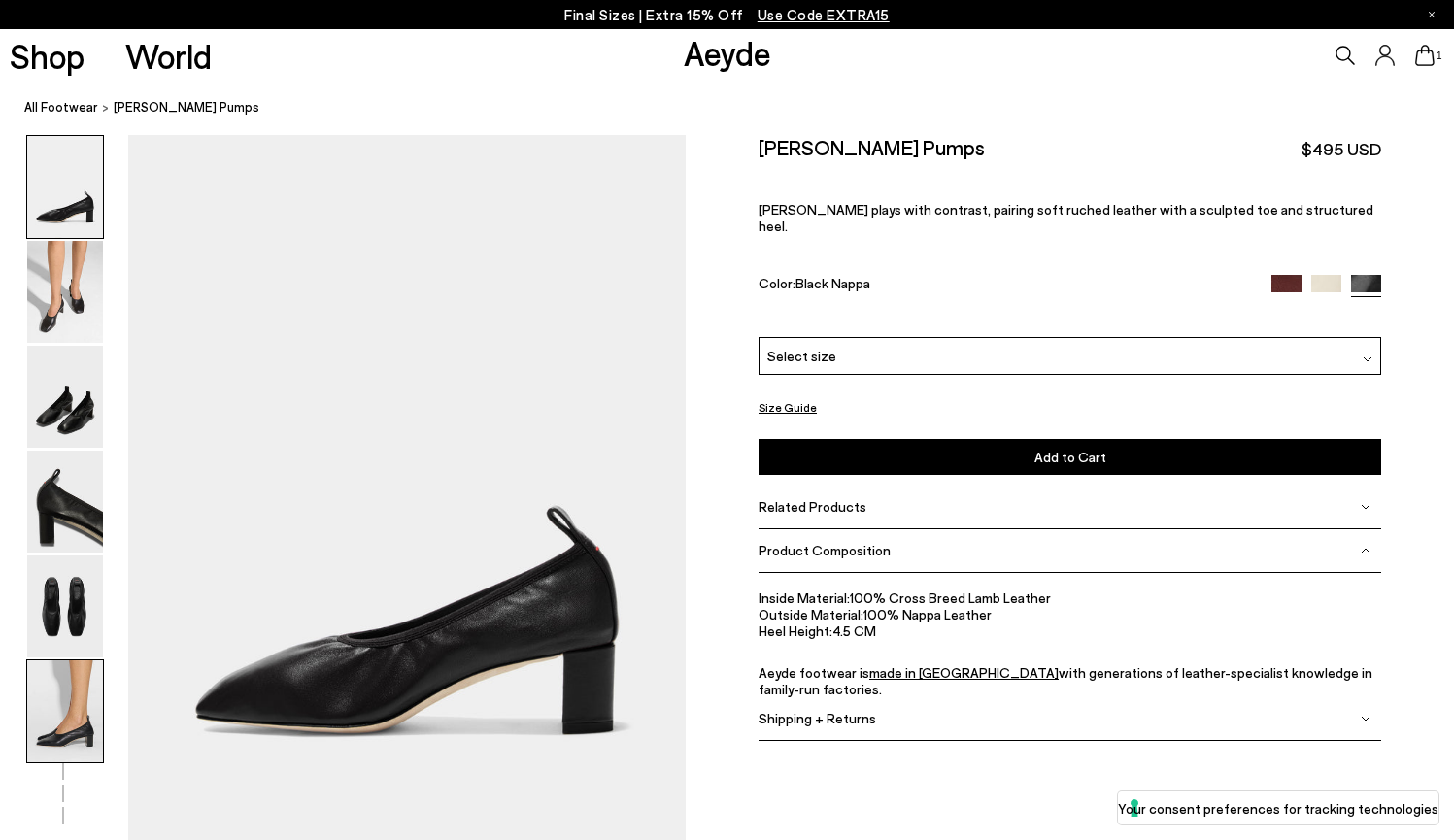
click at [56, 708] on img at bounding box center [64, 710] width 76 height 102
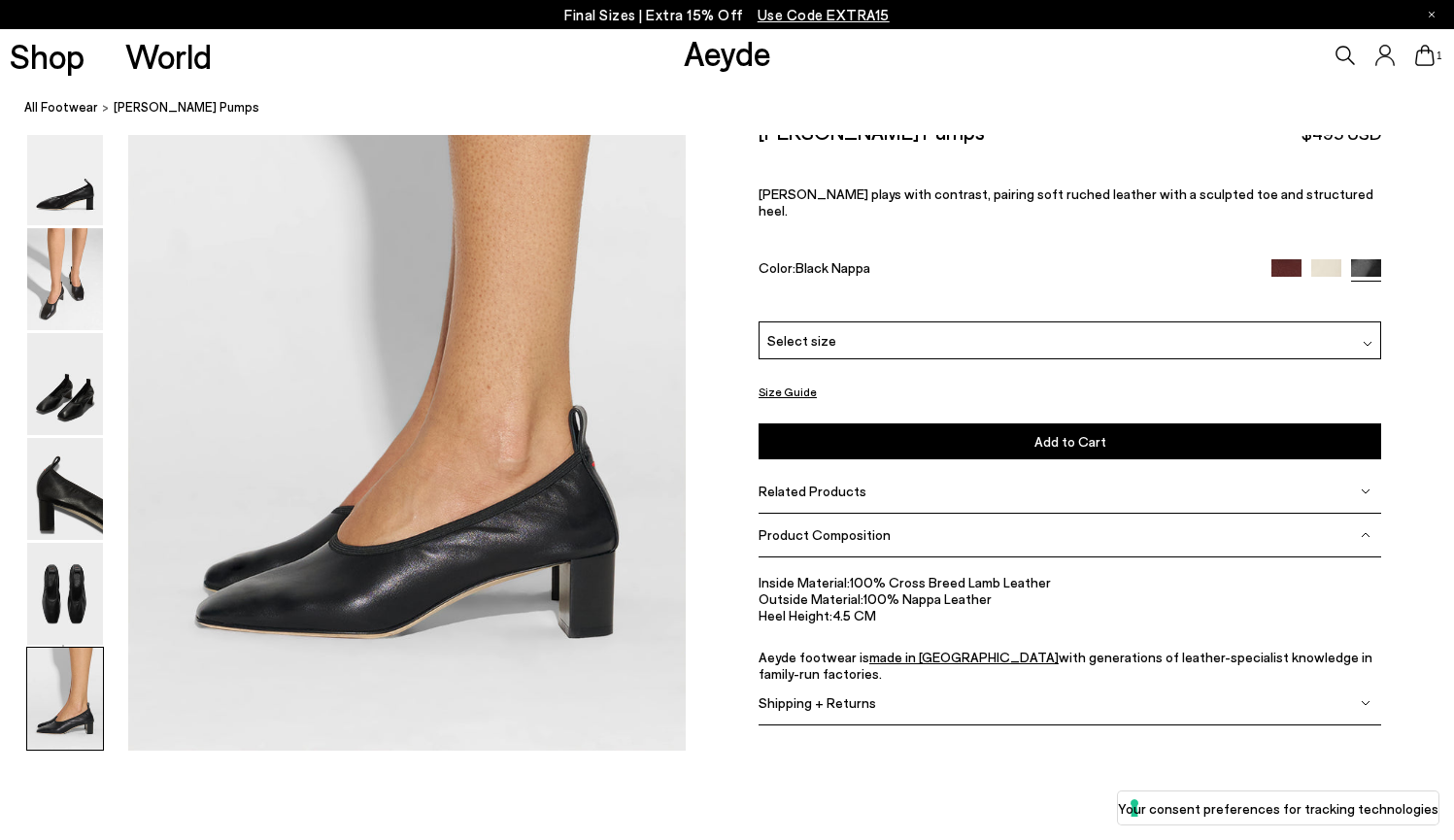
scroll to position [3827, 0]
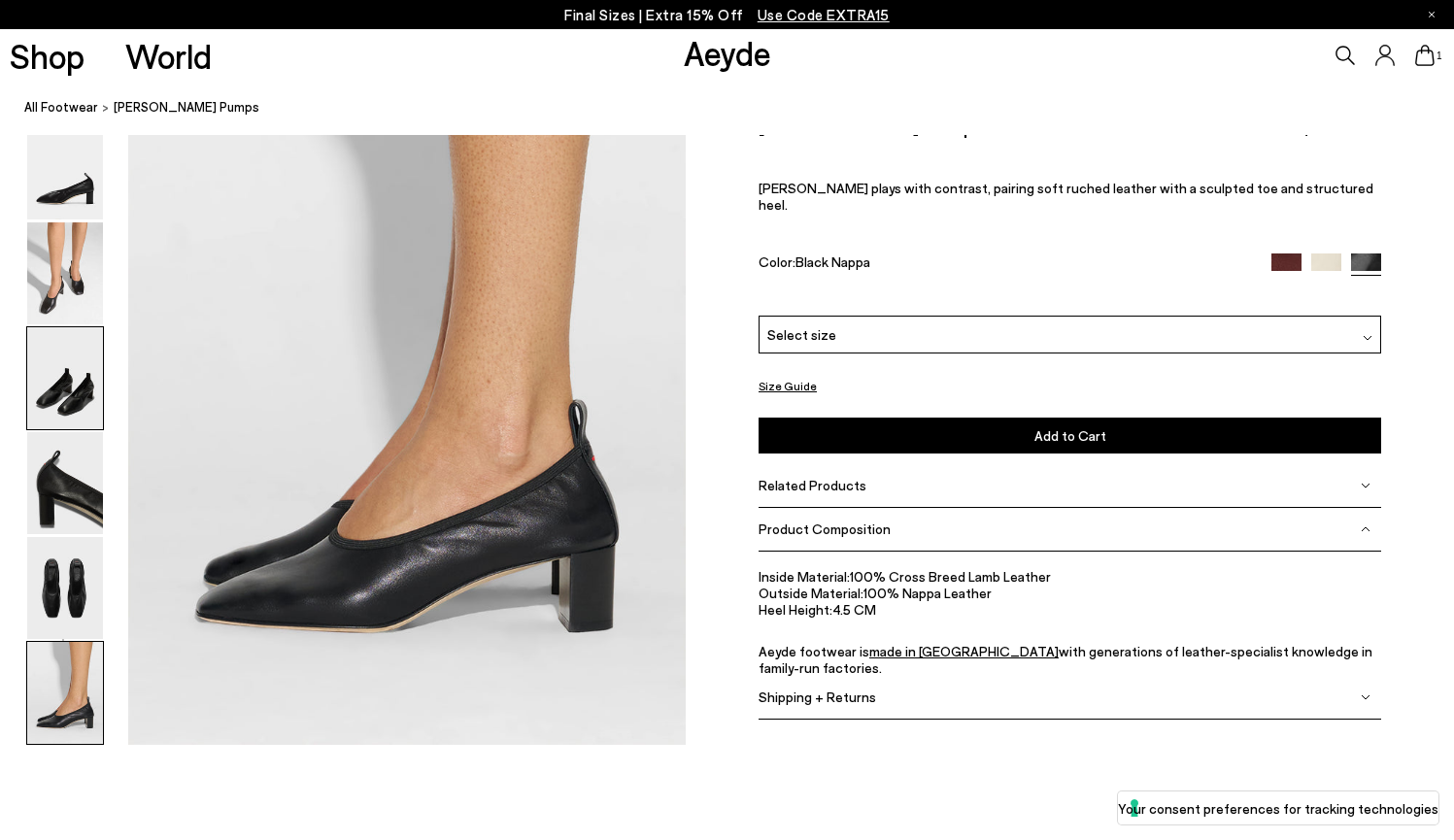
click at [78, 365] on img at bounding box center [64, 378] width 76 height 102
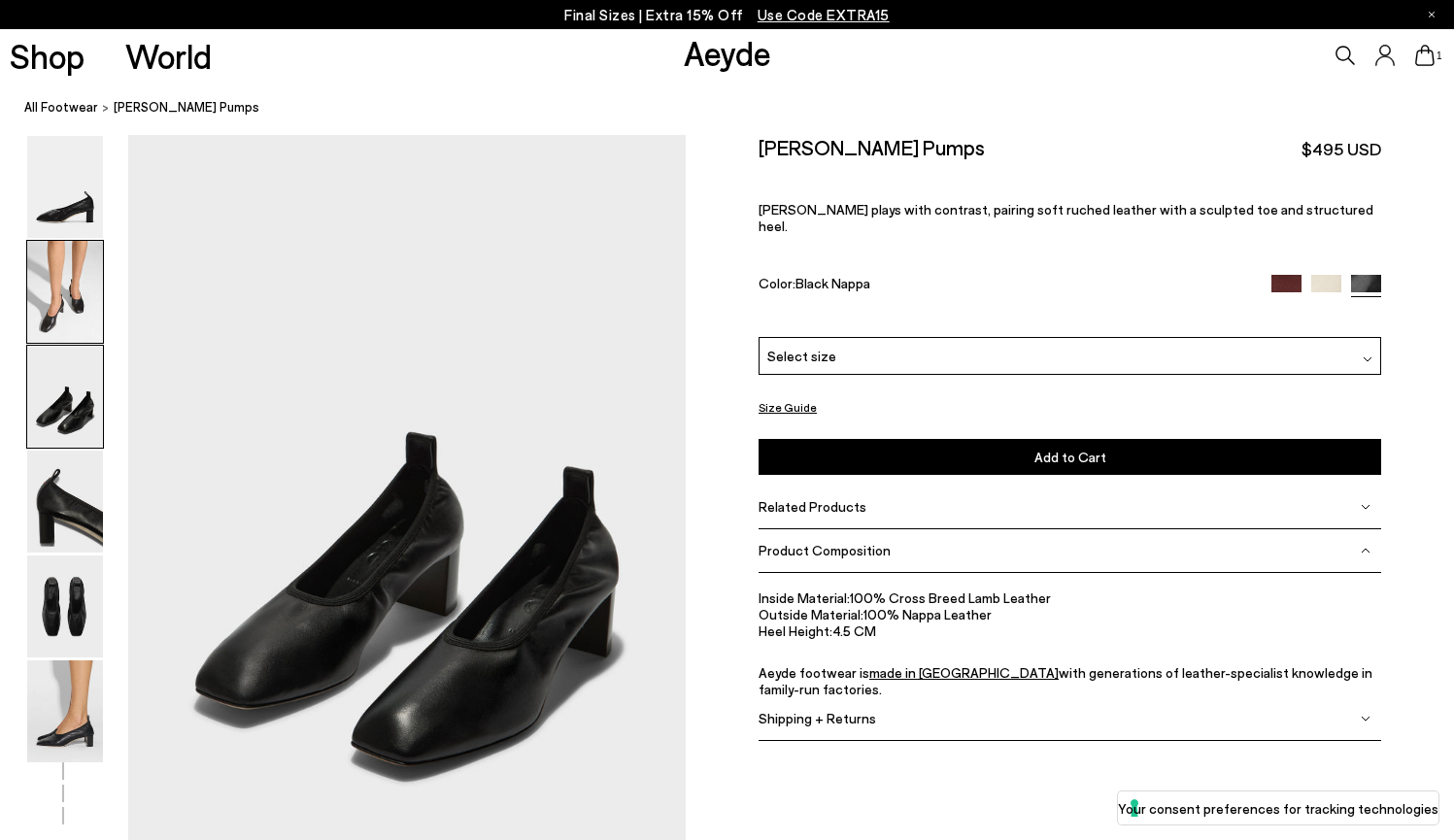
click at [72, 297] on img at bounding box center [64, 291] width 76 height 102
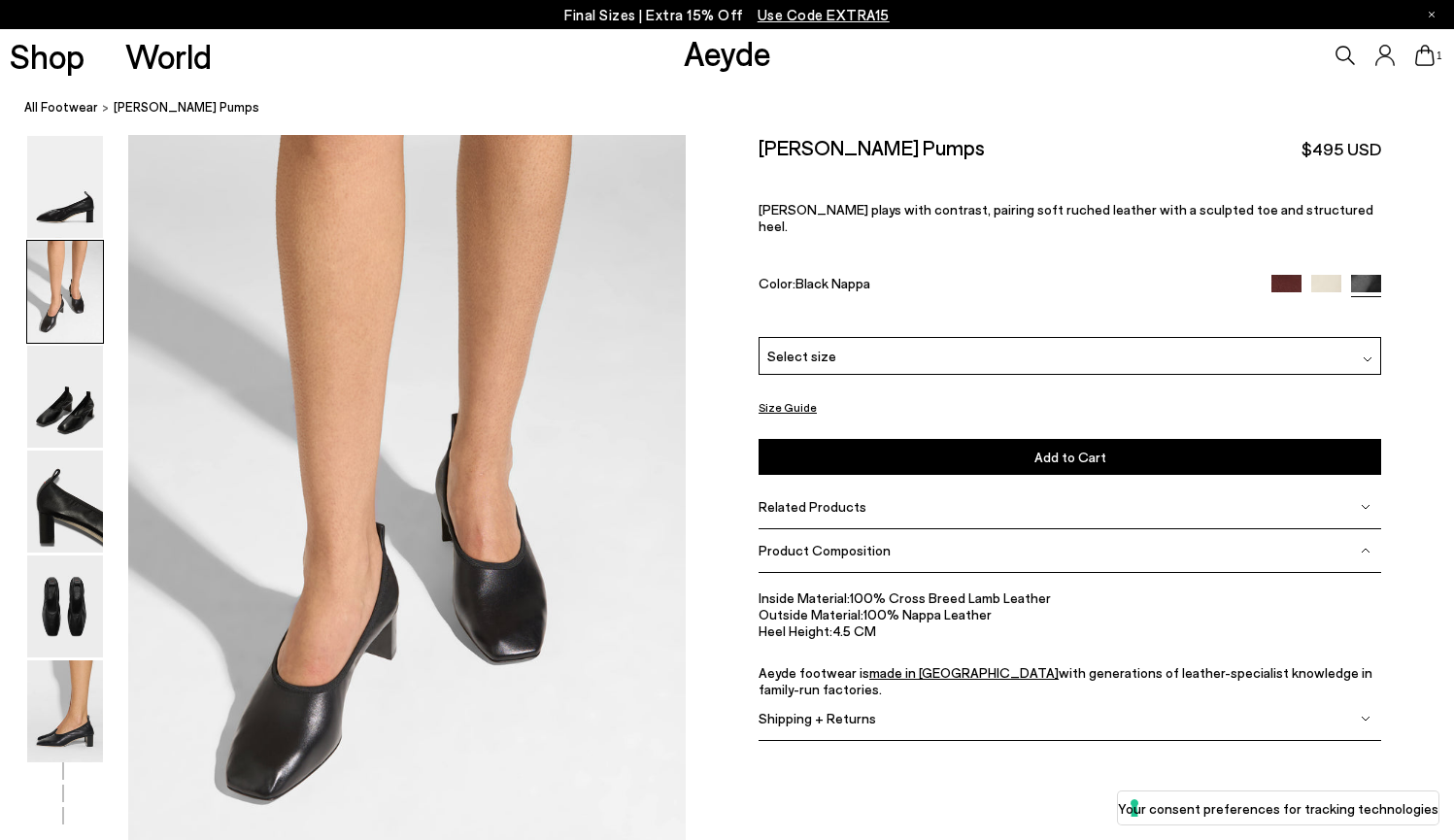
click at [829, 337] on div "Select size" at bounding box center [1070, 356] width 623 height 38
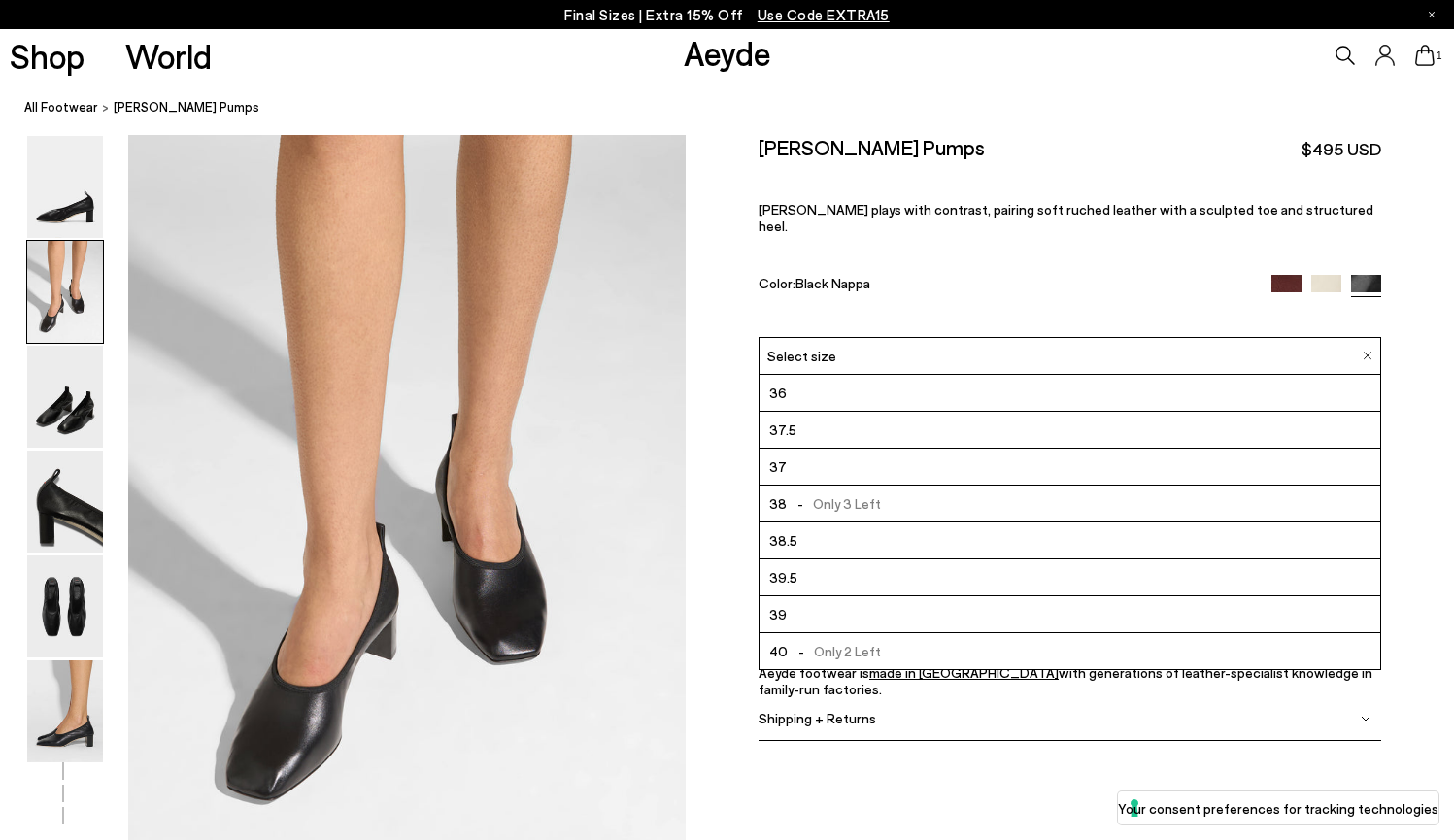
click at [804, 412] on li "37.5" at bounding box center [1070, 429] width 621 height 37
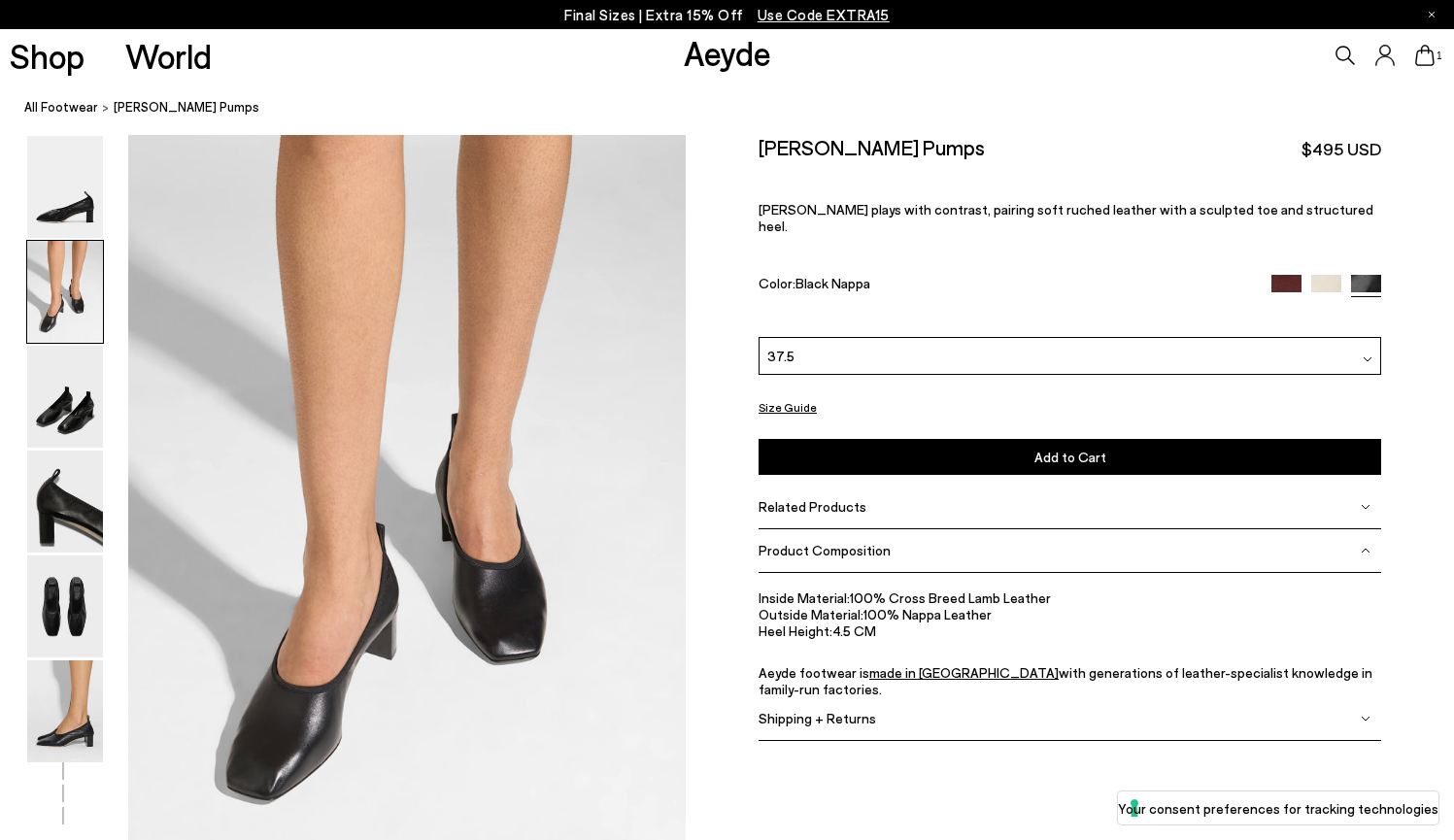
click at [1344, 275] on div at bounding box center [1327, 286] width 111 height 23
click at [1327, 275] on img at bounding box center [1326, 290] width 30 height 30
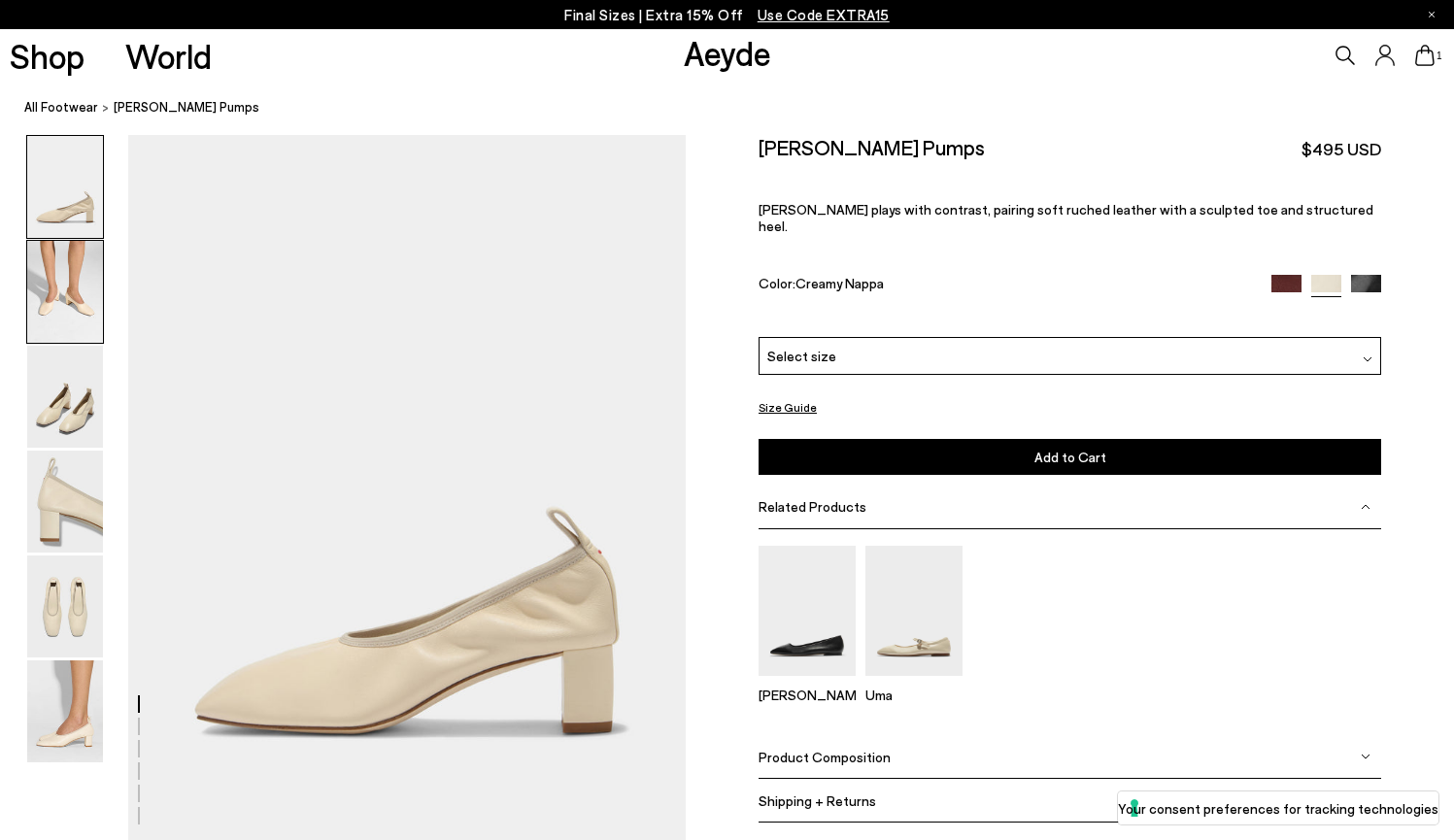
click at [72, 287] on img at bounding box center [64, 291] width 76 height 102
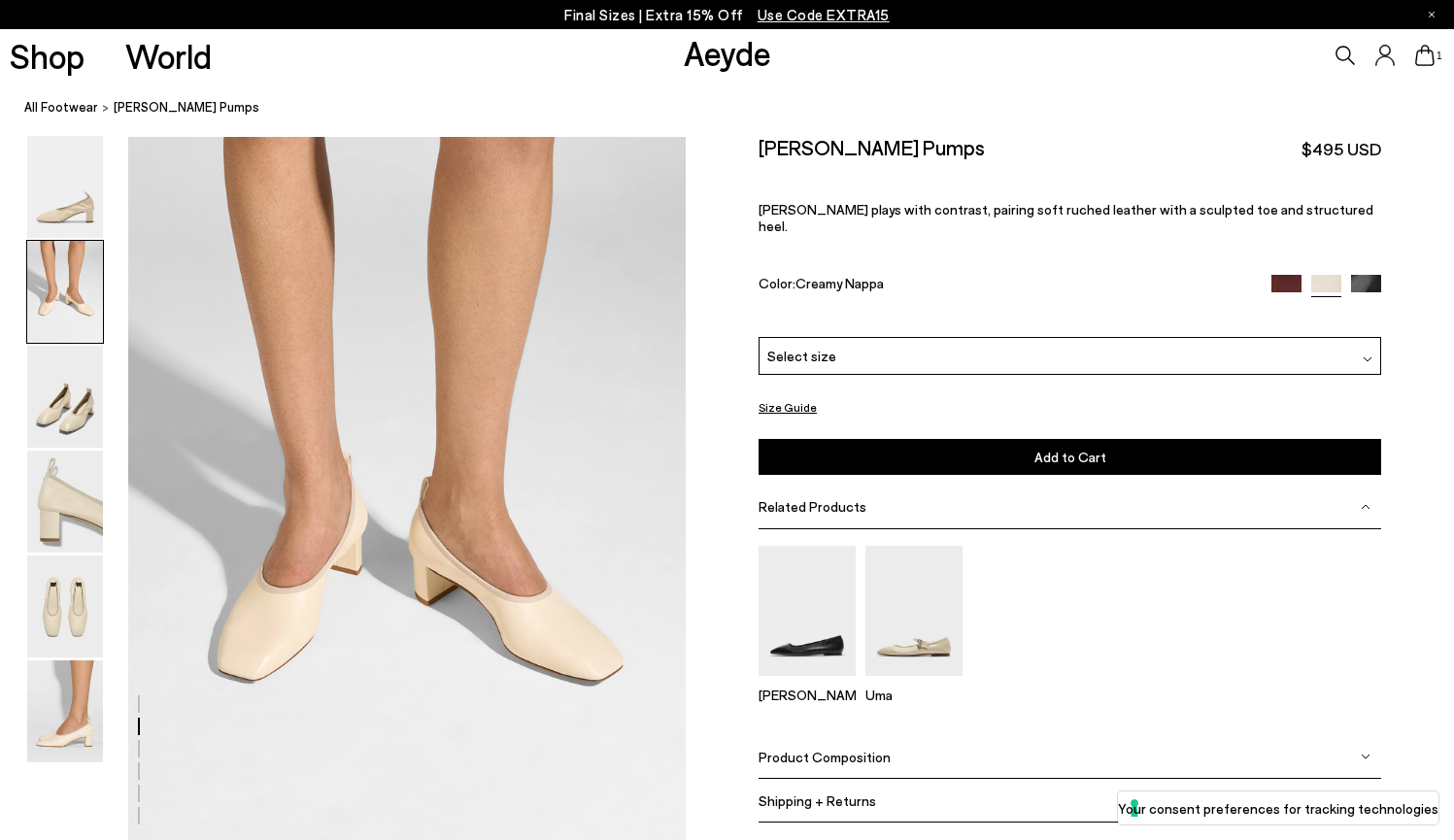
scroll to position [709, 0]
click at [73, 105] on link "All Footwear" at bounding box center [61, 107] width 74 height 21
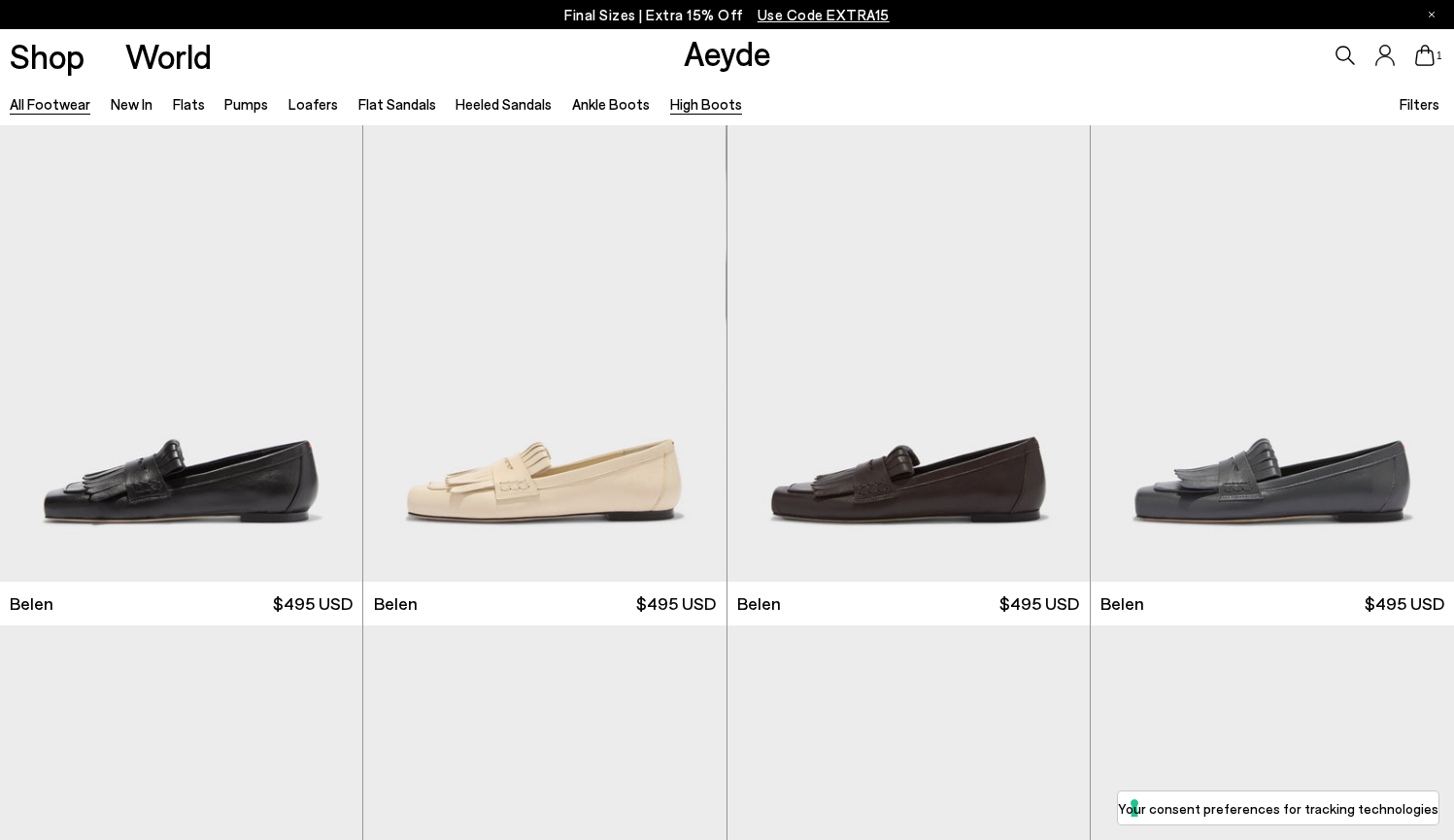
click at [670, 109] on link "High Boots" at bounding box center [706, 104] width 72 height 18
